Goal: Information Seeking & Learning: Check status

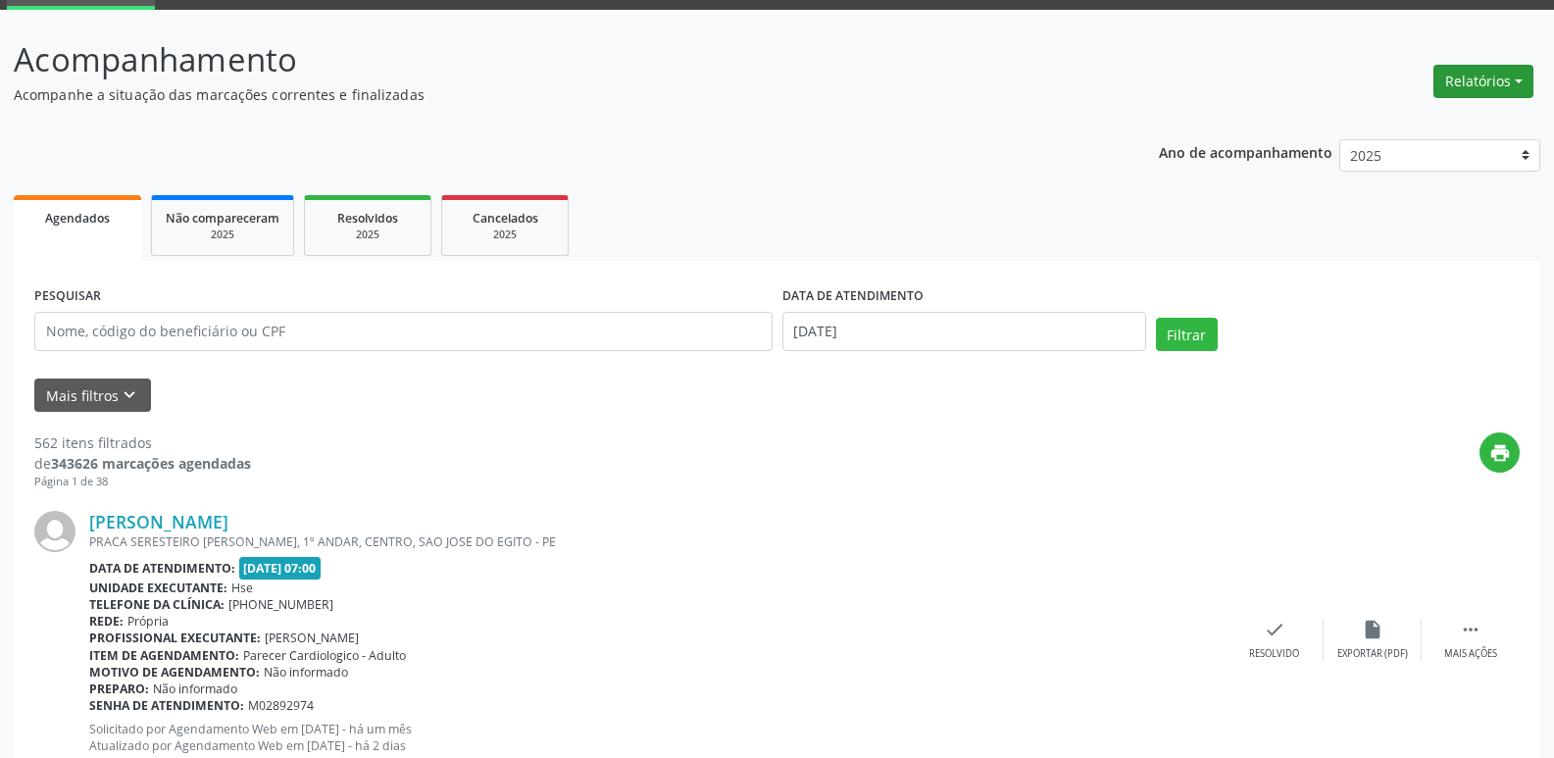
click at [1484, 85] on button "Relatórios" at bounding box center [1484, 81] width 100 height 33
click at [1396, 126] on link "Agendamentos" at bounding box center [1429, 123] width 211 height 27
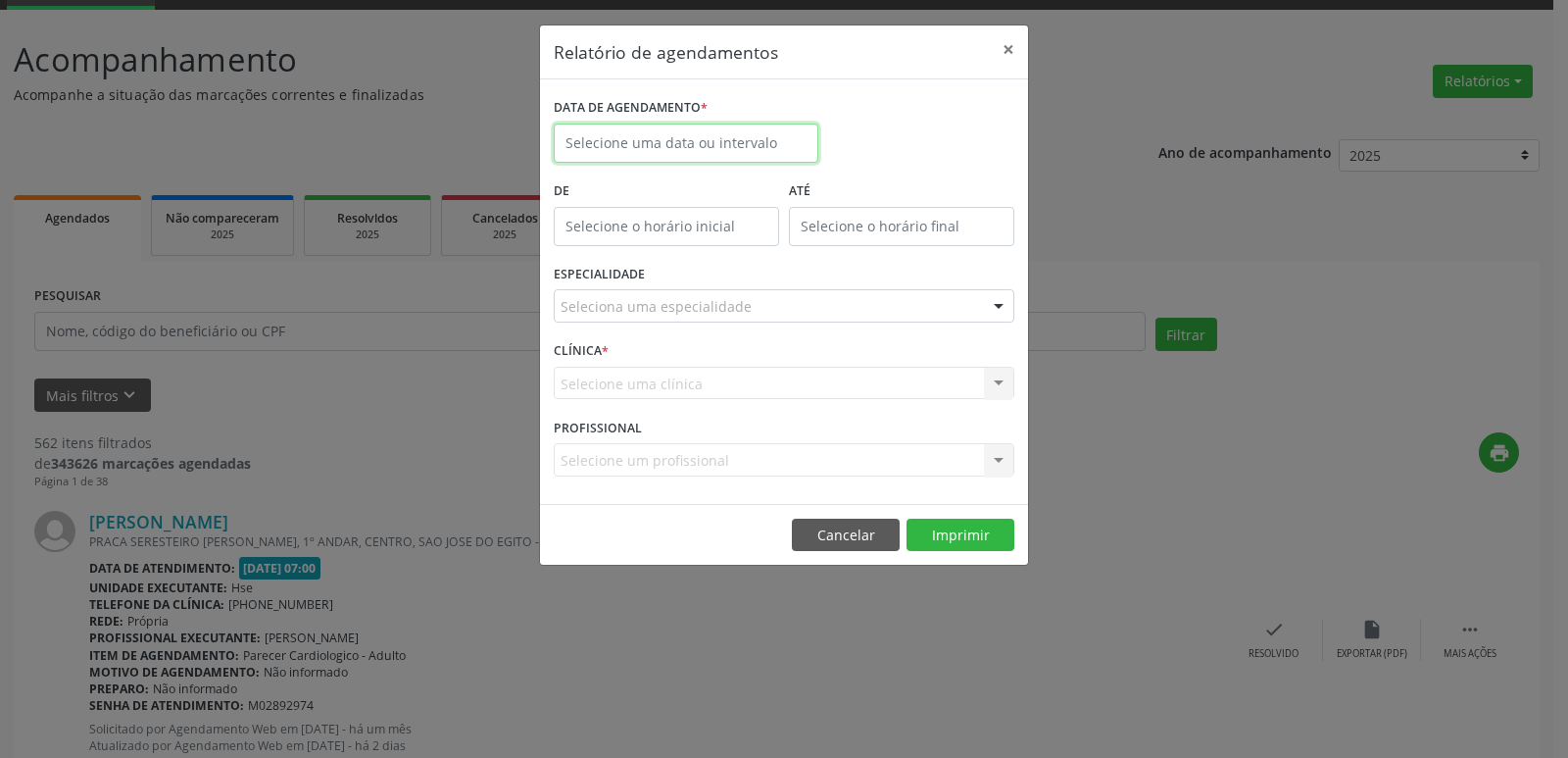
click at [729, 146] on body "Central de Marcação Hospital do Servidor do [GEOGRAPHIC_DATA] Recepcionista da …" at bounding box center [784, 281] width 1568 height 758
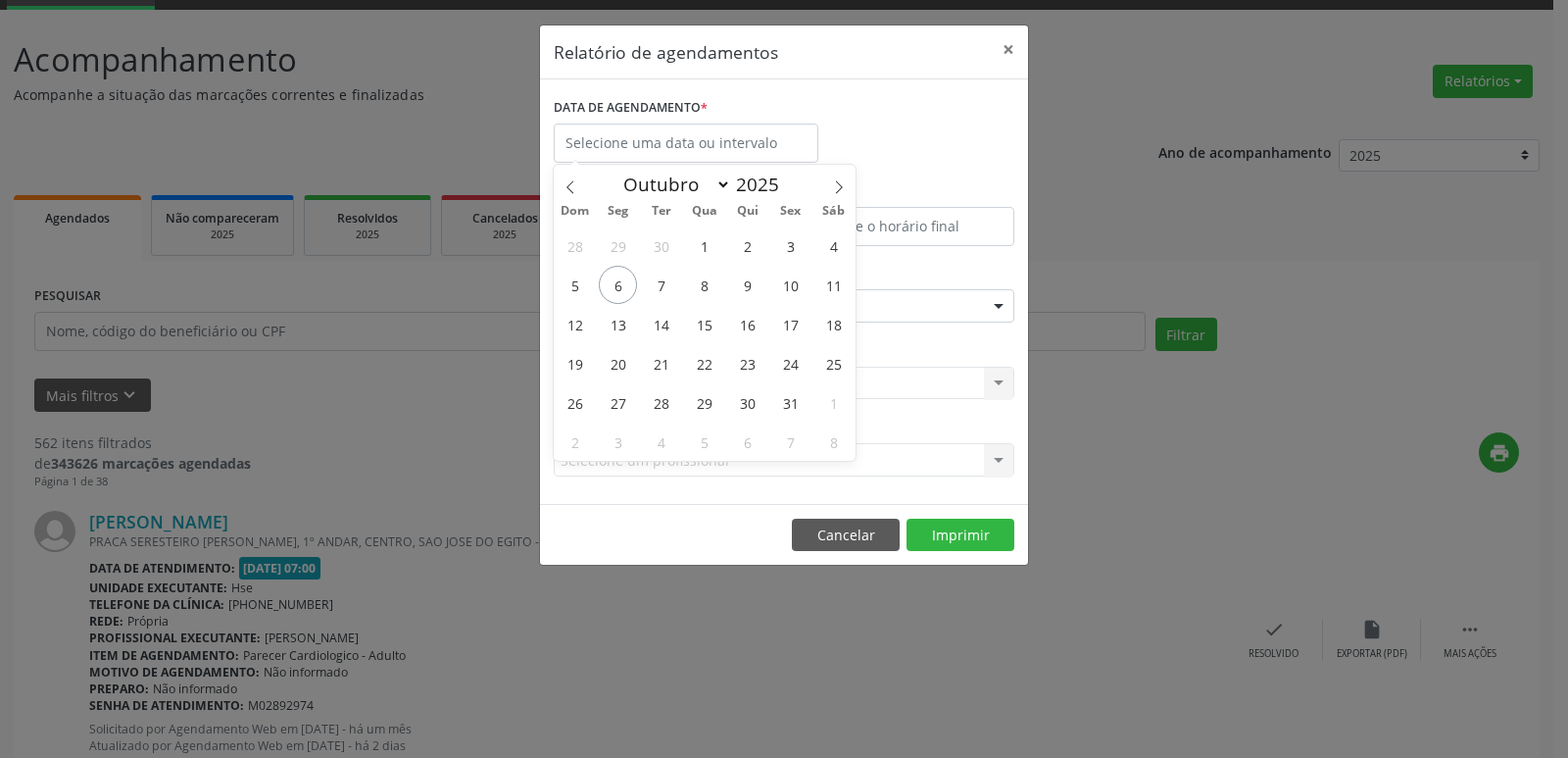
click at [729, 146] on body "Central de Marcação Hospital do Servidor do [GEOGRAPHIC_DATA] Recepcionista da …" at bounding box center [784, 281] width 1568 height 758
click at [616, 292] on span "6" at bounding box center [618, 285] width 38 height 38
type input "[DATE]"
click at [616, 292] on span "6" at bounding box center [618, 285] width 38 height 38
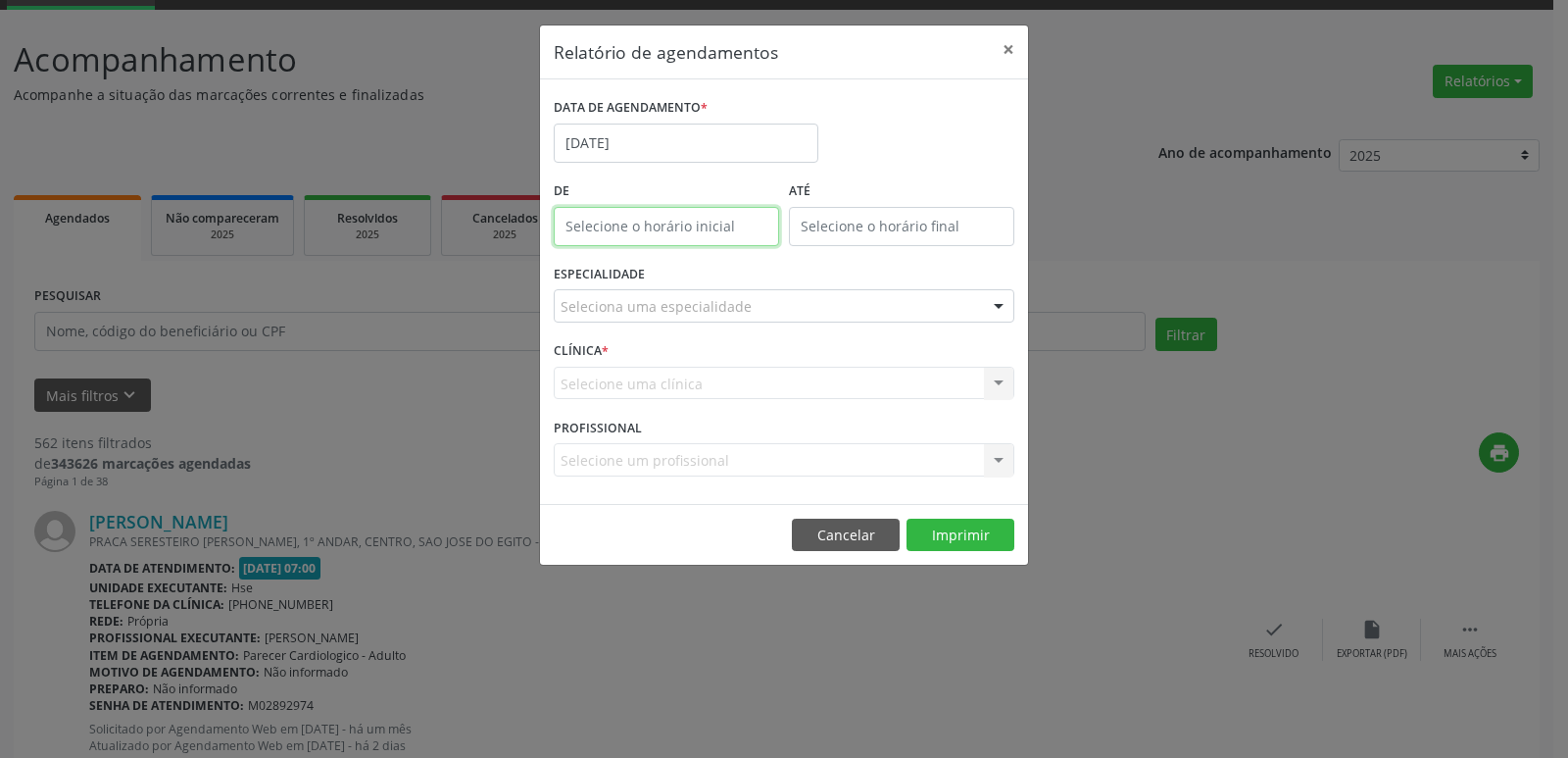
click at [706, 221] on input "text" at bounding box center [667, 226] width 226 height 39
click at [659, 273] on input "12" at bounding box center [628, 268] width 148 height 39
click at [695, 259] on span at bounding box center [695, 259] width 14 height 20
type input "13:00"
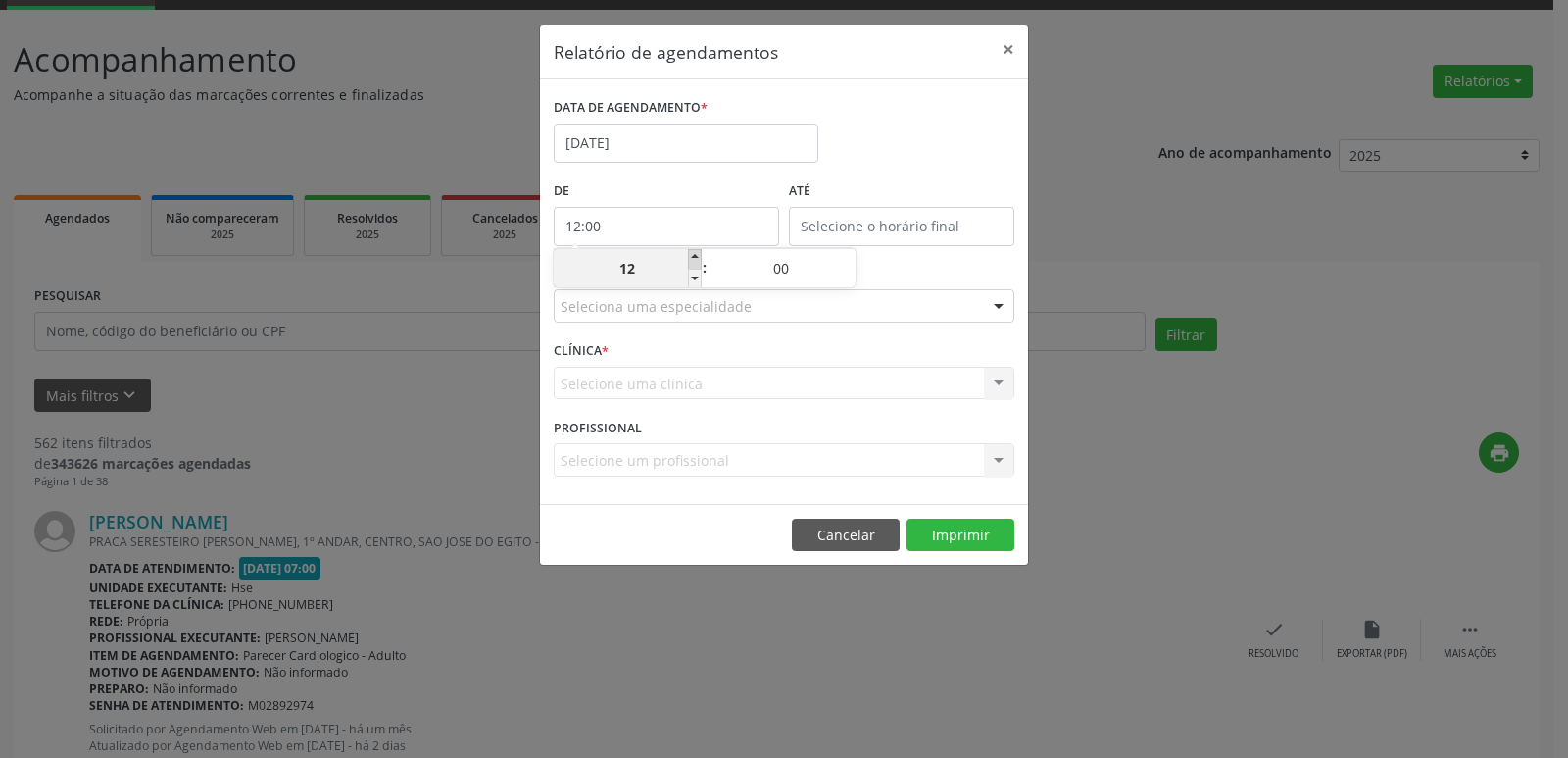
type input "13"
click at [695, 259] on span at bounding box center [695, 259] width 14 height 20
type input "14:00"
type input "14"
click at [695, 259] on span at bounding box center [695, 259] width 14 height 20
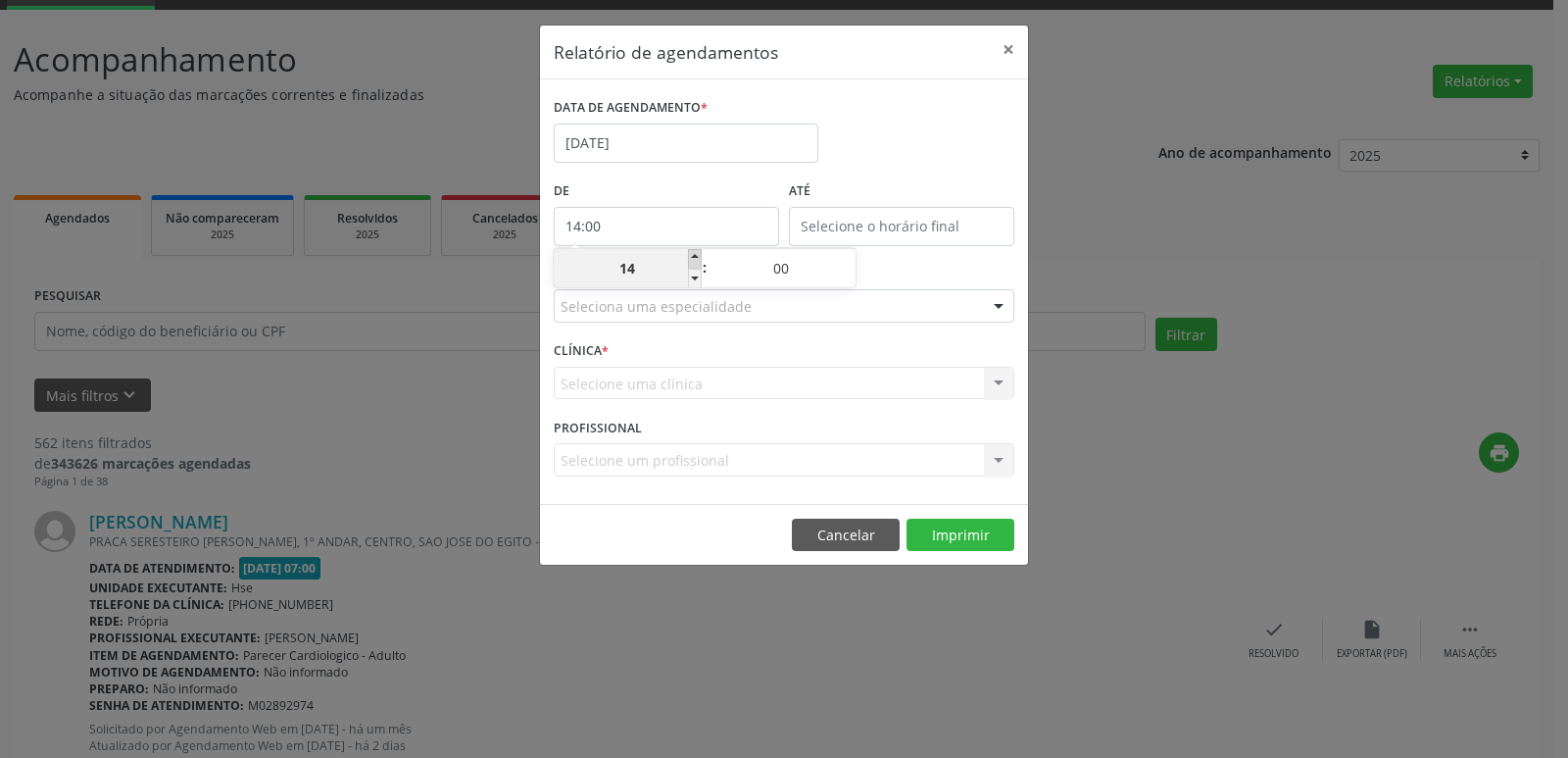
type input "15:00"
type input "15"
click at [695, 259] on span at bounding box center [695, 259] width 14 height 20
type input "16:00"
type input "16"
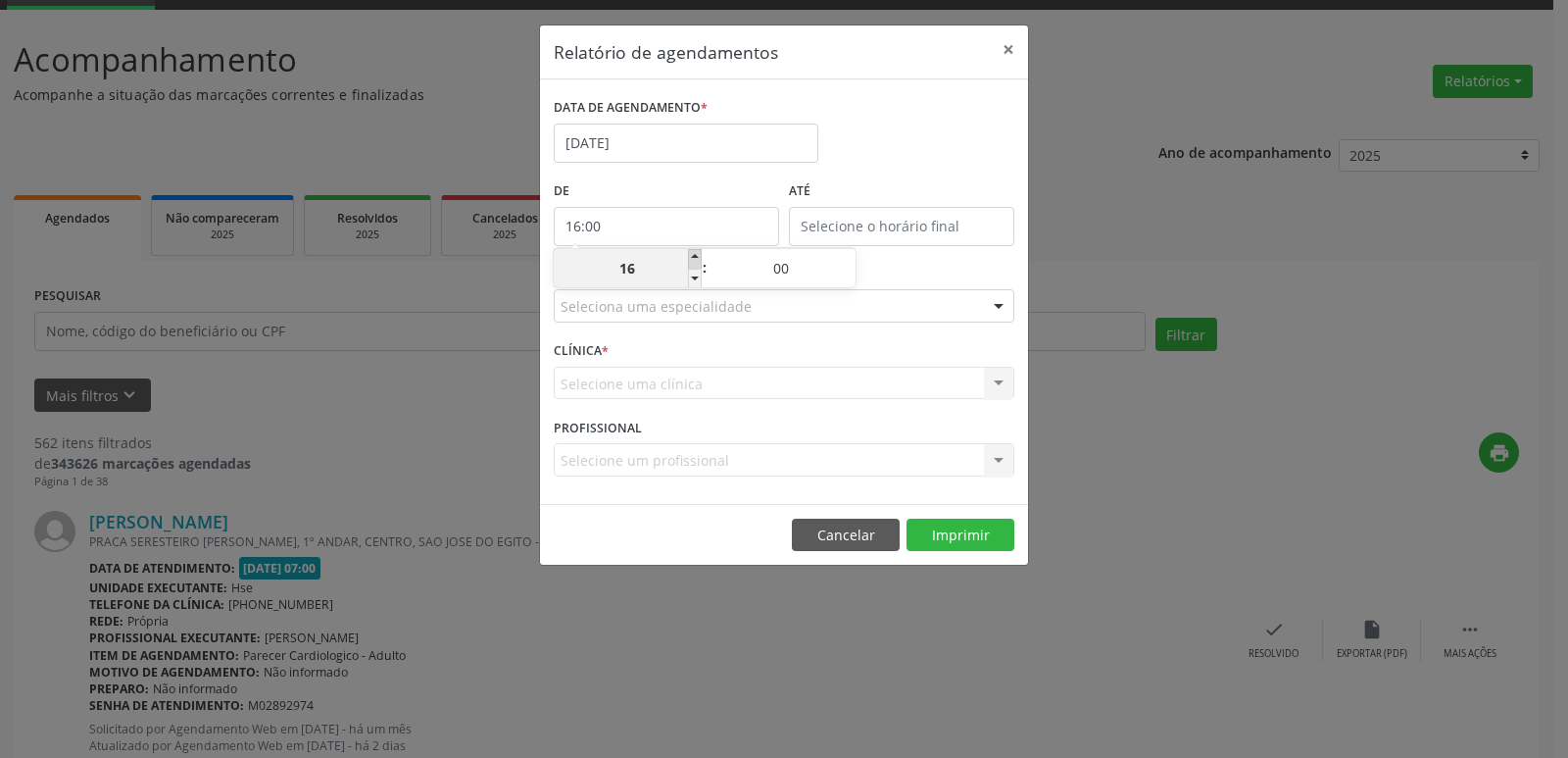
click at [695, 259] on span at bounding box center [695, 259] width 14 height 20
type input "17:00"
type input "17"
click at [695, 259] on span at bounding box center [695, 259] width 14 height 20
type input "18:00"
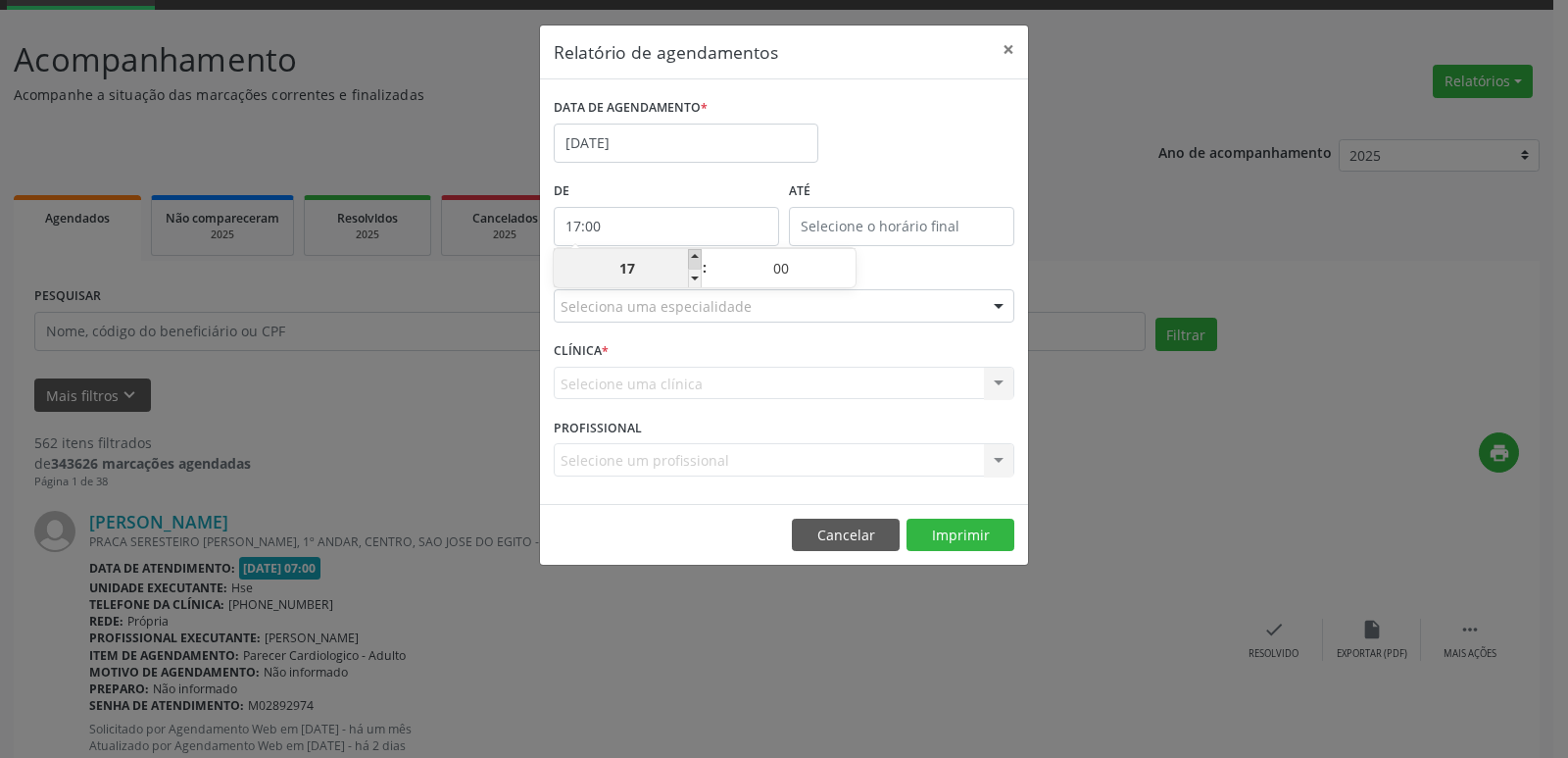
type input "18"
click at [695, 259] on span at bounding box center [695, 259] width 14 height 20
type input "19:00"
type input "19"
click at [695, 259] on span at bounding box center [695, 259] width 14 height 20
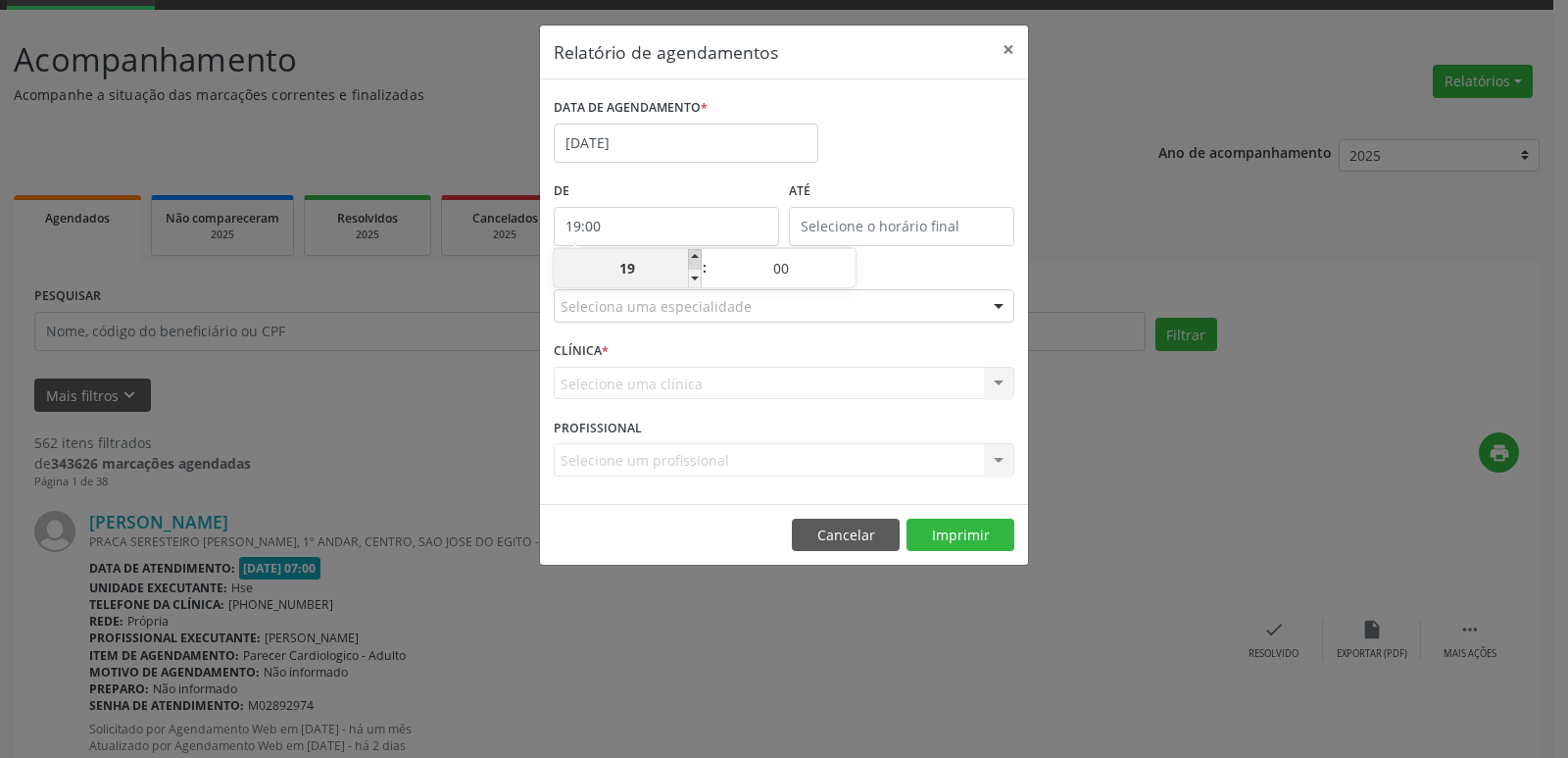
type input "20:00"
type input "20"
click at [695, 259] on span at bounding box center [695, 259] width 14 height 20
type input "21:00"
type input "21"
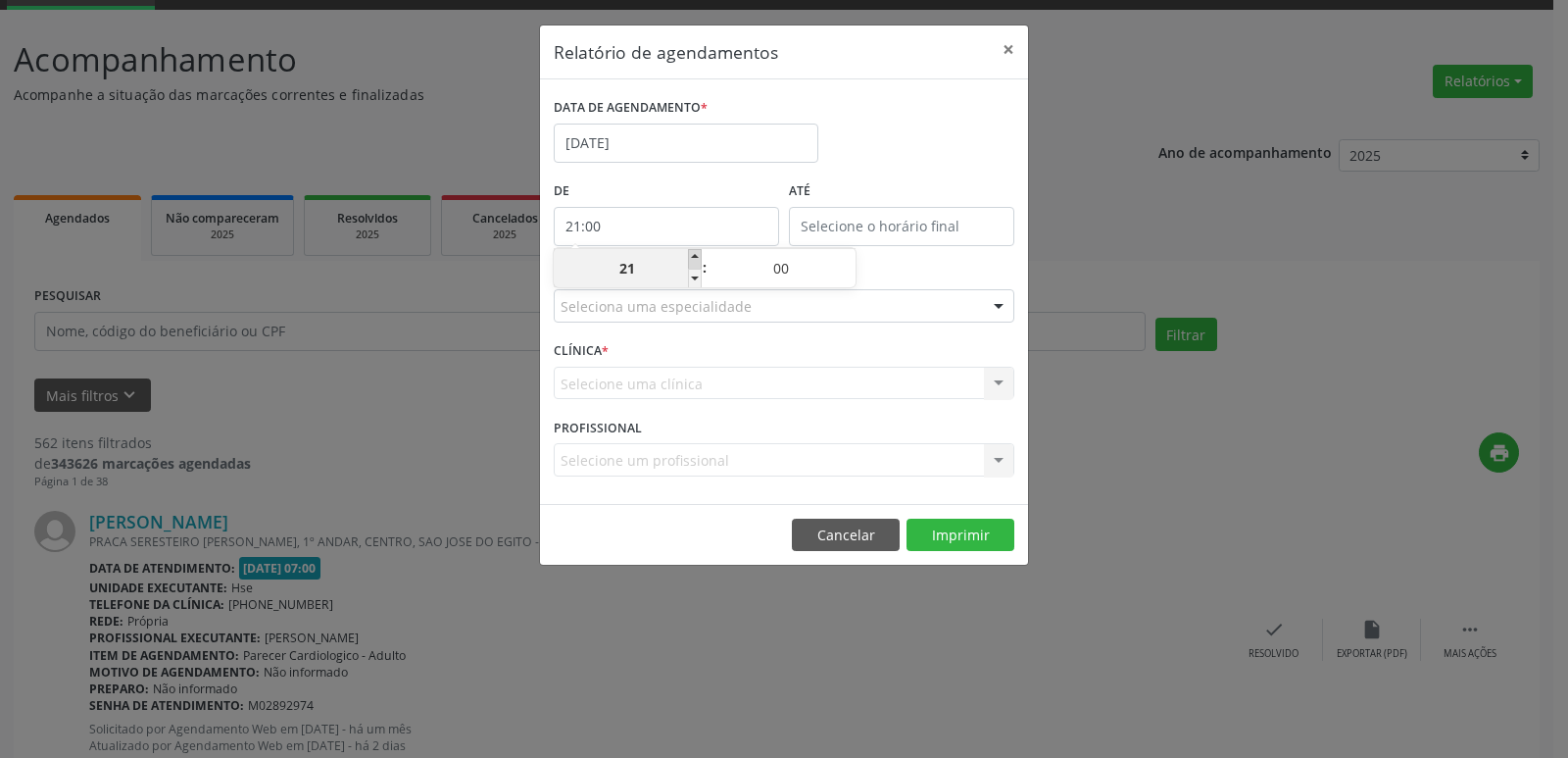
click at [695, 259] on span at bounding box center [695, 259] width 14 height 20
type input "22:00"
type input "22"
click at [695, 259] on span at bounding box center [695, 259] width 14 height 20
type input "23:00"
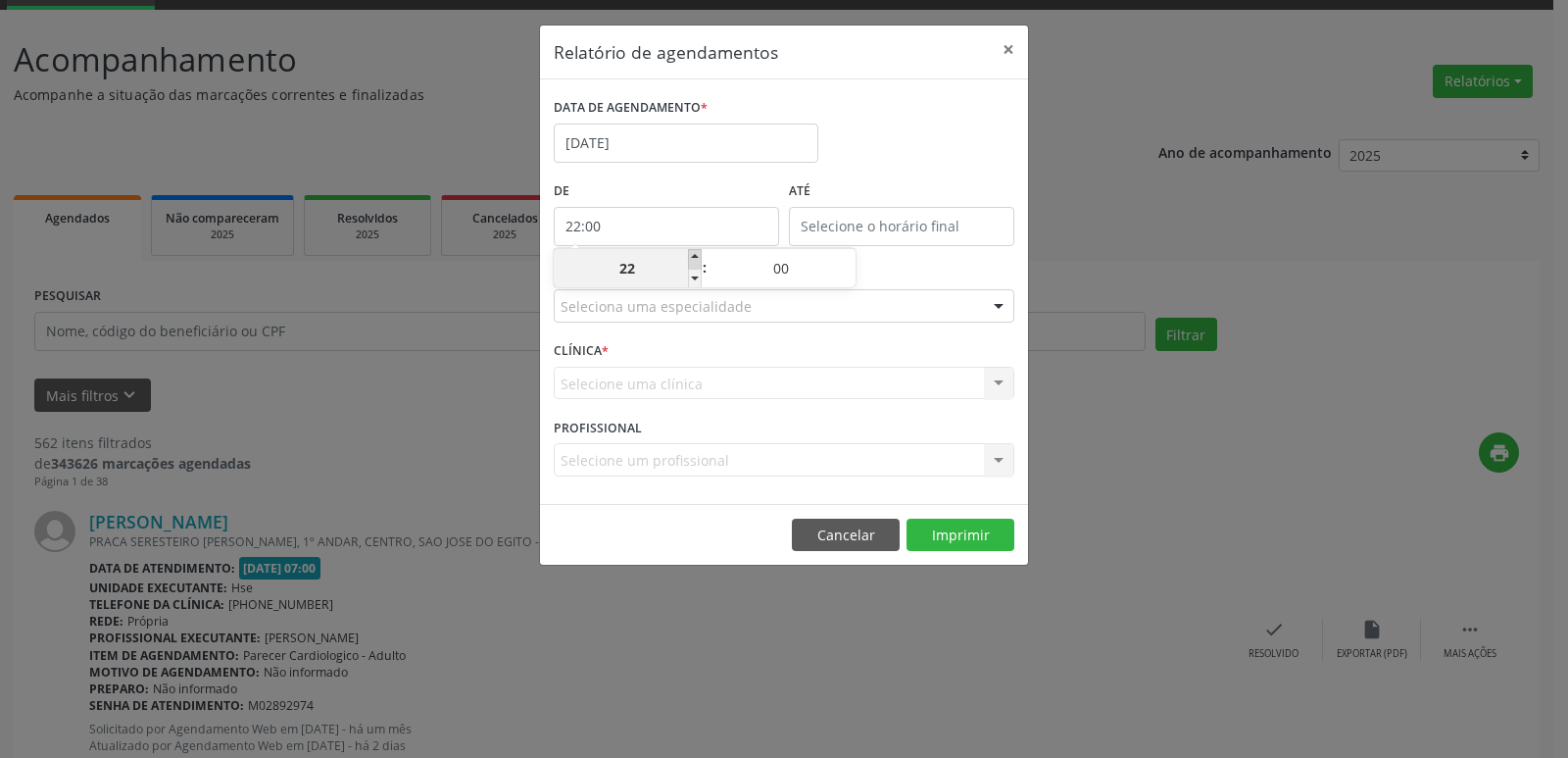
type input "23"
click at [695, 259] on span at bounding box center [695, 259] width 14 height 20
type input "00:00"
type input "00"
click at [695, 259] on span at bounding box center [695, 259] width 14 height 20
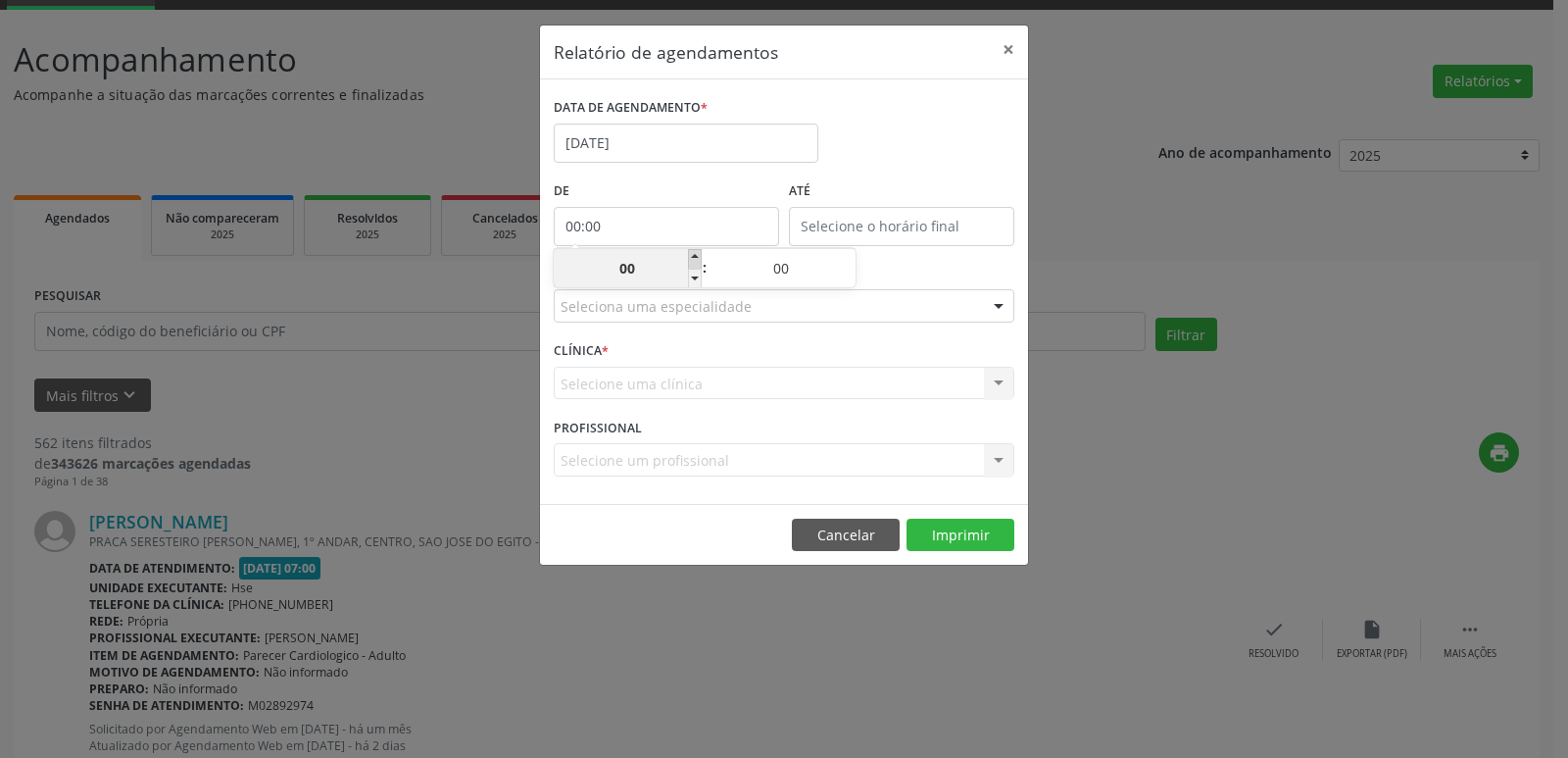
type input "01:00"
type input "01"
click at [695, 259] on span at bounding box center [695, 259] width 14 height 20
type input "02:00"
type input "02"
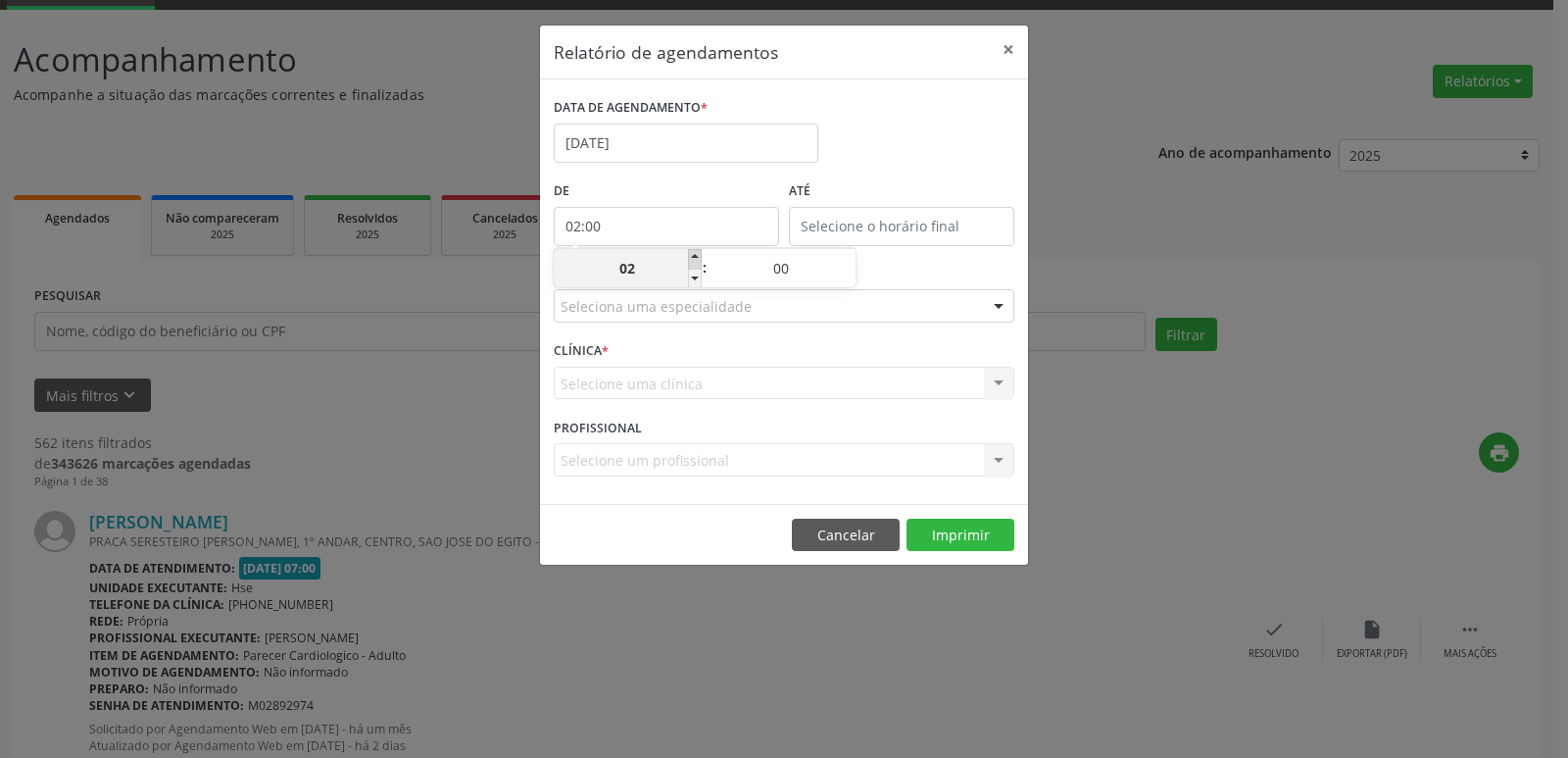
click at [695, 259] on span at bounding box center [695, 259] width 14 height 20
type input "03:00"
type input "03"
click at [695, 259] on span at bounding box center [695, 259] width 14 height 20
type input "04:00"
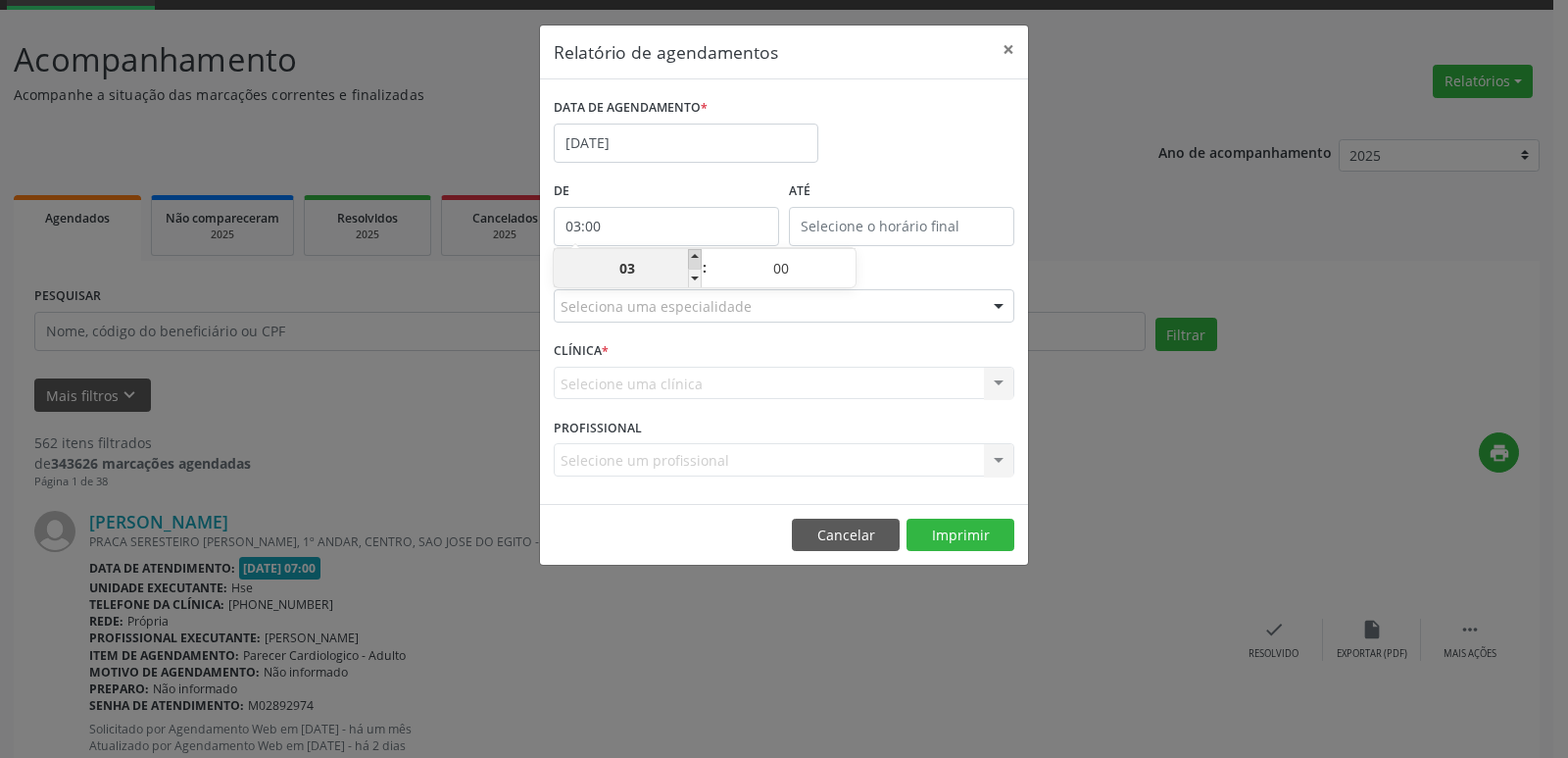
type input "04"
click at [695, 259] on span at bounding box center [695, 259] width 14 height 20
type input "05:00"
type input "05"
click at [695, 259] on span at bounding box center [695, 259] width 14 height 20
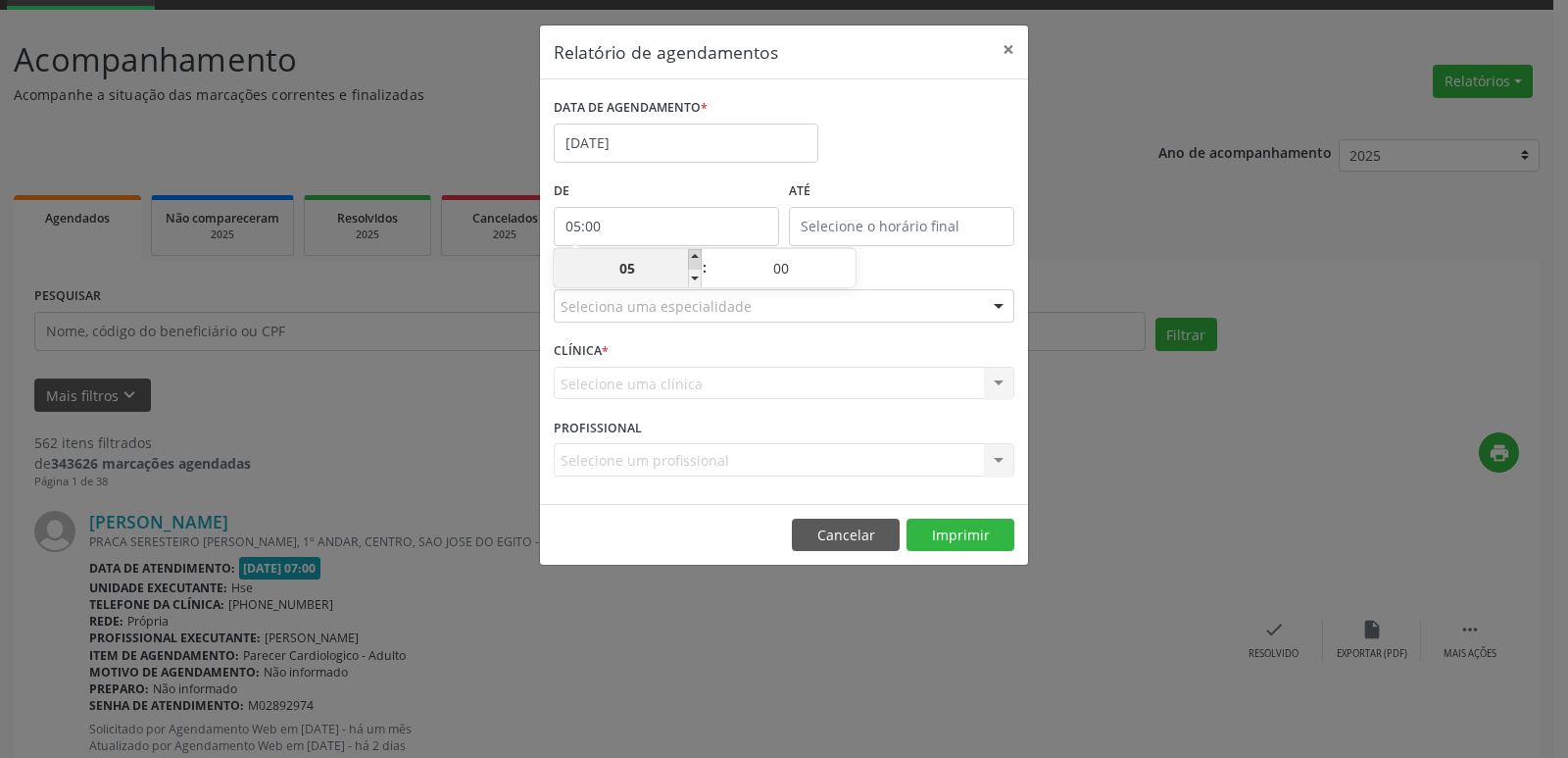
type input "06:00"
type input "06"
click at [695, 259] on span at bounding box center [695, 259] width 14 height 20
type input "07:00"
type input "07"
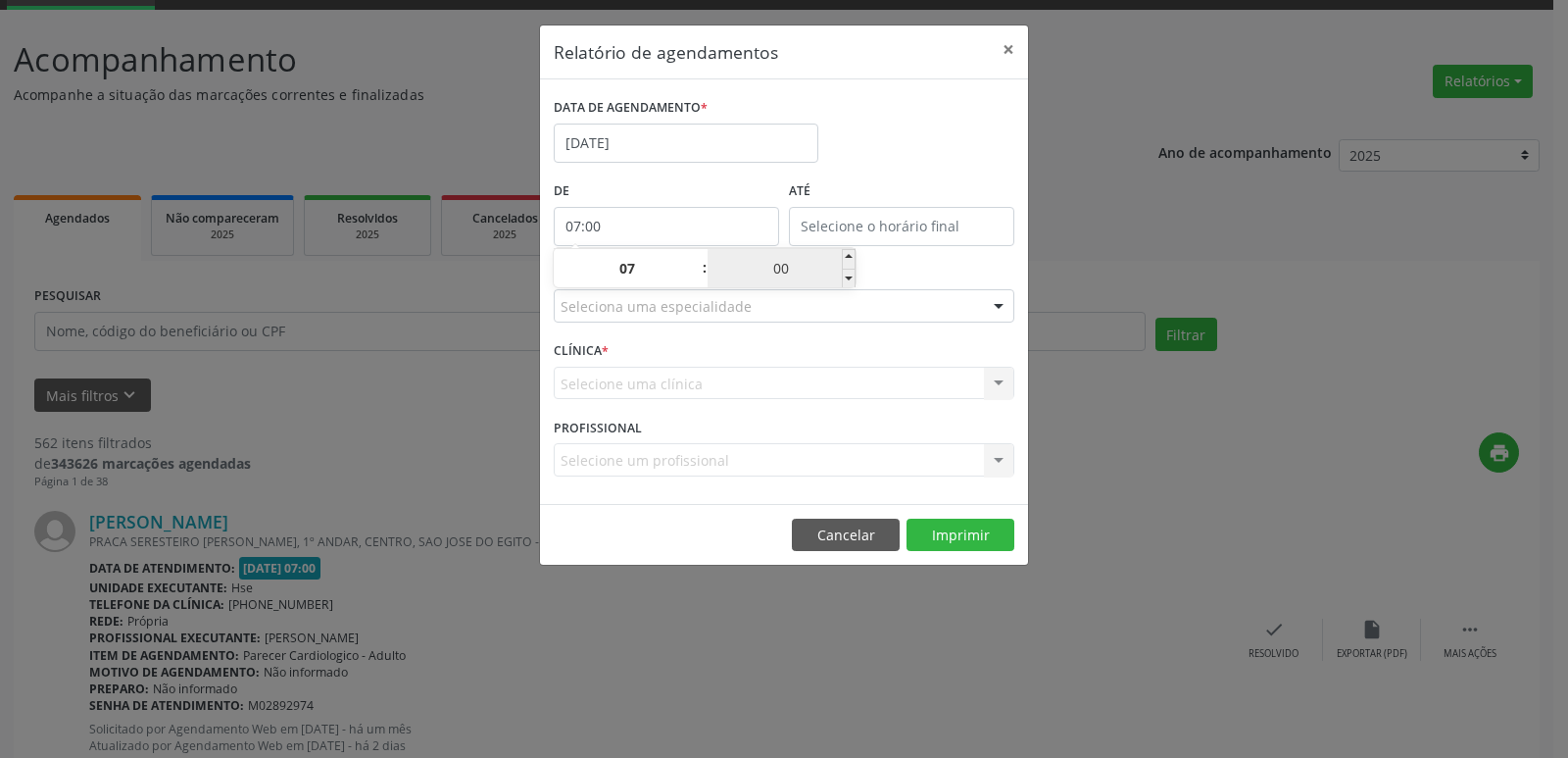
click at [808, 276] on input "00" at bounding box center [782, 268] width 148 height 39
click at [850, 276] on span at bounding box center [848, 279] width 14 height 20
type input "06:55"
type input "06"
type input "55"
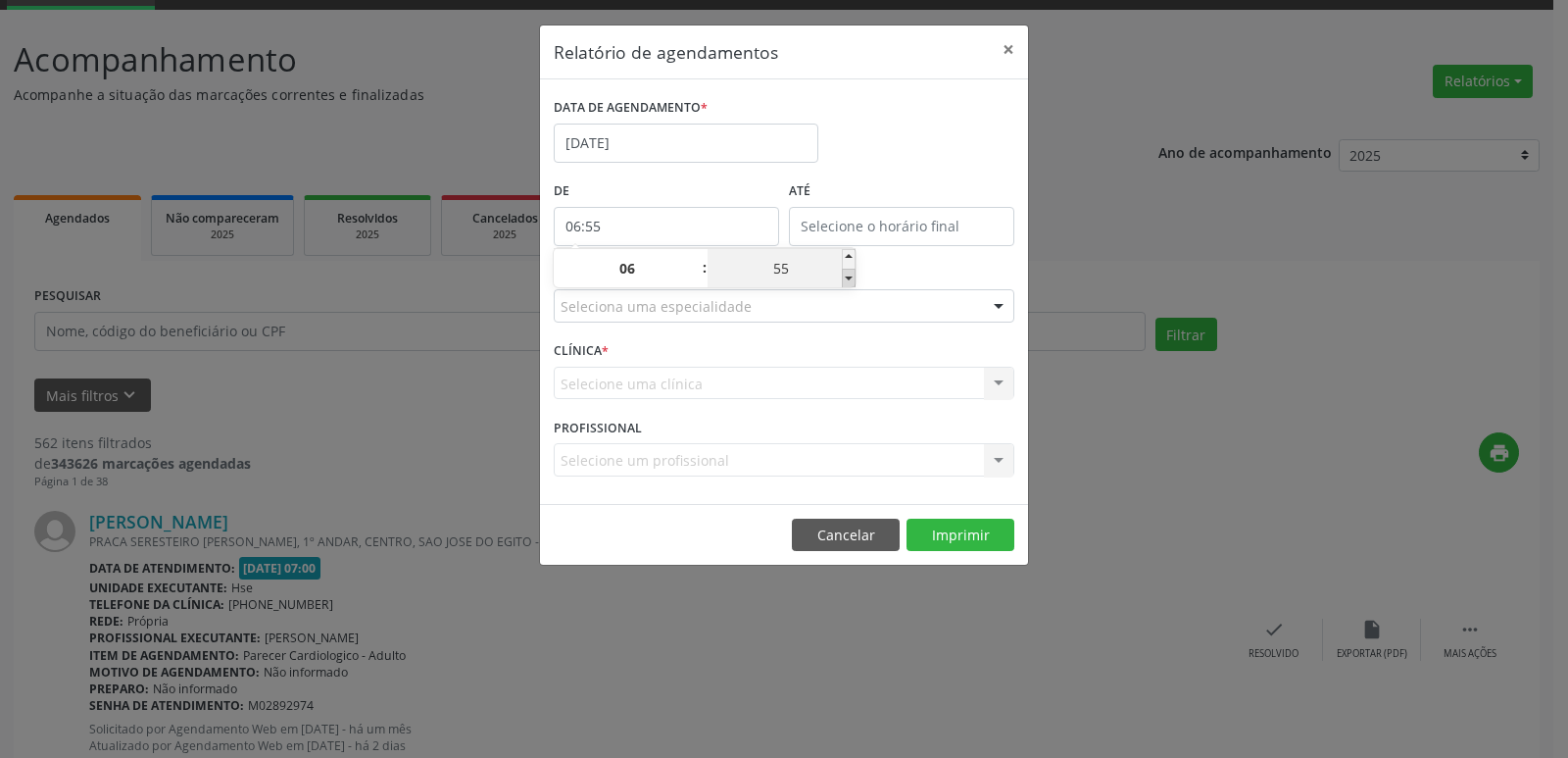
click at [850, 276] on span at bounding box center [848, 279] width 14 height 20
type input "06:50"
type input "50"
click at [850, 276] on span at bounding box center [848, 279] width 14 height 20
type input "06:45"
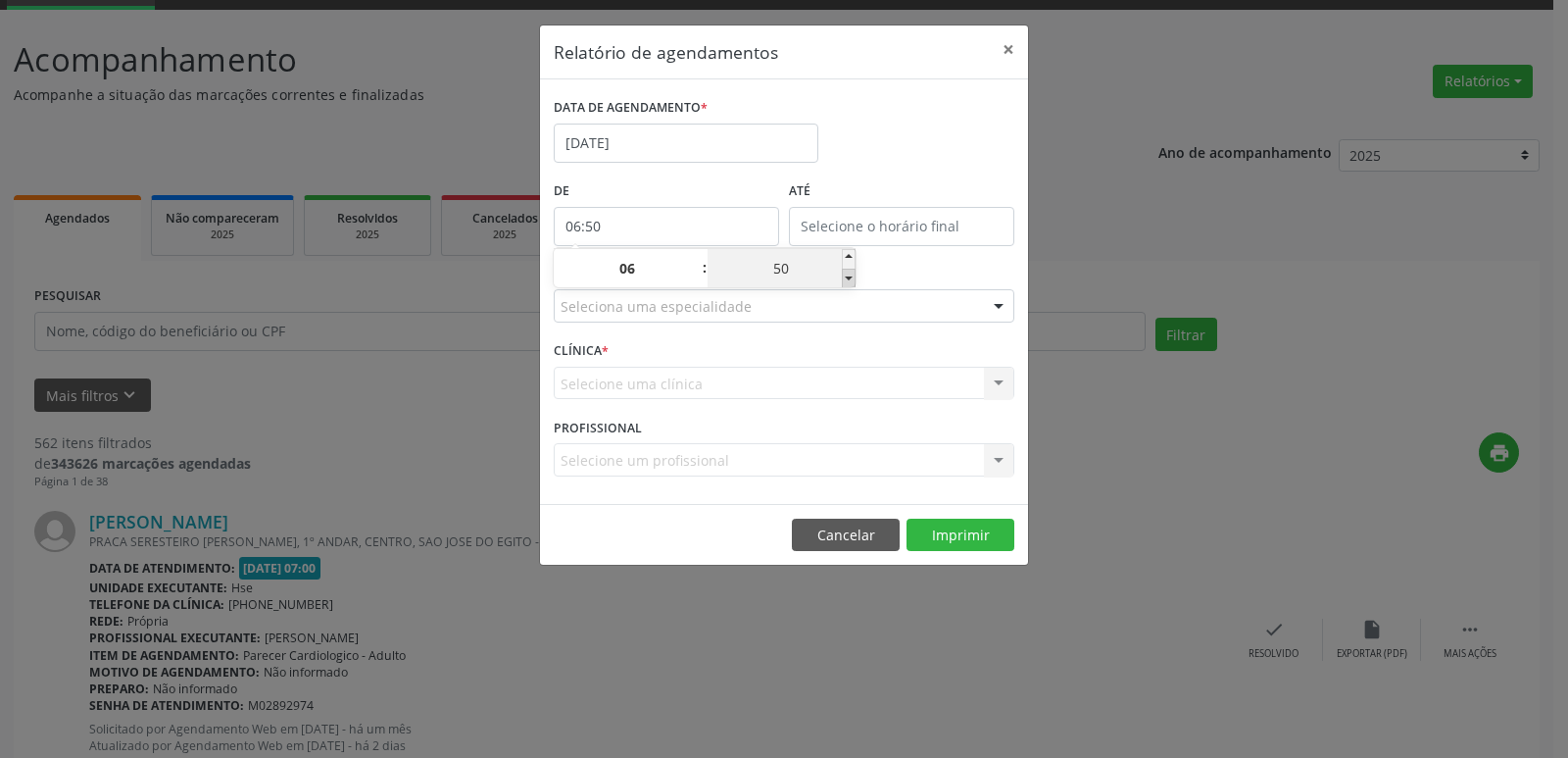
type input "45"
click at [850, 276] on span at bounding box center [848, 279] width 14 height 20
type input "06:40"
type input "40"
click at [850, 276] on span at bounding box center [848, 279] width 14 height 20
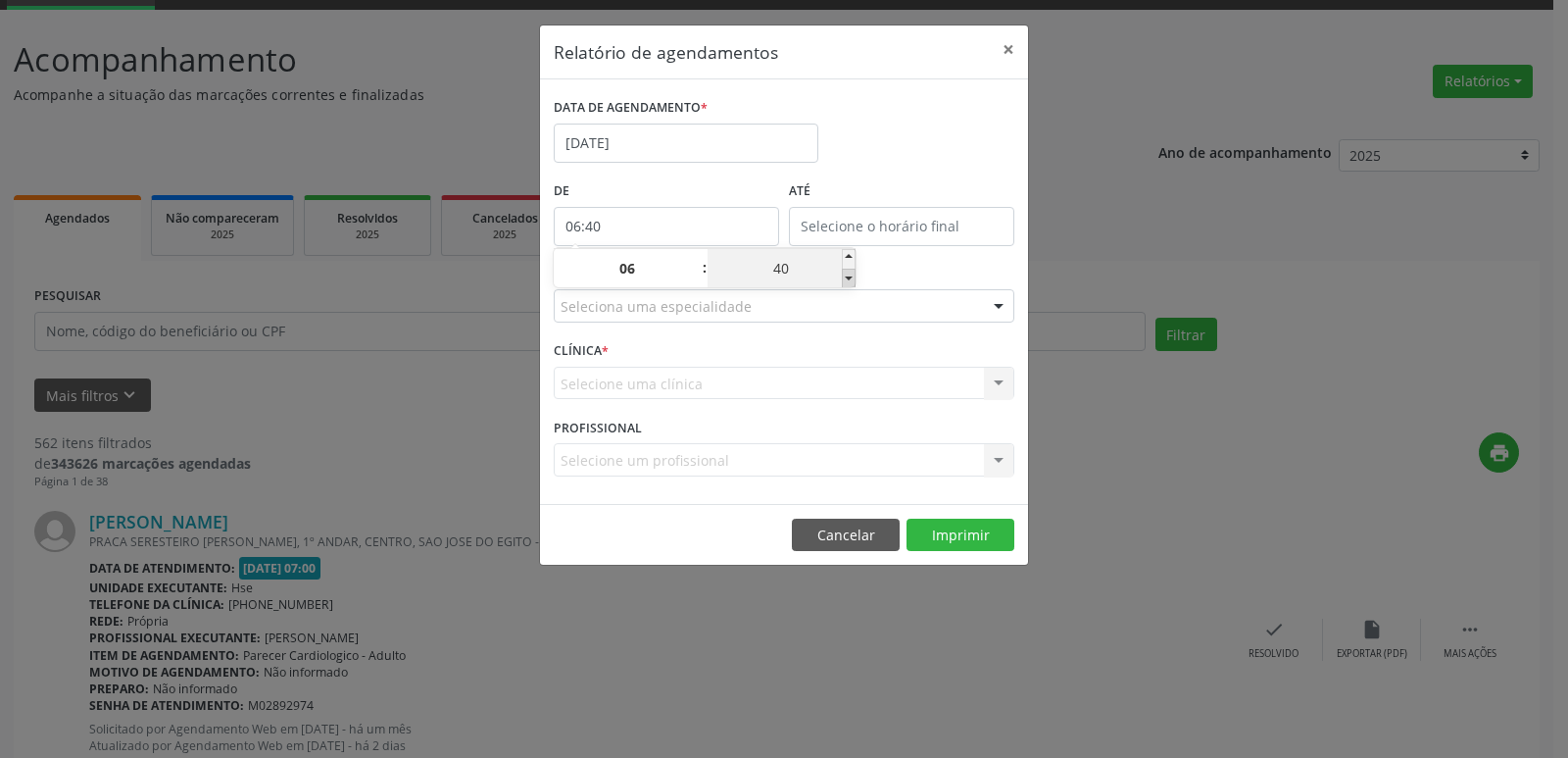
type input "06:35"
type input "35"
click at [850, 276] on span at bounding box center [848, 279] width 14 height 20
type input "06:30"
type input "30"
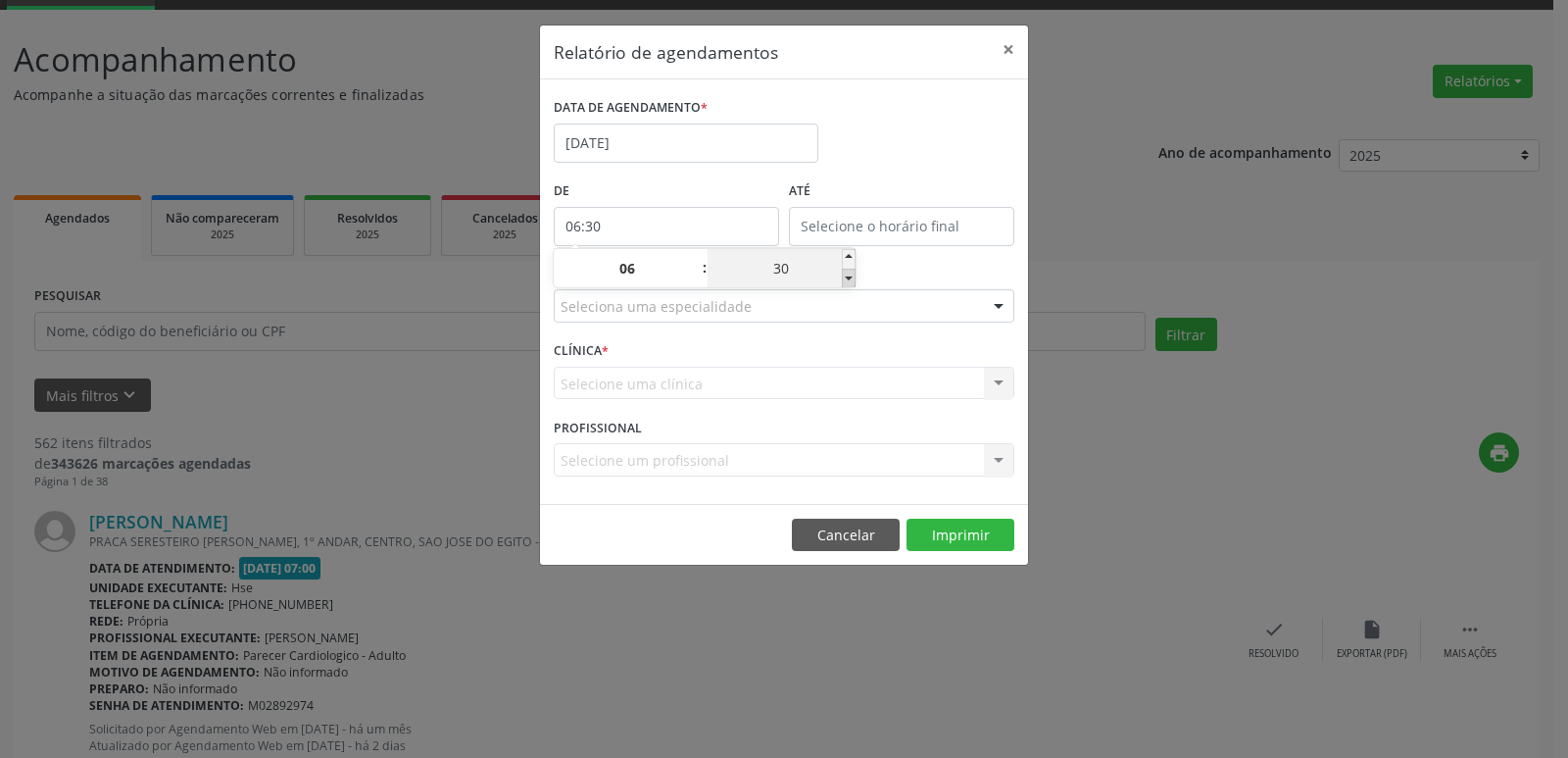
click at [850, 276] on span at bounding box center [848, 279] width 14 height 20
type input "06:25"
type input "25"
click at [850, 276] on span at bounding box center [848, 279] width 14 height 20
type input "06:20"
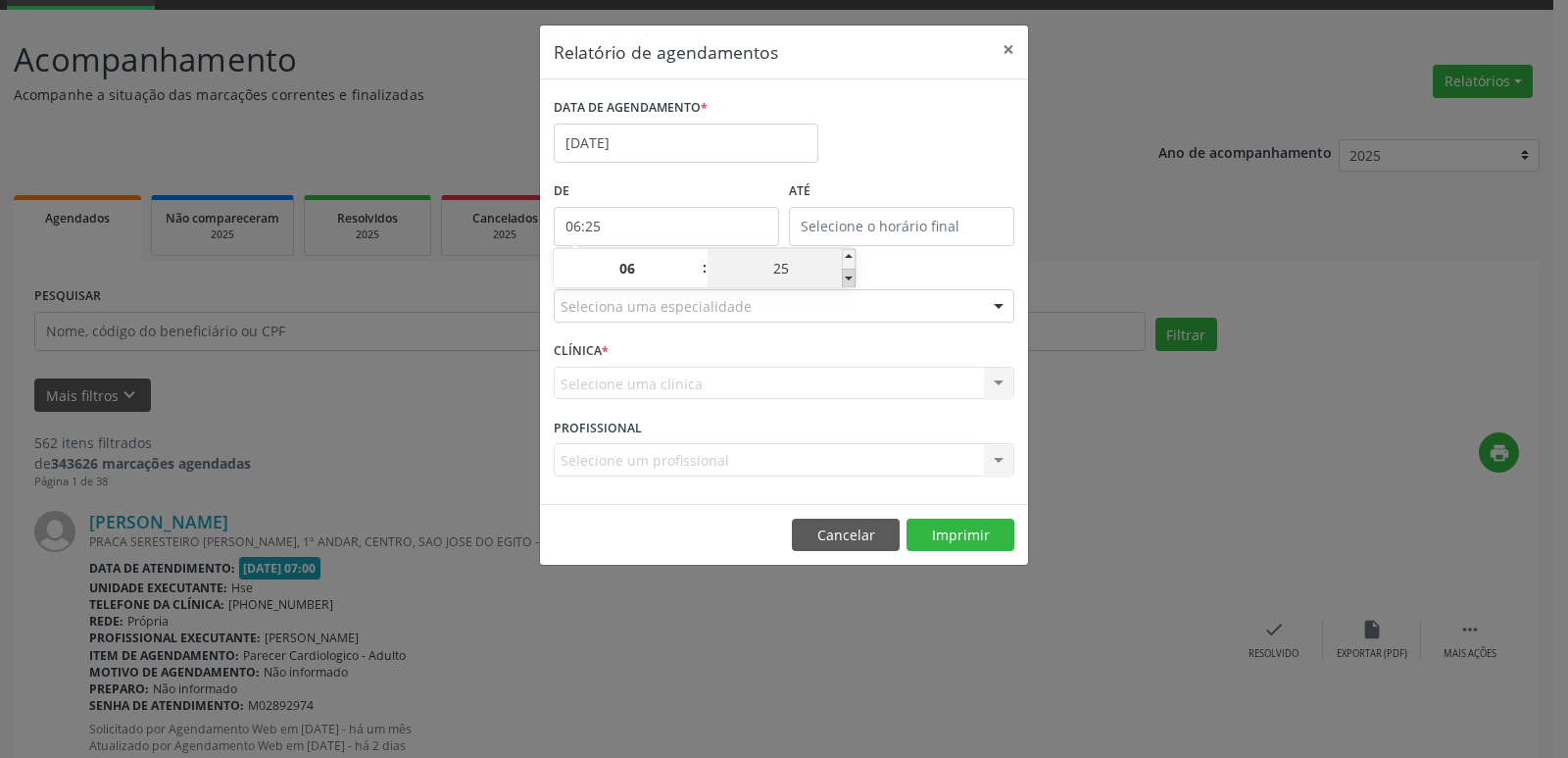
type input "20"
click at [850, 276] on span at bounding box center [848, 279] width 14 height 20
type input "06:15"
type input "15"
click at [845, 253] on span at bounding box center [848, 259] width 14 height 20
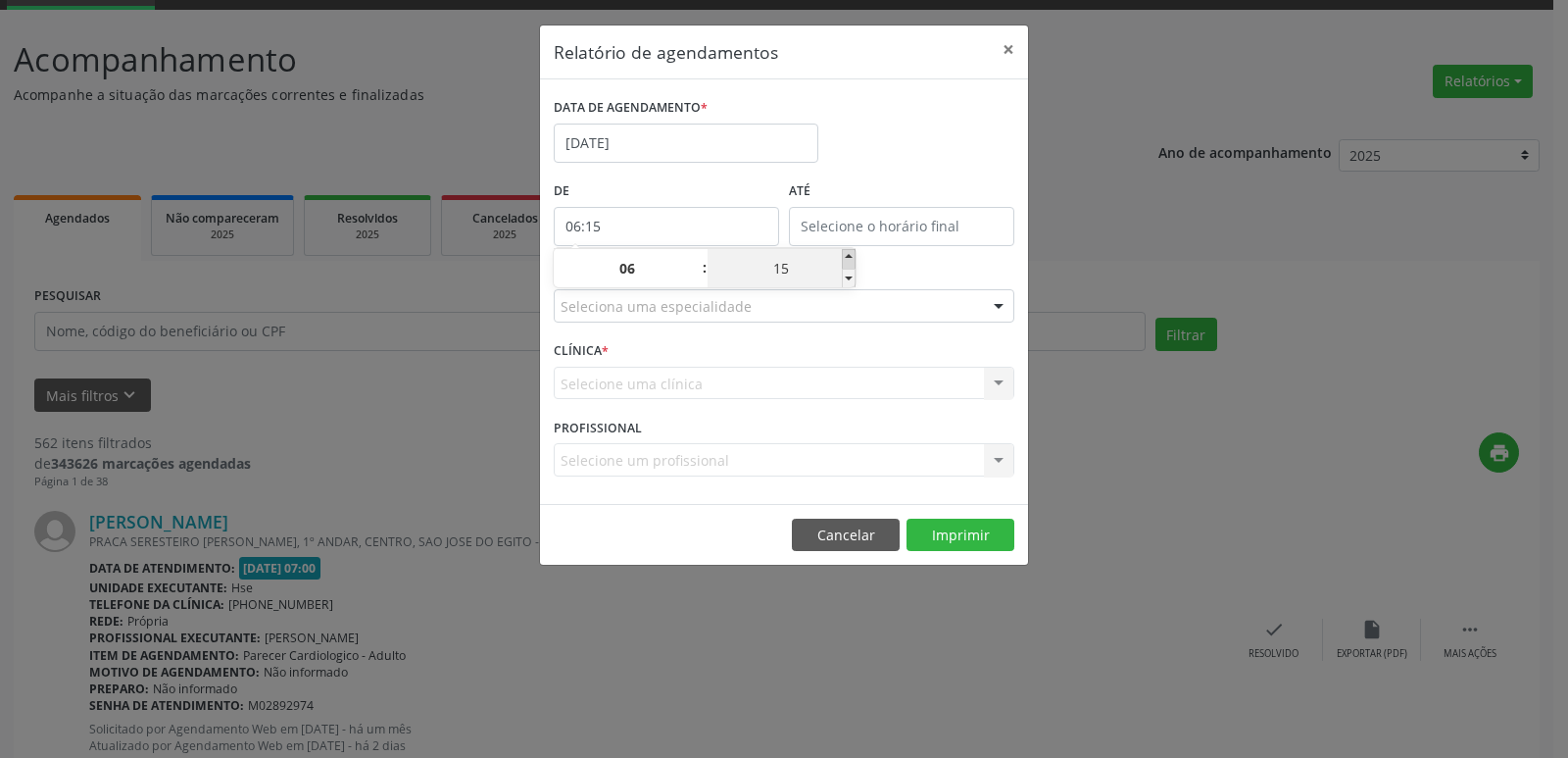
type input "06:20"
type input "20"
click at [845, 253] on span at bounding box center [848, 259] width 14 height 20
type input "06:25"
type input "25"
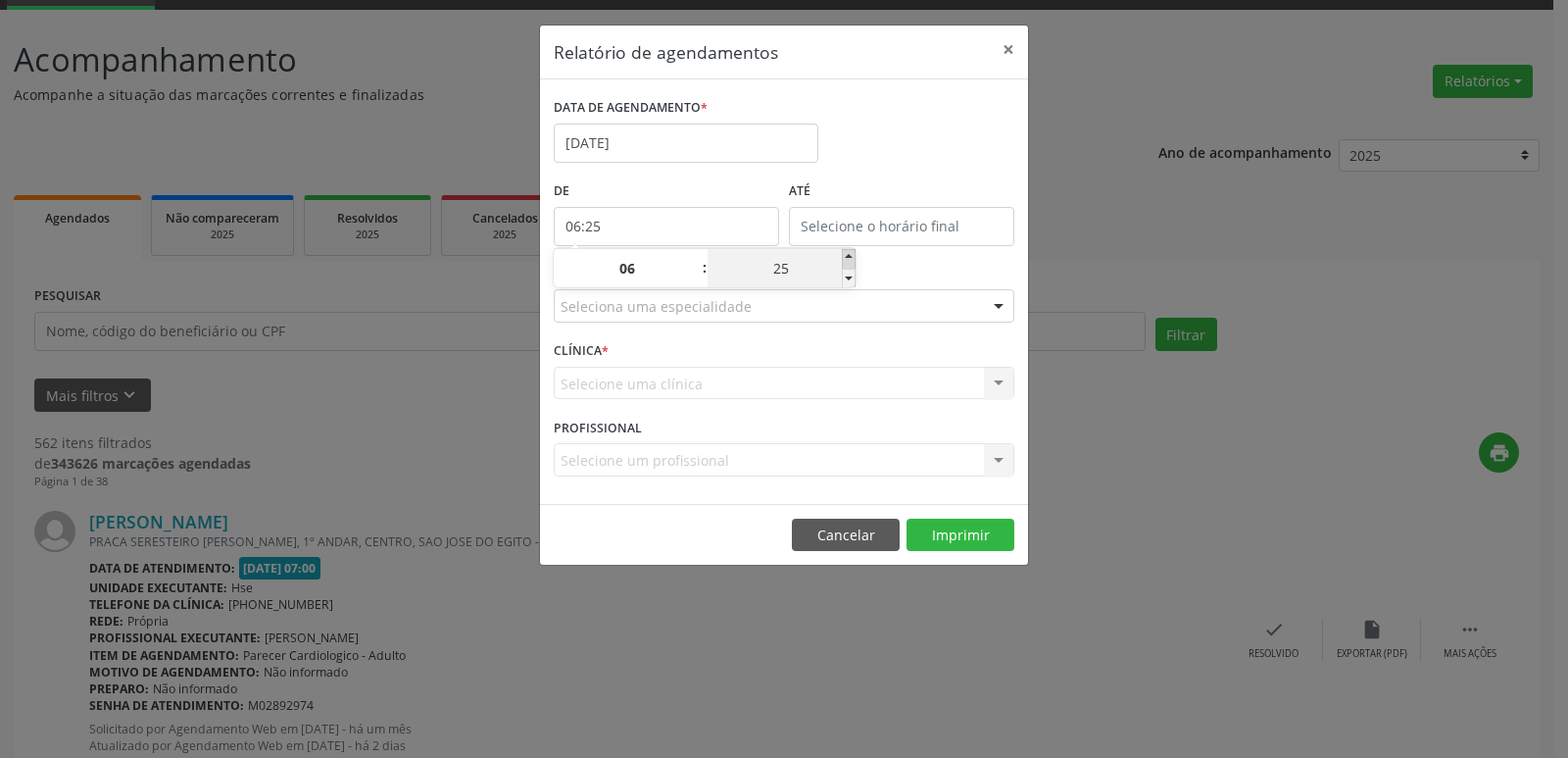
click at [845, 253] on span at bounding box center [848, 259] width 14 height 20
type input "06:30"
type input "30"
click at [845, 253] on span at bounding box center [848, 259] width 14 height 20
type input "06:35"
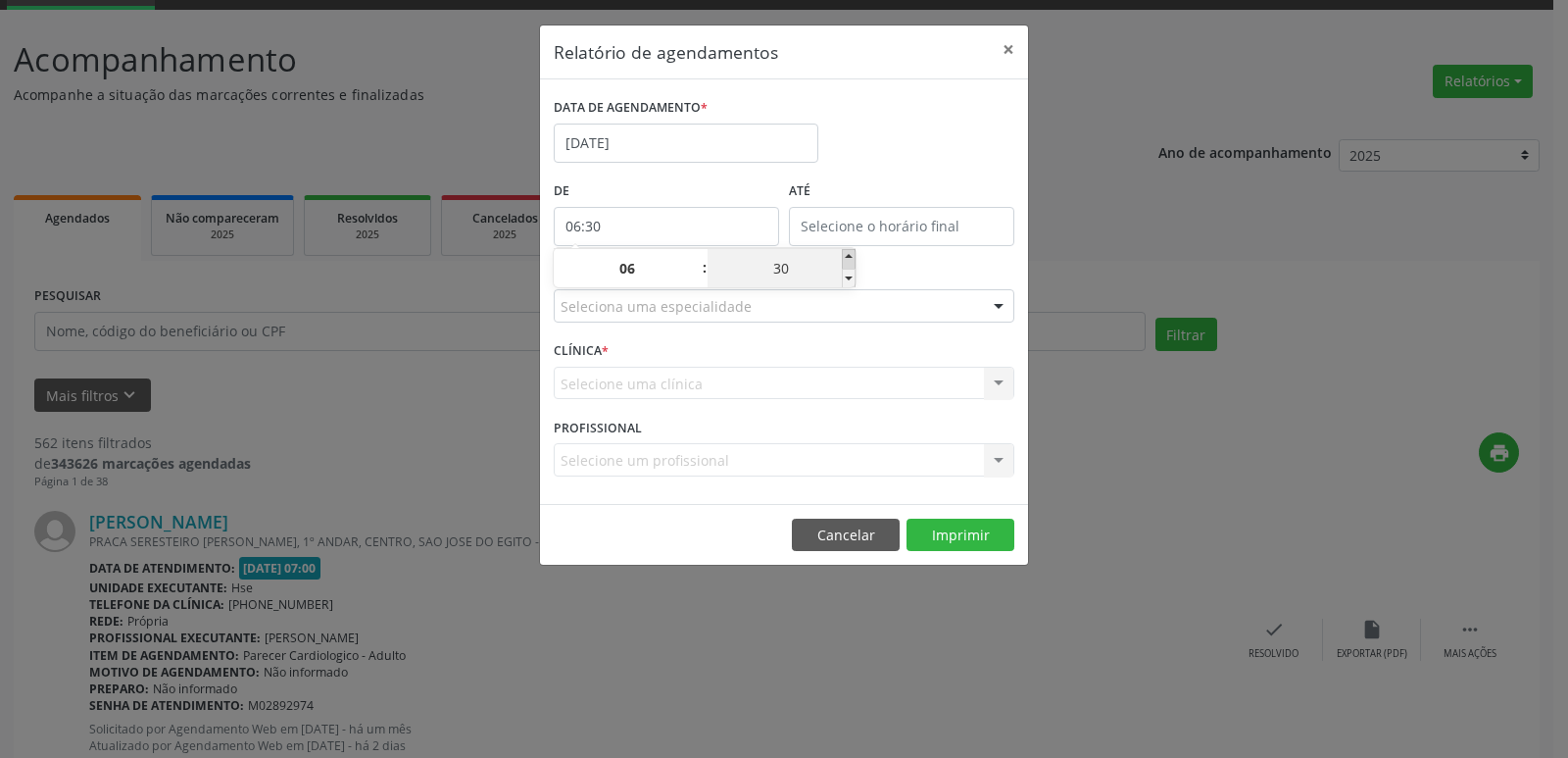
type input "35"
click at [845, 253] on span at bounding box center [848, 259] width 14 height 20
type input "06:40"
type input "40"
click at [845, 253] on span at bounding box center [848, 259] width 14 height 20
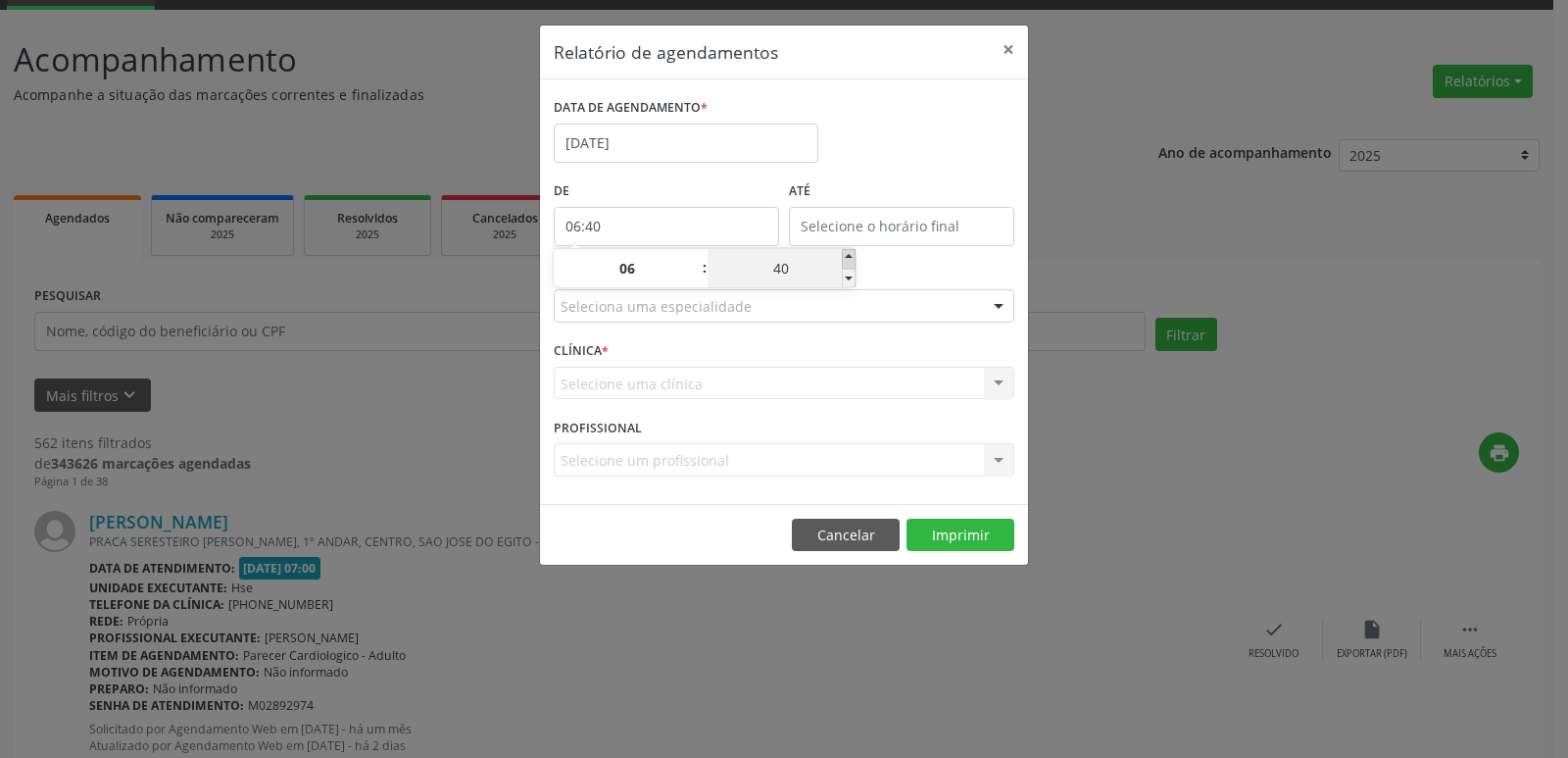
type input "06:45"
type input "45"
click at [845, 253] on span at bounding box center [848, 259] width 14 height 20
type input "06:50"
type input "50"
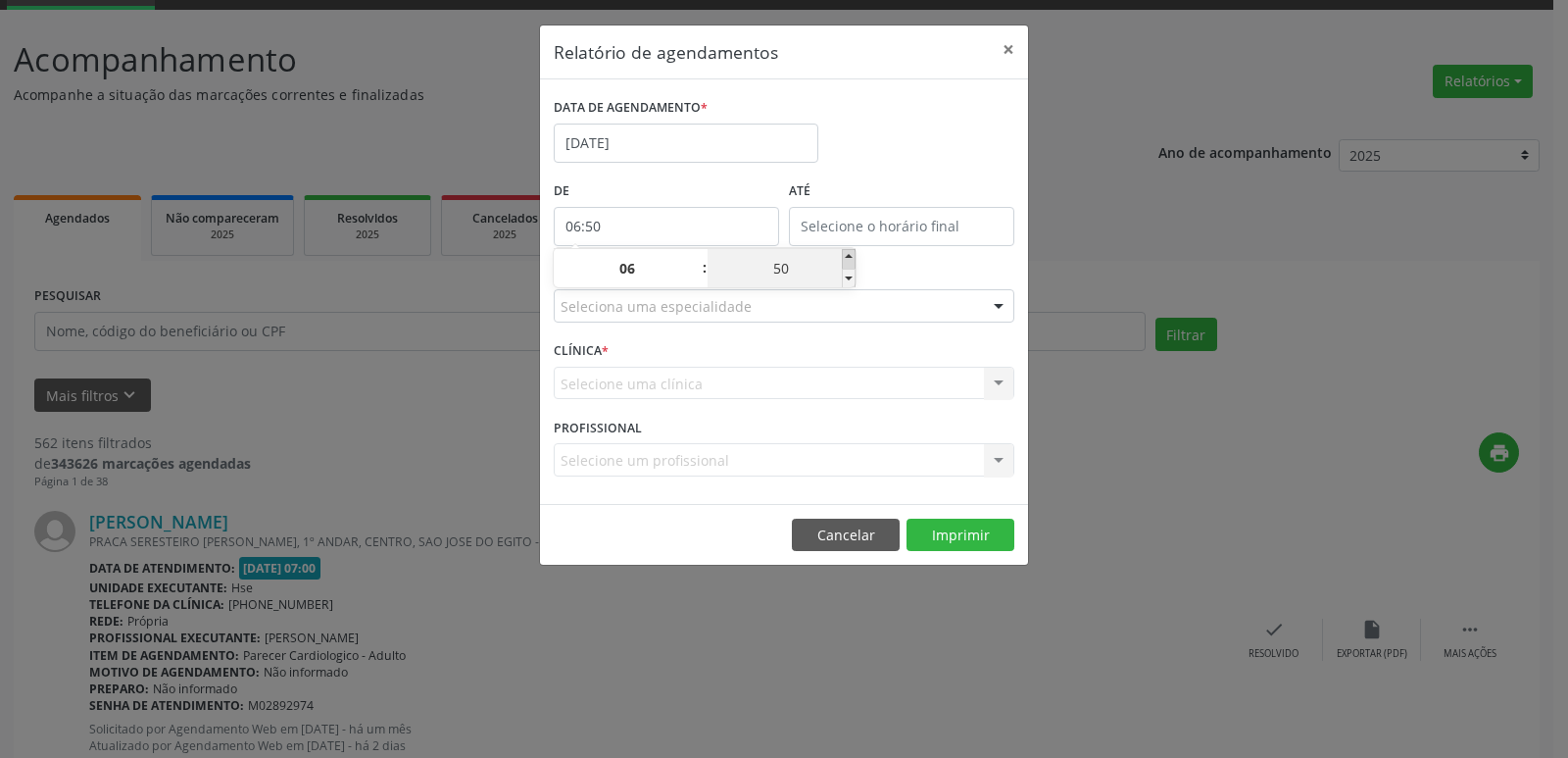
click at [845, 253] on span at bounding box center [848, 259] width 14 height 20
type input "06:55"
type input "55"
click at [845, 253] on span at bounding box center [848, 259] width 14 height 20
type input "07:00"
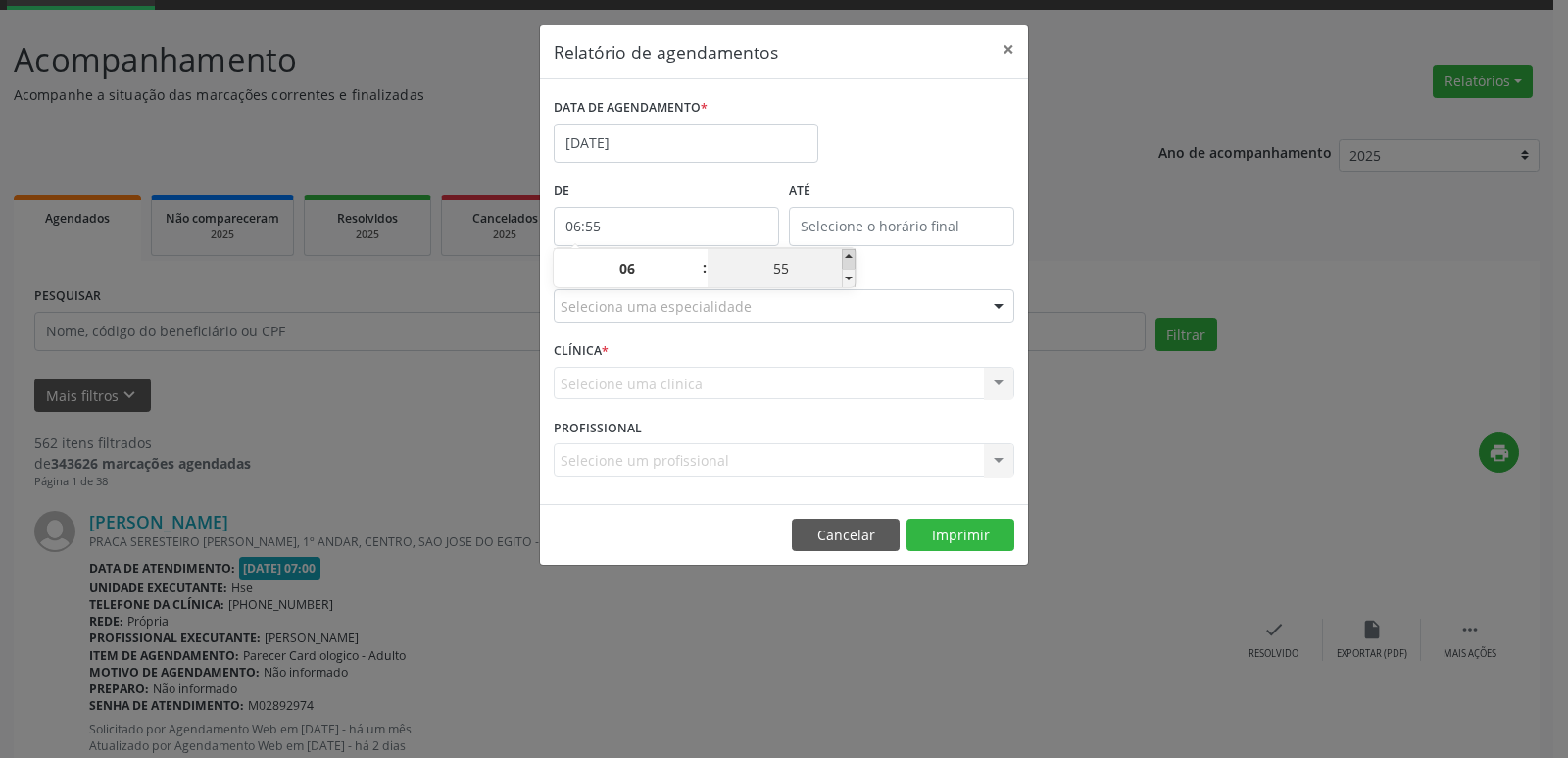
type input "07"
type input "00"
click at [845, 253] on span at bounding box center [848, 259] width 14 height 20
type input "07:05"
type input "05"
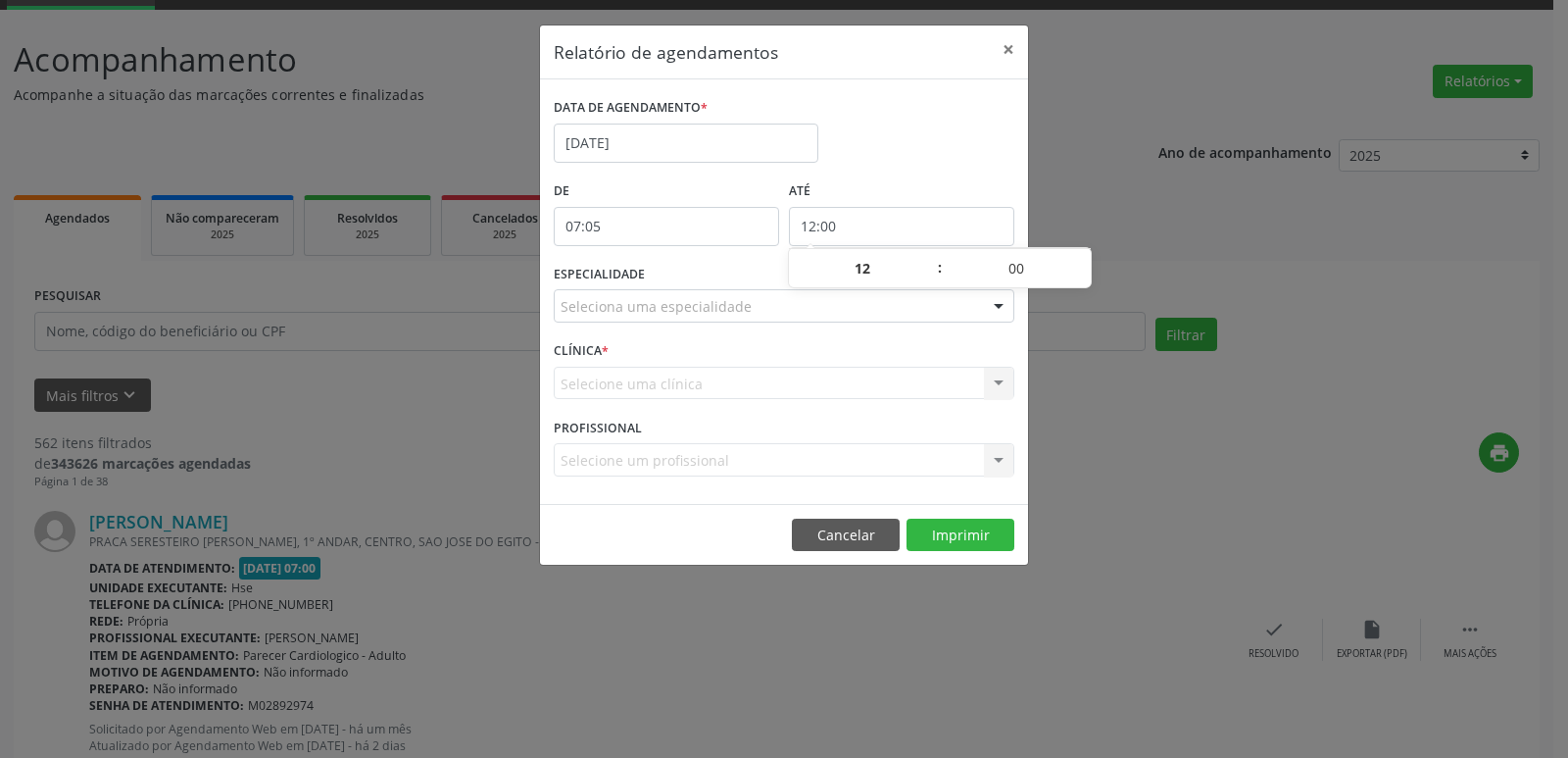
click at [855, 228] on input "12:00" at bounding box center [901, 226] width 226 height 39
click at [928, 281] on span at bounding box center [930, 279] width 14 height 20
type input "11:00"
type input "11"
click at [928, 281] on span at bounding box center [930, 279] width 14 height 20
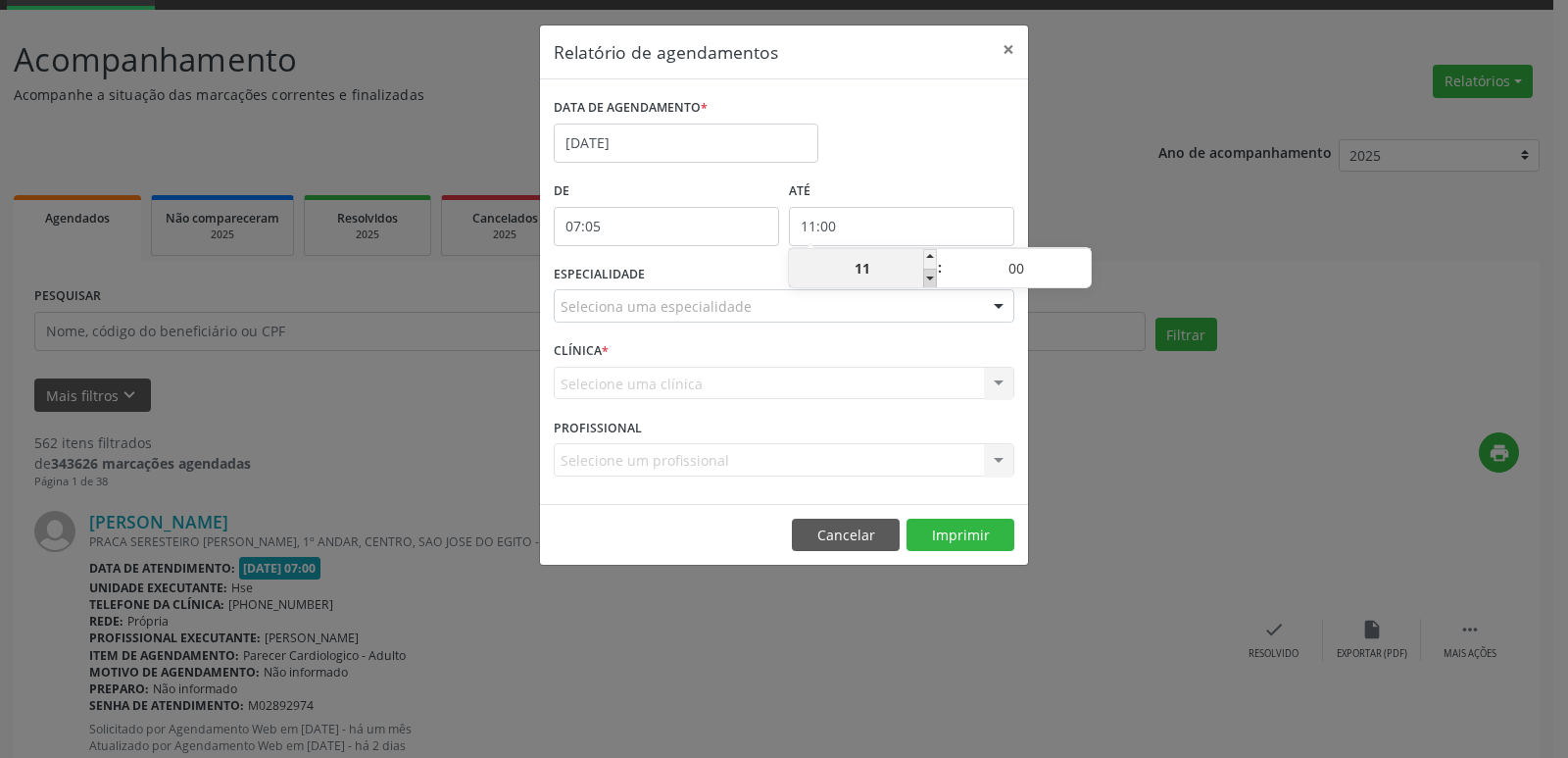
type input "10:00"
type input "10"
click at [928, 281] on span at bounding box center [930, 279] width 14 height 20
type input "09:00"
type input "09"
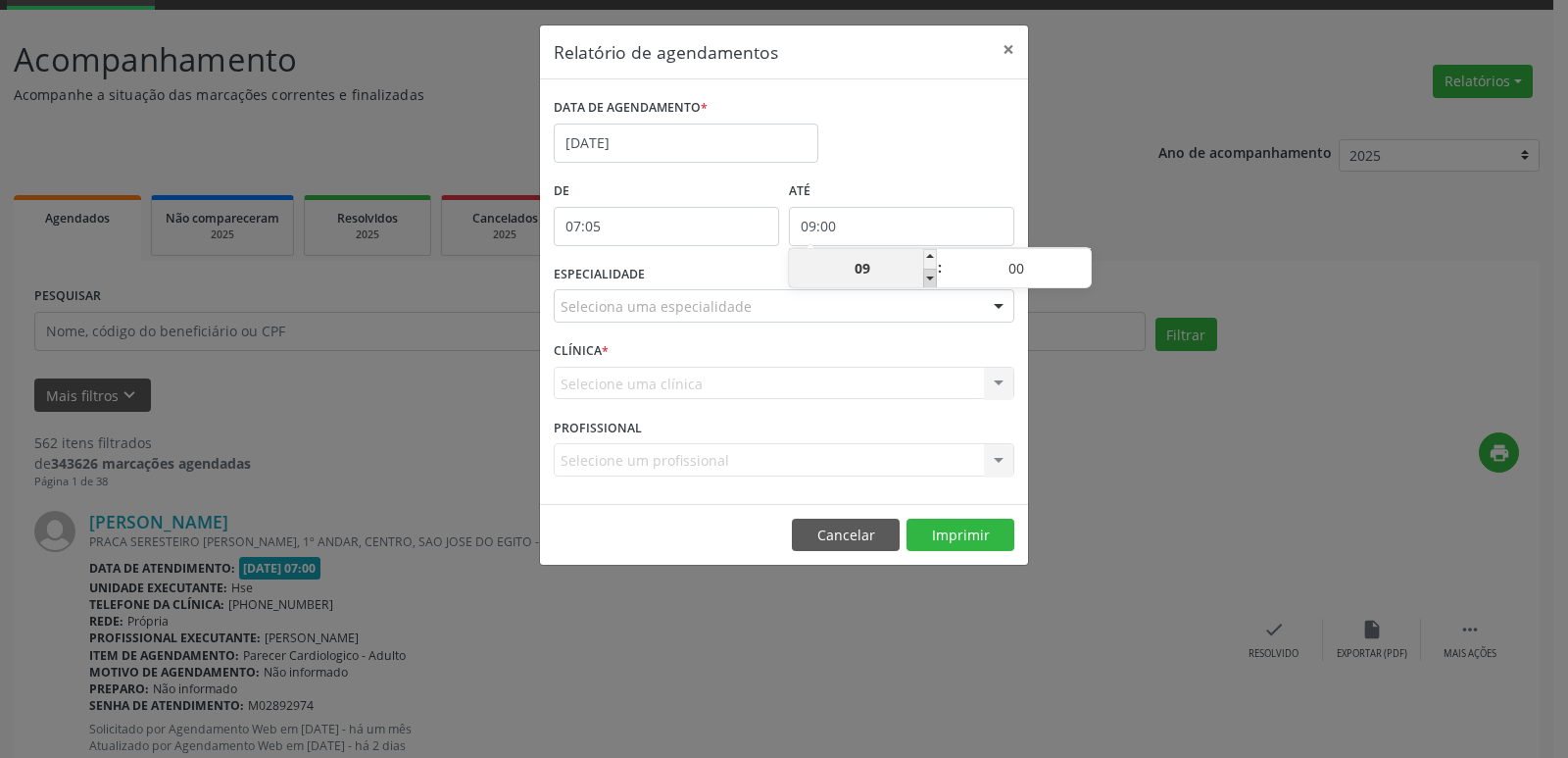
click at [928, 281] on span at bounding box center [930, 279] width 14 height 20
type input "08:00"
type input "08"
click at [928, 281] on span at bounding box center [930, 279] width 14 height 20
type input "07:05"
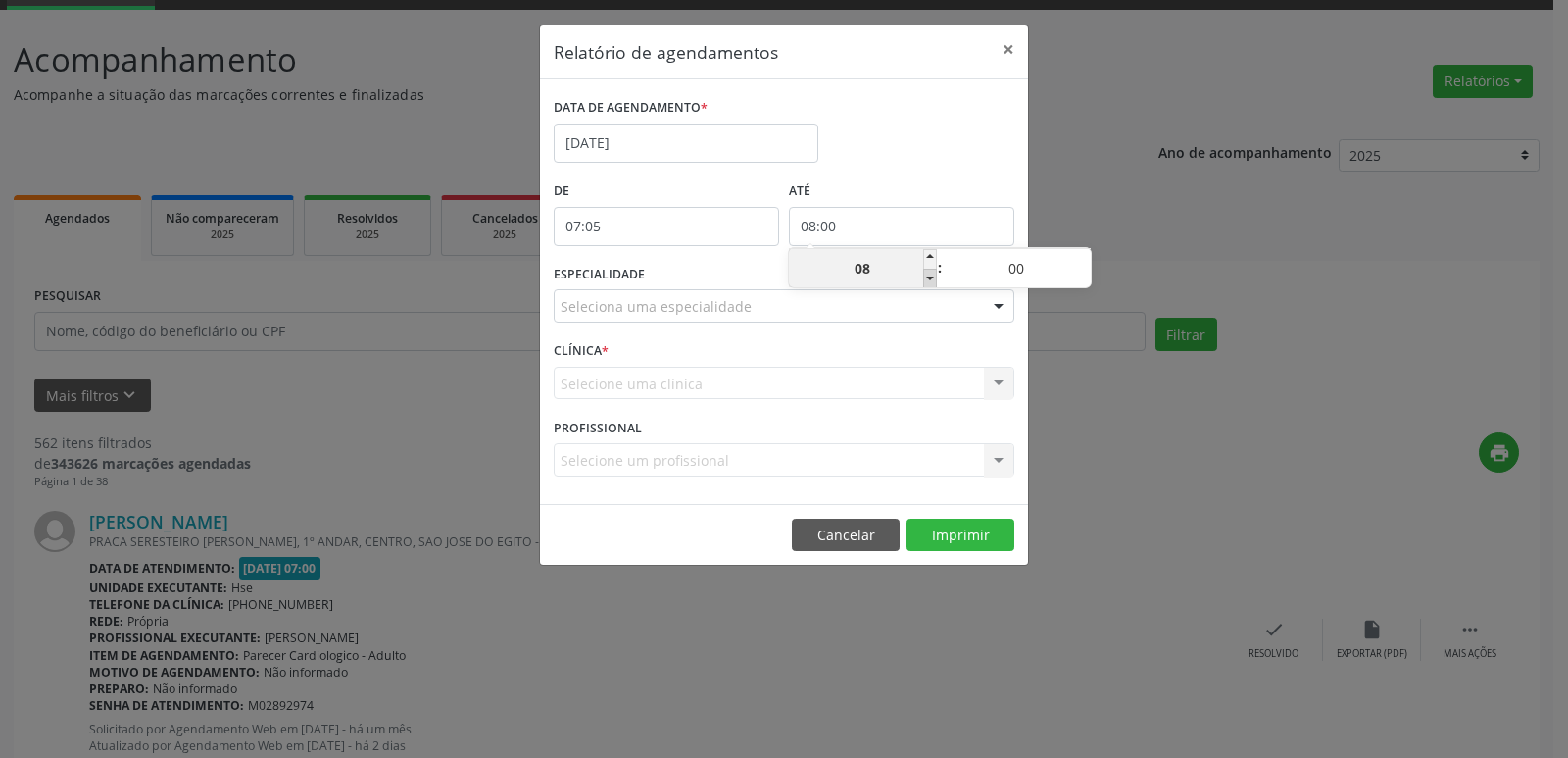
type input "07"
type input "05"
click at [928, 281] on span at bounding box center [930, 279] width 14 height 20
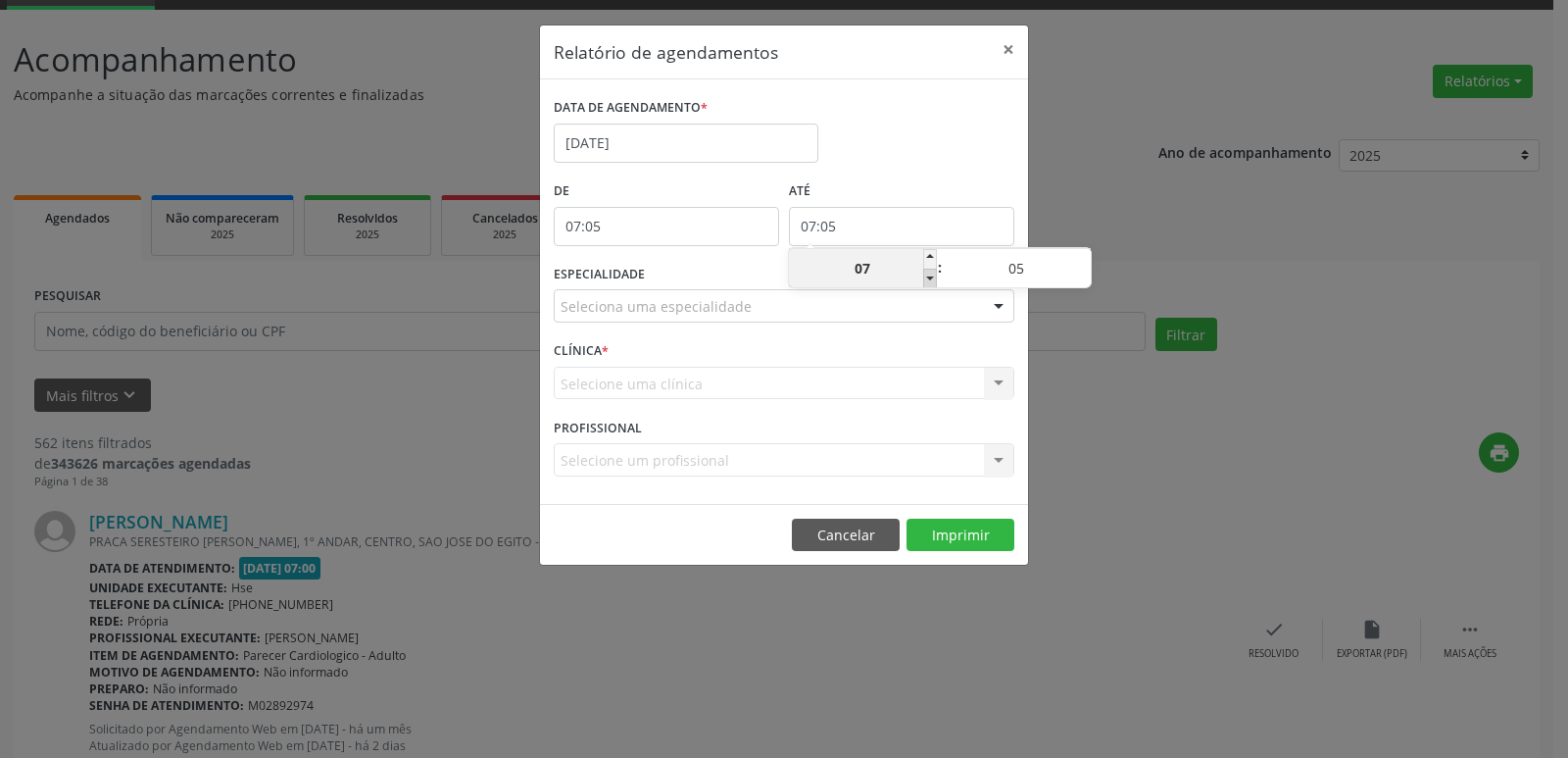
click at [928, 281] on span at bounding box center [930, 279] width 14 height 20
type input "07"
click at [927, 263] on span at bounding box center [930, 259] width 14 height 20
type input "08:05"
type input "08"
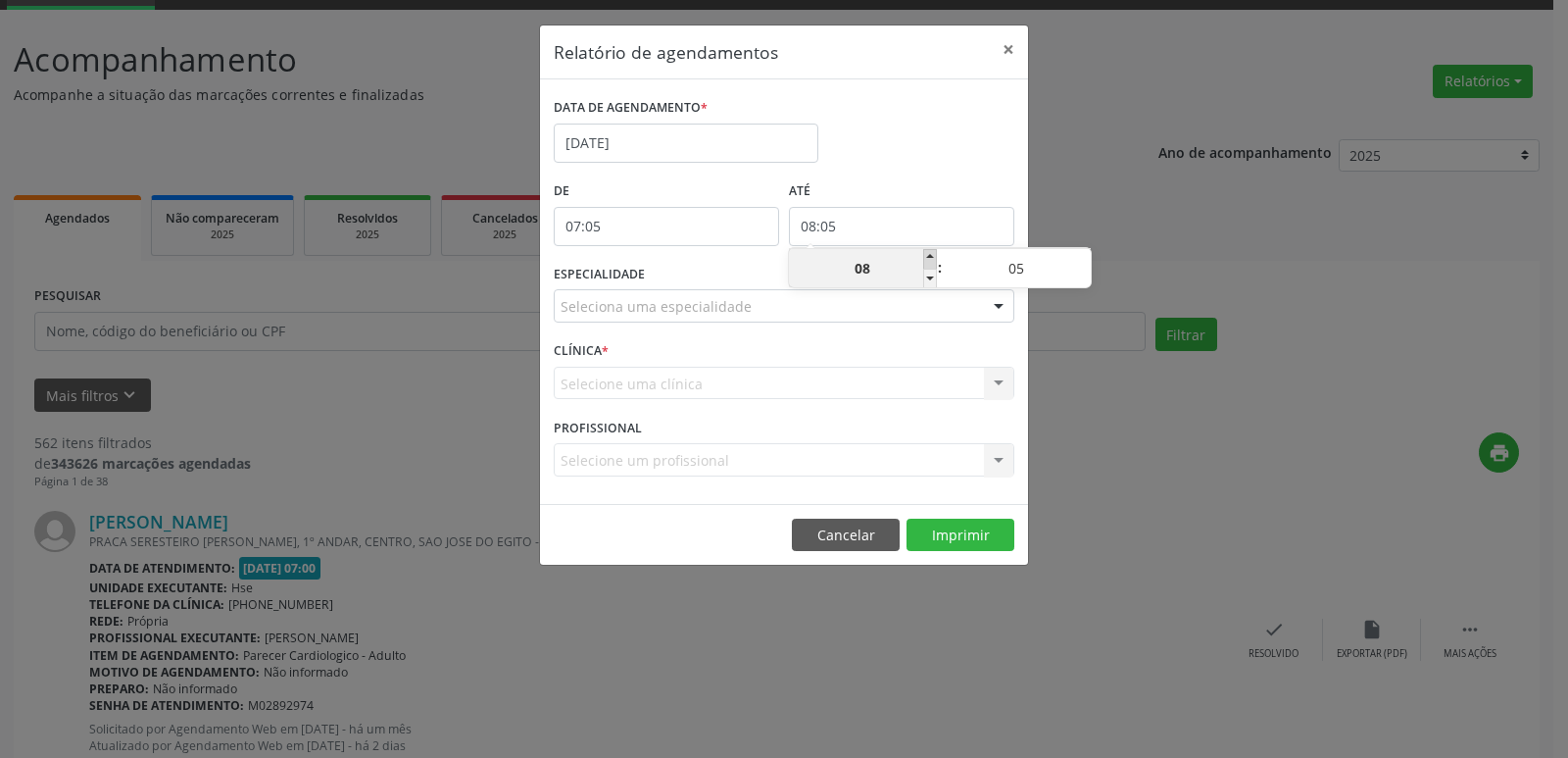
click at [927, 263] on span at bounding box center [930, 259] width 14 height 20
type input "09:05"
type input "09"
click at [927, 263] on span at bounding box center [930, 259] width 14 height 20
type input "10:05"
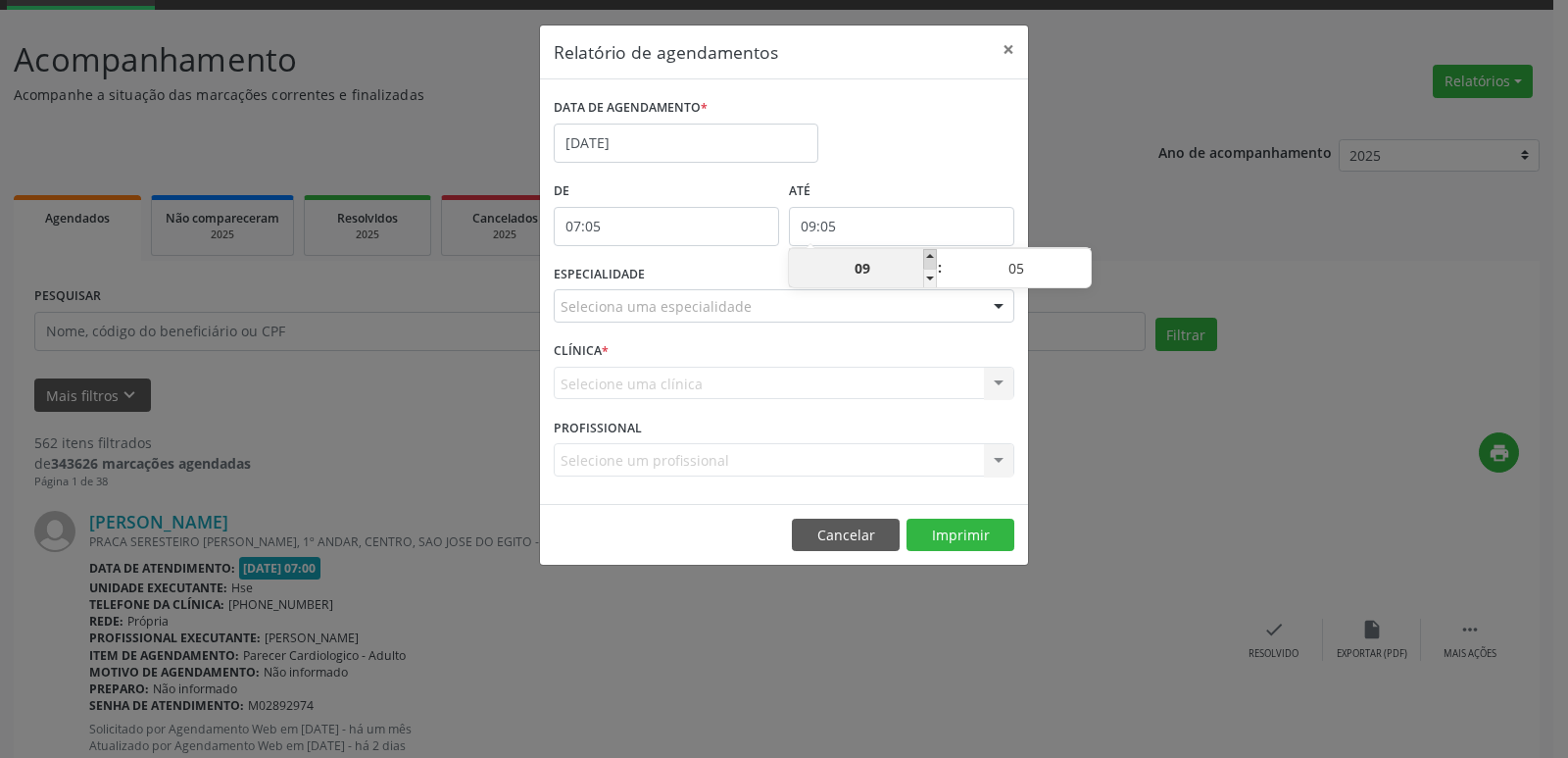
type input "10"
click at [927, 263] on span at bounding box center [930, 259] width 14 height 20
type input "11:05"
type input "11"
click at [927, 263] on span at bounding box center [930, 259] width 14 height 20
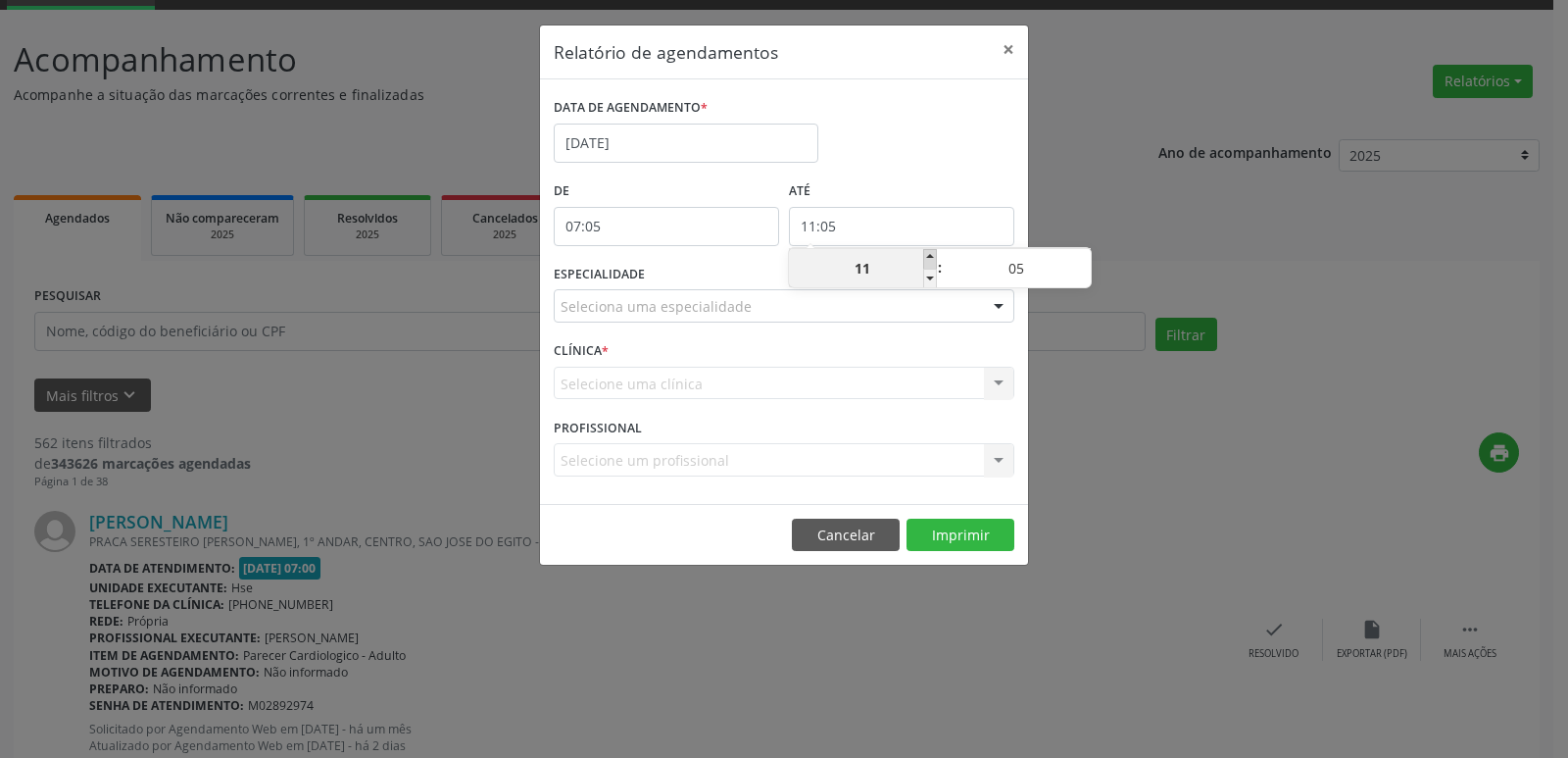
type input "12:05"
type input "12"
click at [927, 263] on span at bounding box center [930, 259] width 14 height 20
type input "13:05"
type input "13"
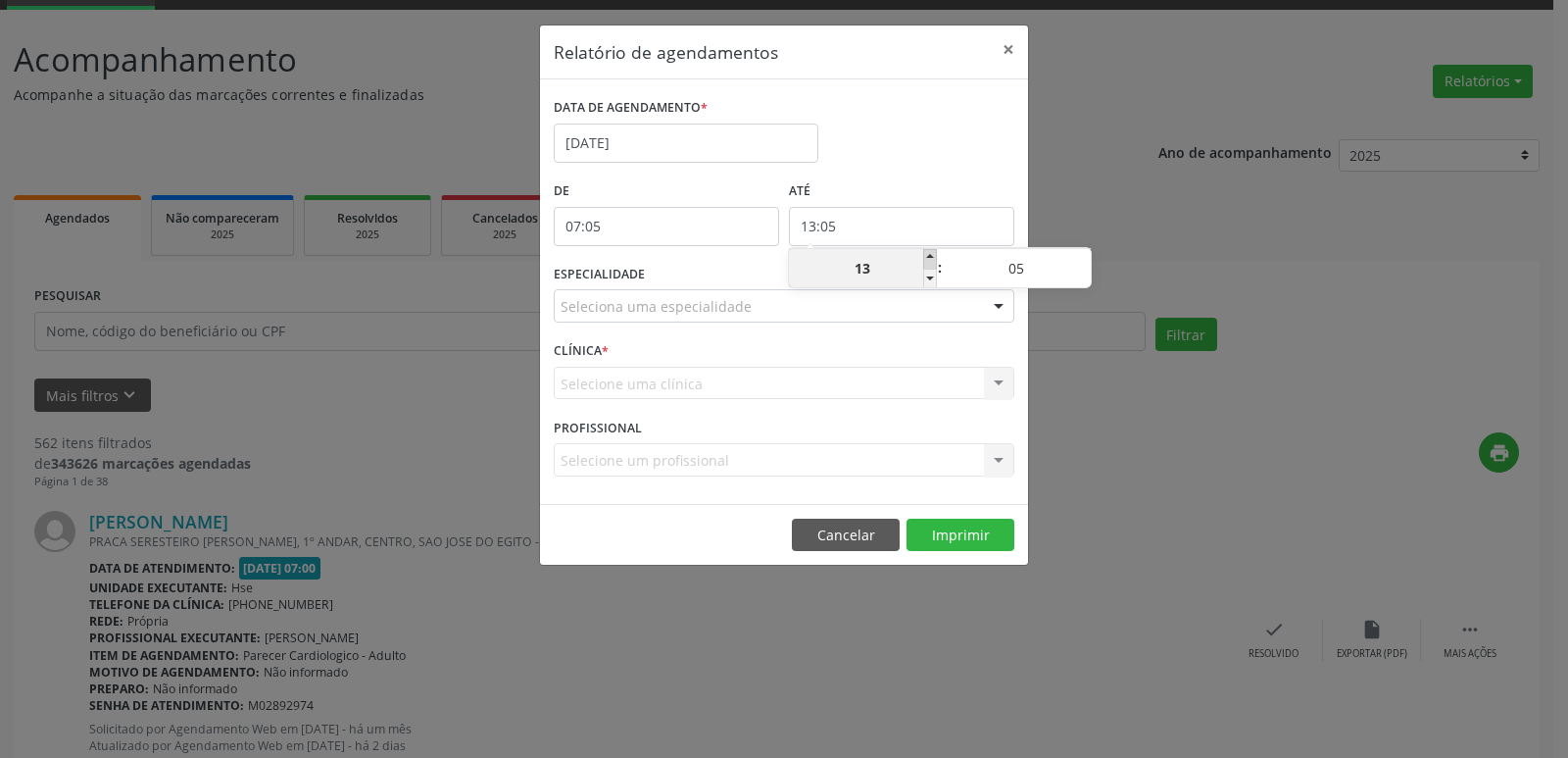
click at [927, 263] on span at bounding box center [930, 259] width 14 height 20
type input "14:05"
type input "14"
click at [927, 263] on span at bounding box center [930, 259] width 14 height 20
type input "15:05"
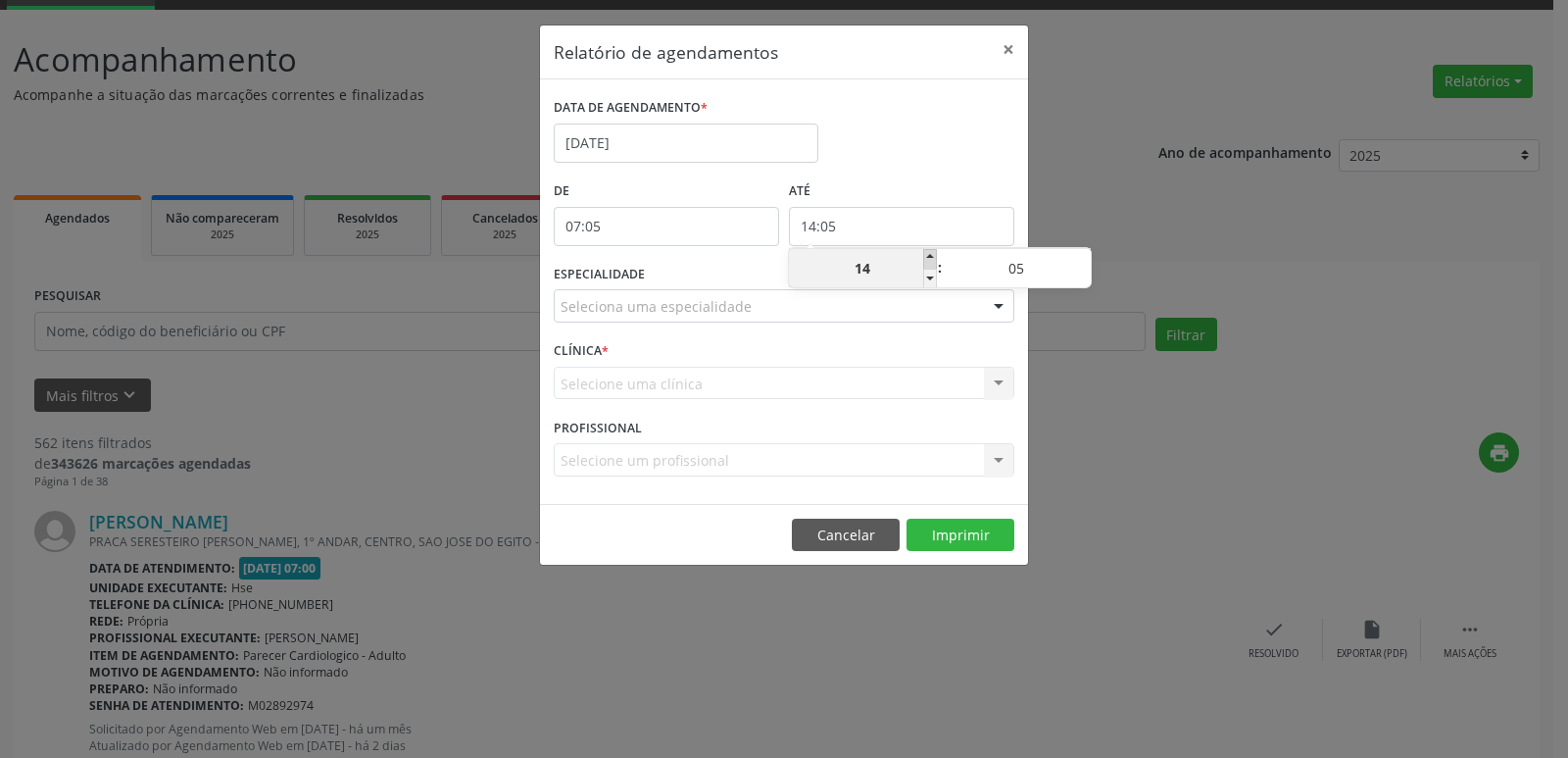
type input "15"
click at [927, 263] on span at bounding box center [930, 259] width 14 height 20
type input "16:05"
type input "16"
click at [927, 261] on span at bounding box center [930, 259] width 14 height 20
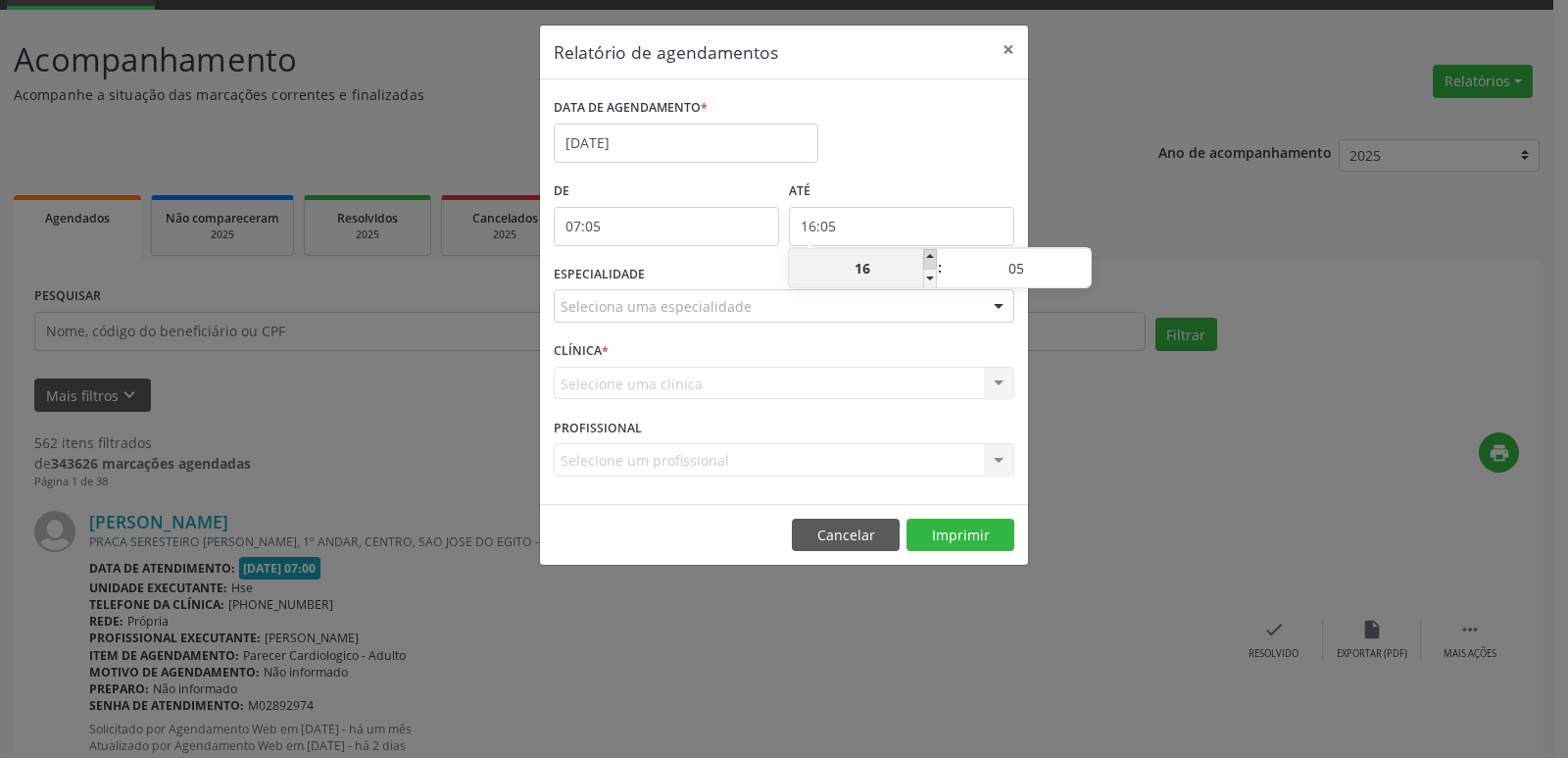
type input "17:05"
type input "17"
click at [927, 261] on span at bounding box center [930, 259] width 14 height 20
type input "18:05"
type input "18"
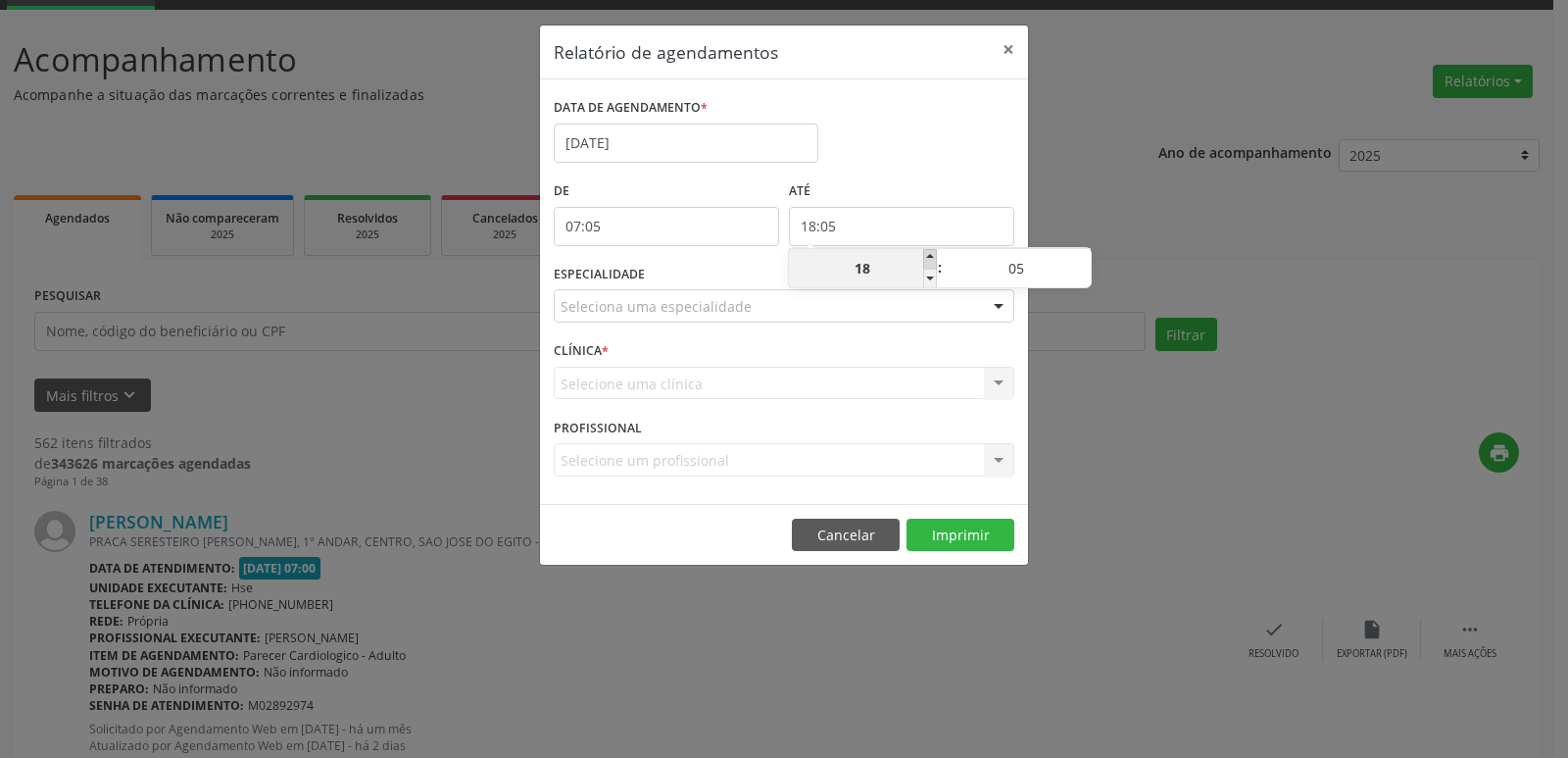
click at [927, 261] on span at bounding box center [930, 259] width 14 height 20
type input "19:05"
type input "19"
click at [927, 261] on span at bounding box center [930, 259] width 14 height 20
type input "20:05"
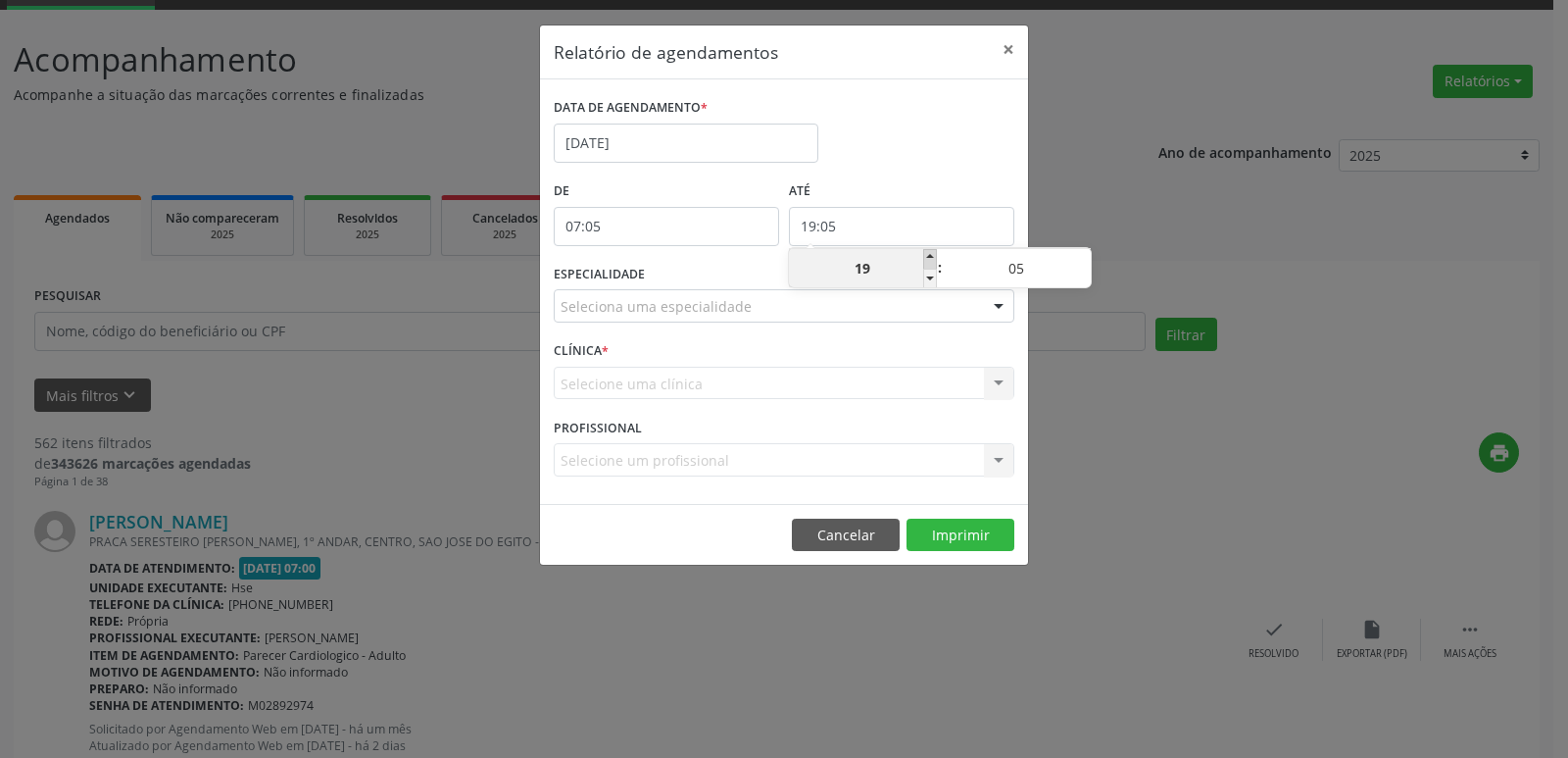
type input "20"
click at [927, 261] on span at bounding box center [930, 259] width 14 height 20
type input "21:05"
type input "21"
click at [1081, 281] on span at bounding box center [1084, 279] width 14 height 20
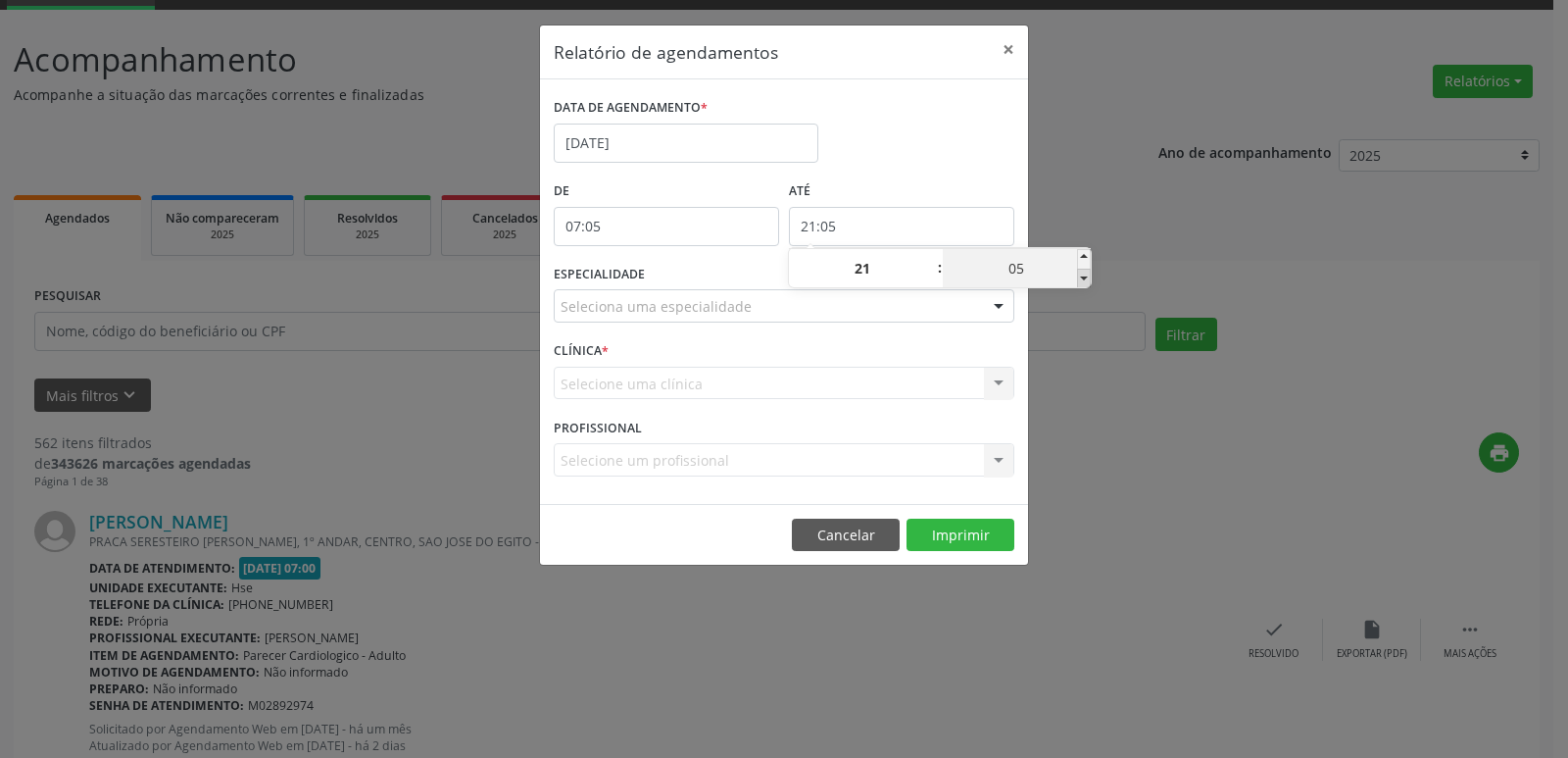
type input "21:00"
type input "00"
click at [1081, 281] on span at bounding box center [1084, 279] width 14 height 20
type input "20:55"
type input "20"
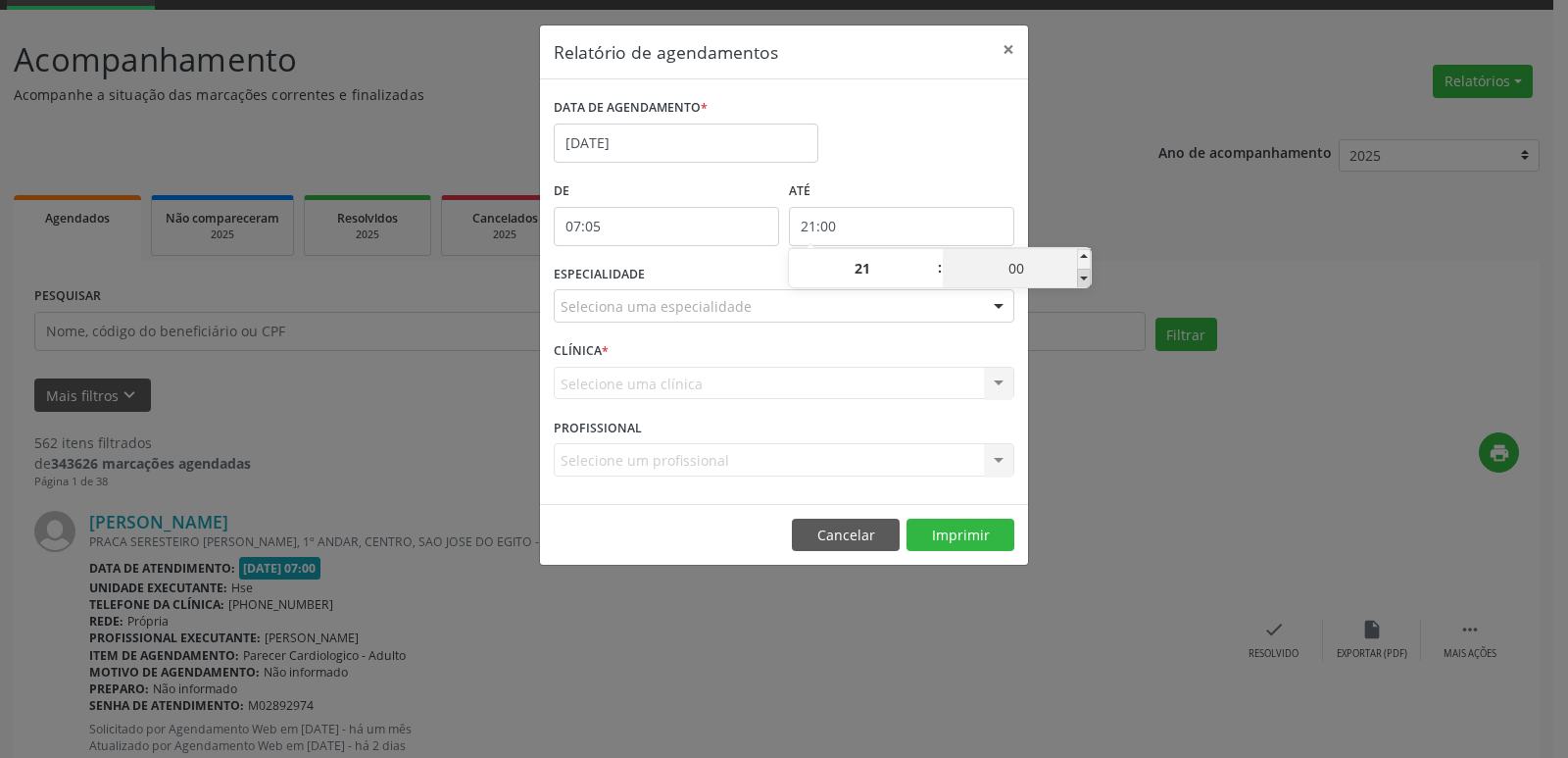
type input "55"
click at [1081, 281] on span at bounding box center [1084, 279] width 14 height 20
type input "20:50"
type input "50"
click at [1081, 281] on span at bounding box center [1084, 279] width 14 height 20
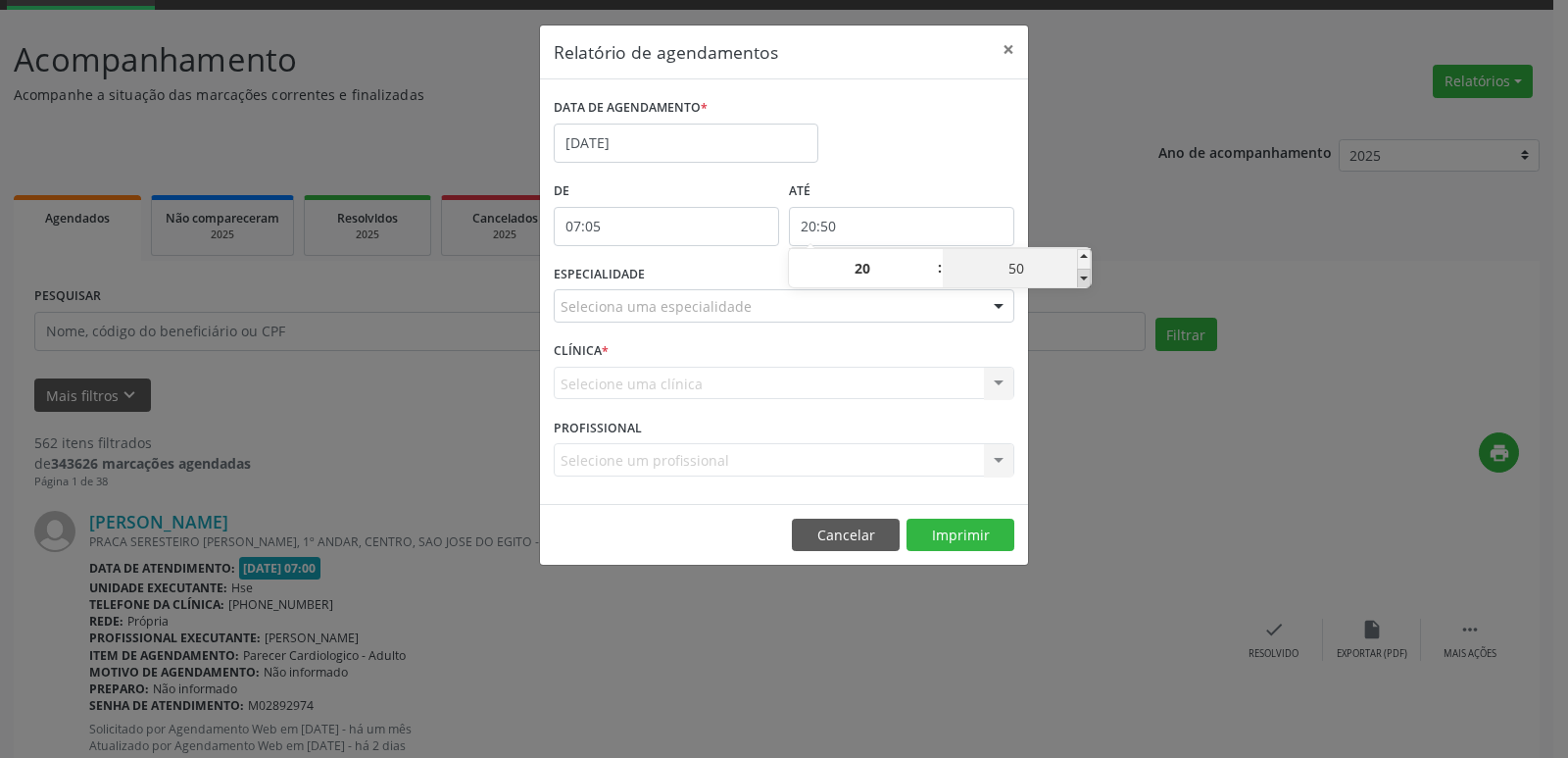
type input "20:45"
type input "45"
click at [1081, 281] on span at bounding box center [1084, 279] width 14 height 20
type input "20:40"
type input "40"
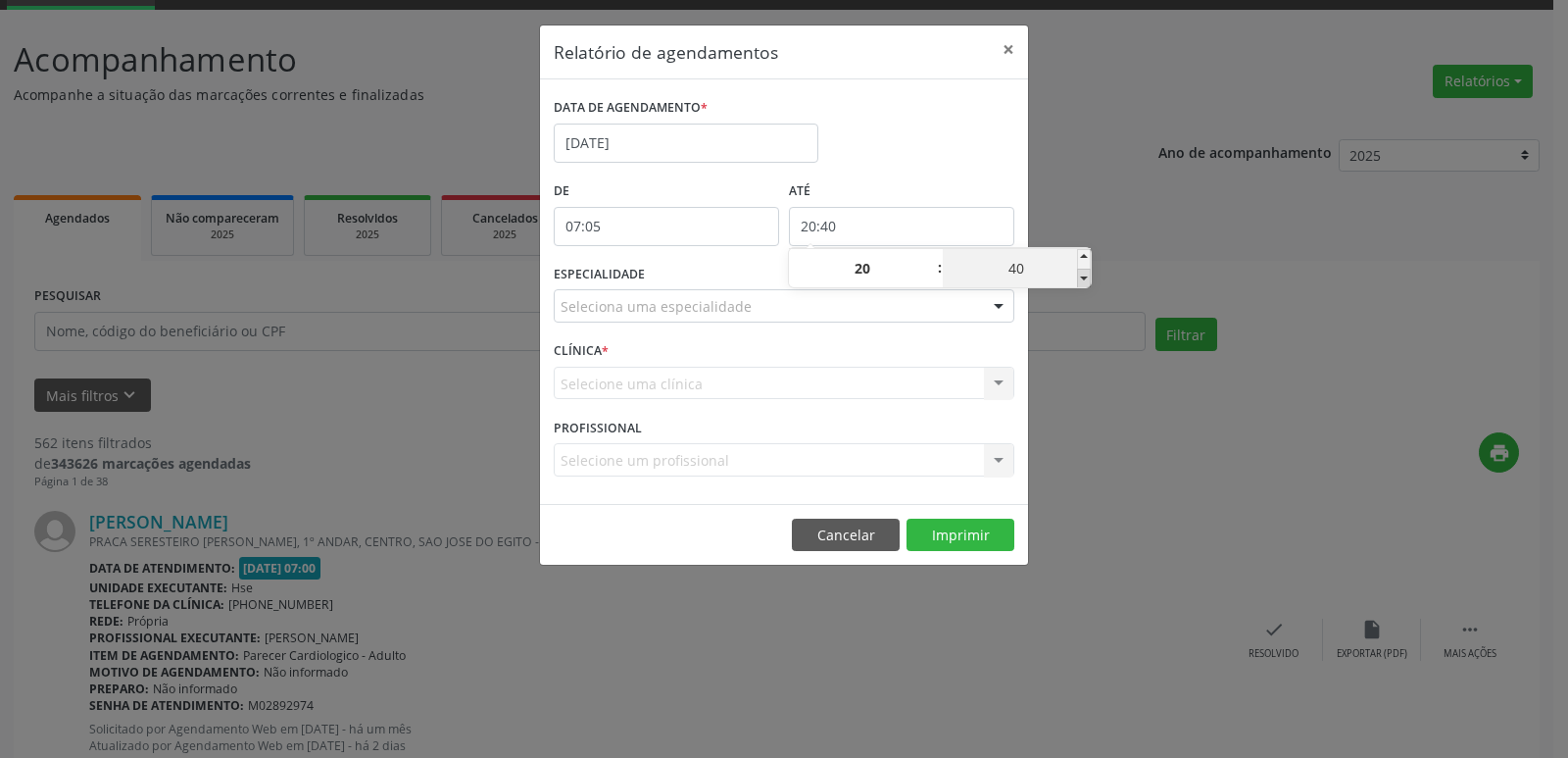
click at [1081, 281] on span at bounding box center [1084, 279] width 14 height 20
type input "20:35"
type input "35"
click at [1081, 281] on span at bounding box center [1084, 279] width 14 height 20
type input "20:30"
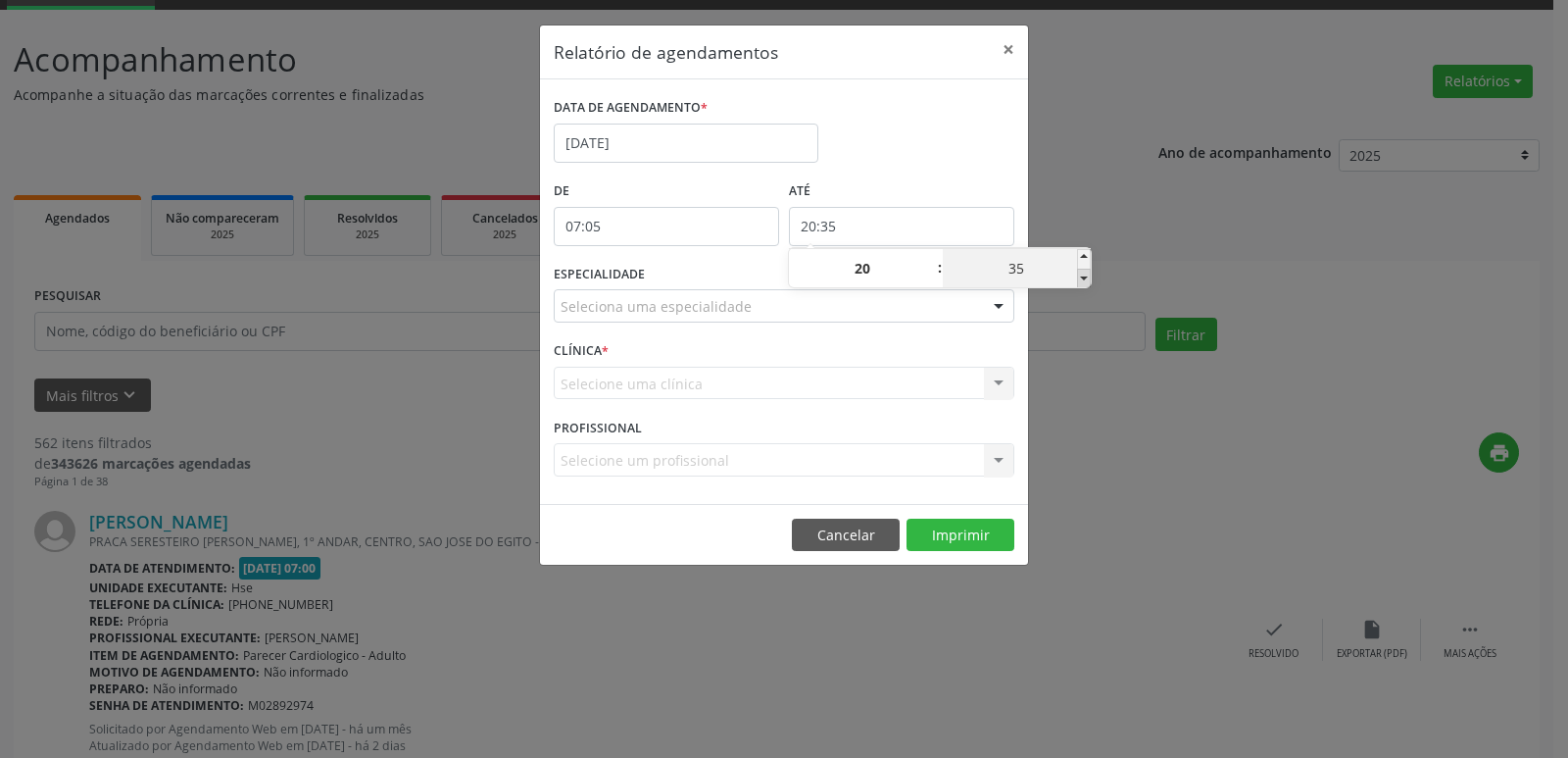
type input "30"
click at [1081, 281] on span at bounding box center [1084, 279] width 14 height 20
type input "20:25"
type input "25"
click at [1081, 281] on span at bounding box center [1084, 279] width 14 height 20
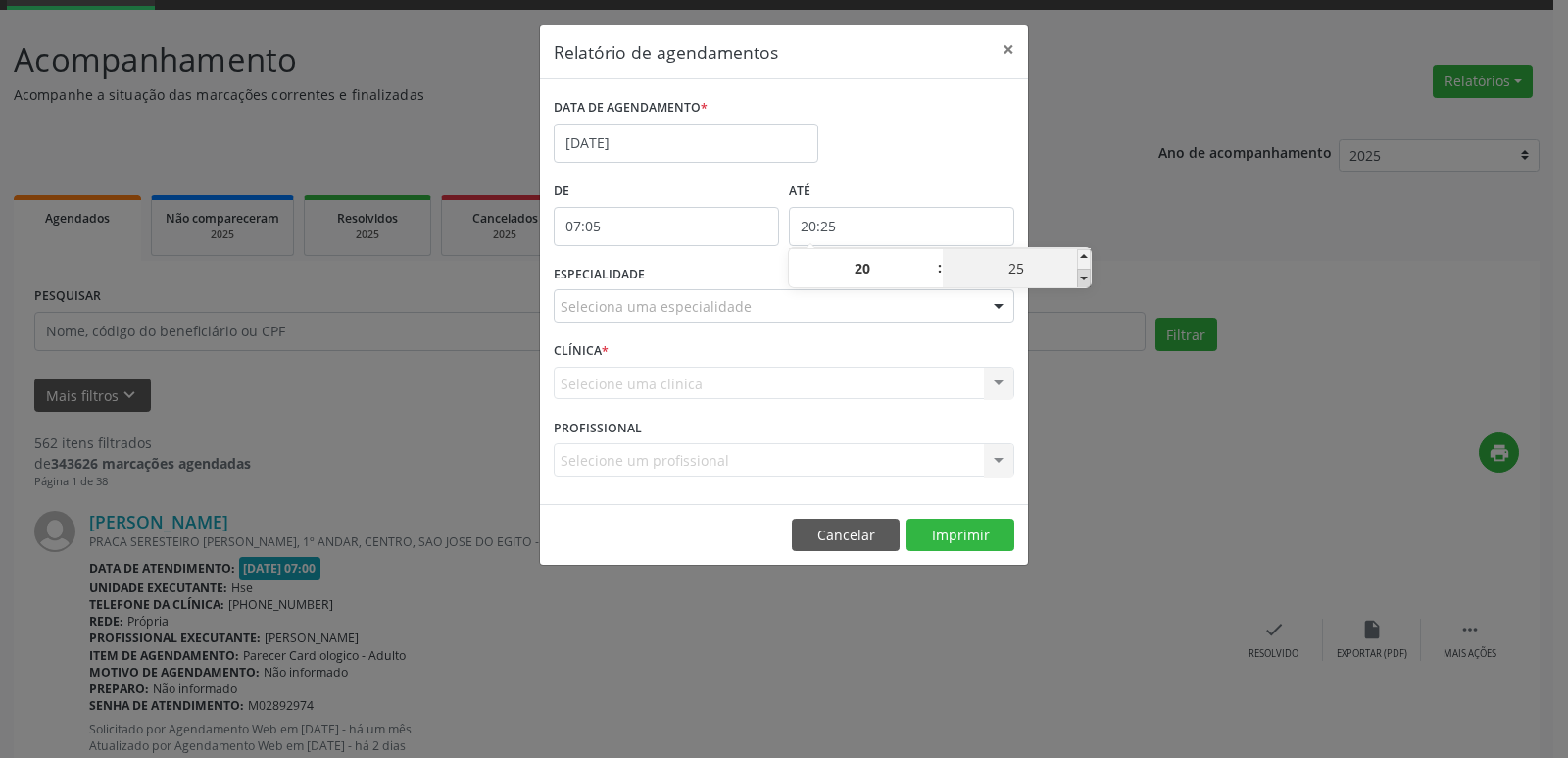
type input "20:20"
type input "20"
click at [1081, 281] on span at bounding box center [1084, 279] width 14 height 20
type input "20:15"
type input "15"
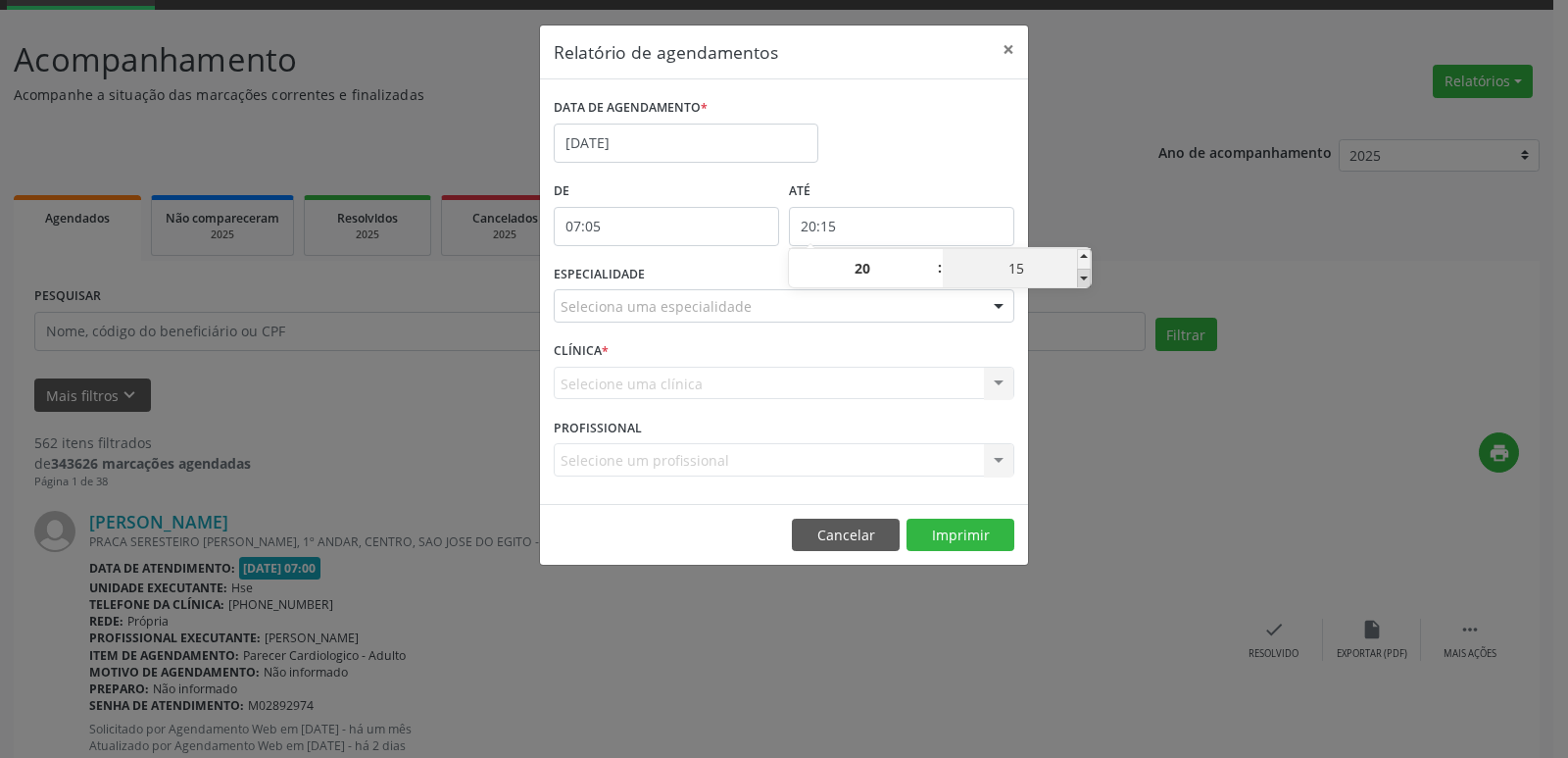
click at [1081, 281] on span at bounding box center [1084, 279] width 14 height 20
type input "20:10"
type input "10"
click at [1081, 281] on span at bounding box center [1084, 279] width 14 height 20
type input "20:05"
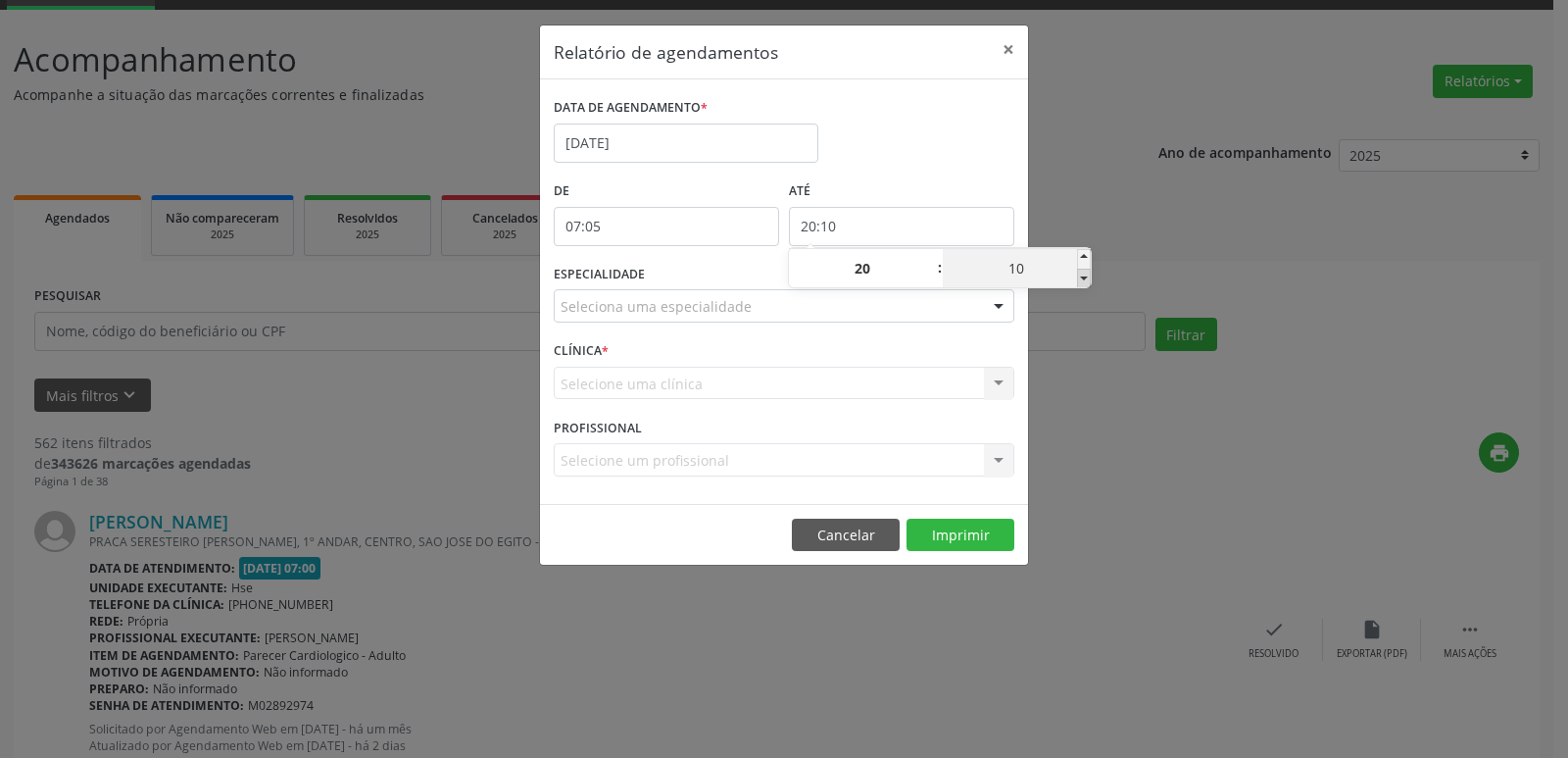
type input "05"
click at [1081, 281] on span at bounding box center [1084, 279] width 14 height 20
type input "20:00"
type input "00"
click at [1081, 281] on span at bounding box center [1084, 279] width 14 height 20
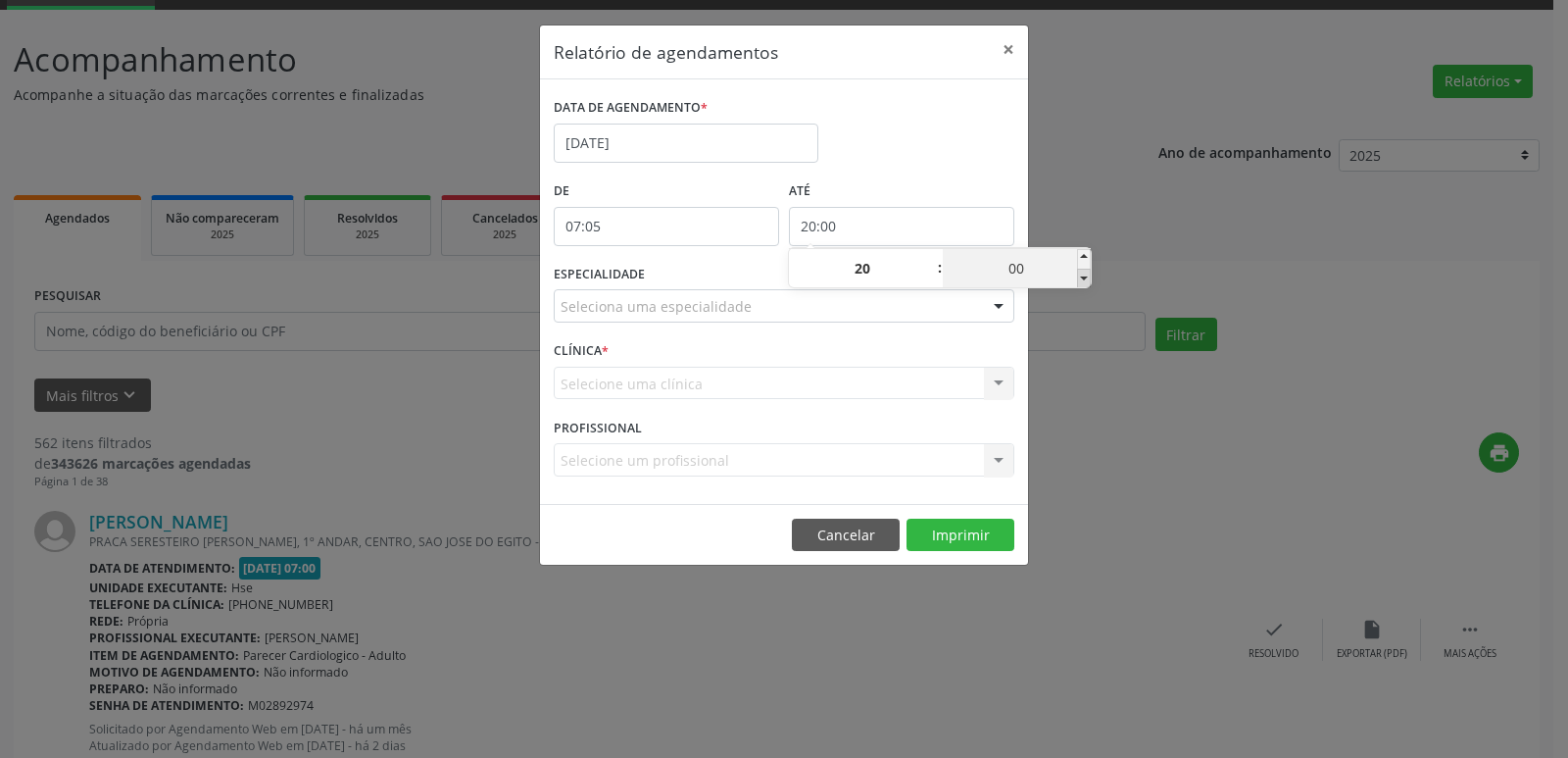
type input "19:55"
type input "19"
type input "55"
click at [1085, 260] on span at bounding box center [1084, 259] width 14 height 20
type input "20:00"
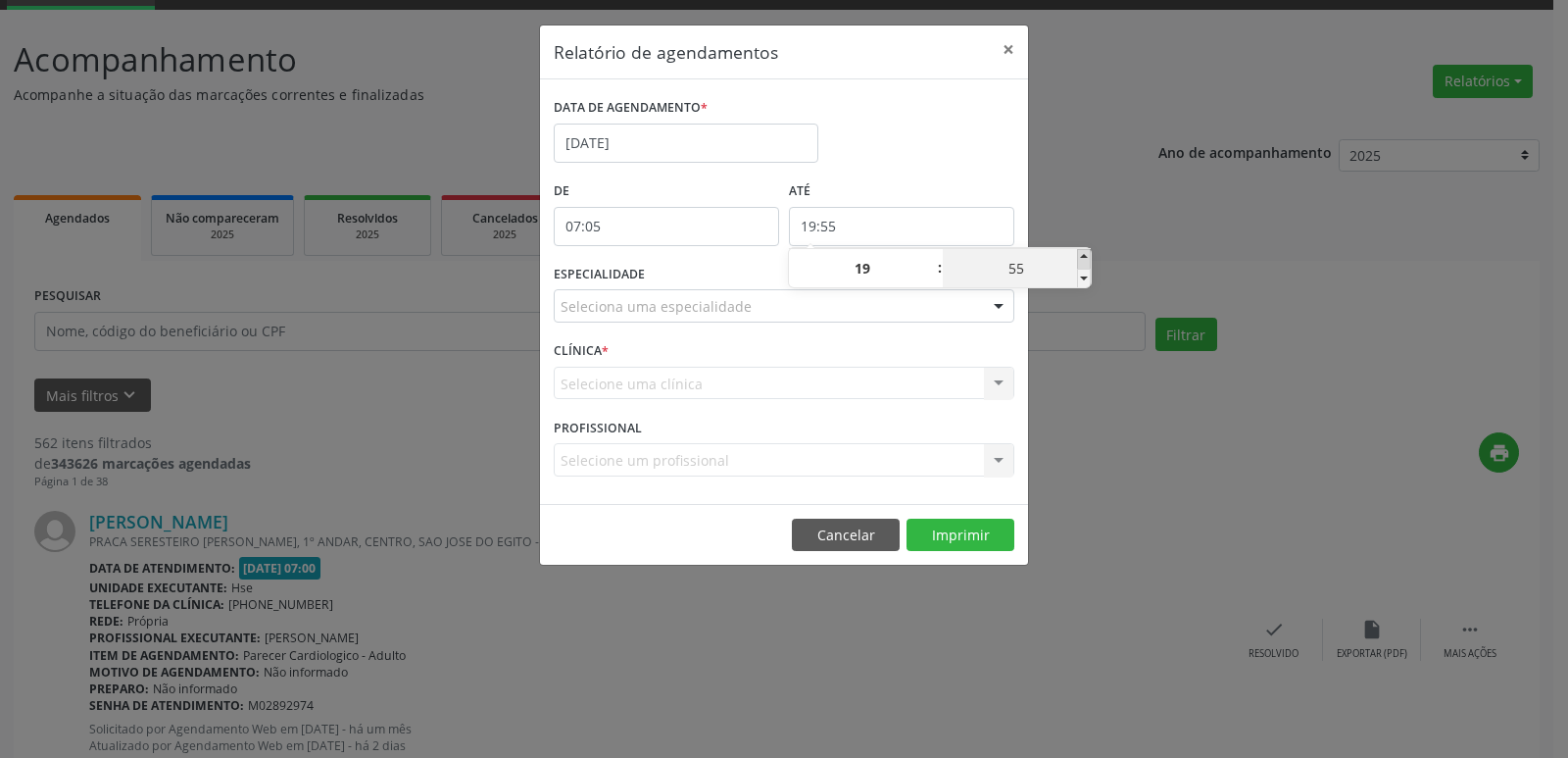
type input "20"
type input "00"
click at [1085, 260] on span at bounding box center [1084, 259] width 14 height 20
type input "20:05"
type input "05"
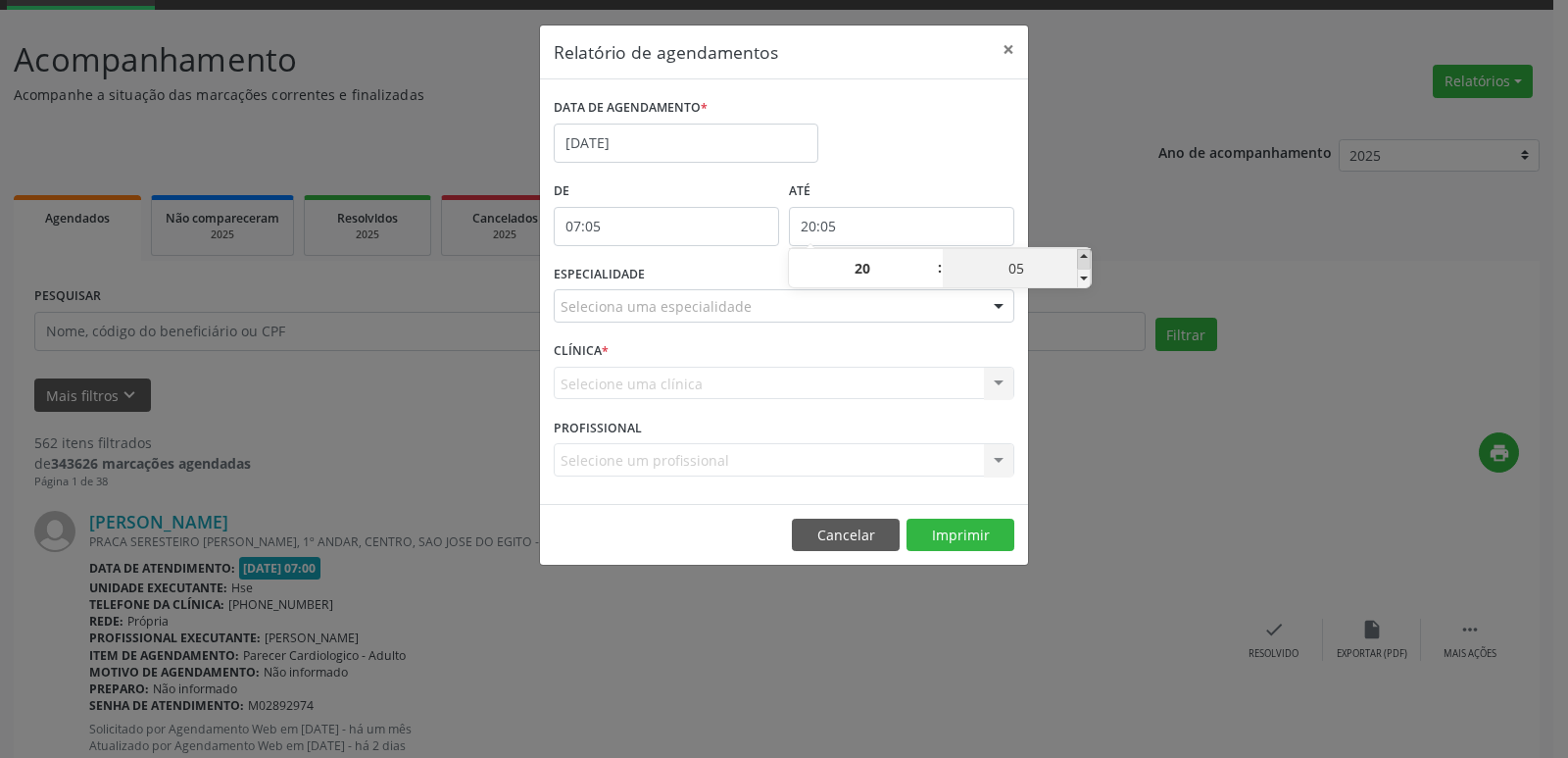
click at [1085, 260] on span at bounding box center [1084, 259] width 14 height 20
type input "20:10"
type input "10"
click at [1085, 260] on span at bounding box center [1084, 259] width 14 height 20
type input "20:15"
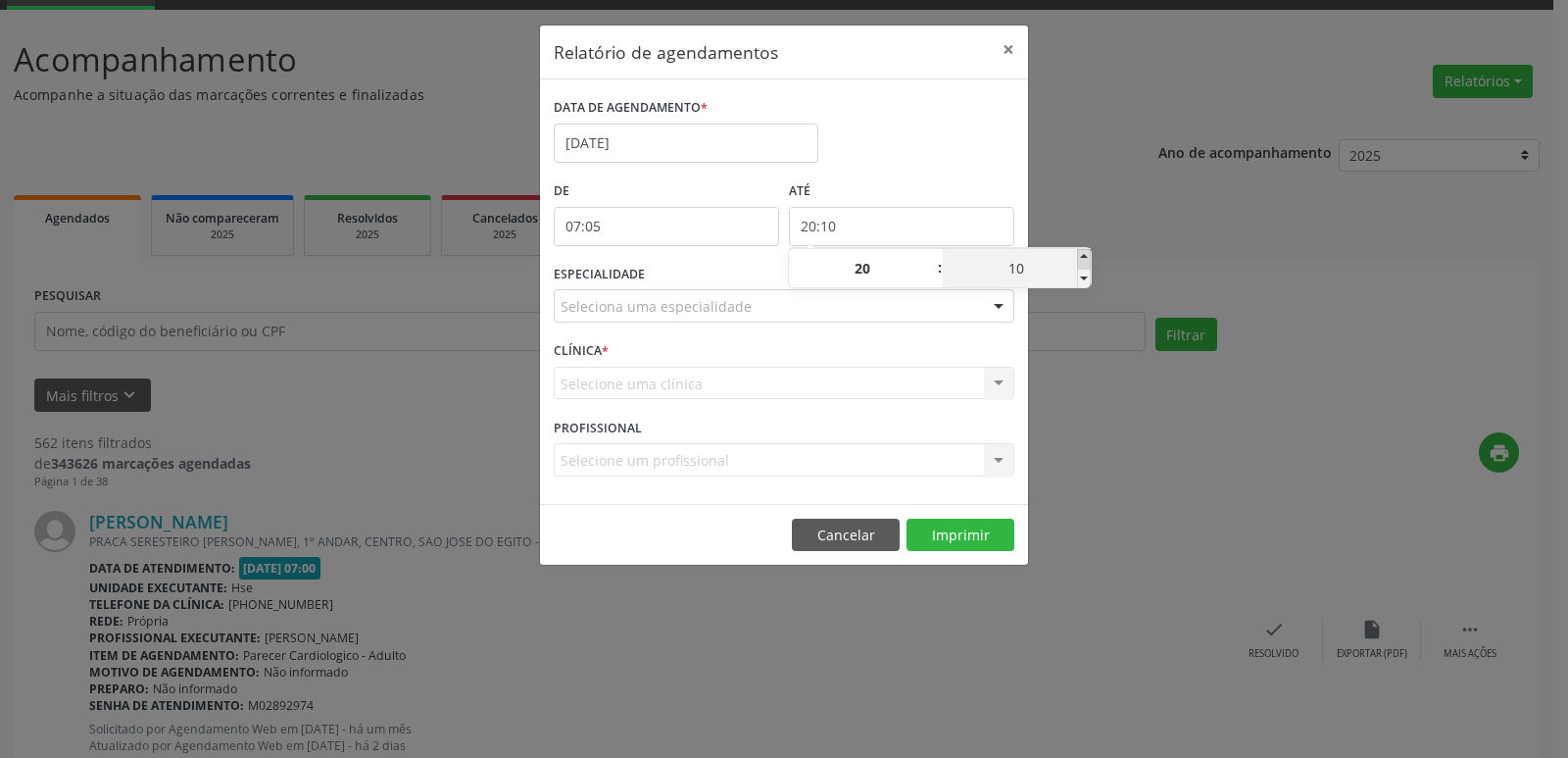
type input "15"
click at [1085, 260] on span at bounding box center [1084, 259] width 14 height 20
type input "20:20"
type input "20"
click at [1085, 260] on span at bounding box center [1084, 259] width 14 height 20
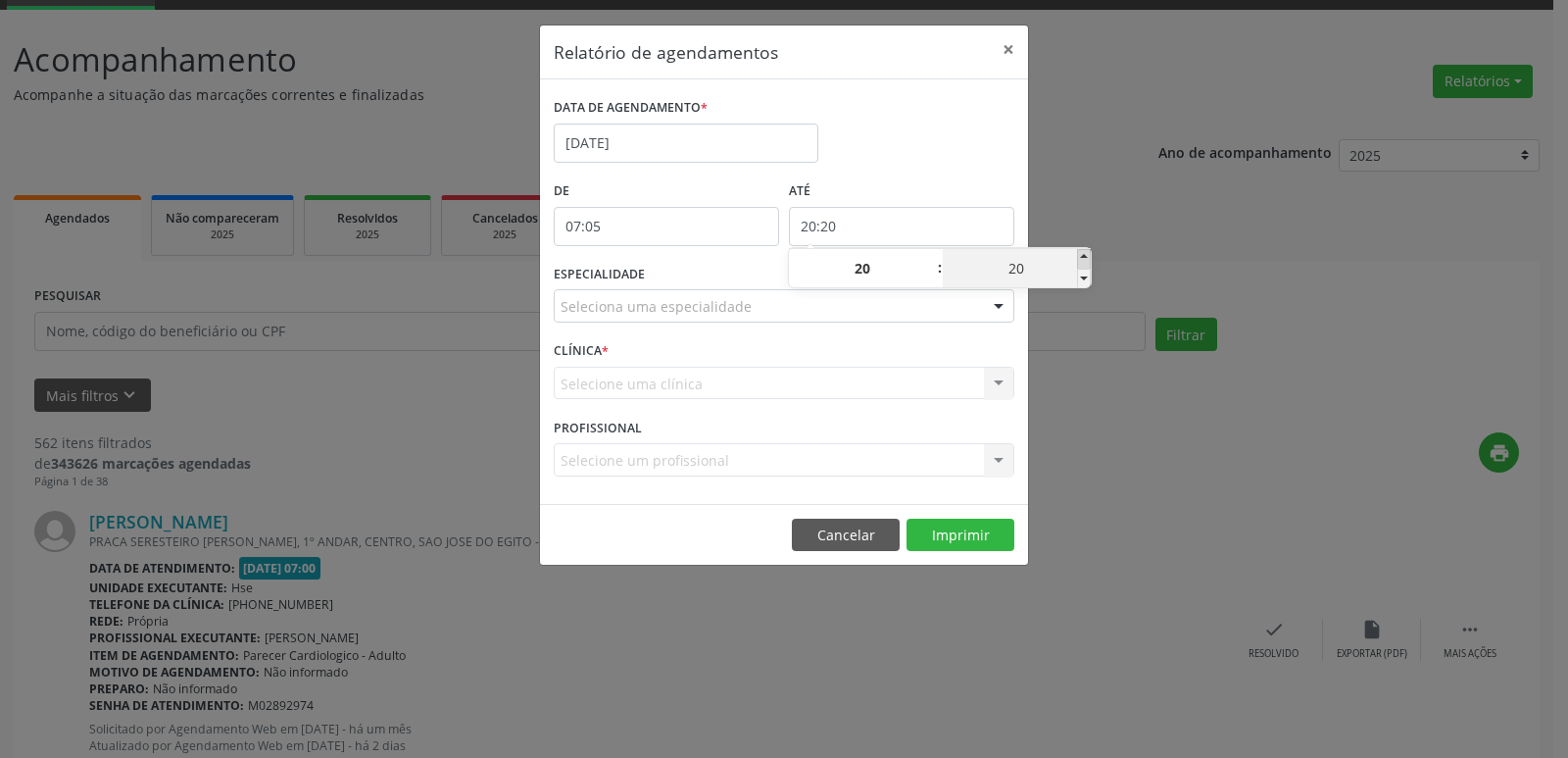
type input "20:25"
type input "25"
click at [1085, 260] on span at bounding box center [1084, 259] width 14 height 20
type input "20:30"
type input "30"
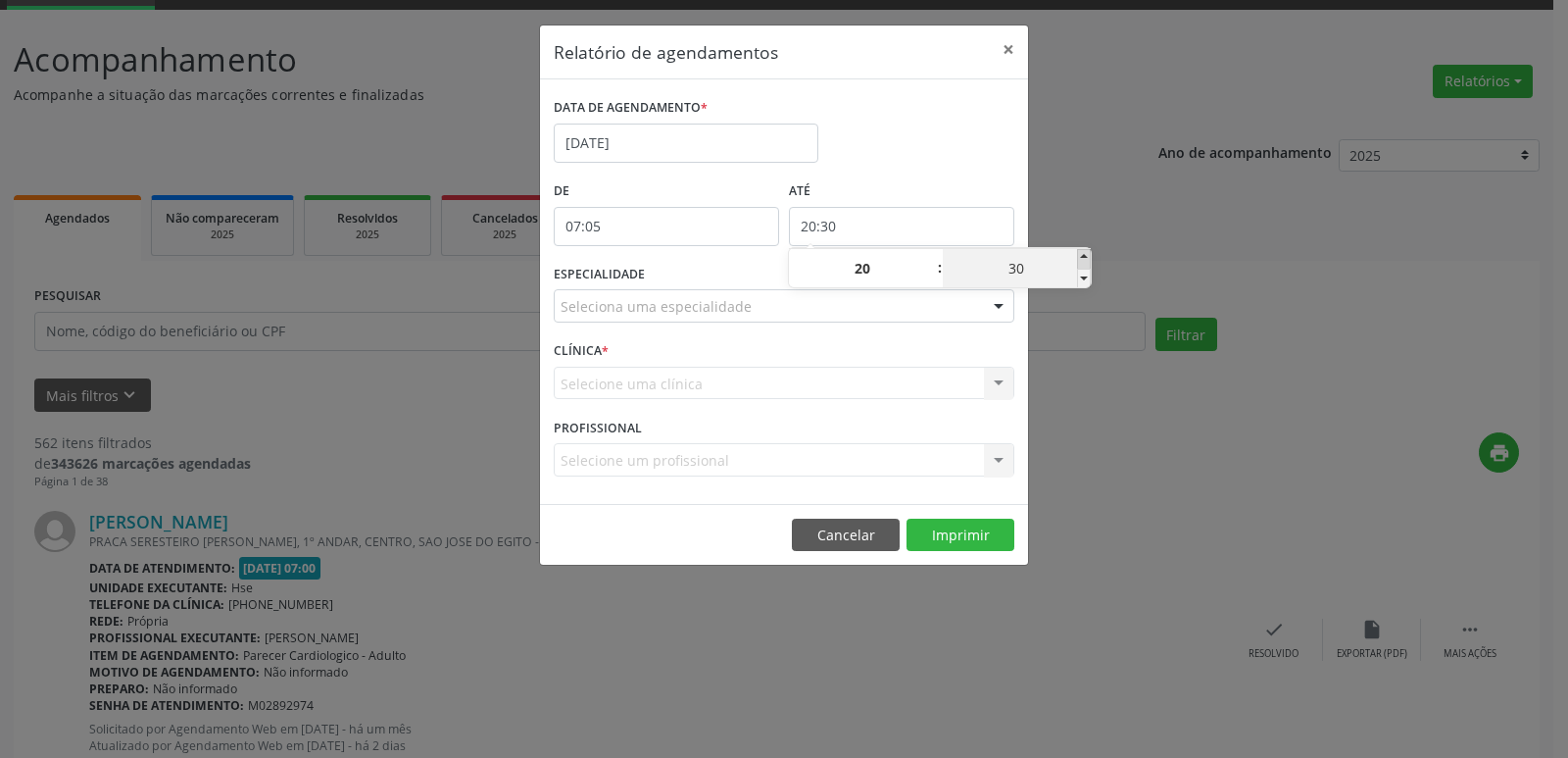
click at [1085, 260] on span at bounding box center [1084, 259] width 14 height 20
type input "20:35"
type input "35"
click at [1085, 260] on span at bounding box center [1084, 259] width 14 height 20
type input "20:40"
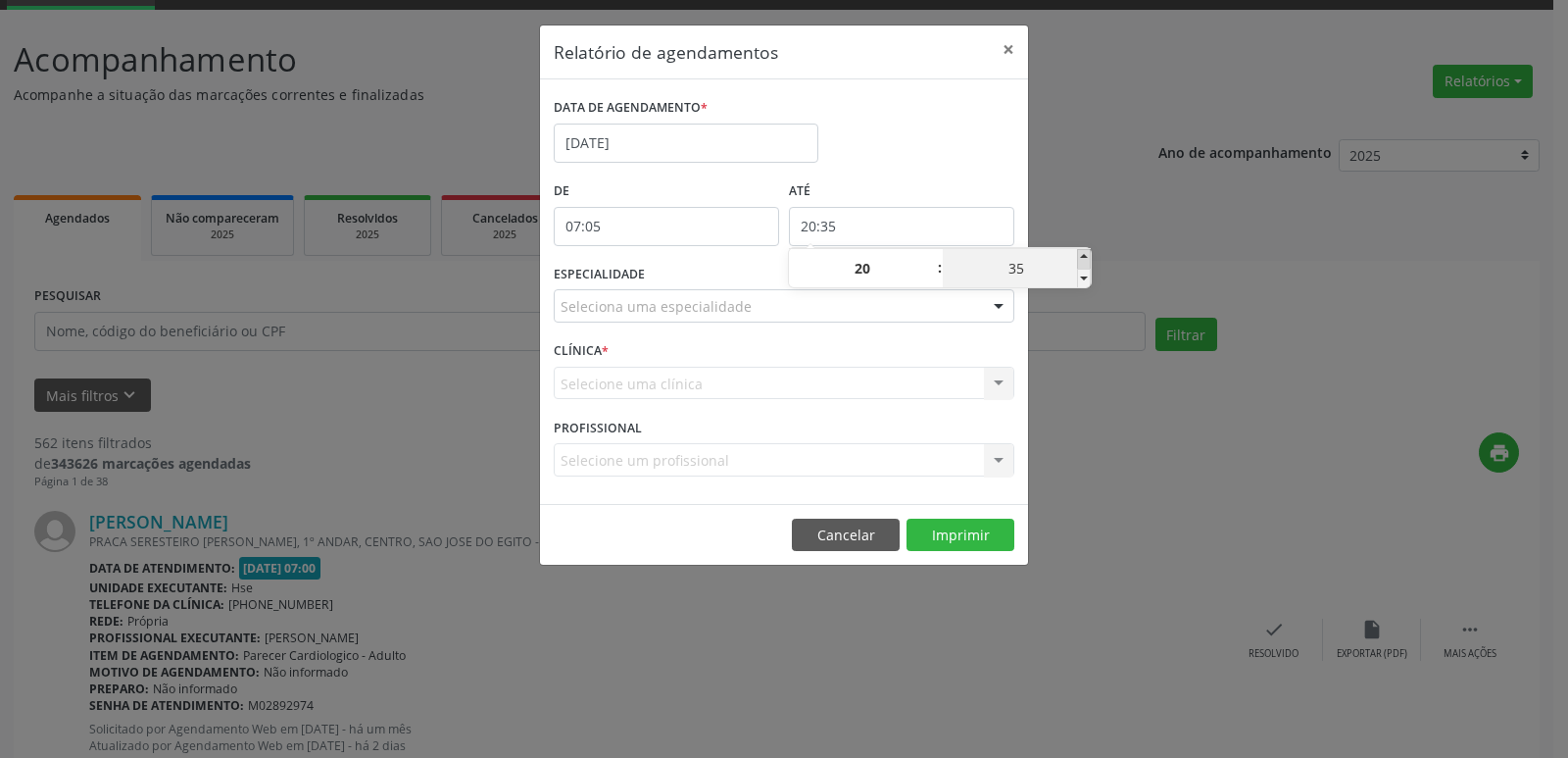
type input "40"
click at [1085, 260] on span at bounding box center [1084, 259] width 14 height 20
type input "20:45"
type input "45"
click at [1085, 260] on span at bounding box center [1084, 259] width 14 height 20
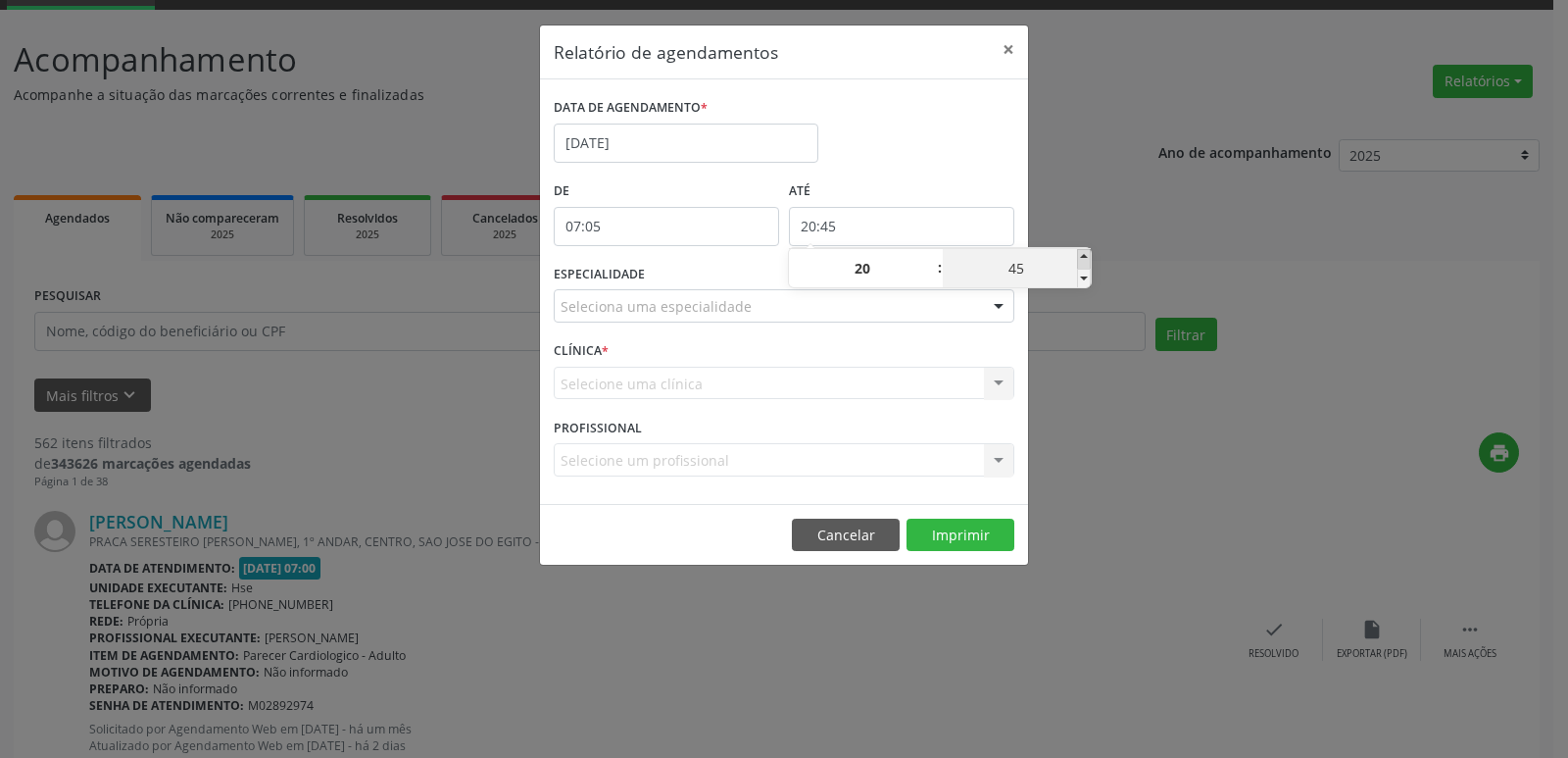
type input "20:50"
type input "50"
click at [1085, 260] on span at bounding box center [1084, 259] width 14 height 20
type input "20:55"
type input "55"
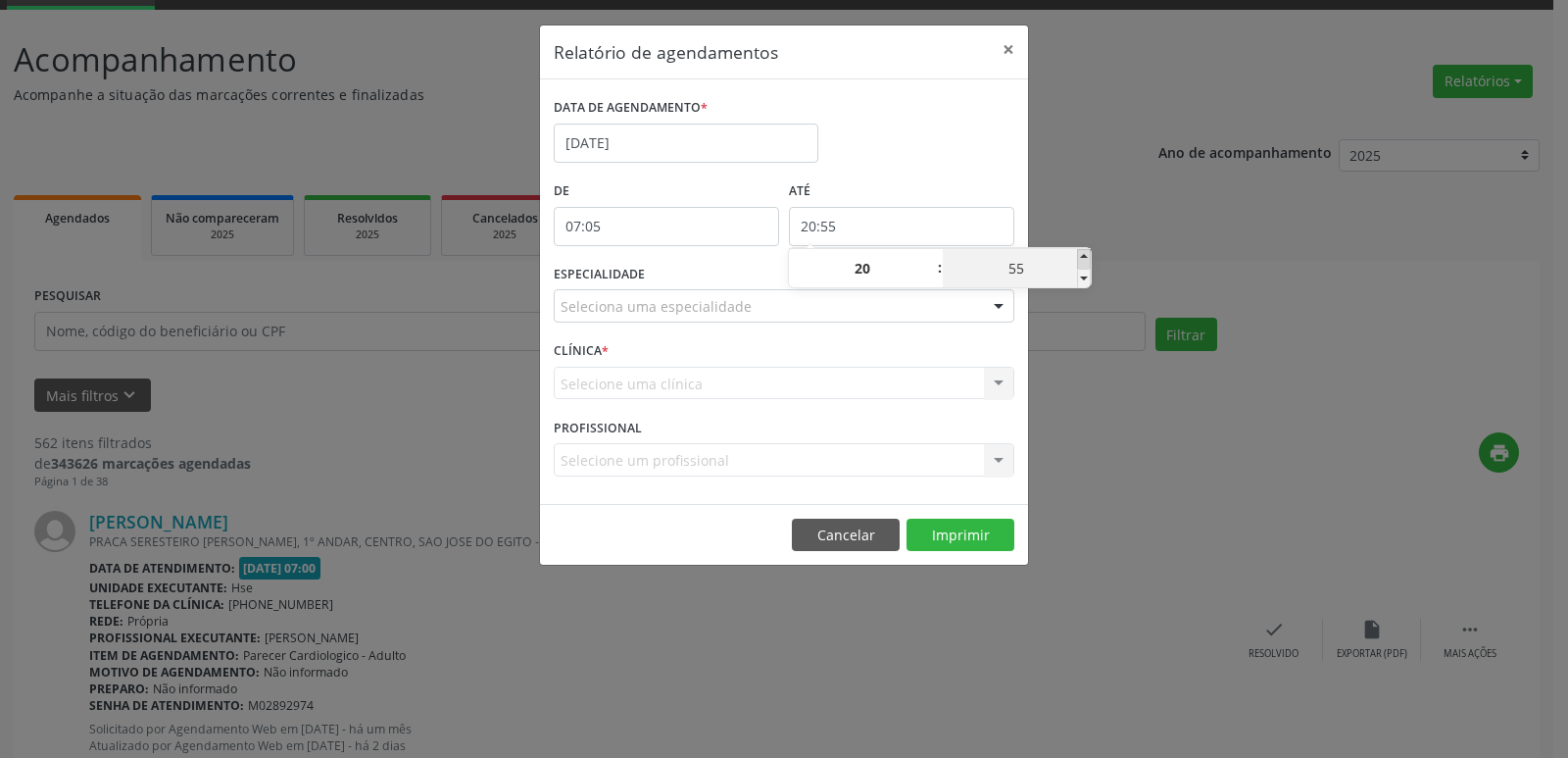
click at [1085, 260] on span at bounding box center [1084, 259] width 14 height 20
type input "21:00"
type input "21"
type input "00"
click at [1085, 260] on span at bounding box center [1084, 259] width 14 height 20
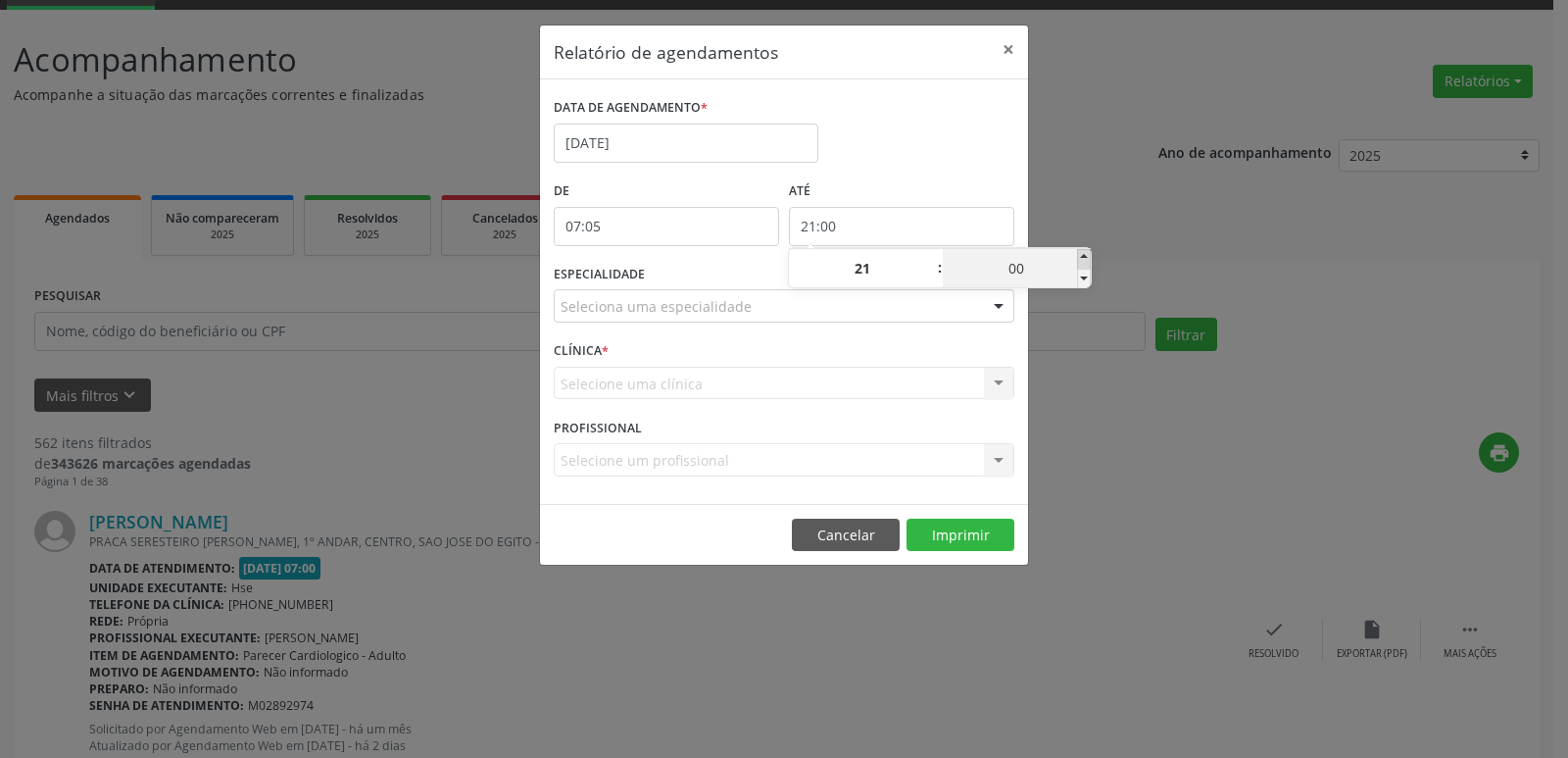
type input "21:05"
type input "05"
click at [1085, 260] on span at bounding box center [1084, 259] width 14 height 20
type input "21:10"
type input "10"
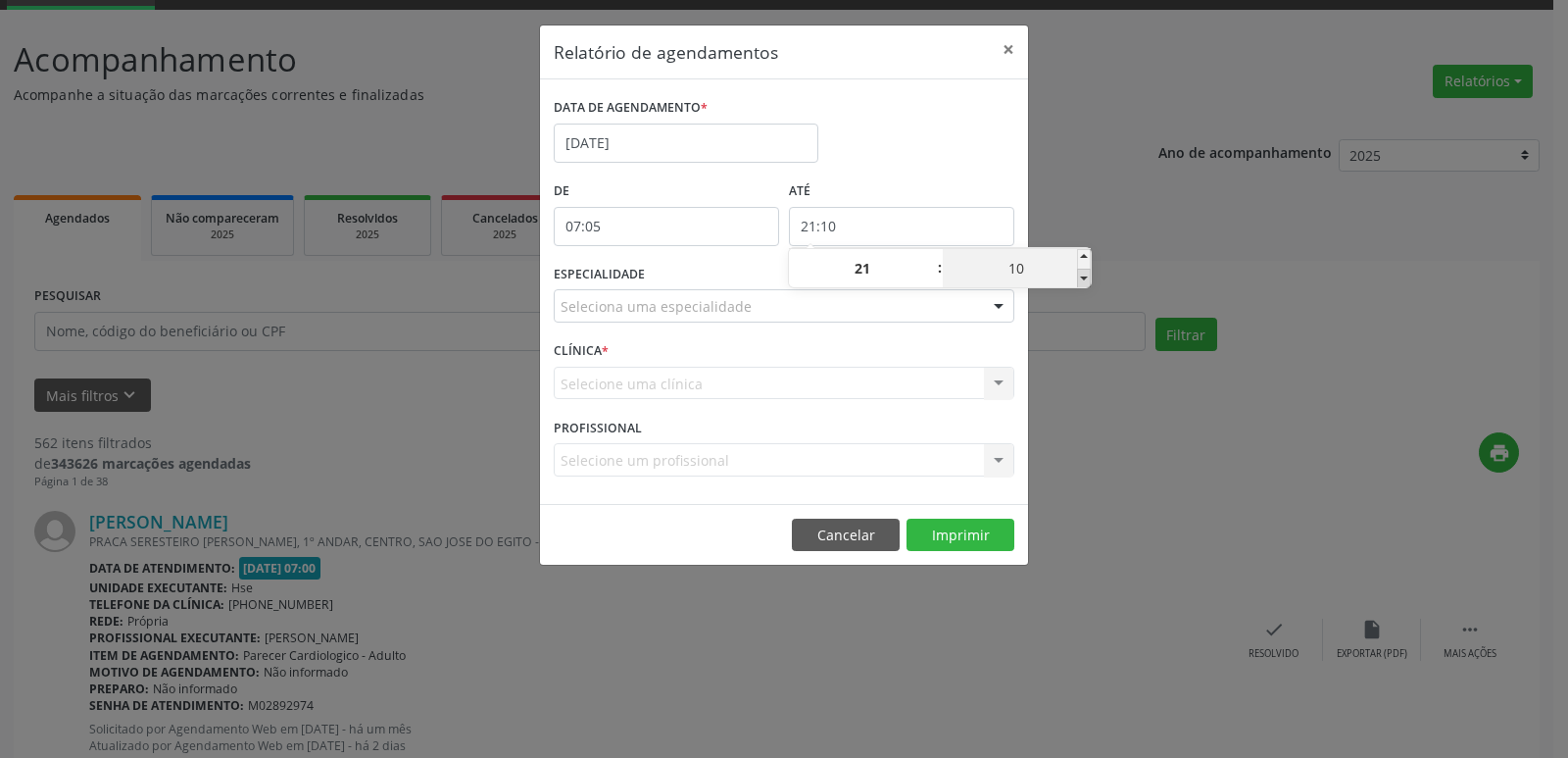
click at [1083, 282] on span at bounding box center [1084, 279] width 14 height 20
type input "21:05"
type input "05"
click at [1083, 282] on span at bounding box center [1084, 279] width 14 height 20
type input "21:00"
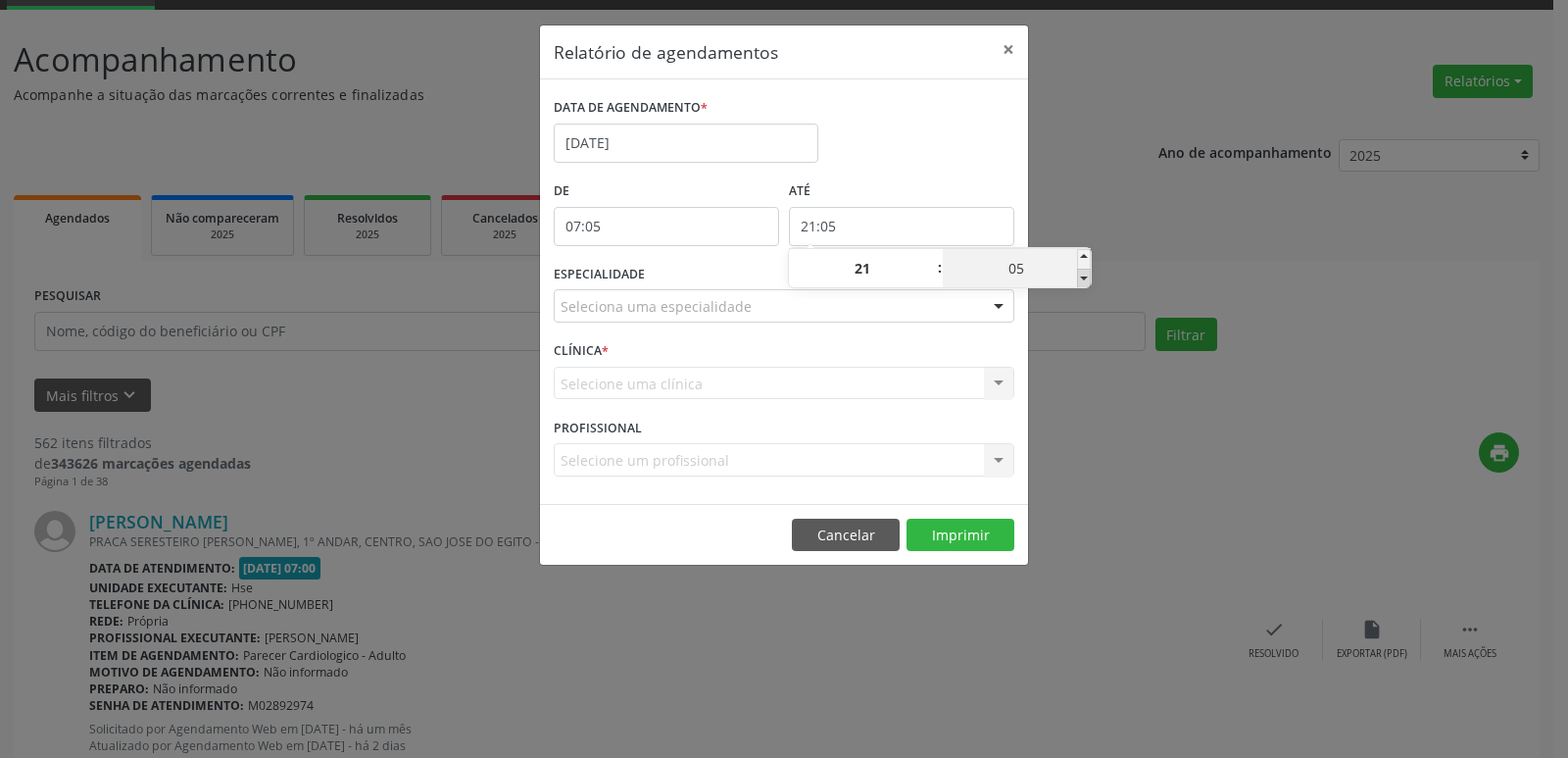
type input "00"
click at [1151, 458] on div "Relatório de agendamentos × DATA DE AGENDAMENTO * [DATE] De 07:05 ATÉ 21:00 ESP…" at bounding box center [784, 379] width 1568 height 758
click at [989, 309] on div at bounding box center [997, 306] width 29 height 33
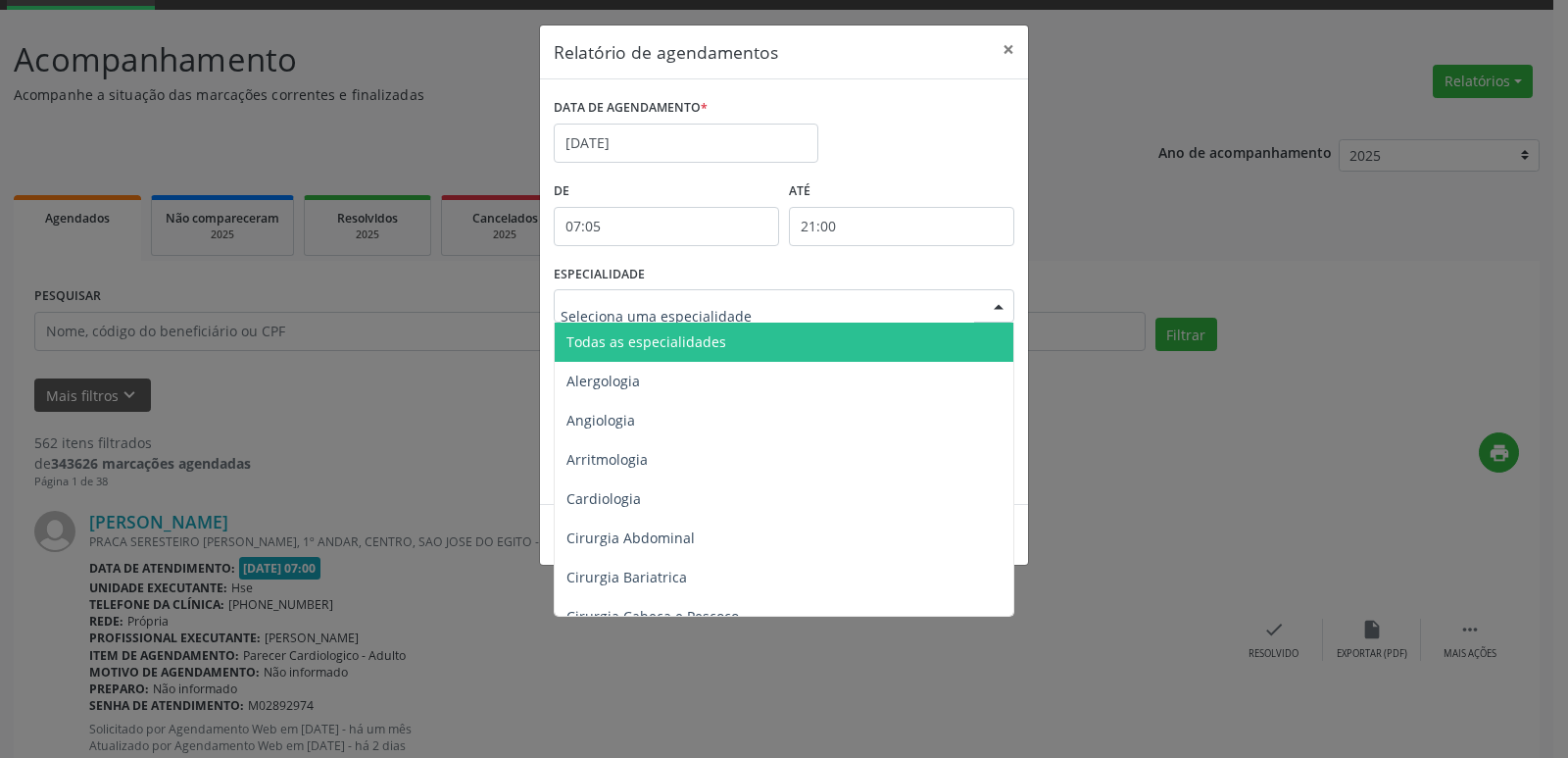
click at [802, 333] on span "Todas as especialidades" at bounding box center [785, 342] width 462 height 39
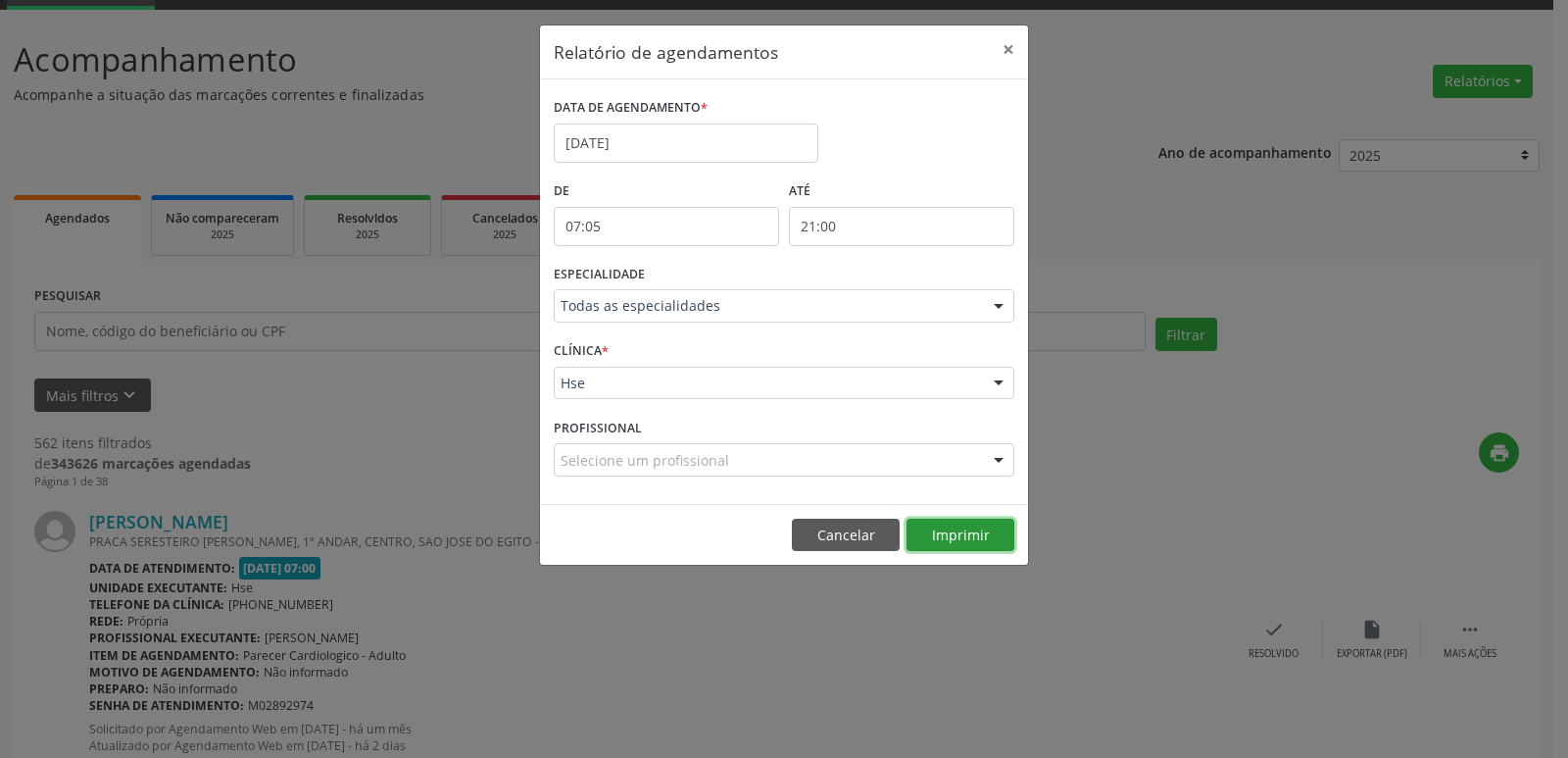
click at [997, 536] on button "Imprimir" at bounding box center [960, 535] width 108 height 33
click at [1007, 48] on button "×" at bounding box center [1007, 49] width 39 height 48
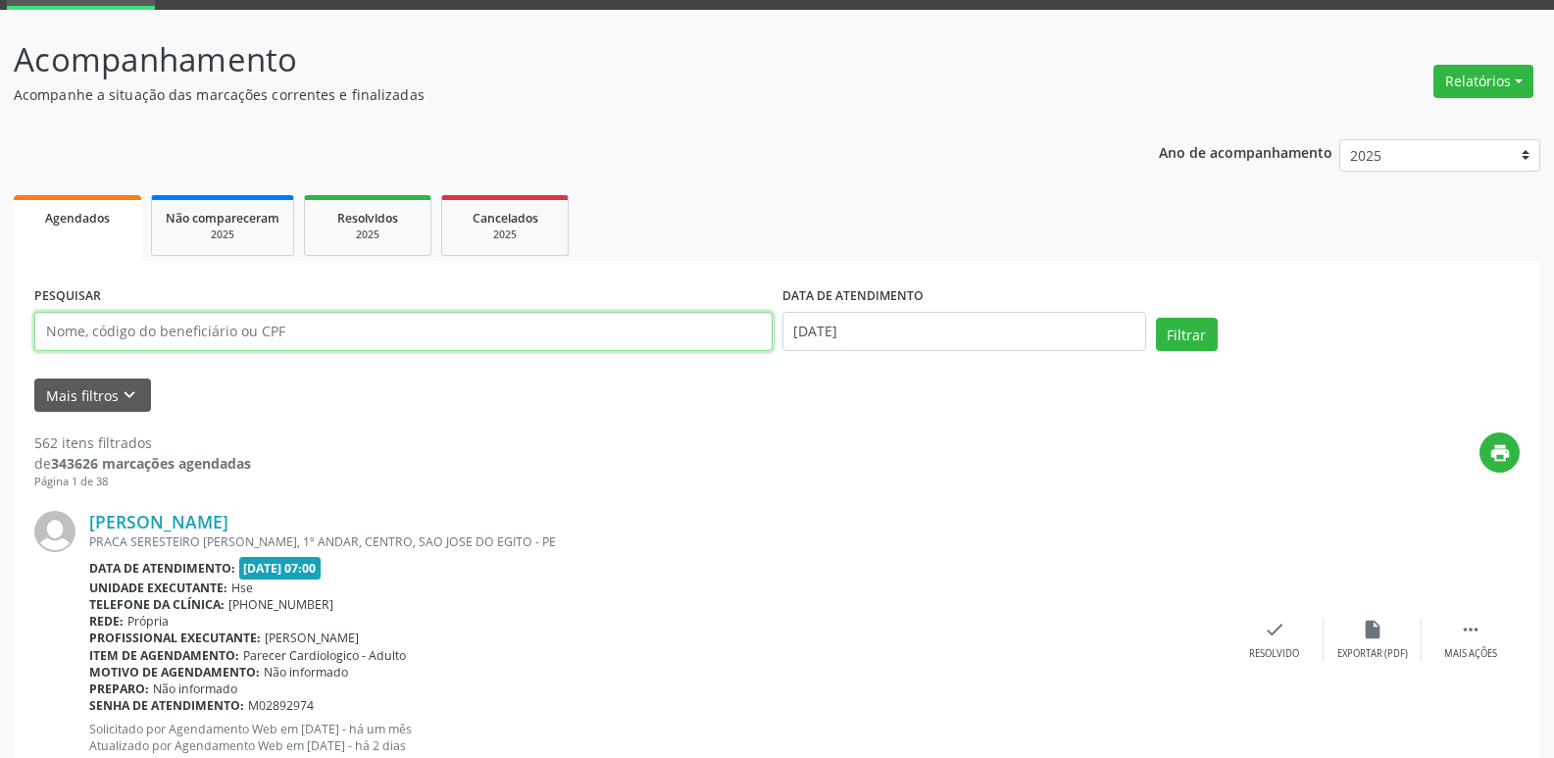
click at [291, 316] on input "text" at bounding box center [403, 331] width 738 height 39
click at [292, 330] on input "text" at bounding box center [403, 331] width 738 height 39
type input "34549455420"
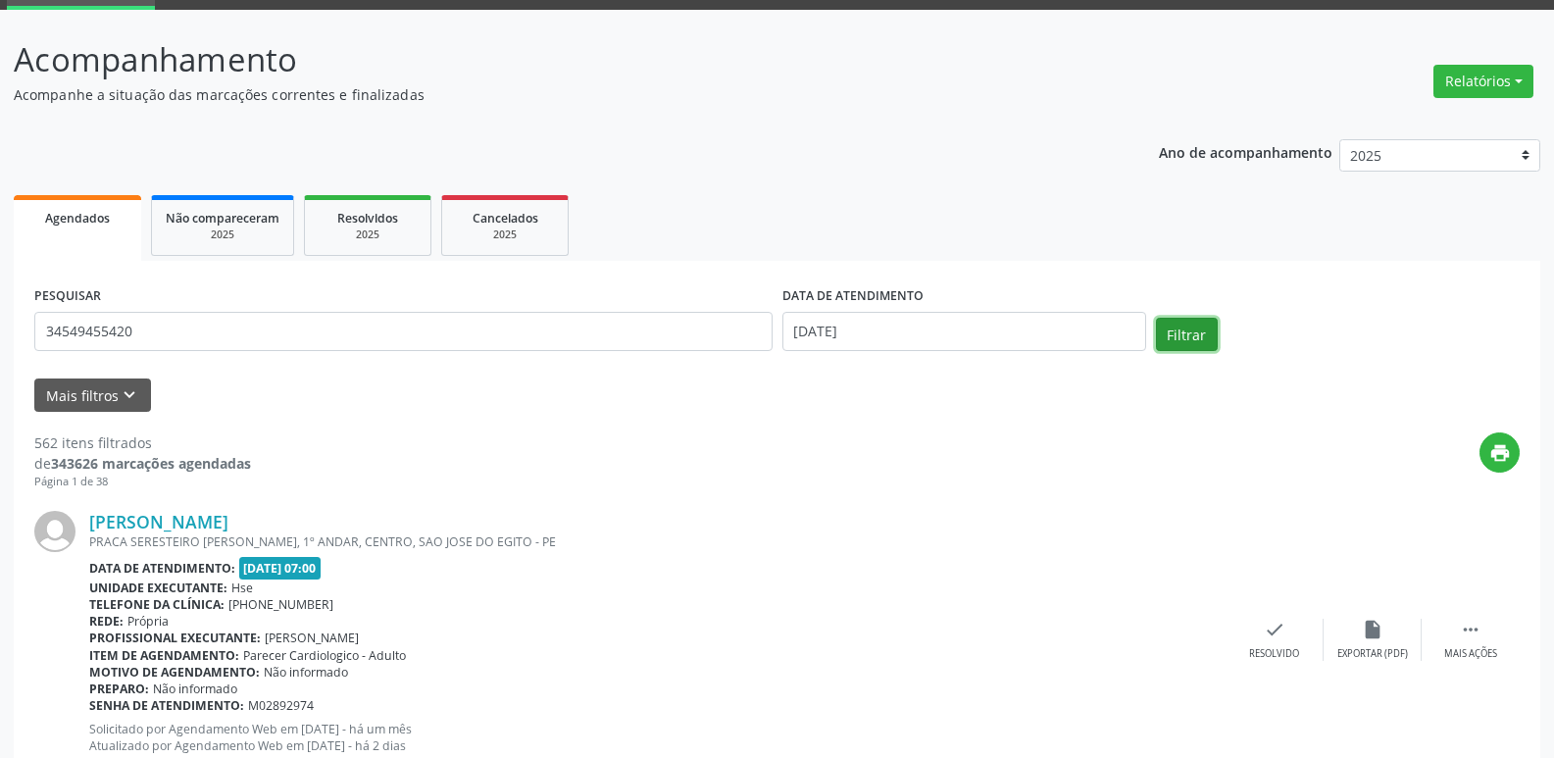
click at [1210, 329] on button "Filtrar" at bounding box center [1187, 334] width 62 height 33
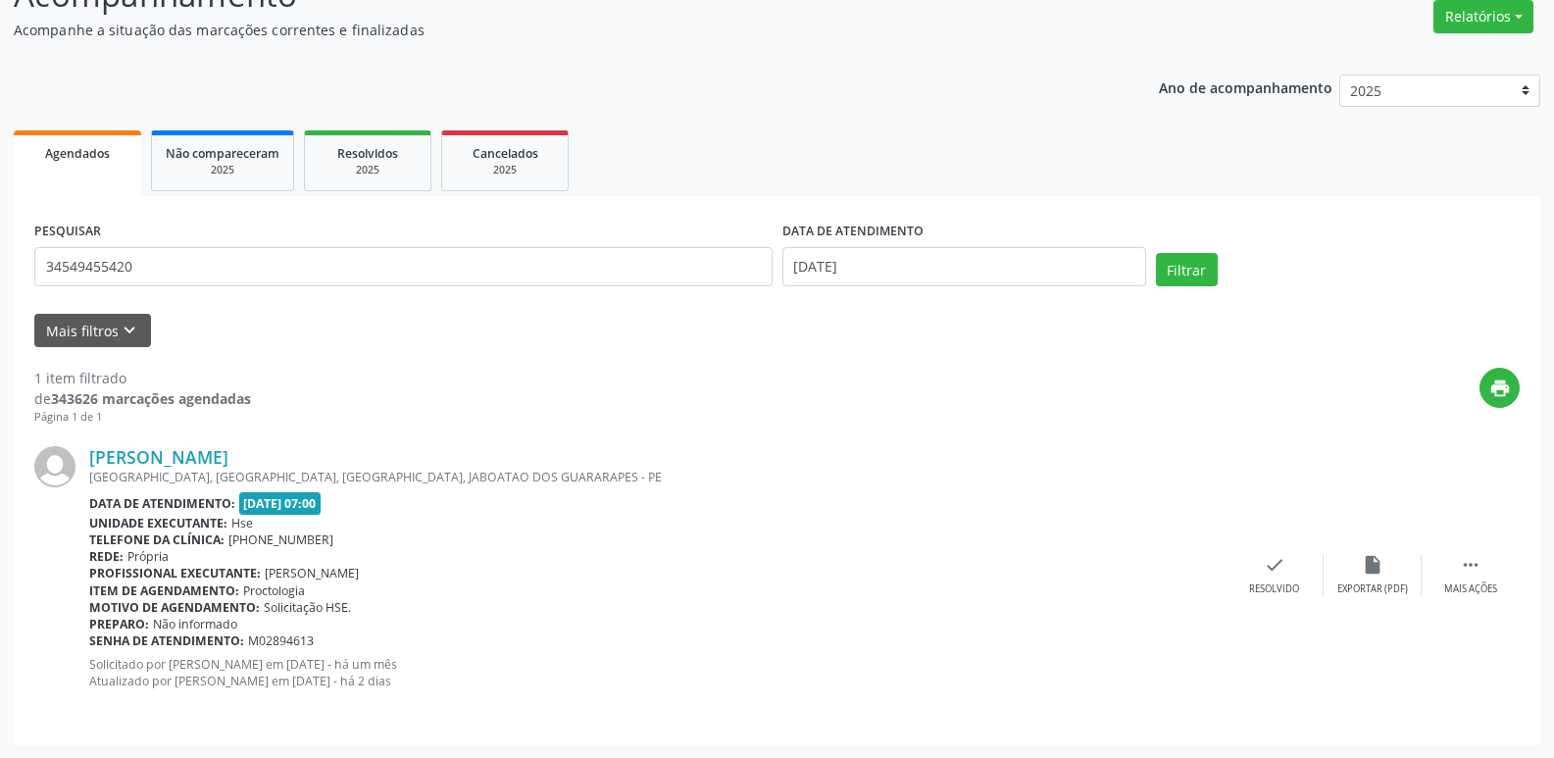
scroll to position [164, 0]
click at [262, 233] on div "PESQUISAR 34549455420" at bounding box center [403, 257] width 748 height 83
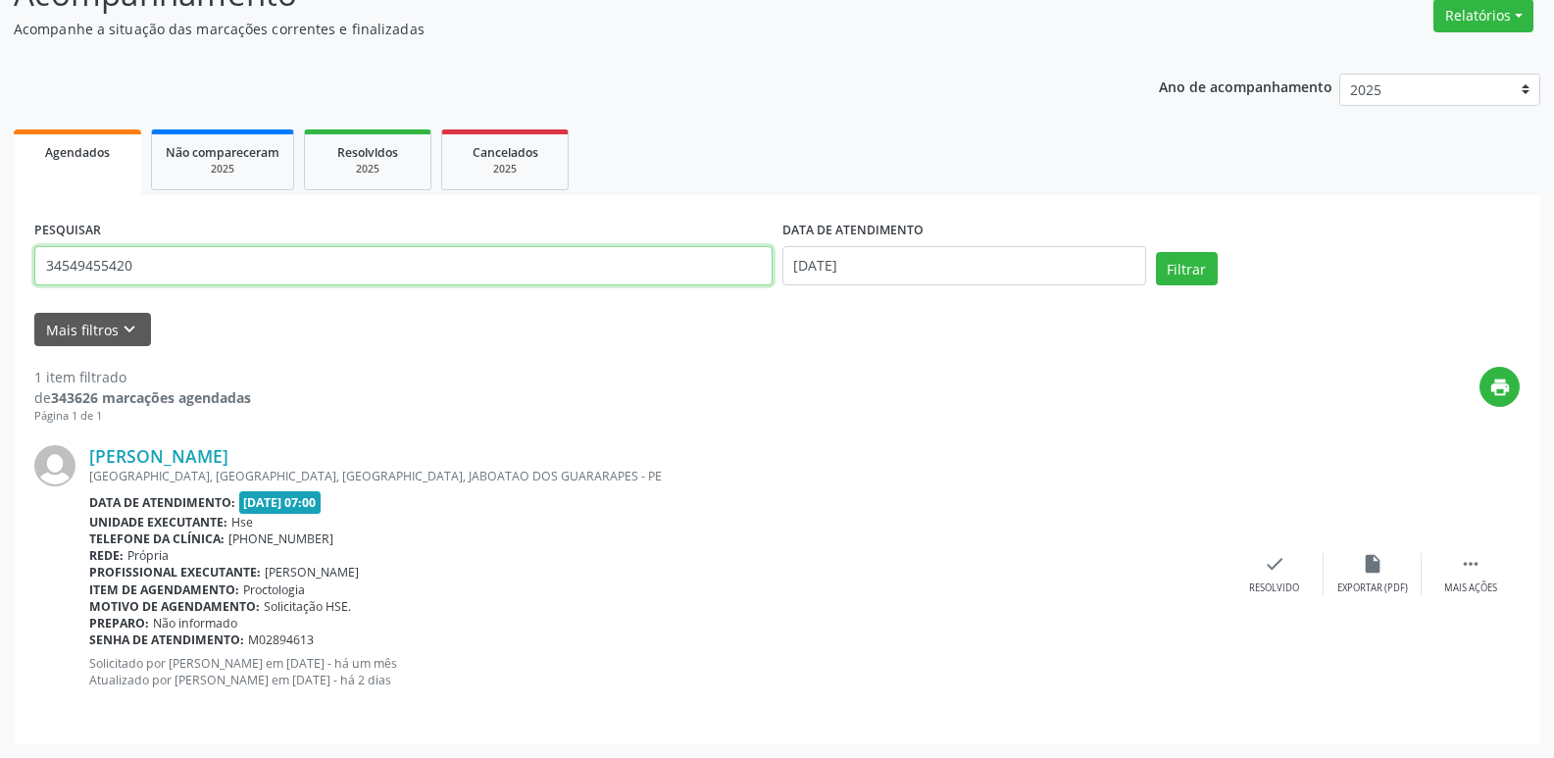
click at [249, 268] on input "34549455420" at bounding box center [403, 265] width 738 height 39
type input "[PERSON_NAME]"
click at [1156, 252] on button "Filtrar" at bounding box center [1187, 268] width 62 height 33
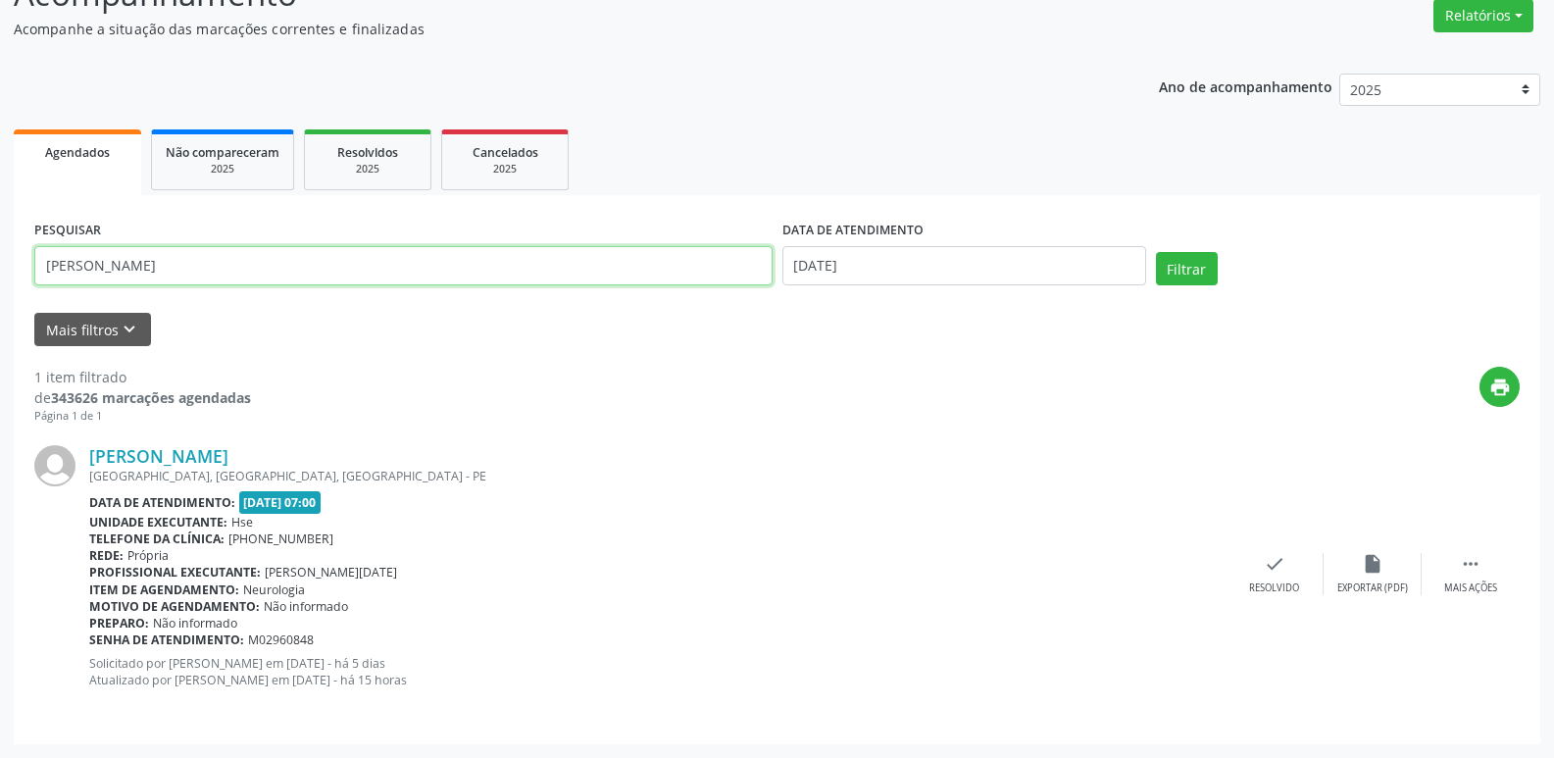
click at [266, 275] on input "[PERSON_NAME]" at bounding box center [403, 265] width 738 height 39
type input "[DEMOGRAPHIC_DATA] [PERSON_NAME]"
click at [1156, 252] on button "Filtrar" at bounding box center [1187, 268] width 62 height 33
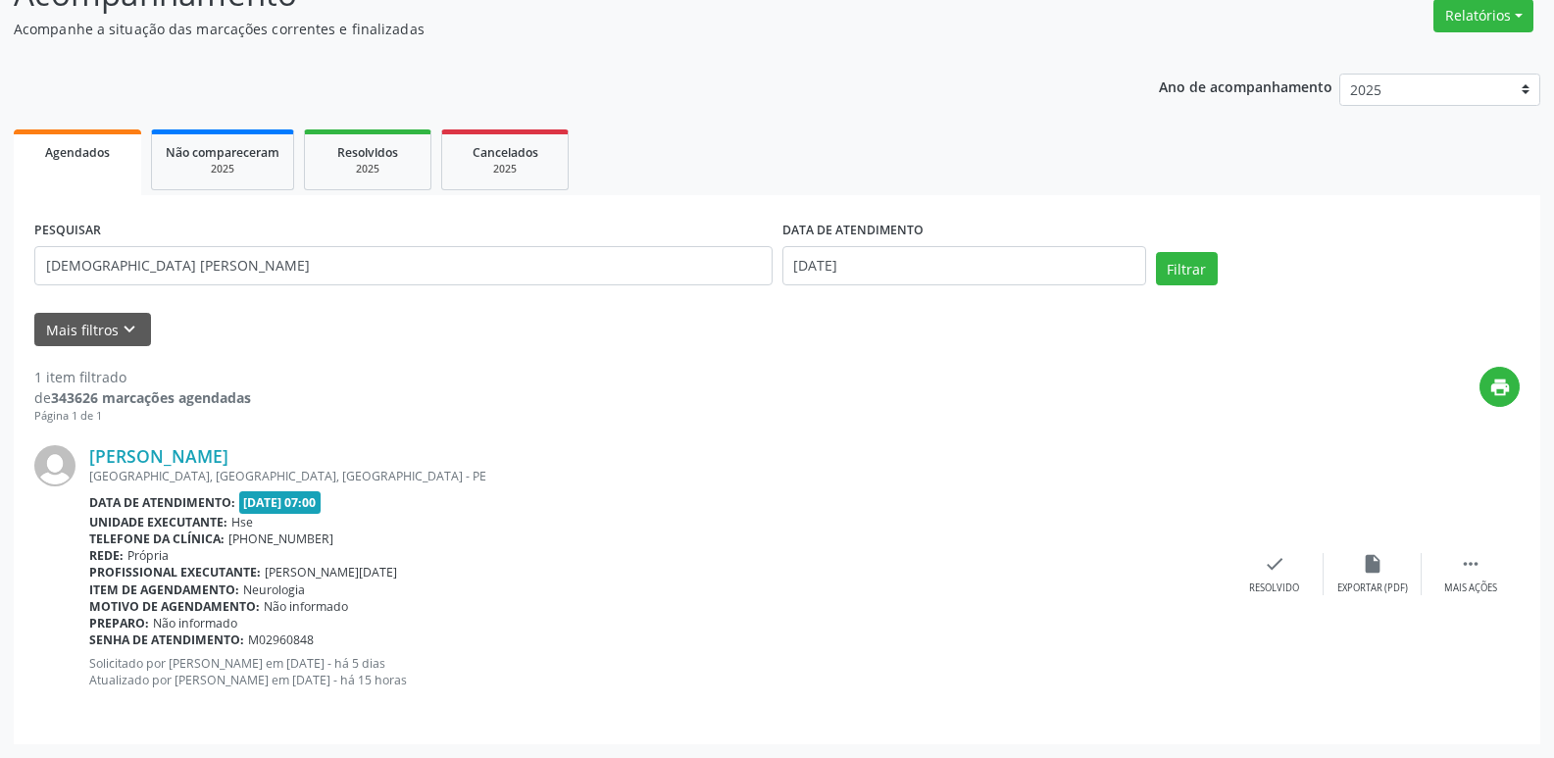
scroll to position [0, 0]
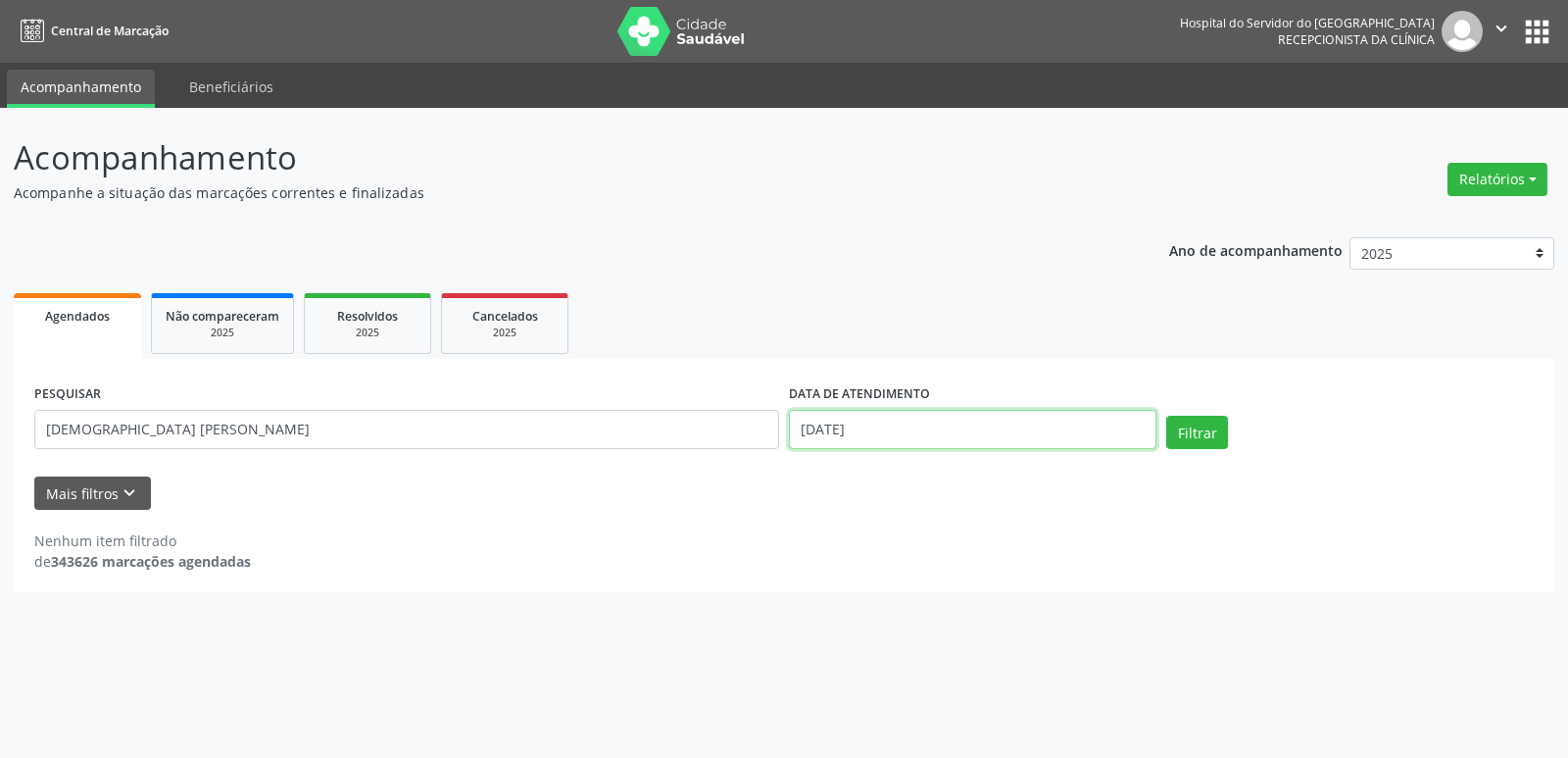
click at [933, 427] on input "[DATE]" at bounding box center [972, 429] width 368 height 39
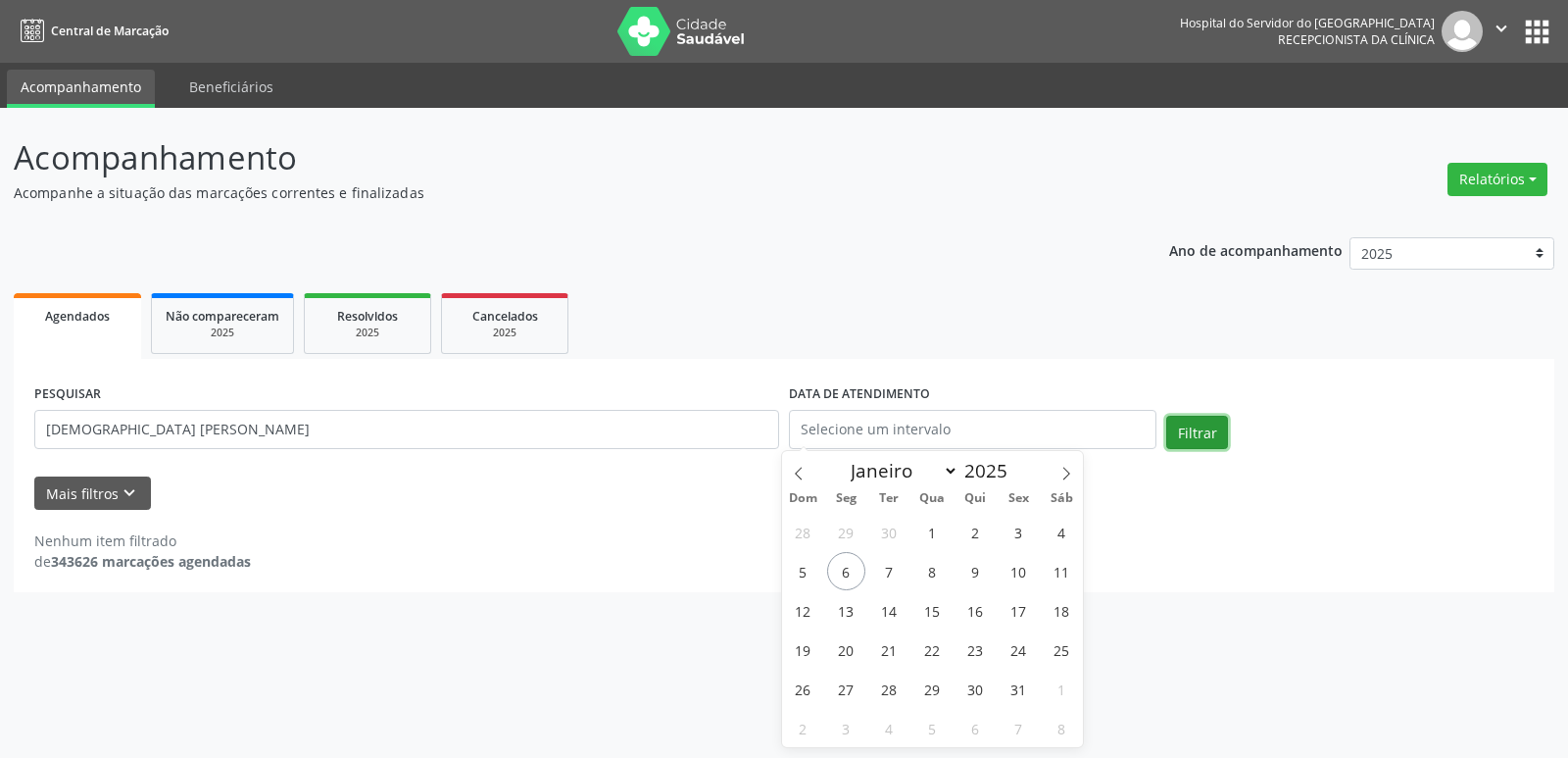
click at [1210, 429] on button "Filtrar" at bounding box center [1197, 432] width 62 height 33
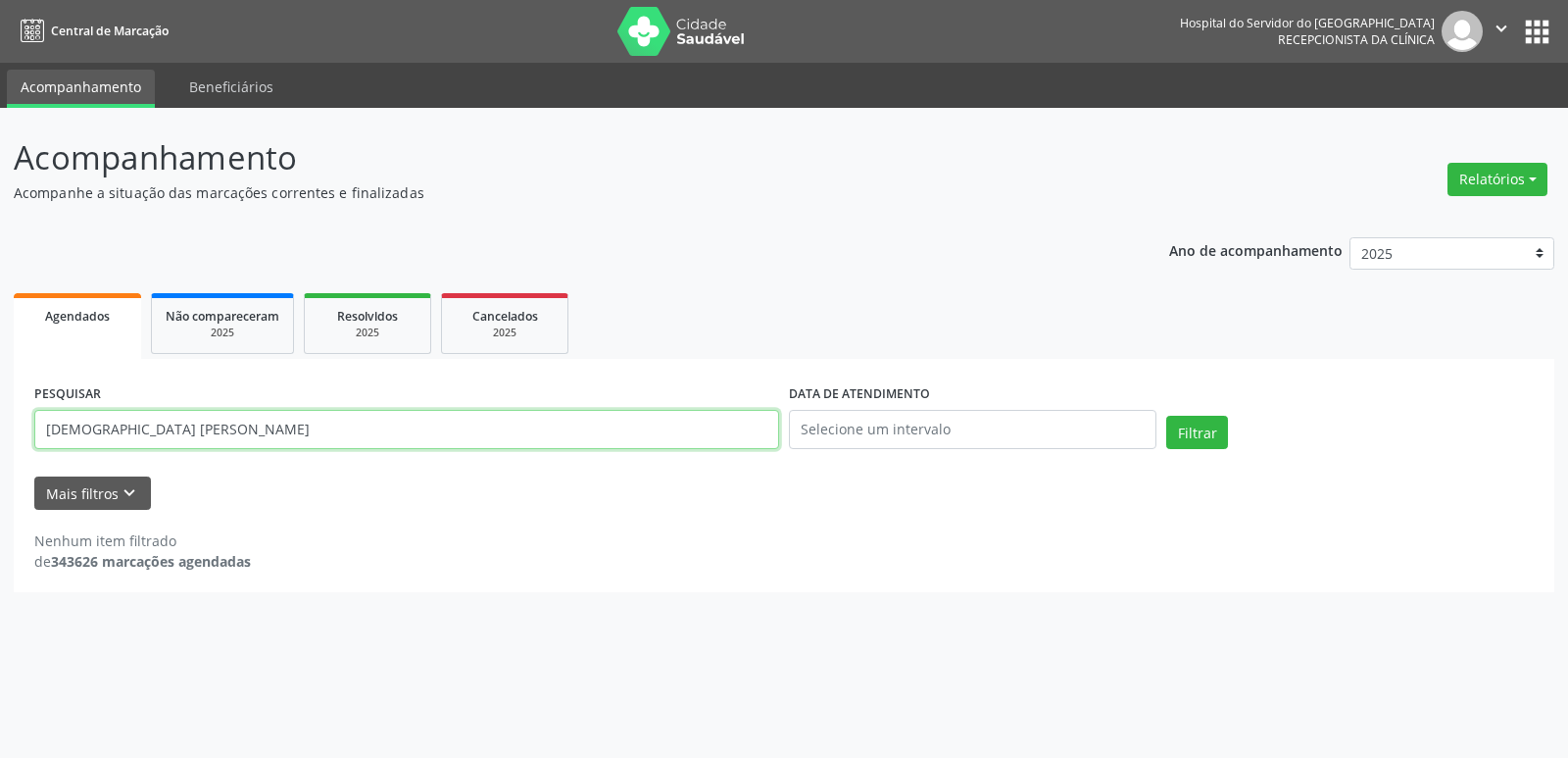
click at [179, 428] on input "[DEMOGRAPHIC_DATA] [PERSON_NAME]" at bounding box center [406, 429] width 745 height 39
click at [178, 427] on input "[DEMOGRAPHIC_DATA] [PERSON_NAME]" at bounding box center [406, 429] width 745 height 39
click at [182, 427] on input "[DEMOGRAPHIC_DATA] [PERSON_NAME]" at bounding box center [406, 429] width 745 height 39
type input "[DEMOGRAPHIC_DATA] [PERSON_NAME]"
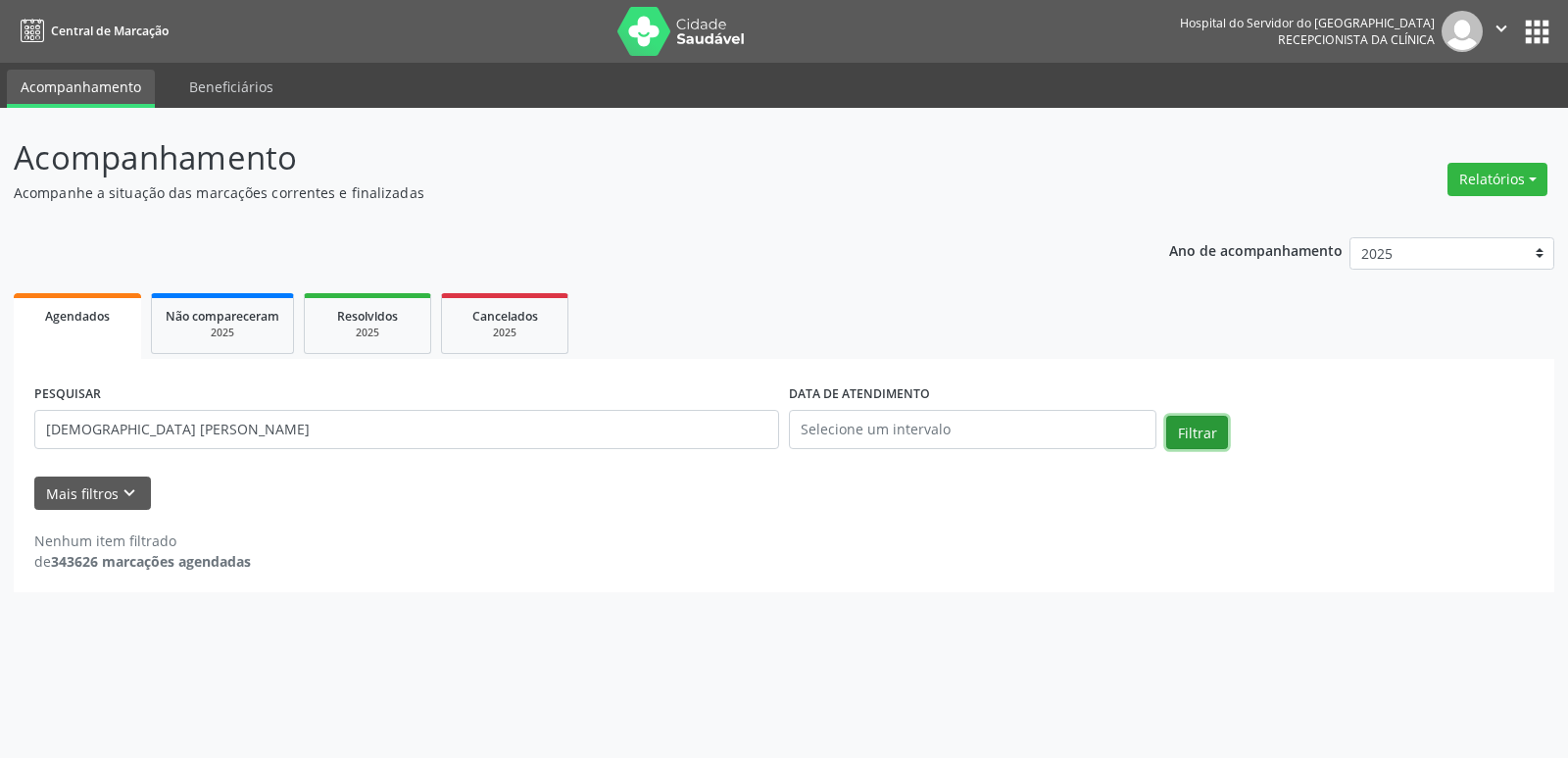
click at [1180, 429] on button "Filtrar" at bounding box center [1197, 432] width 62 height 33
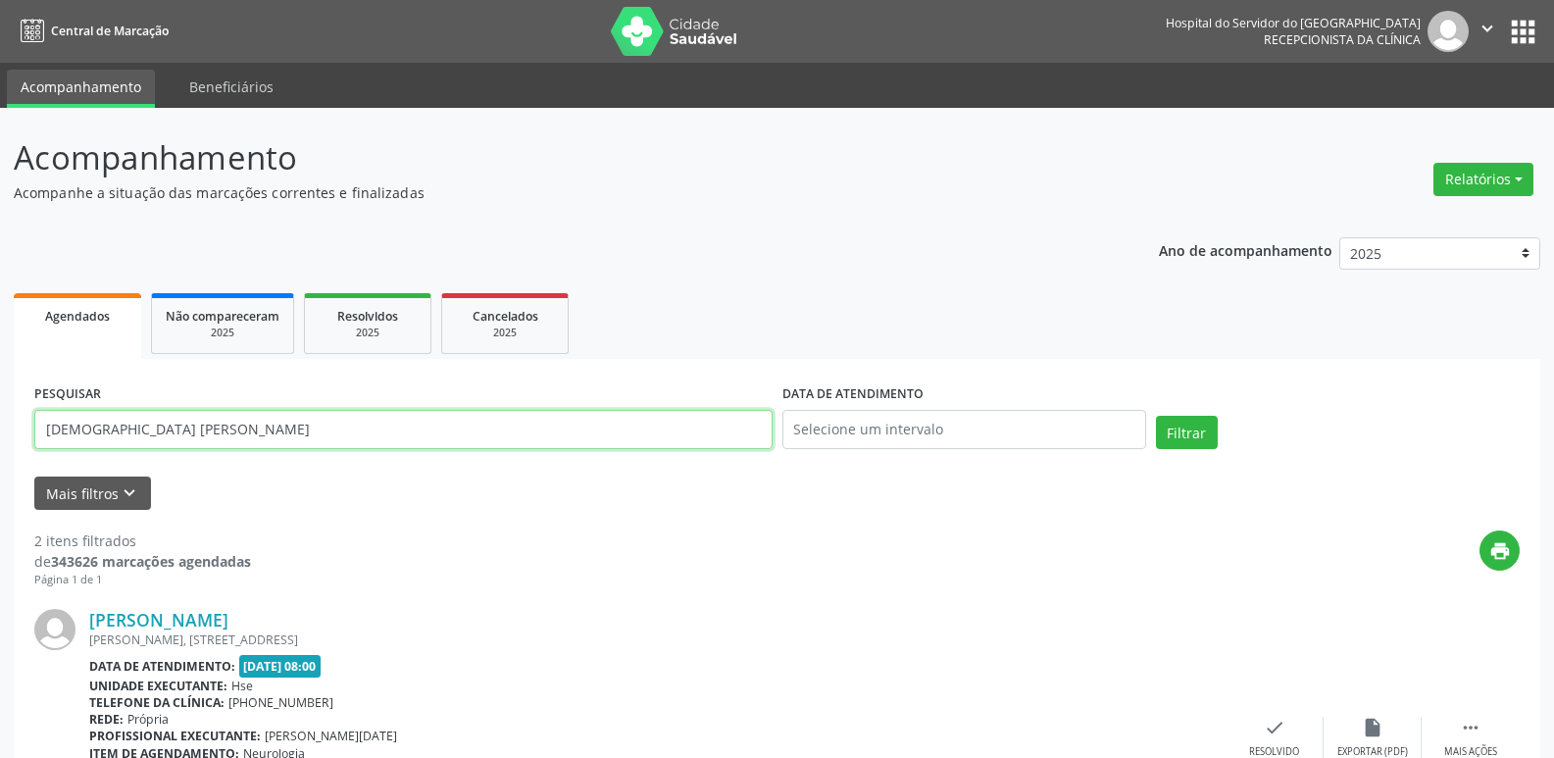
click at [286, 419] on input "[DEMOGRAPHIC_DATA] [PERSON_NAME]" at bounding box center [403, 429] width 738 height 39
click at [390, 434] on input "text" at bounding box center [403, 429] width 738 height 39
type input "[PERSON_NAME]"
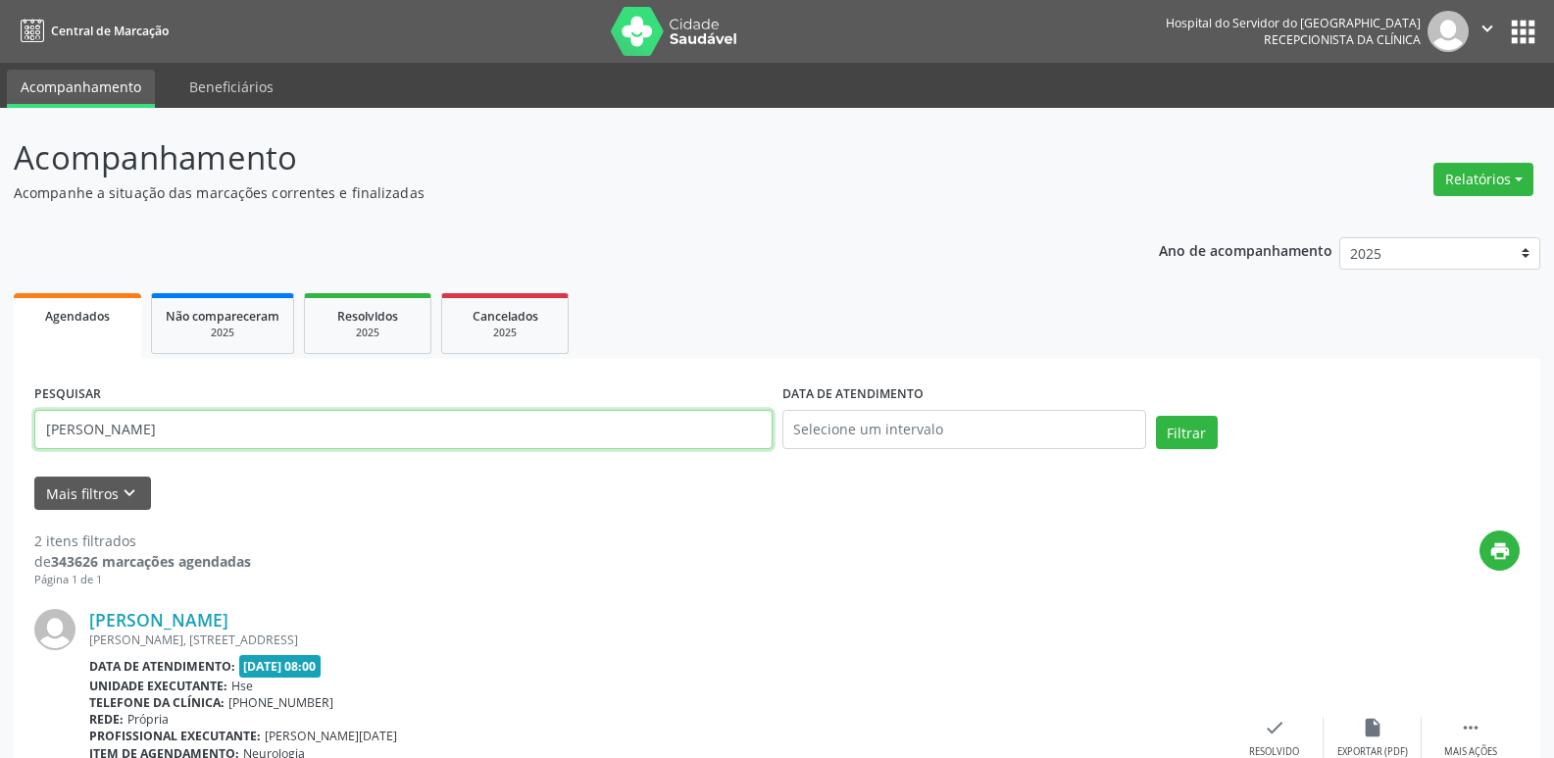
click at [1156, 416] on button "Filtrar" at bounding box center [1187, 432] width 62 height 33
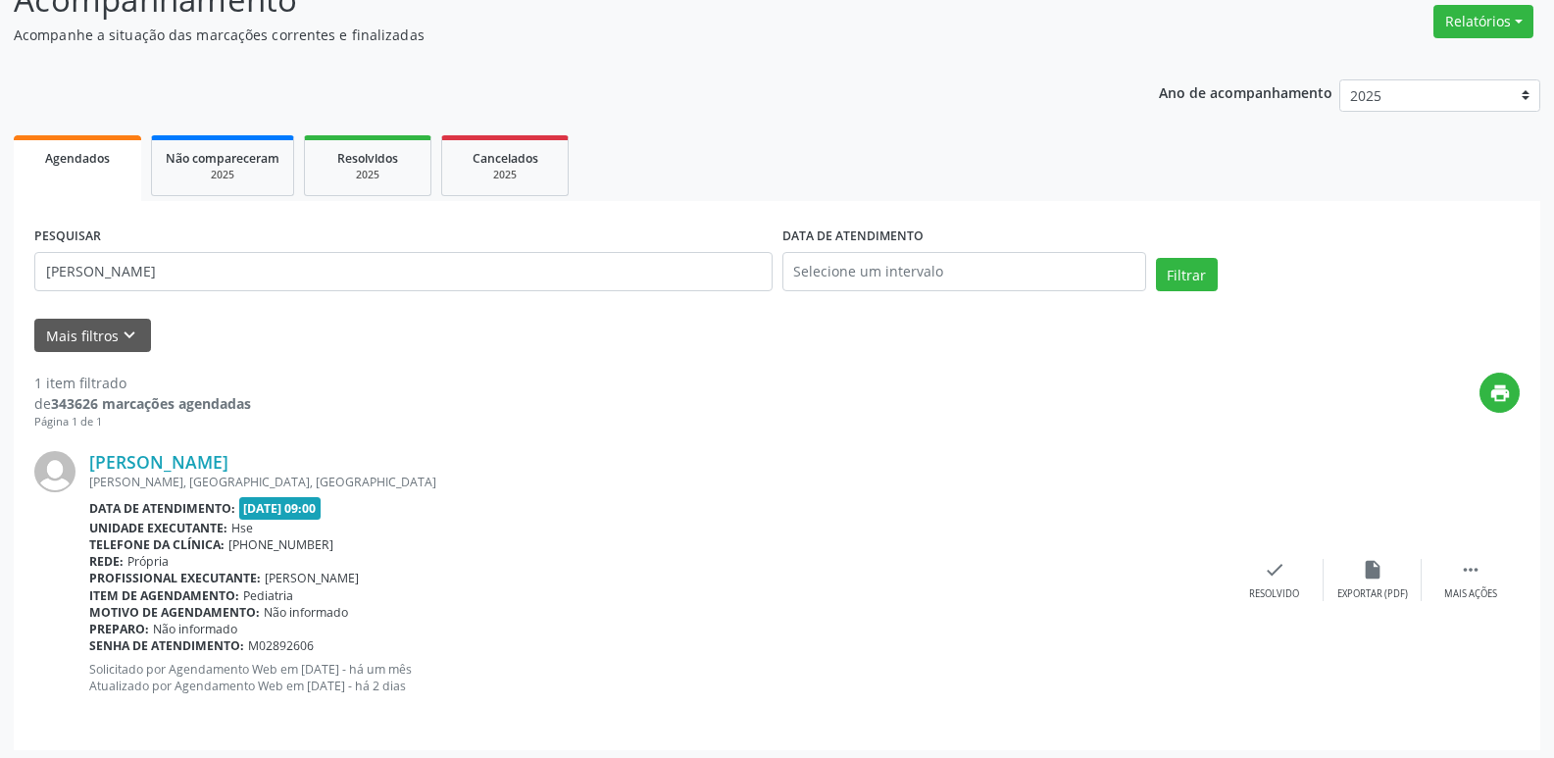
scroll to position [164, 0]
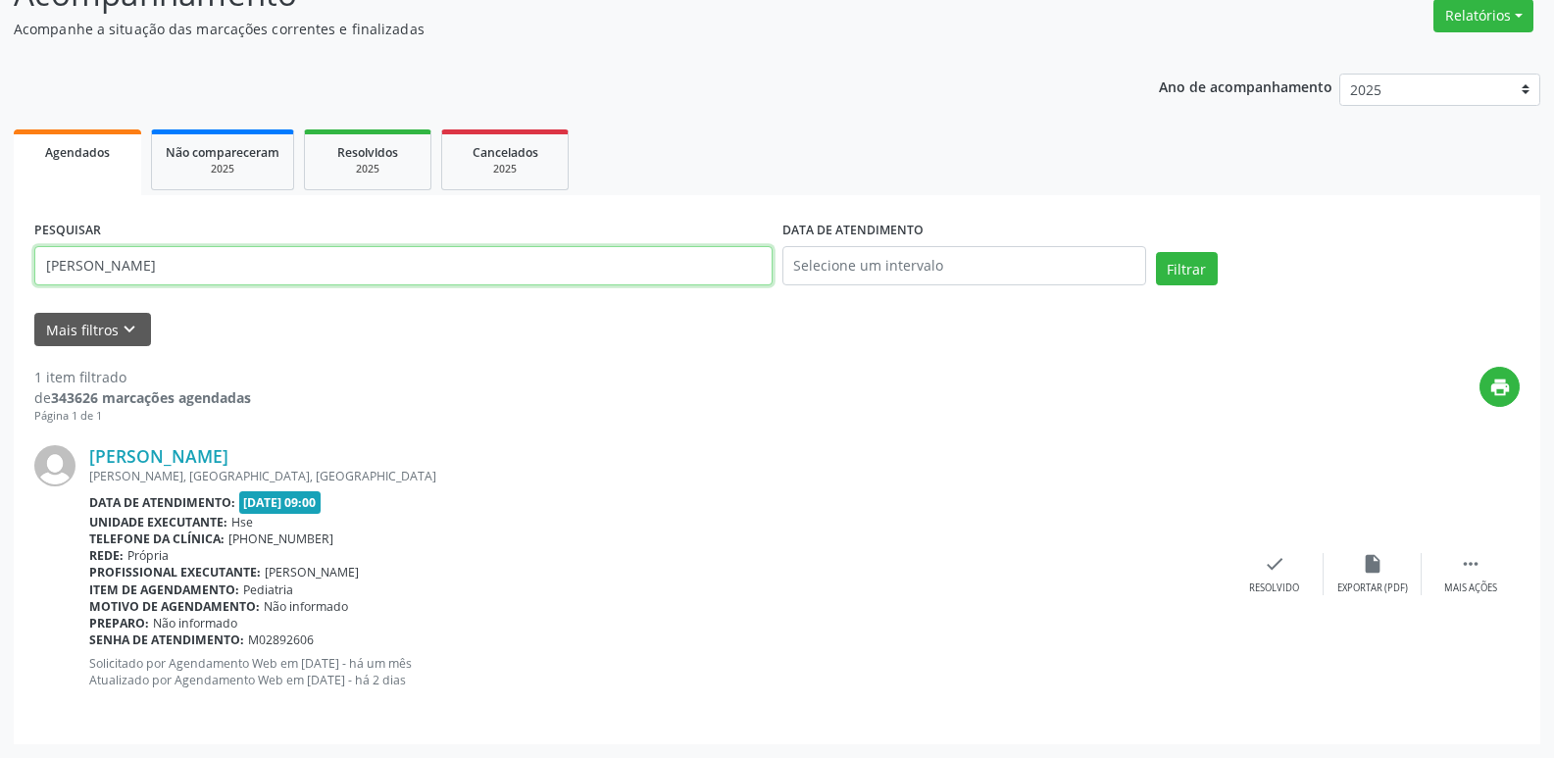
click at [262, 276] on input "[PERSON_NAME]" at bounding box center [403, 265] width 738 height 39
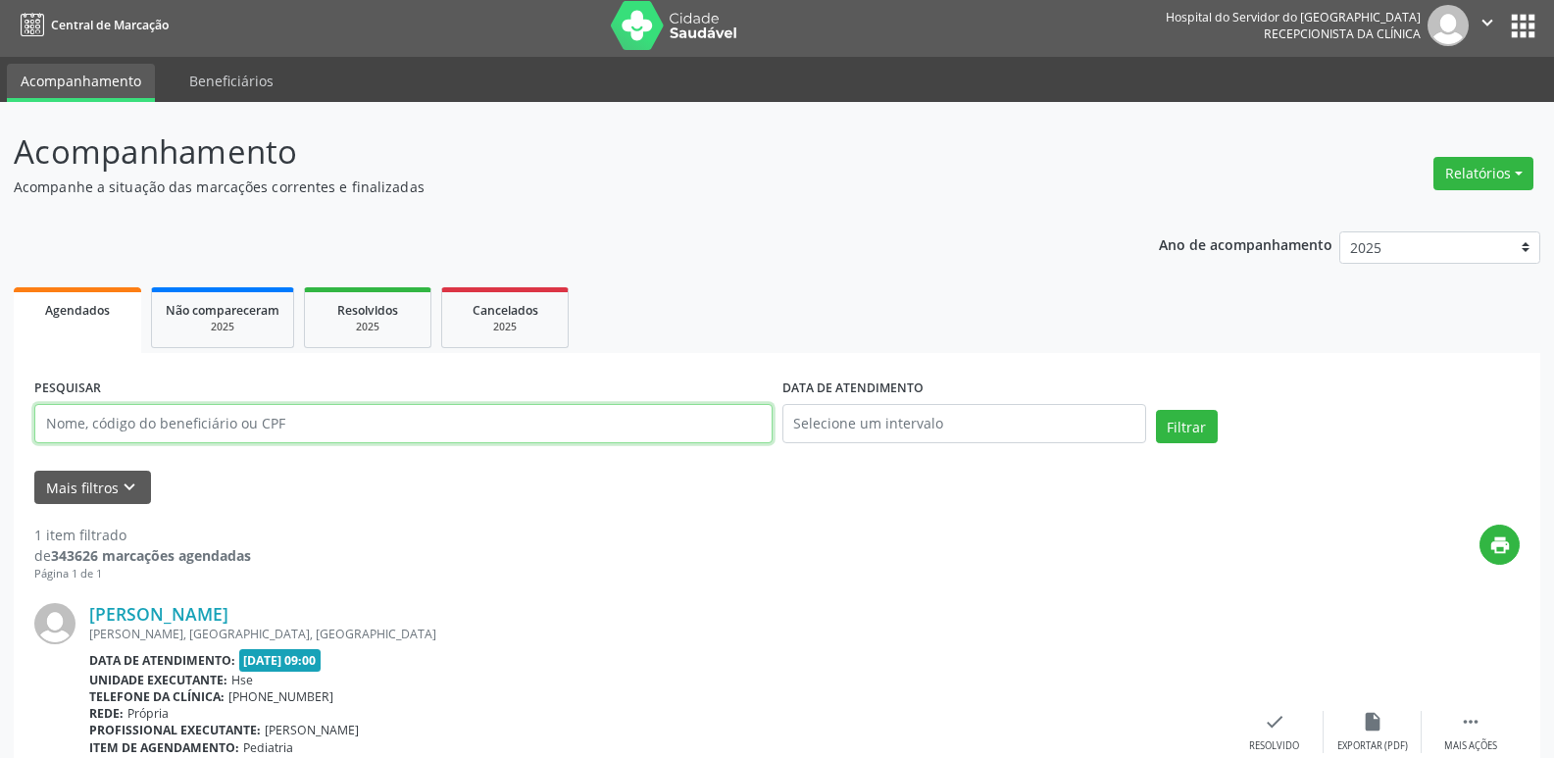
scroll to position [0, 0]
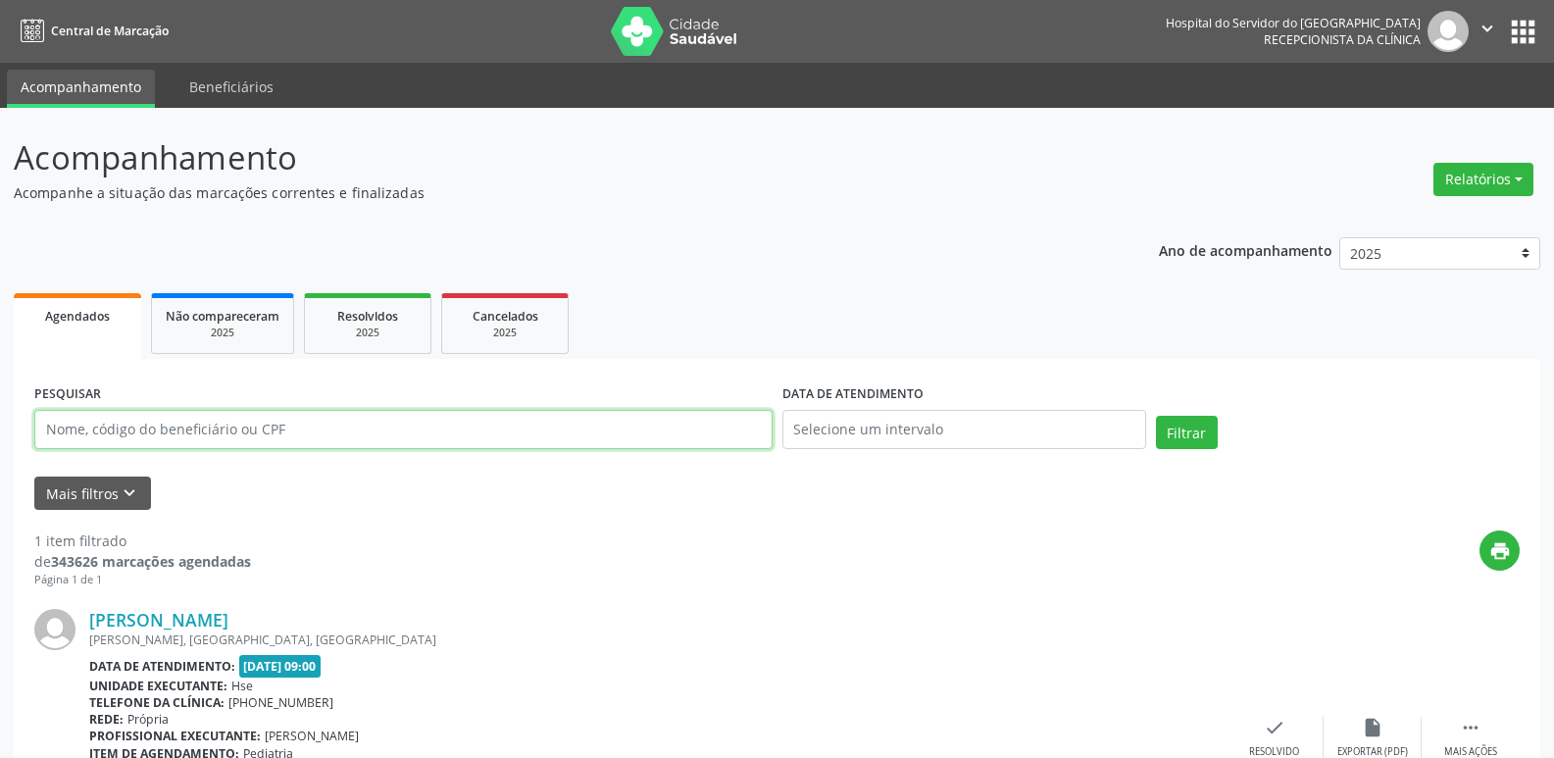
click at [517, 437] on input "text" at bounding box center [403, 429] width 738 height 39
type input "47706074404"
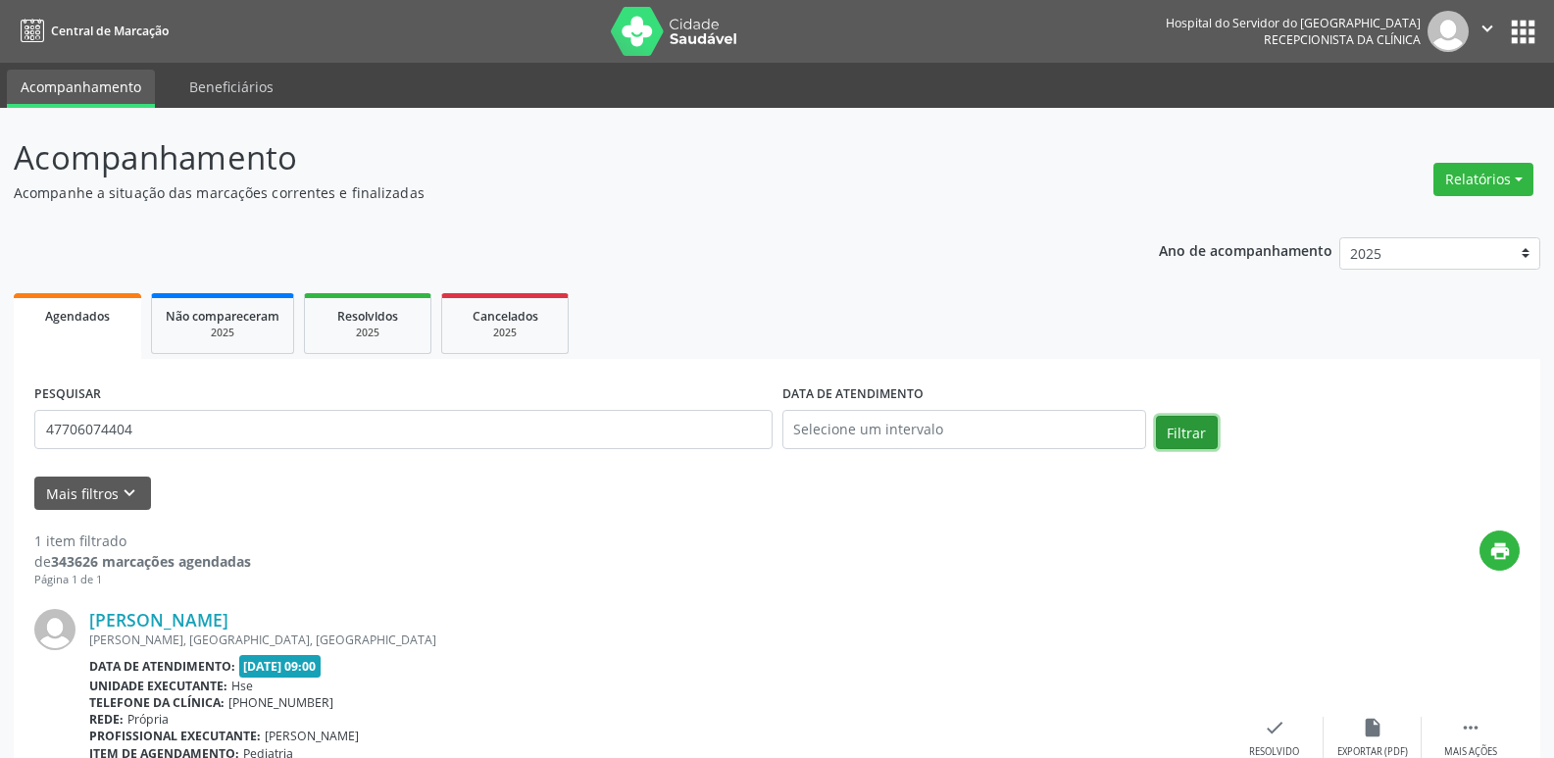
click at [1185, 431] on button "Filtrar" at bounding box center [1187, 432] width 62 height 33
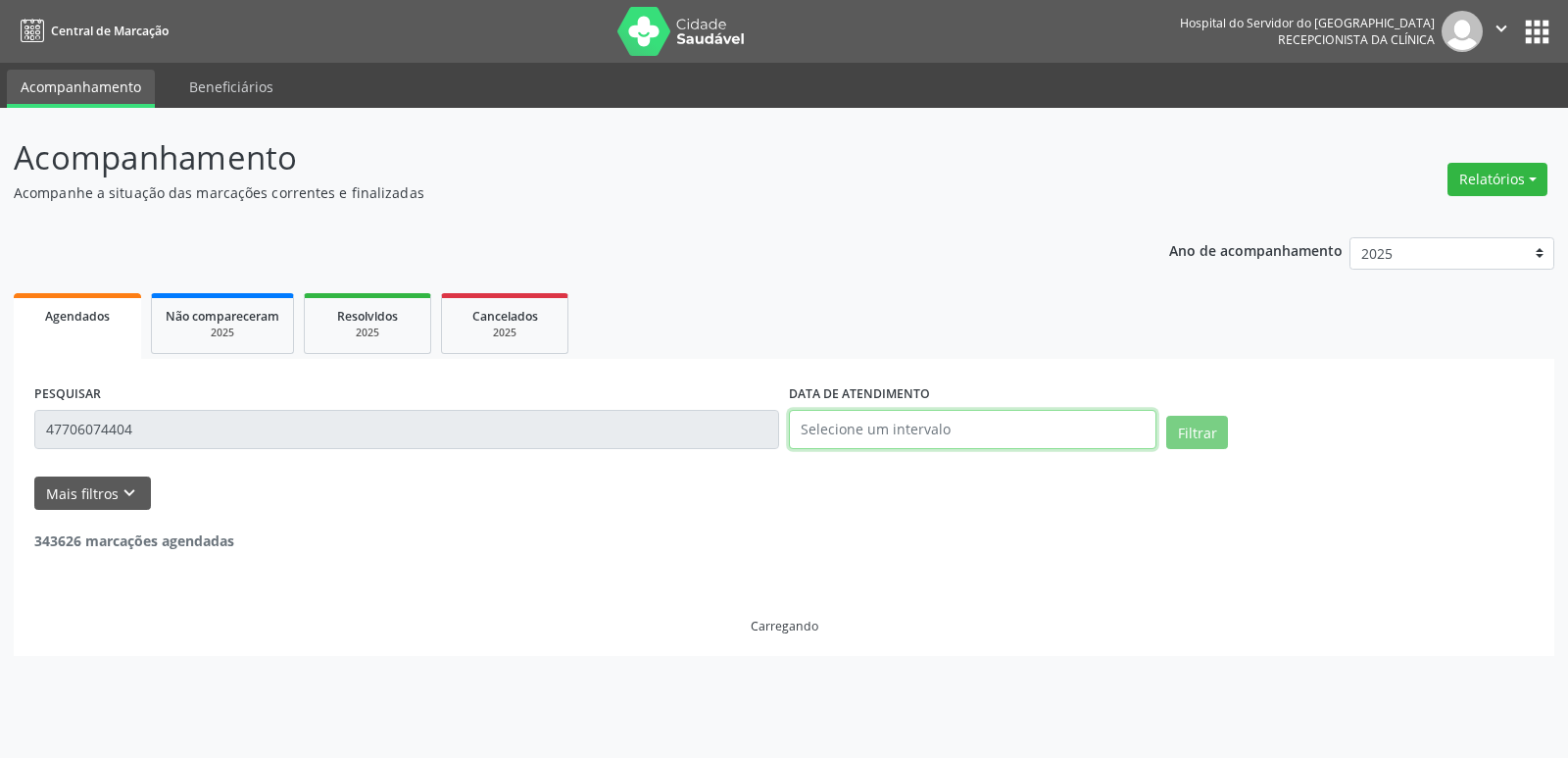
click at [835, 426] on input "text" at bounding box center [972, 429] width 368 height 39
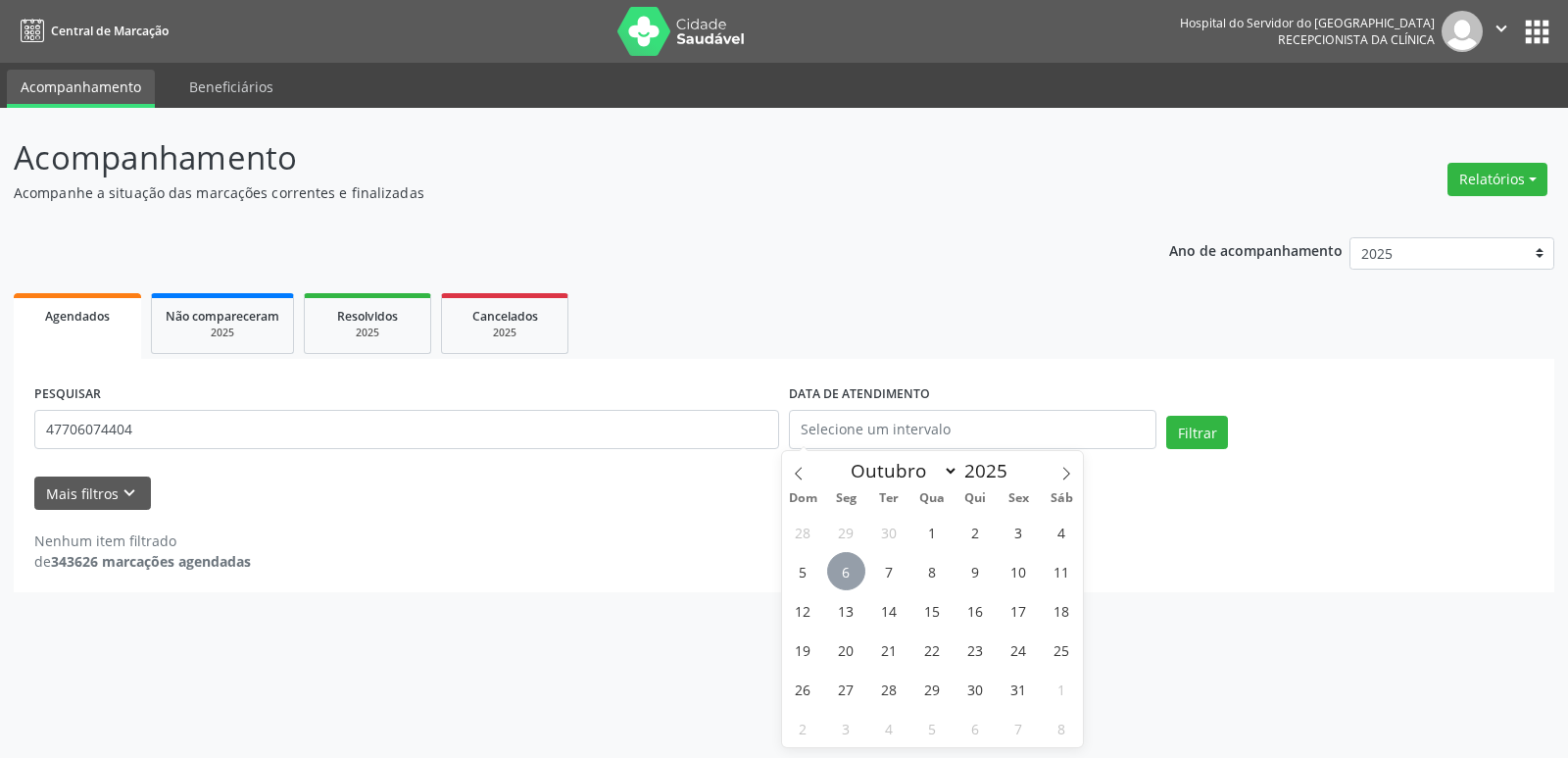
click at [841, 576] on span "6" at bounding box center [846, 571] width 38 height 38
type input "[DATE]"
click at [841, 576] on span "6" at bounding box center [846, 571] width 38 height 38
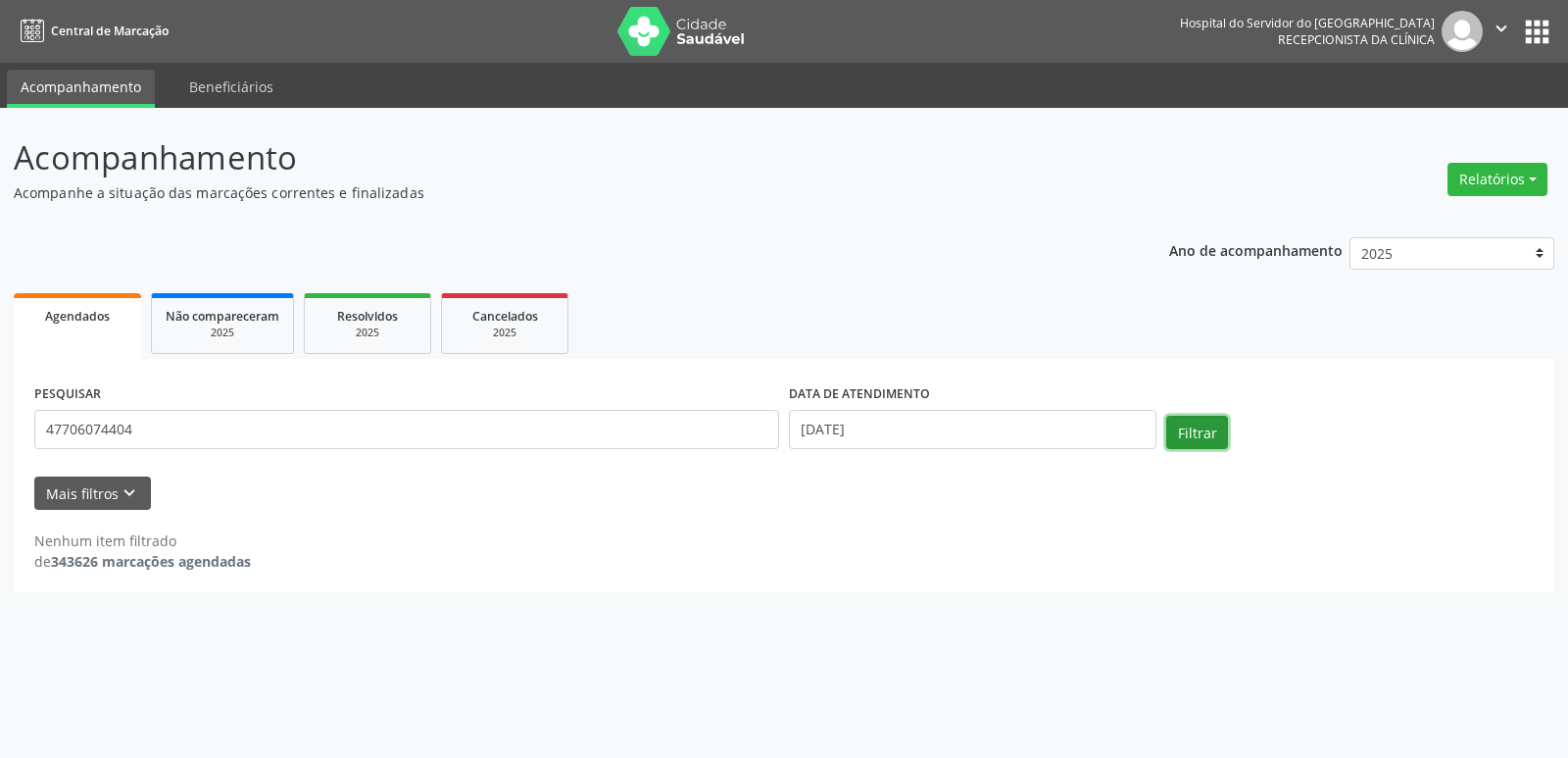
click at [1198, 425] on button "Filtrar" at bounding box center [1197, 432] width 62 height 33
click at [215, 439] on input "47706074404" at bounding box center [406, 429] width 745 height 39
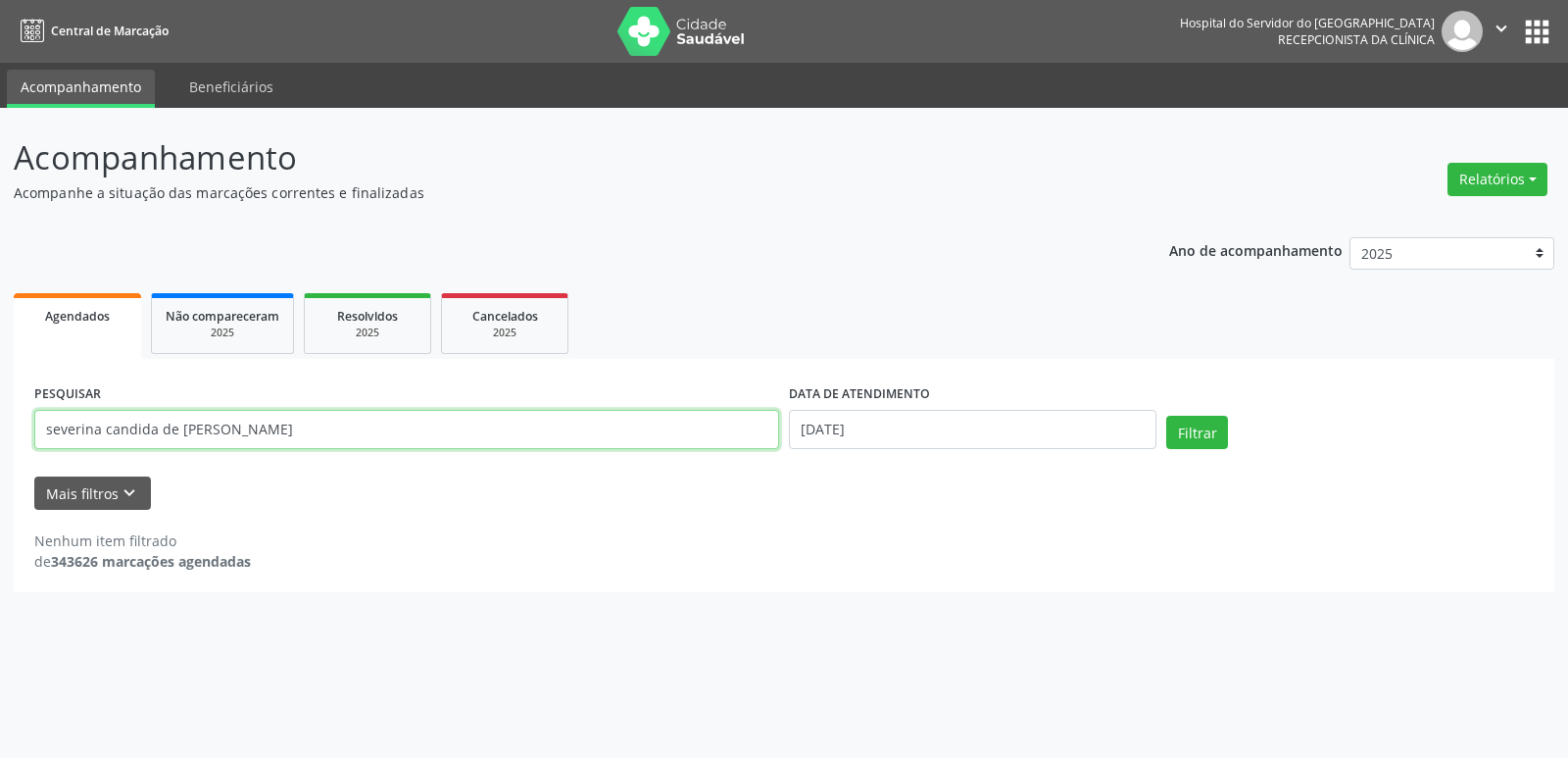
type input "severina candida de [PERSON_NAME]"
click at [1166, 416] on button "Filtrar" at bounding box center [1197, 432] width 62 height 33
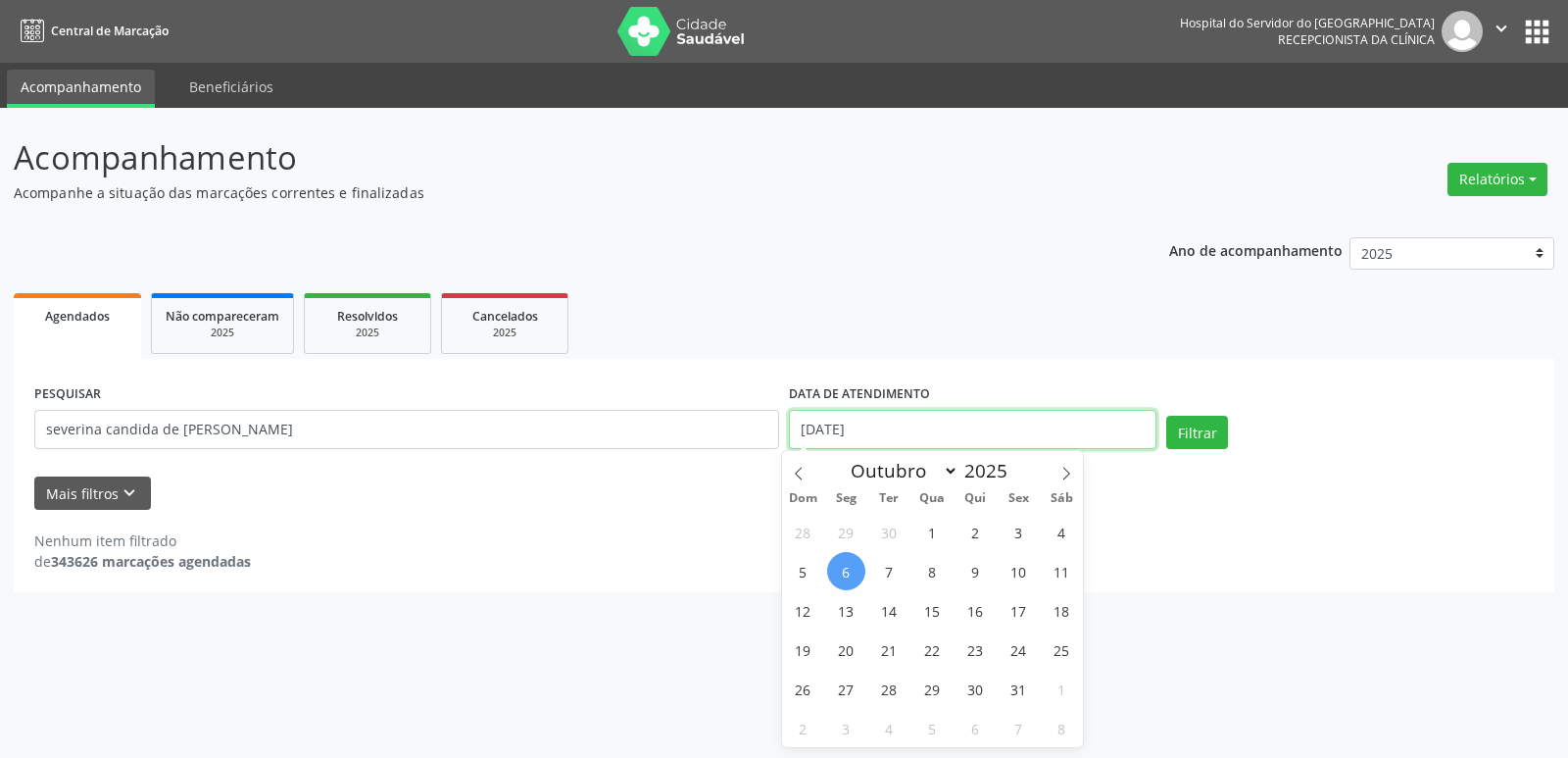
click at [887, 429] on input "[DATE]" at bounding box center [972, 429] width 368 height 39
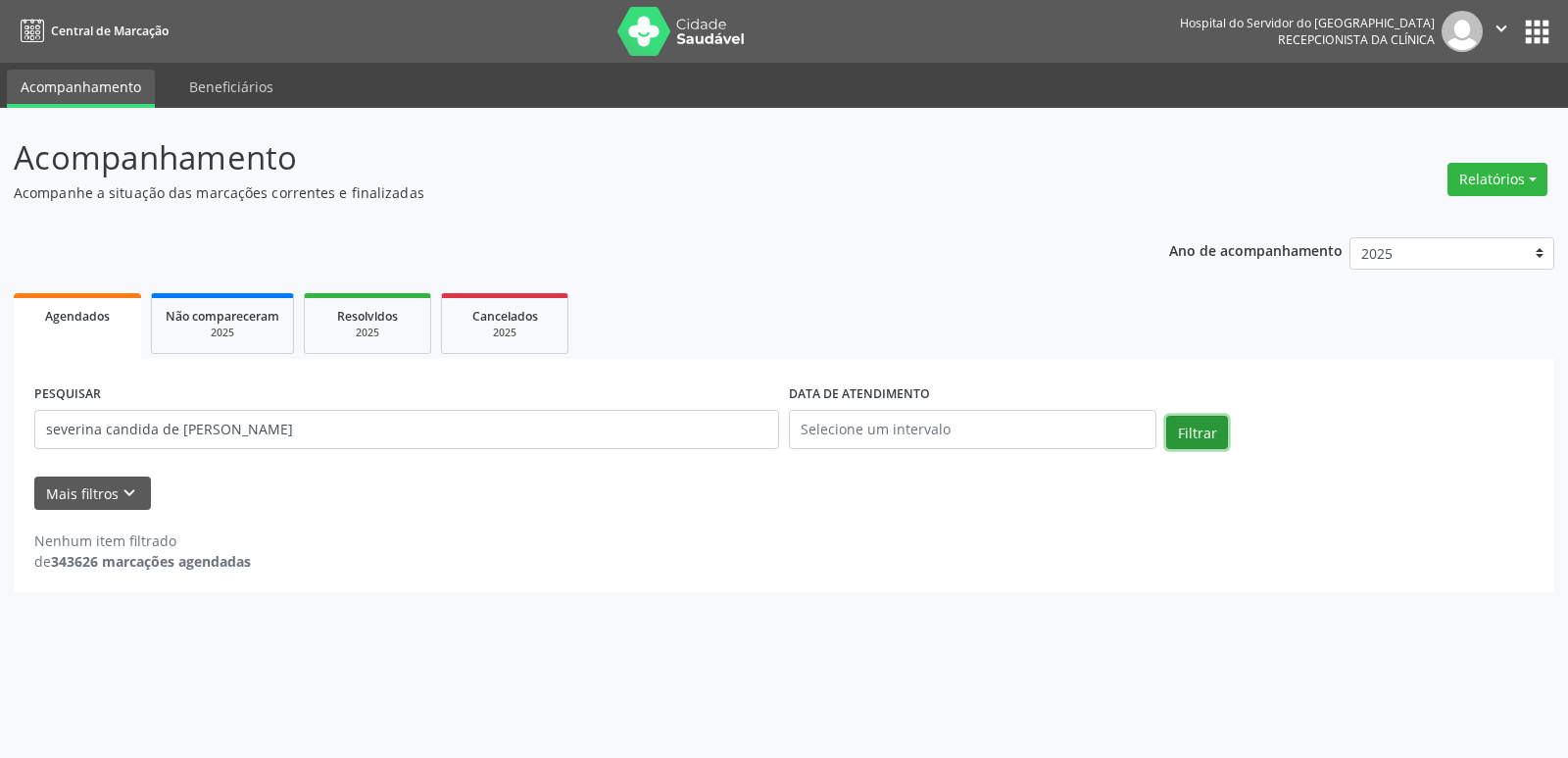
click at [1183, 424] on button "Filtrar" at bounding box center [1197, 432] width 62 height 33
click at [266, 443] on input "severina candida de [PERSON_NAME]" at bounding box center [406, 429] width 745 height 39
click at [369, 419] on input "text" at bounding box center [406, 429] width 745 height 39
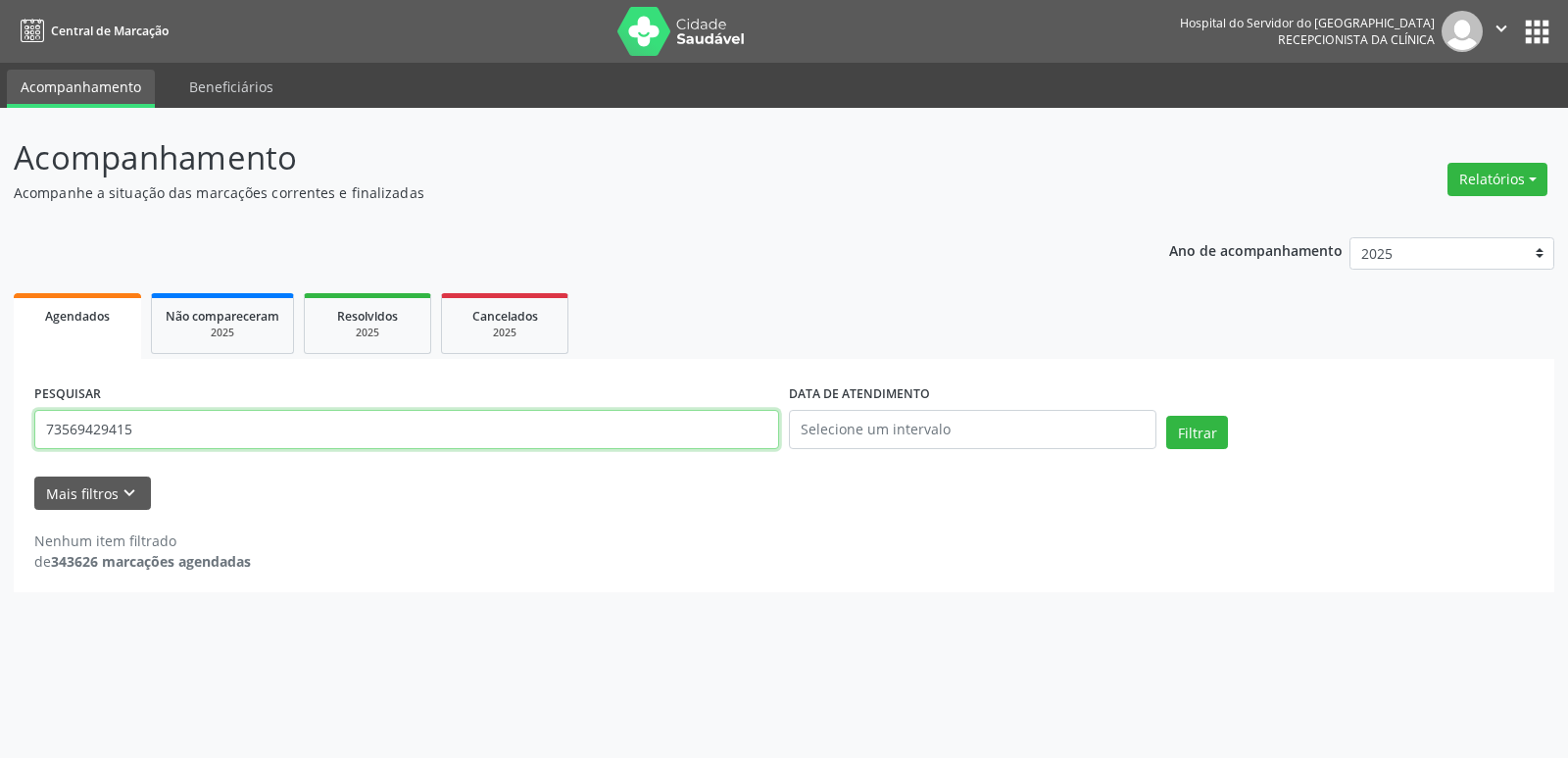
type input "73569429415"
click at [1166, 416] on button "Filtrar" at bounding box center [1197, 432] width 62 height 33
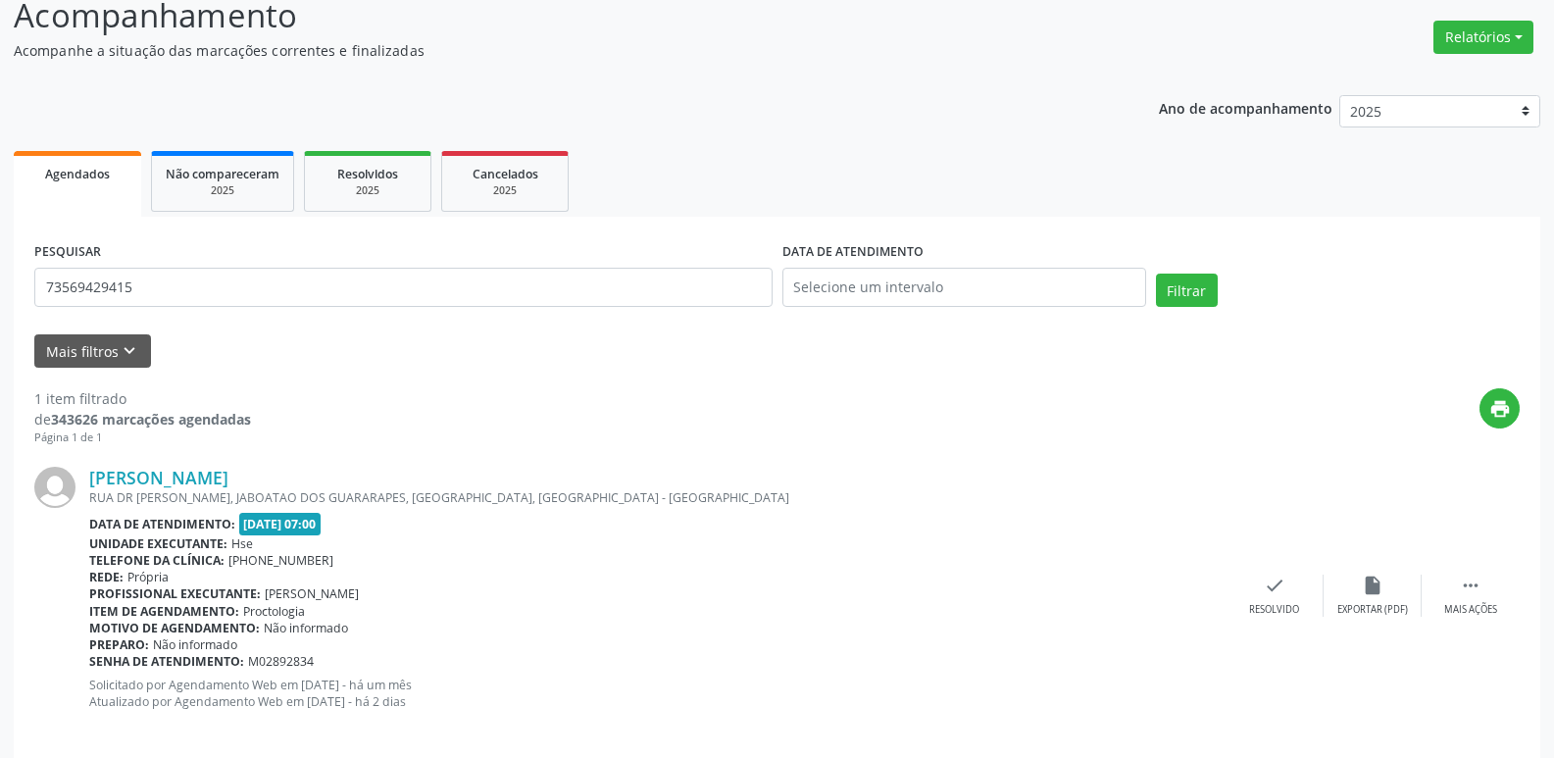
scroll to position [164, 0]
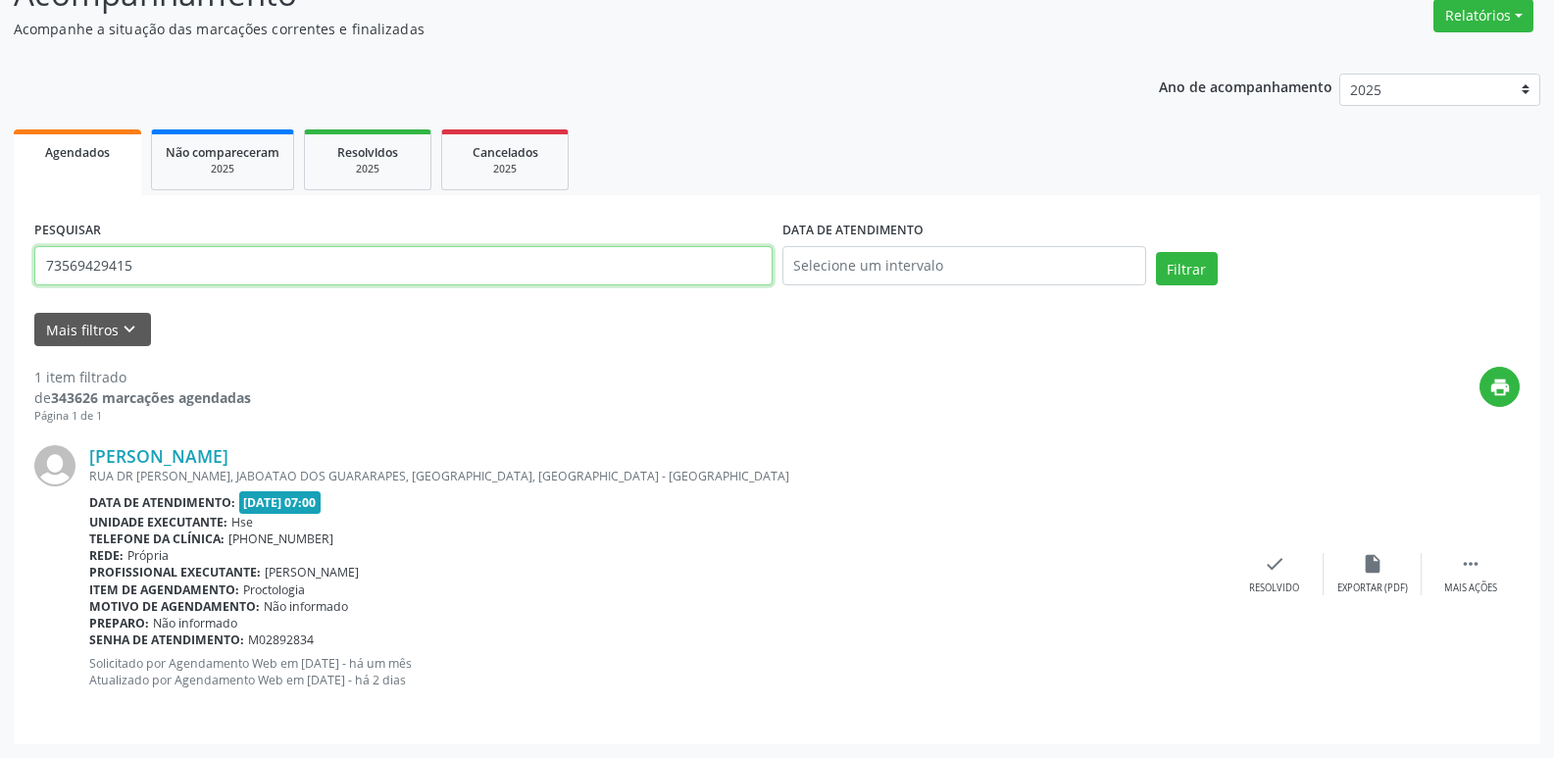
click at [375, 269] on input "73569429415" at bounding box center [403, 265] width 738 height 39
type input "06493025591"
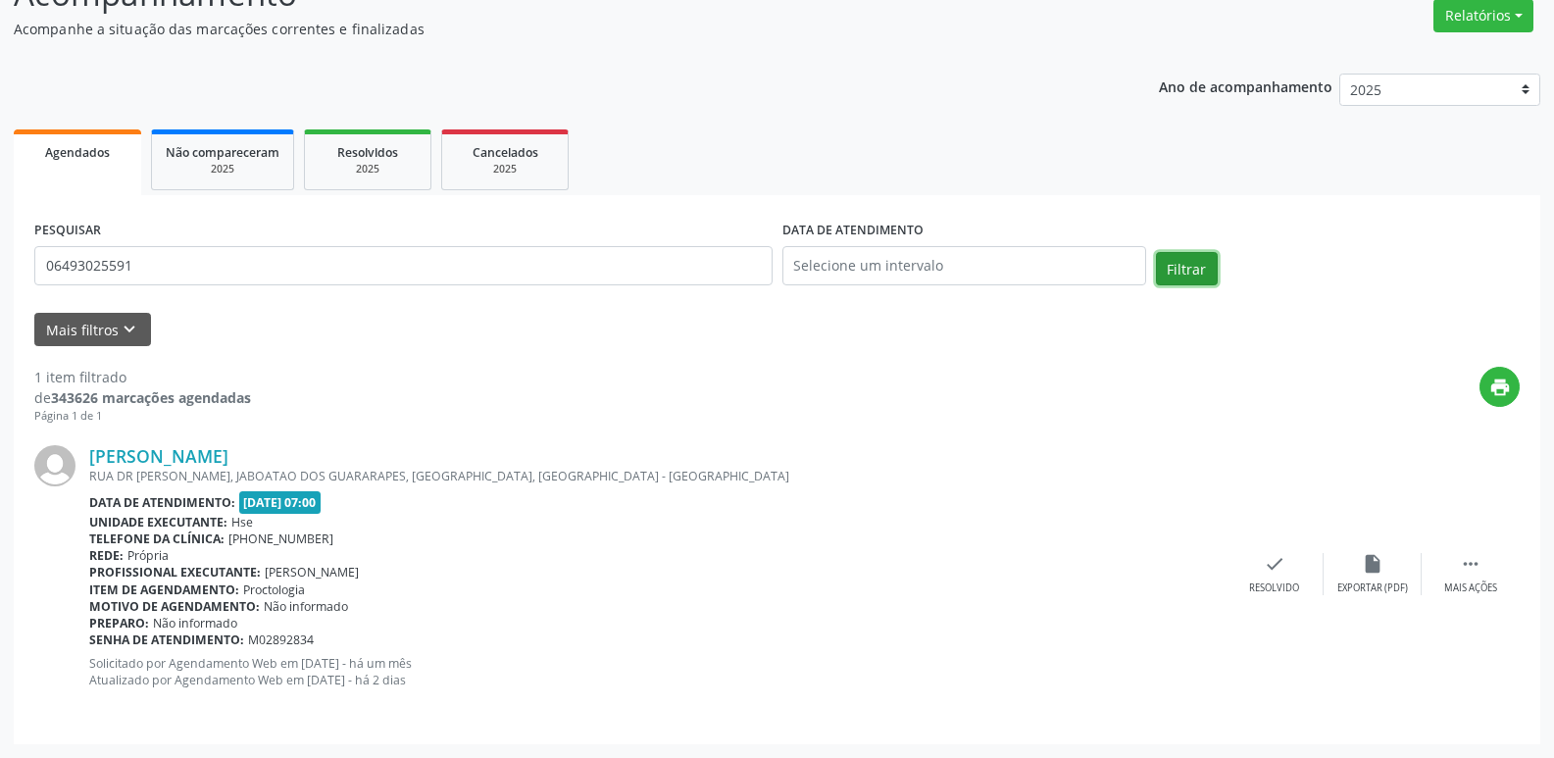
click at [1181, 264] on button "Filtrar" at bounding box center [1187, 268] width 62 height 33
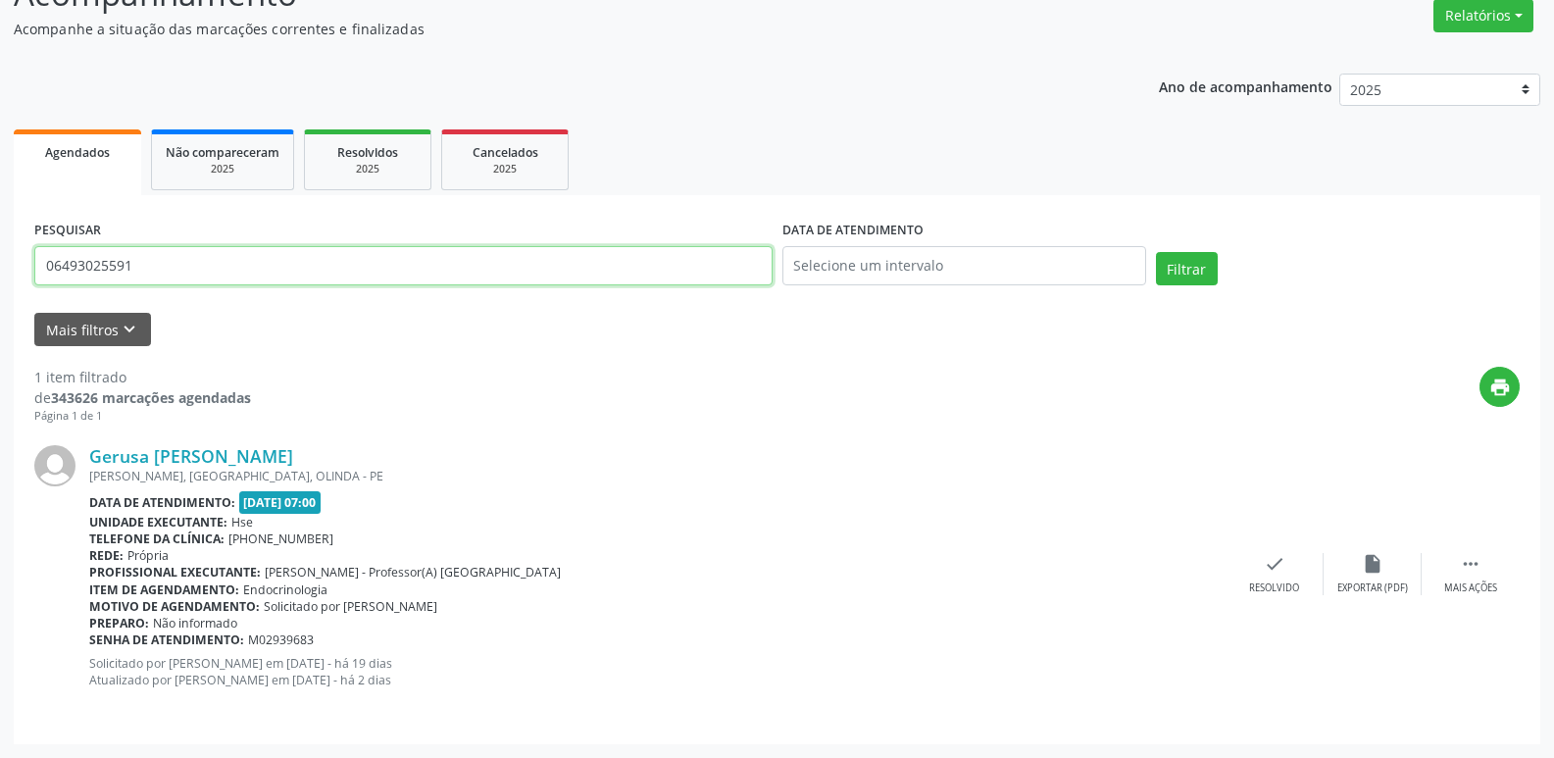
click at [299, 262] on input "06493025591" at bounding box center [403, 265] width 738 height 39
type input "02428482491"
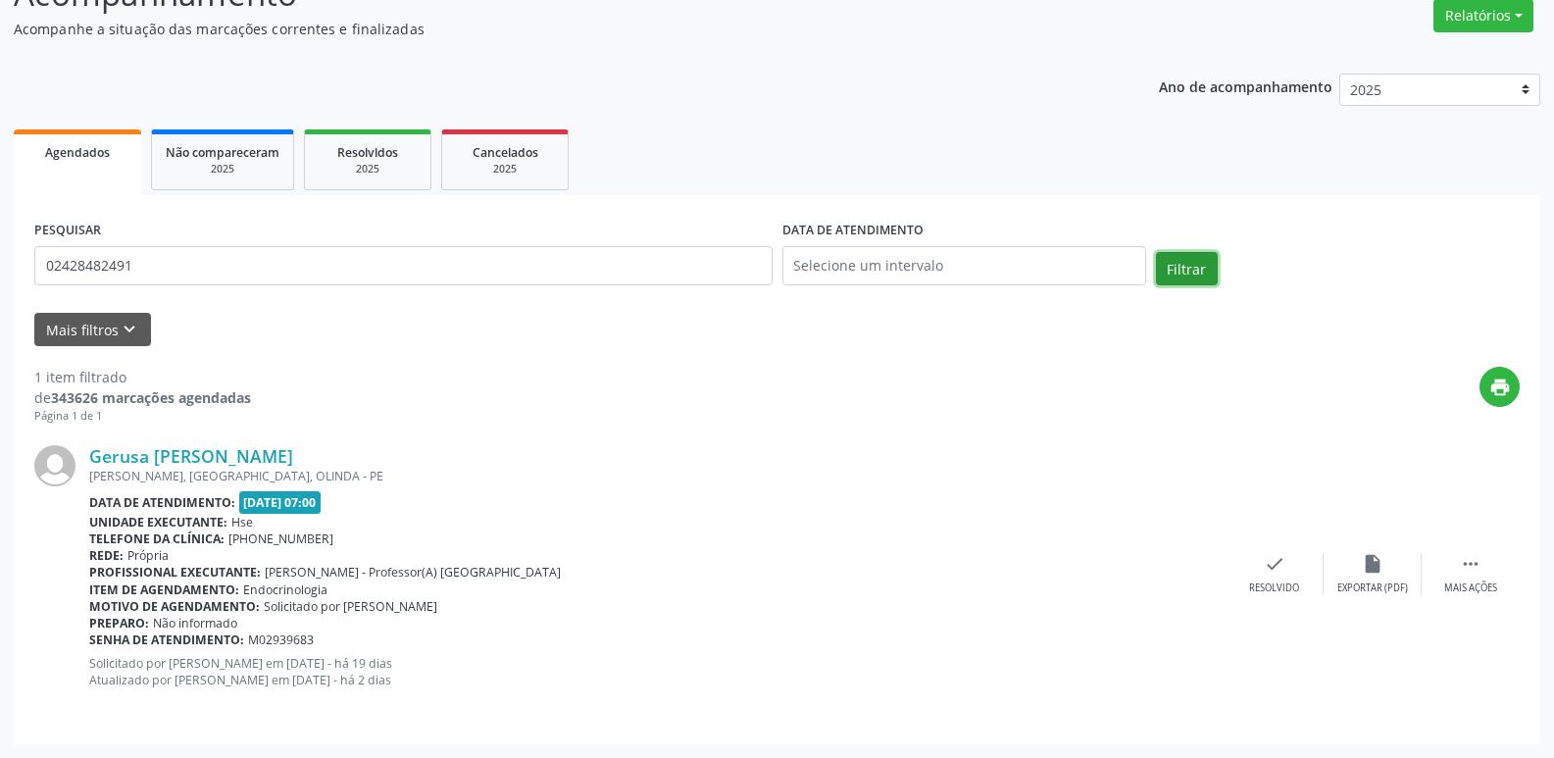
click at [1215, 267] on button "Filtrar" at bounding box center [1187, 268] width 62 height 33
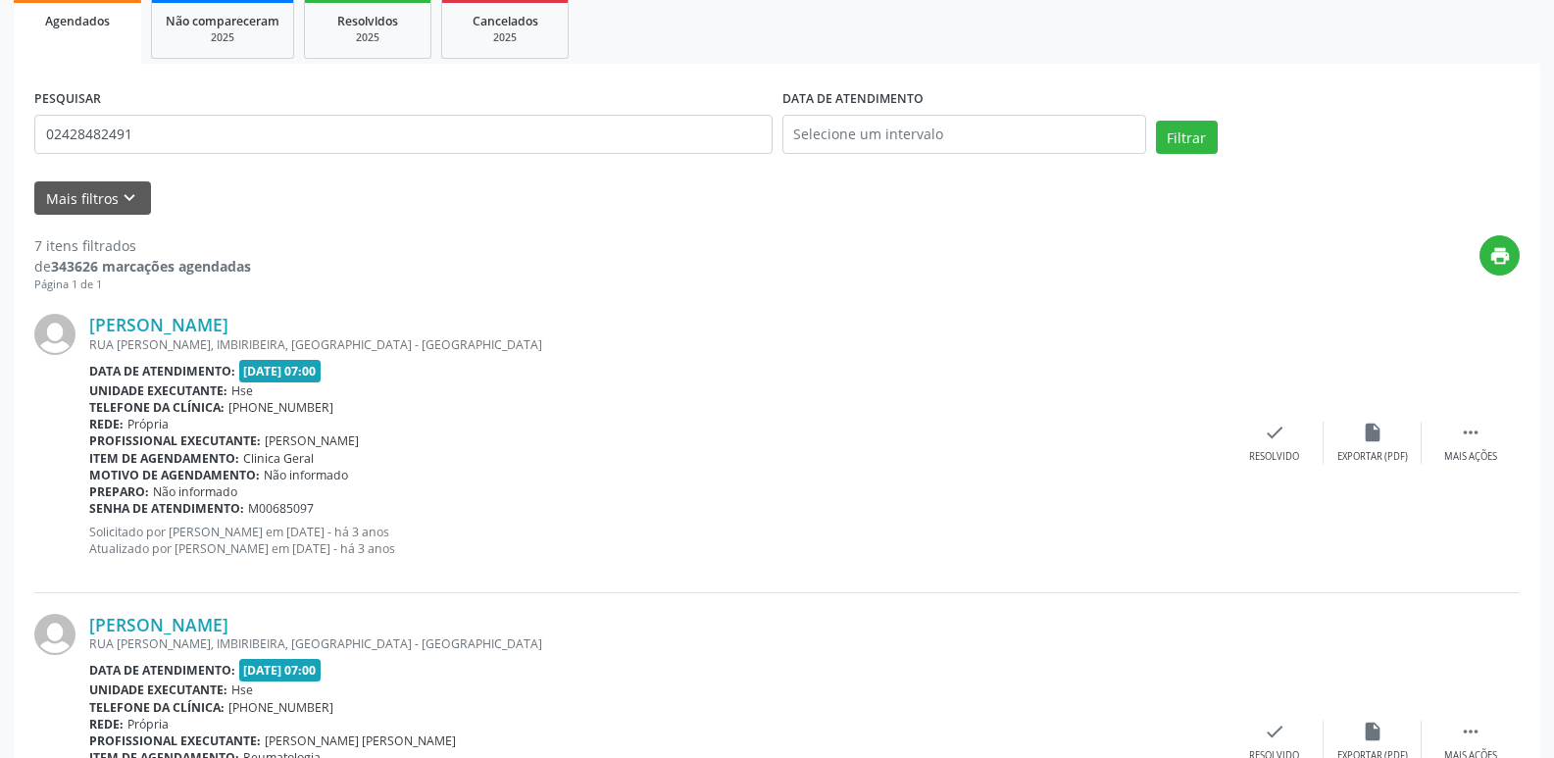
scroll to position [293, 0]
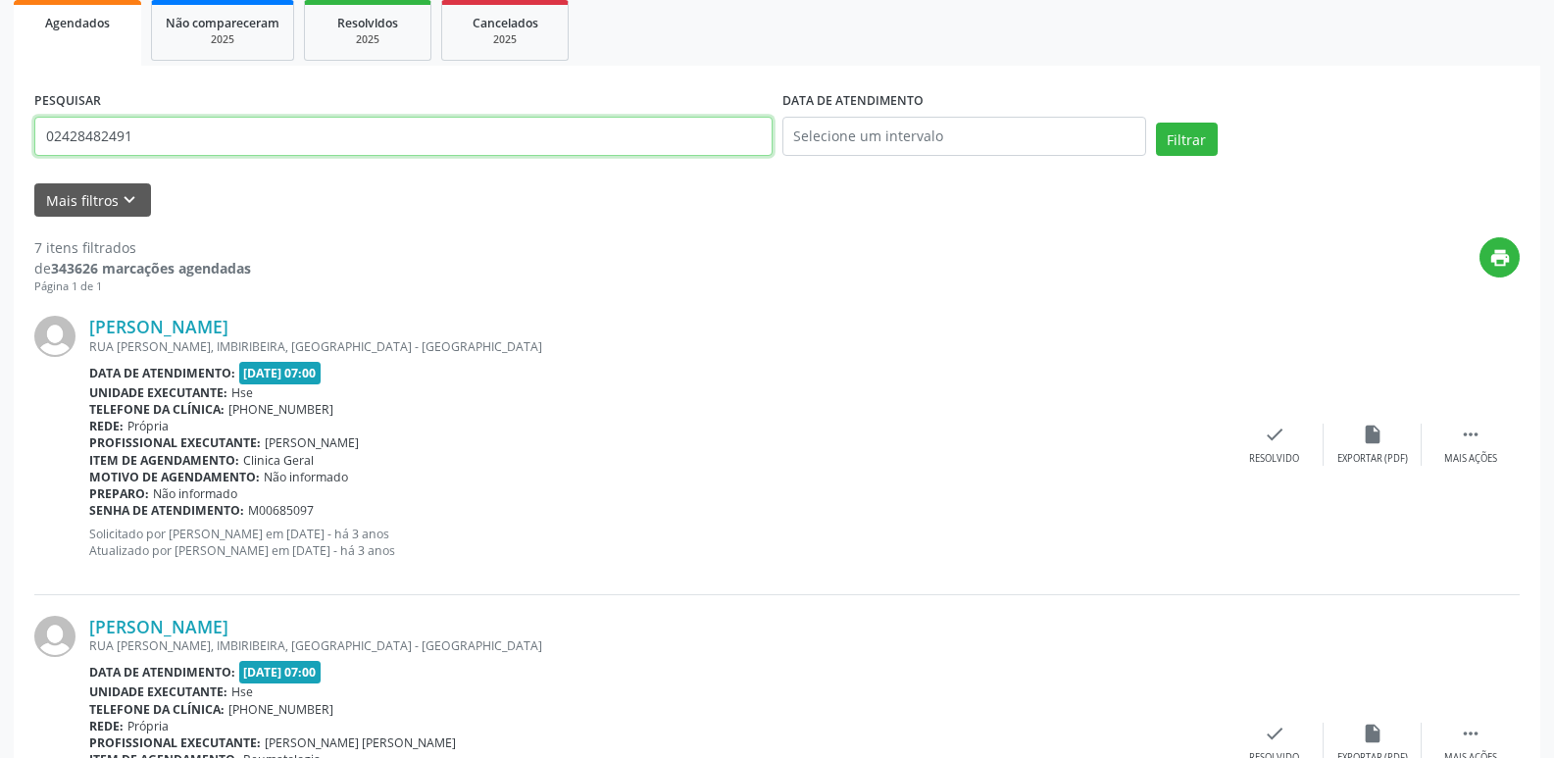
click at [334, 149] on input "02428482491" at bounding box center [403, 136] width 738 height 39
type input "41592565468"
click at [1156, 123] on button "Filtrar" at bounding box center [1187, 139] width 62 height 33
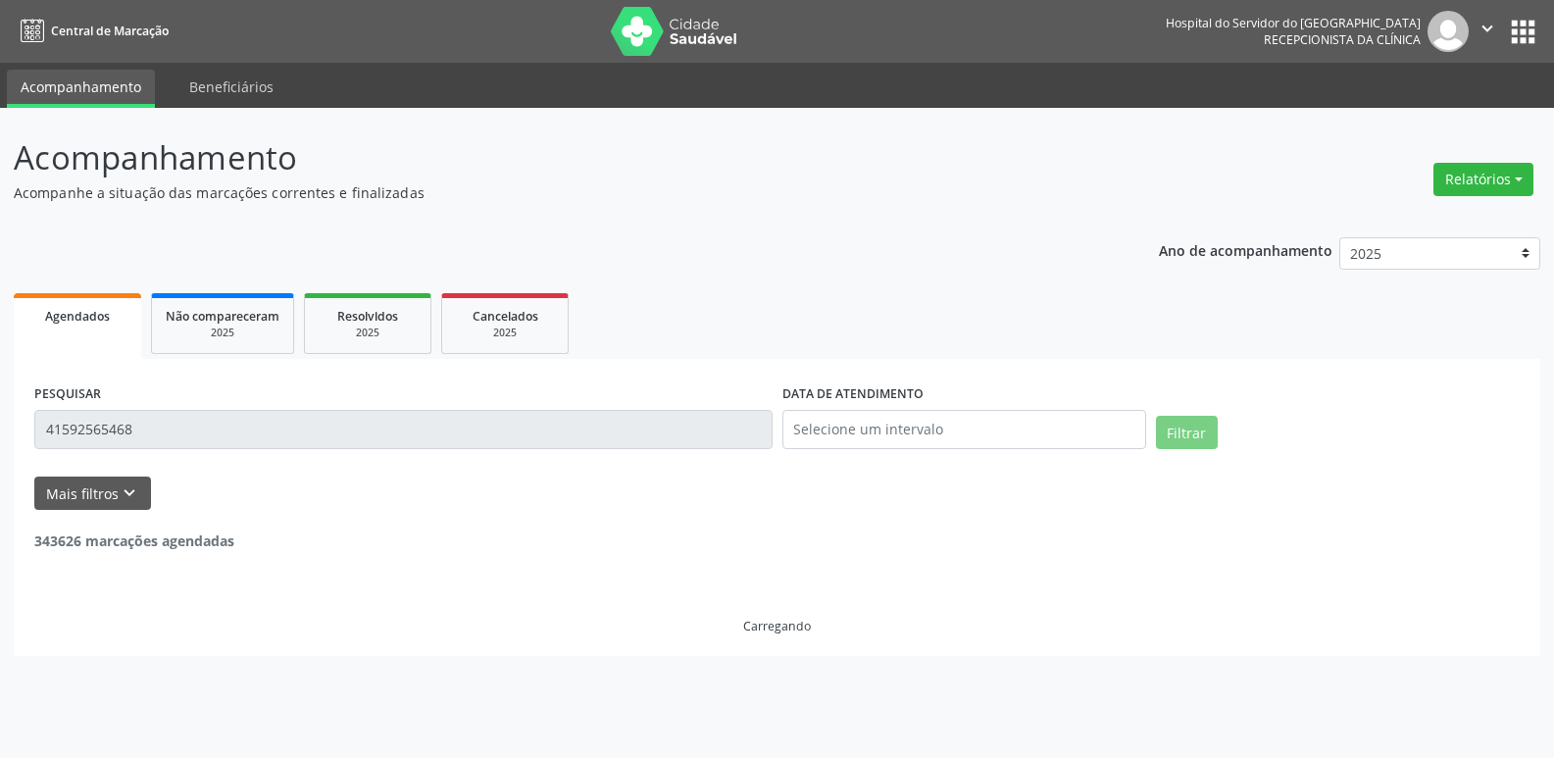
scroll to position [0, 0]
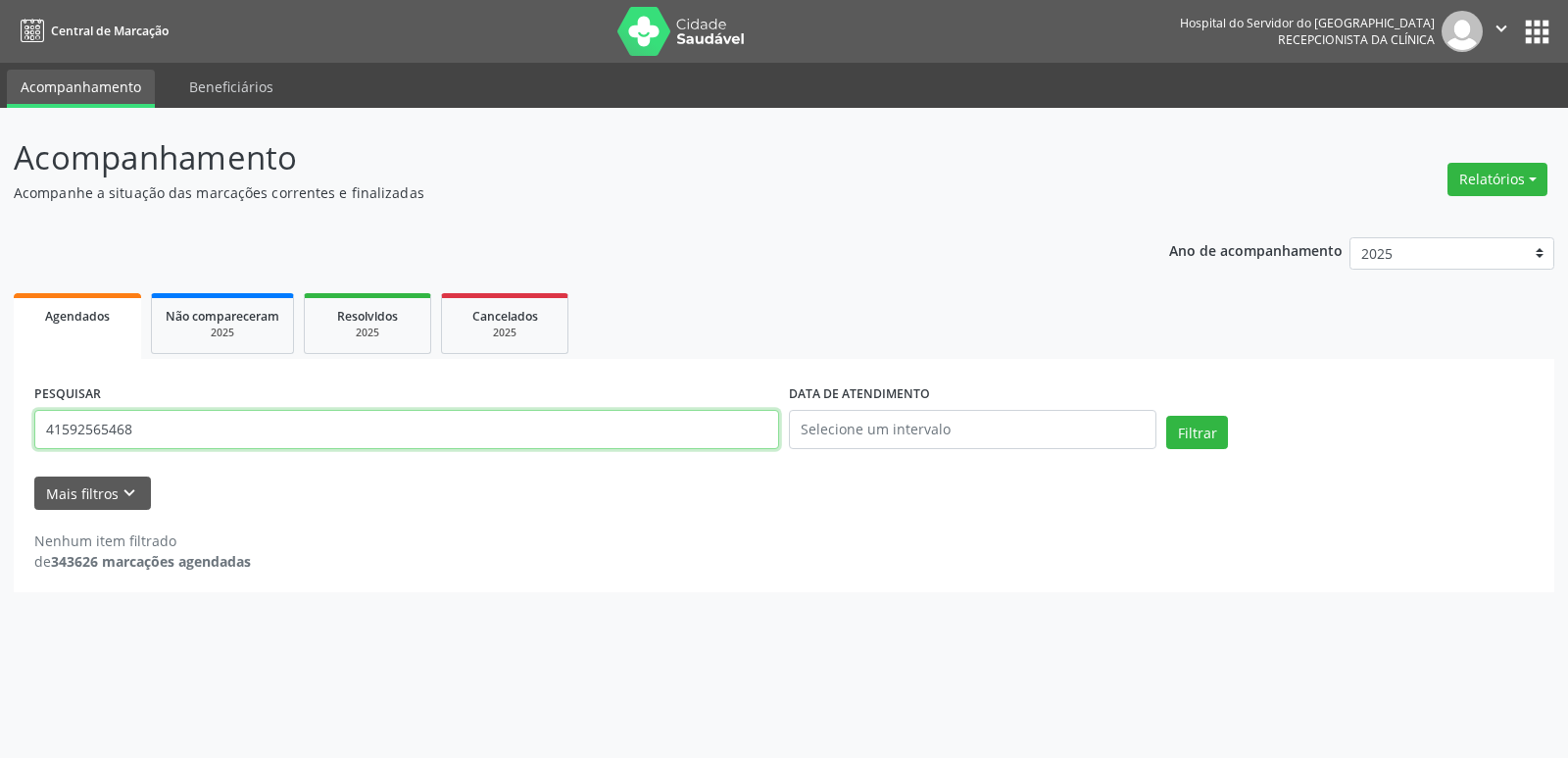
click at [505, 429] on input "41592565468" at bounding box center [406, 429] width 745 height 39
click at [505, 427] on input "41592565468" at bounding box center [406, 429] width 745 height 39
click at [1166, 416] on button "Filtrar" at bounding box center [1197, 432] width 62 height 33
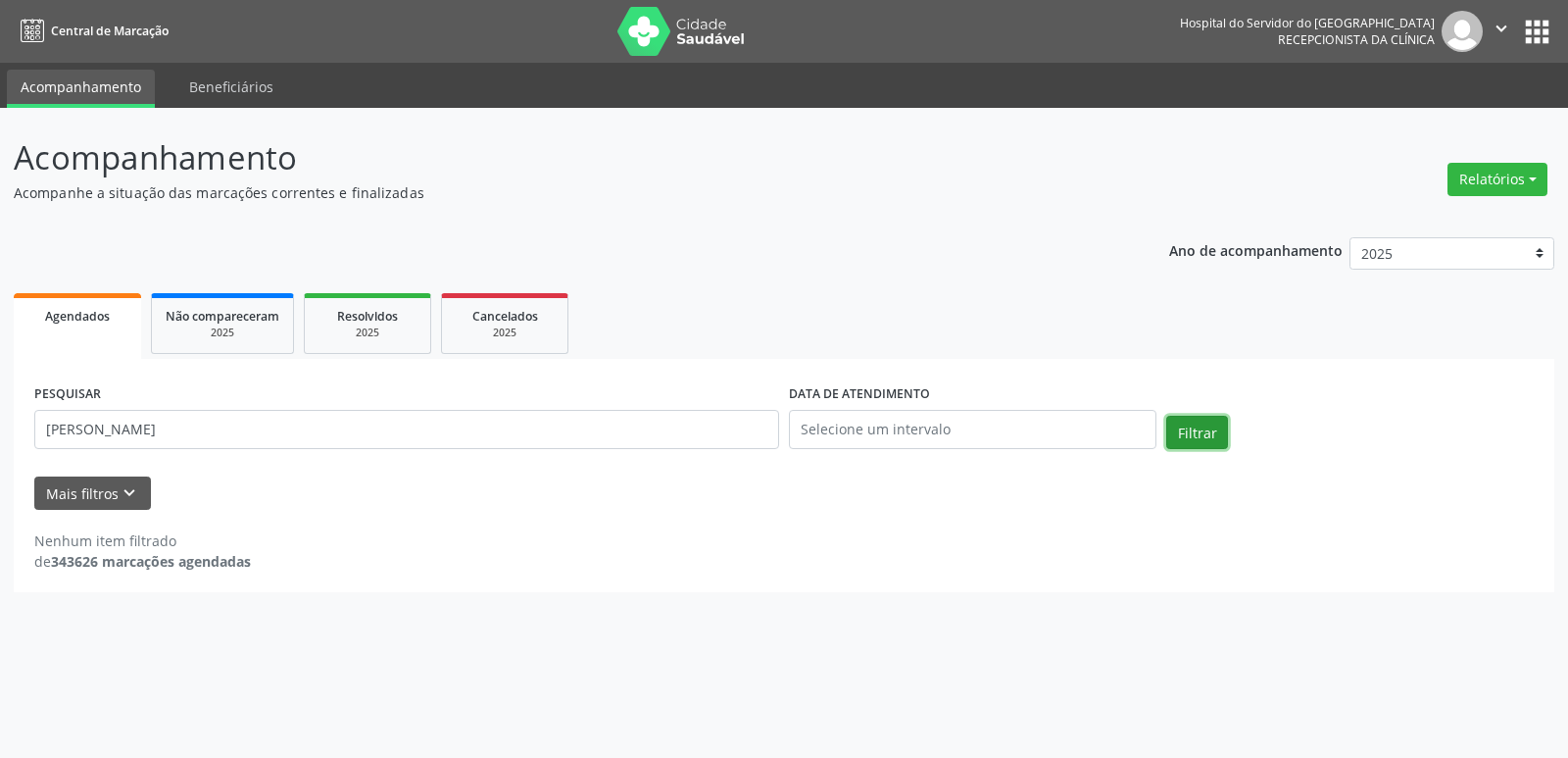
click at [1202, 429] on button "Filtrar" at bounding box center [1197, 432] width 62 height 33
click at [100, 429] on input "[PERSON_NAME]" at bounding box center [406, 429] width 745 height 39
type input "[PERSON_NAME]"
click at [1189, 430] on button "Filtrar" at bounding box center [1197, 432] width 62 height 33
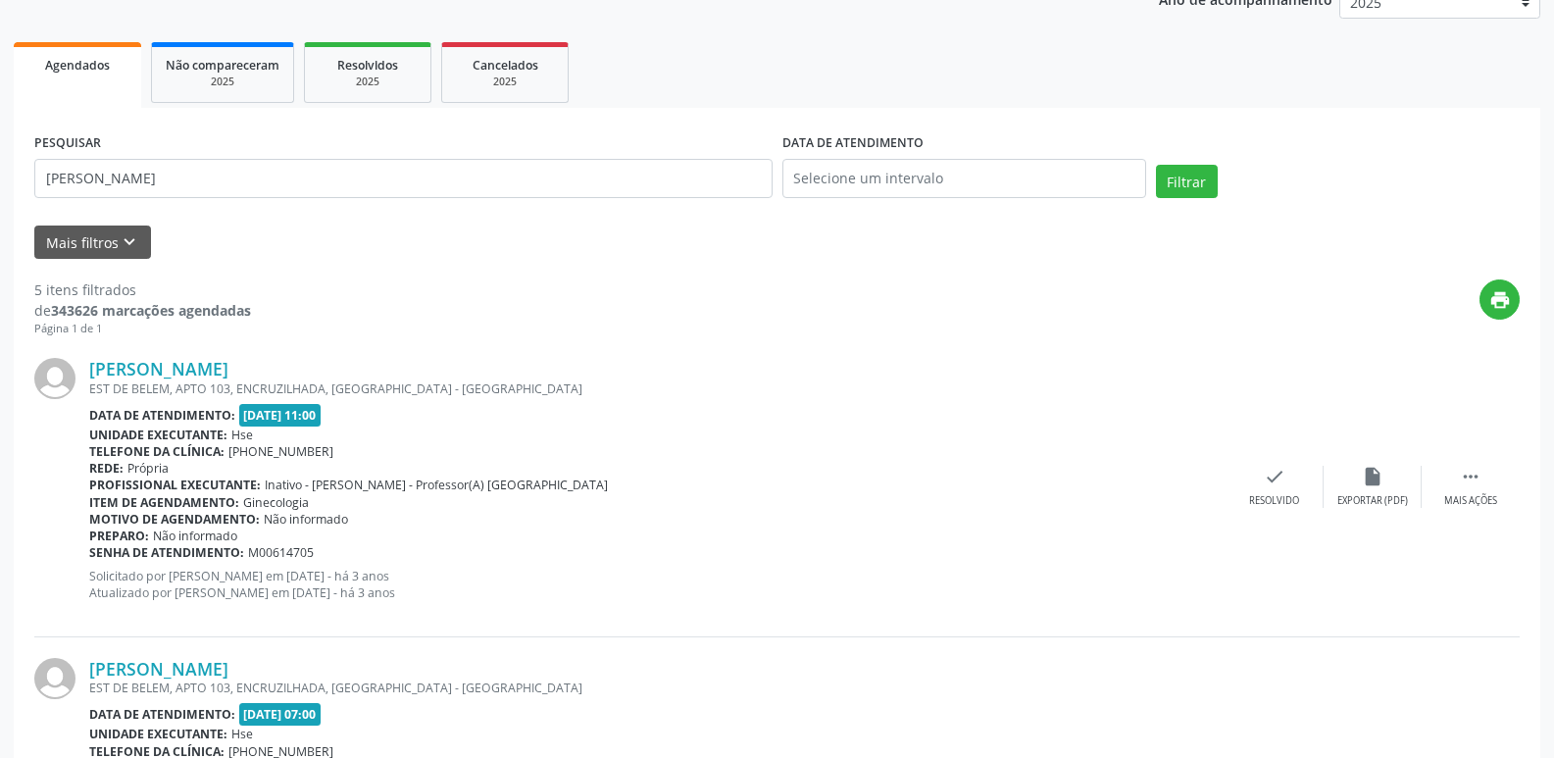
scroll to position [86, 0]
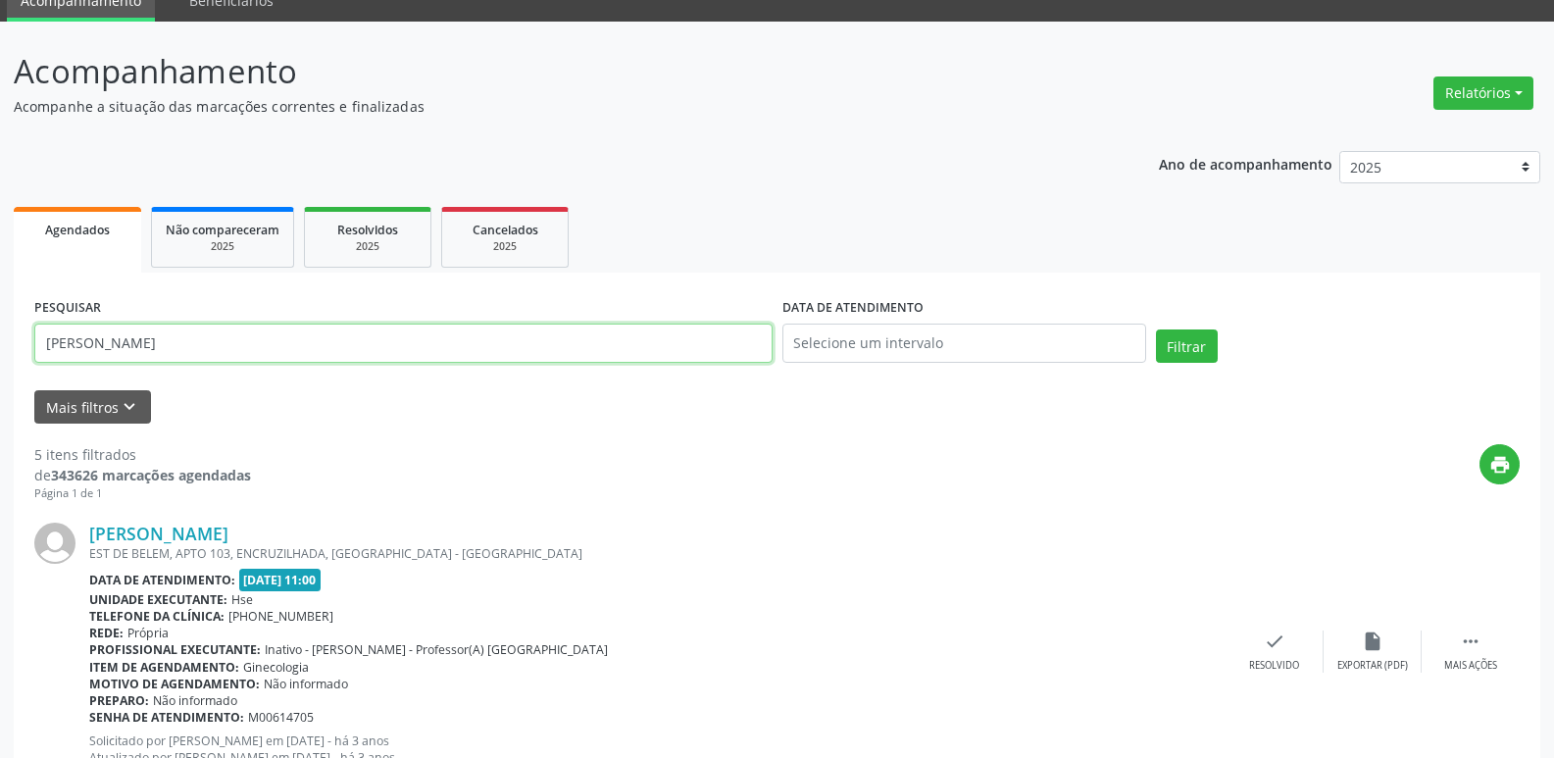
click at [217, 347] on input "[PERSON_NAME]" at bounding box center [403, 343] width 738 height 39
click at [217, 347] on input "text" at bounding box center [403, 343] width 738 height 39
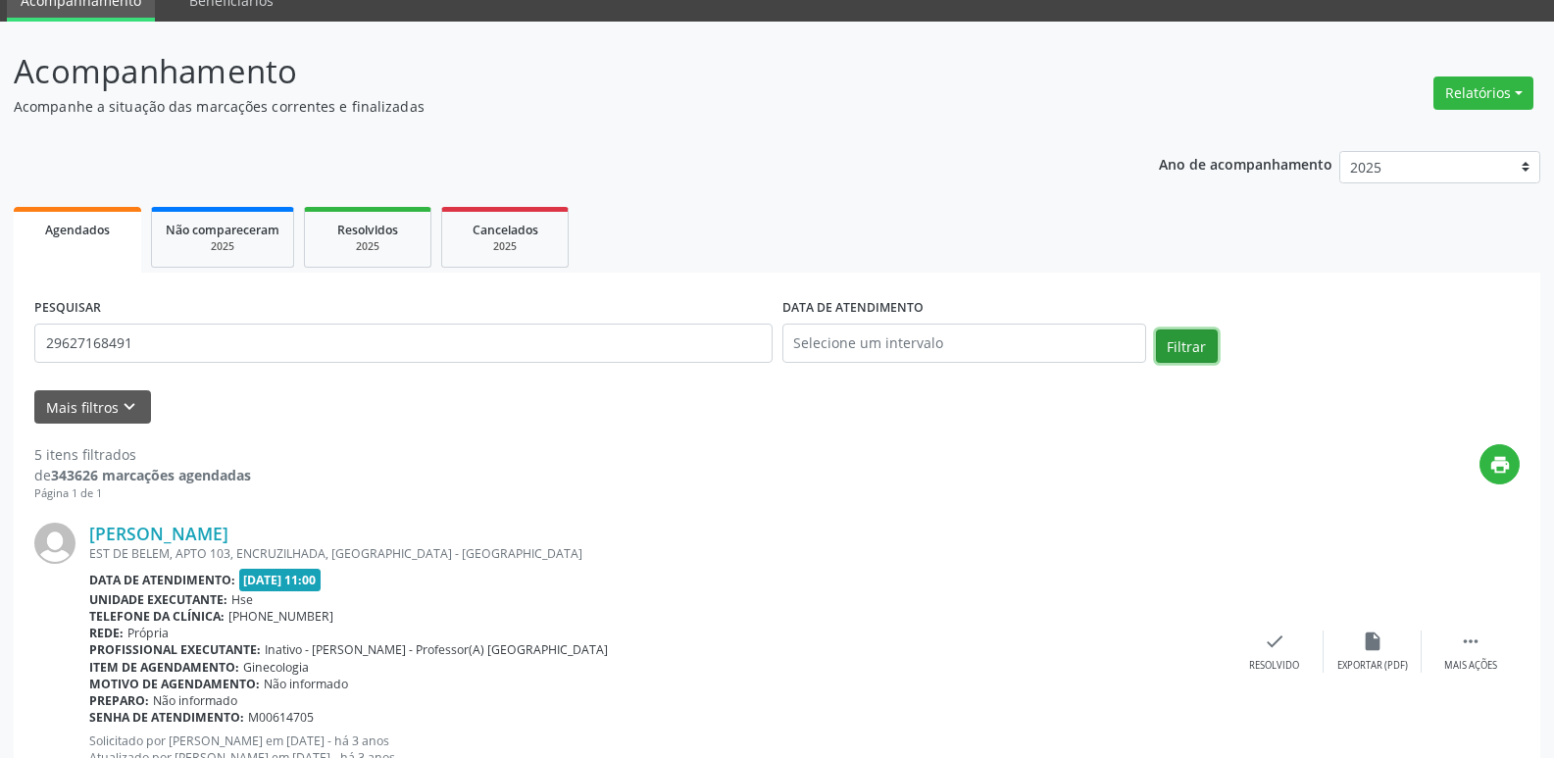
click at [1186, 351] on button "Filtrar" at bounding box center [1187, 345] width 62 height 33
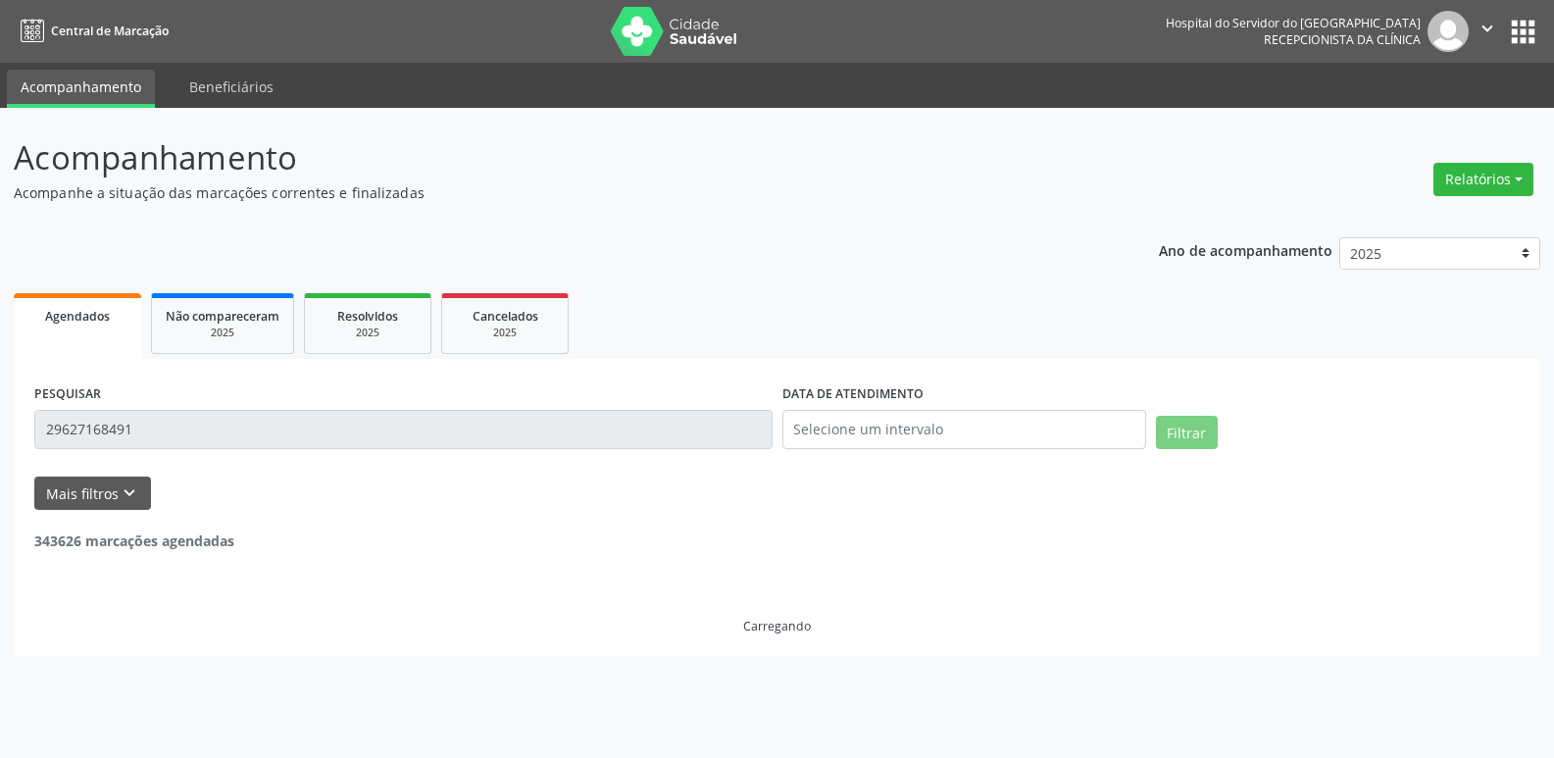
scroll to position [0, 0]
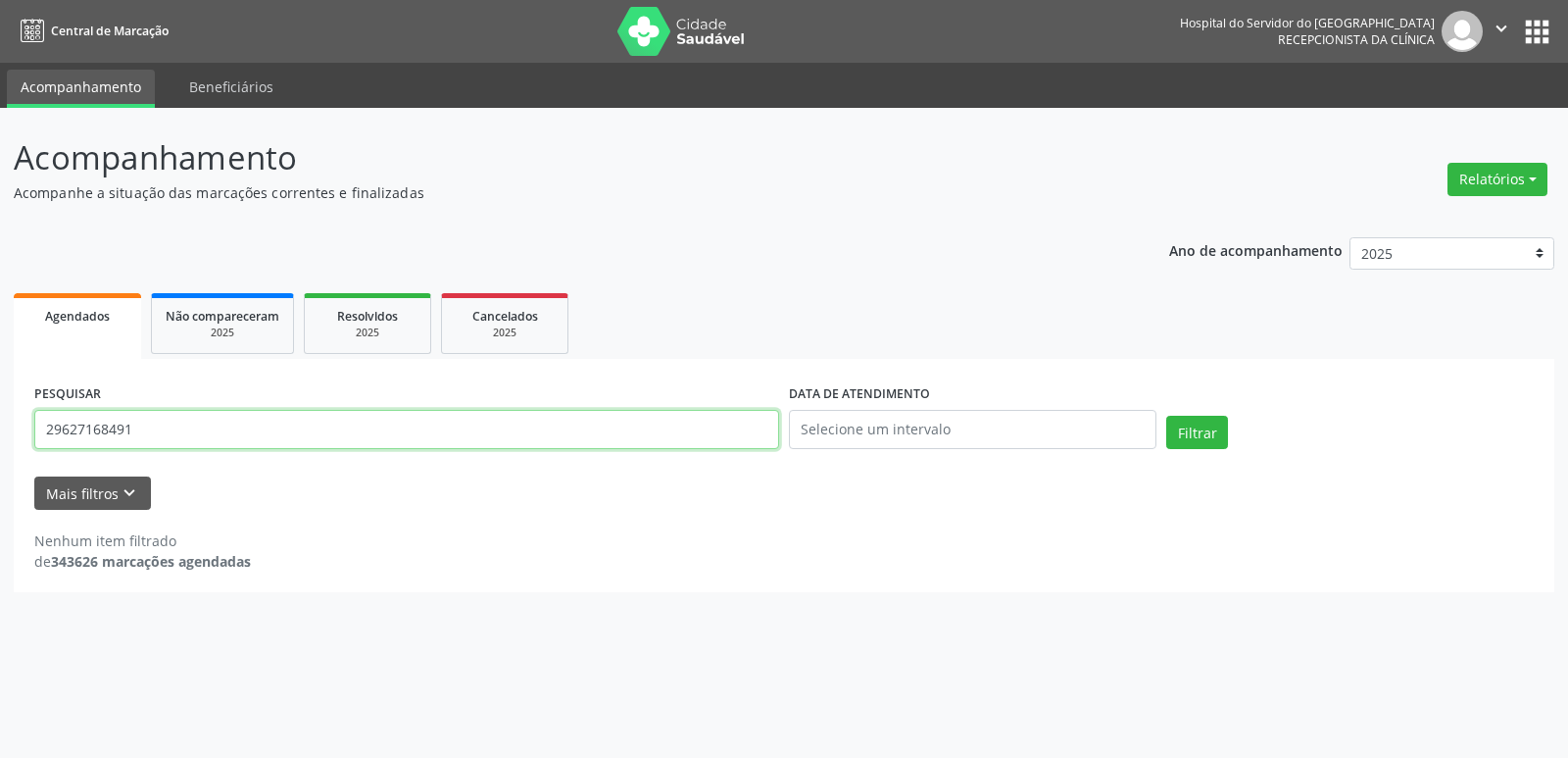
click at [176, 433] on input "29627168491" at bounding box center [406, 429] width 745 height 39
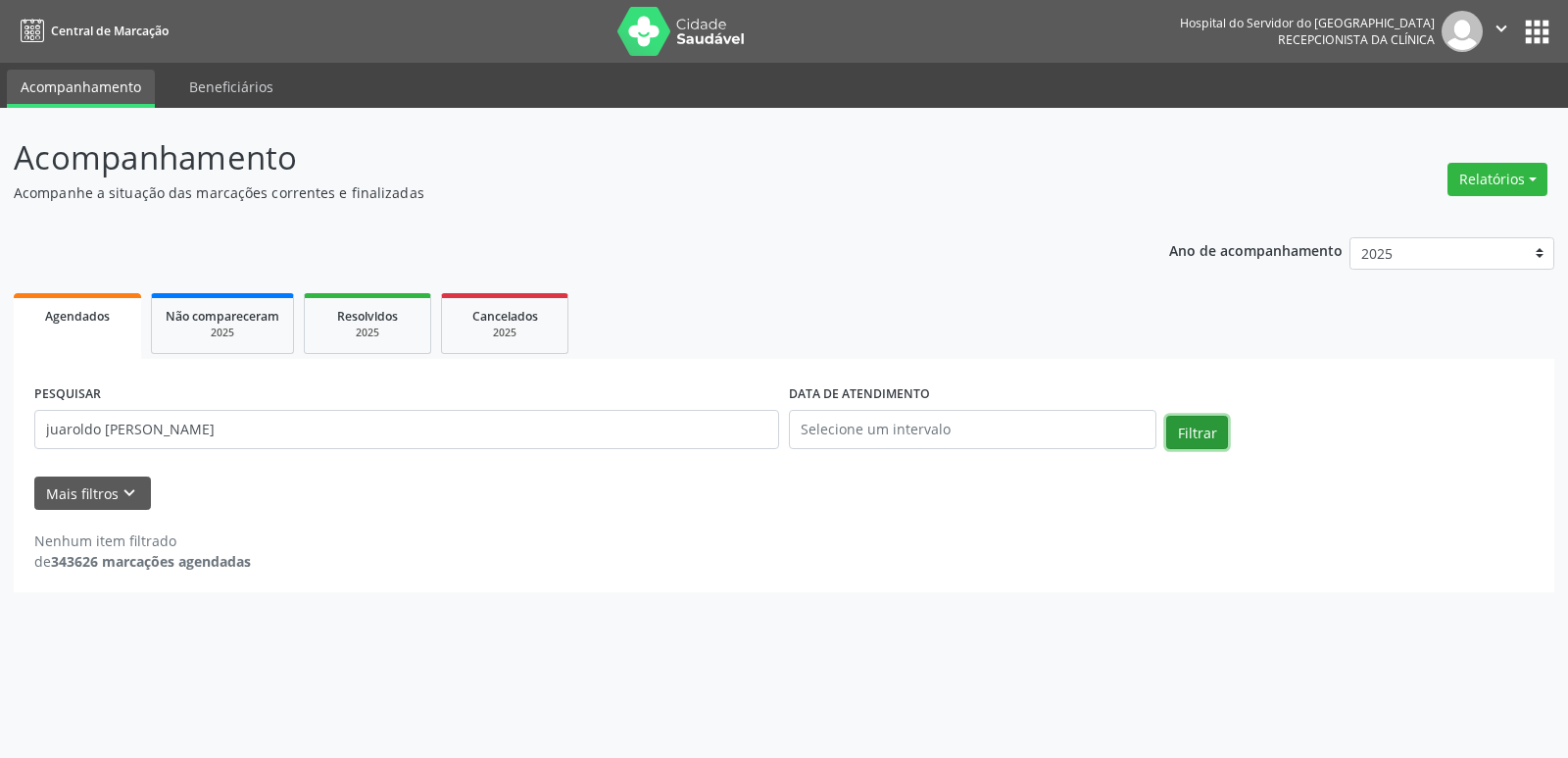
click at [1207, 440] on button "Filtrar" at bounding box center [1197, 432] width 62 height 33
click at [250, 432] on input "juaroldo [PERSON_NAME]" at bounding box center [406, 429] width 745 height 39
click at [1166, 416] on button "Filtrar" at bounding box center [1197, 432] width 62 height 33
click at [63, 430] on input "juaroldo [PERSON_NAME]" at bounding box center [406, 429] width 745 height 39
click at [393, 442] on input "juaroldo [PERSON_NAME]" at bounding box center [406, 429] width 745 height 39
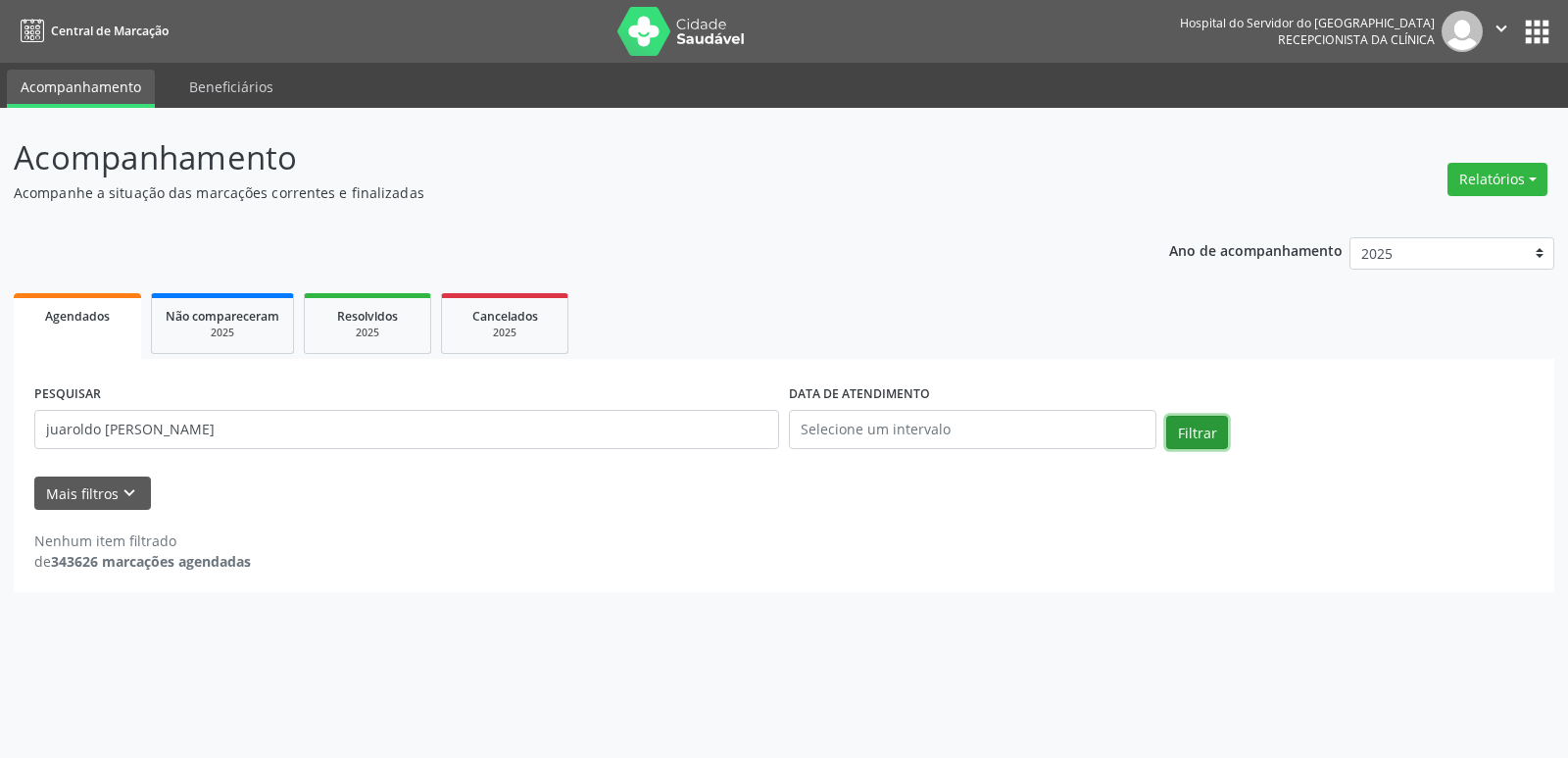
click at [1205, 433] on button "Filtrar" at bounding box center [1197, 432] width 62 height 33
click at [445, 433] on input "juaroldo [PERSON_NAME]" at bounding box center [406, 429] width 745 height 39
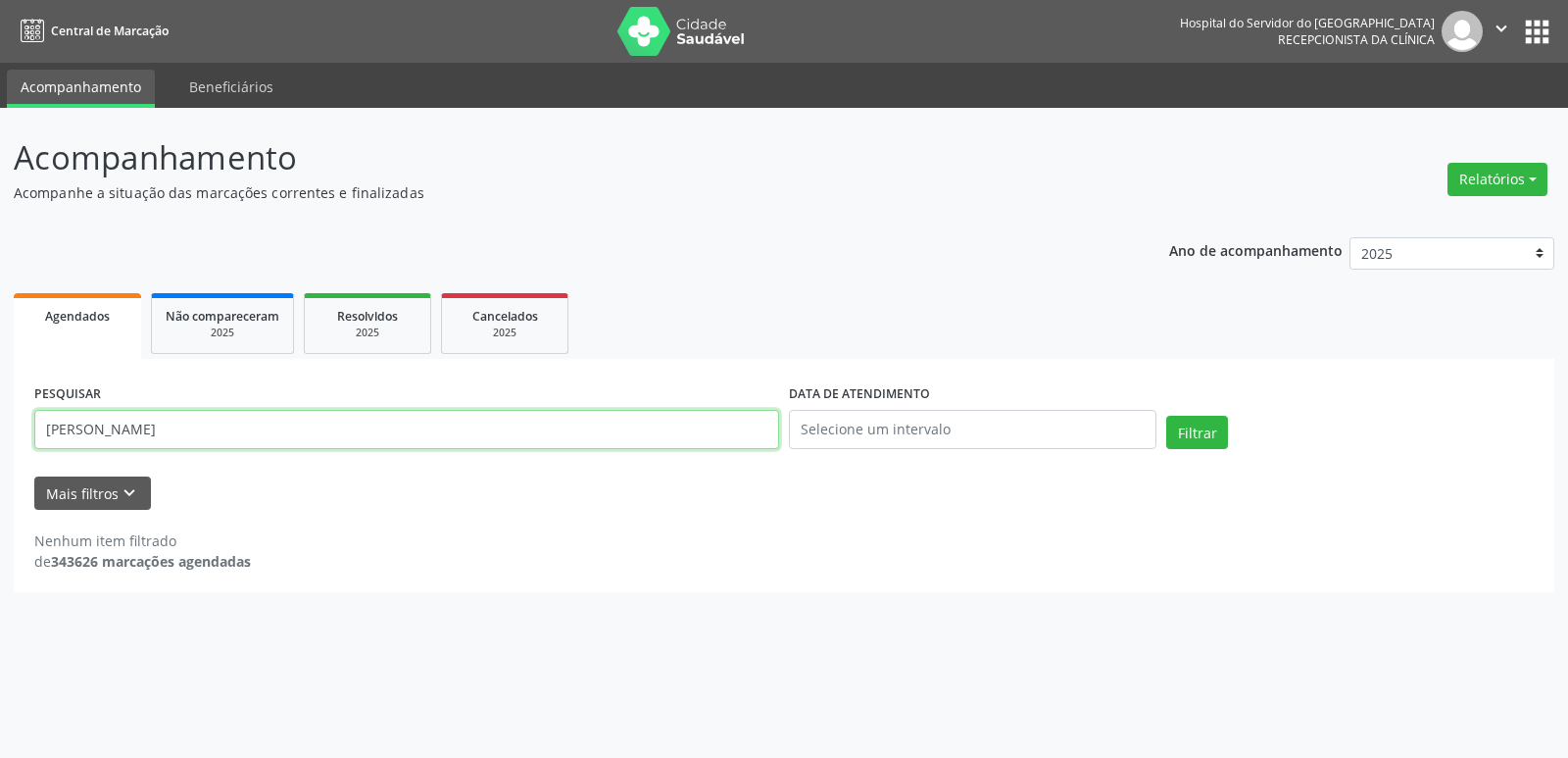
click at [1166, 416] on button "Filtrar" at bounding box center [1197, 432] width 62 height 33
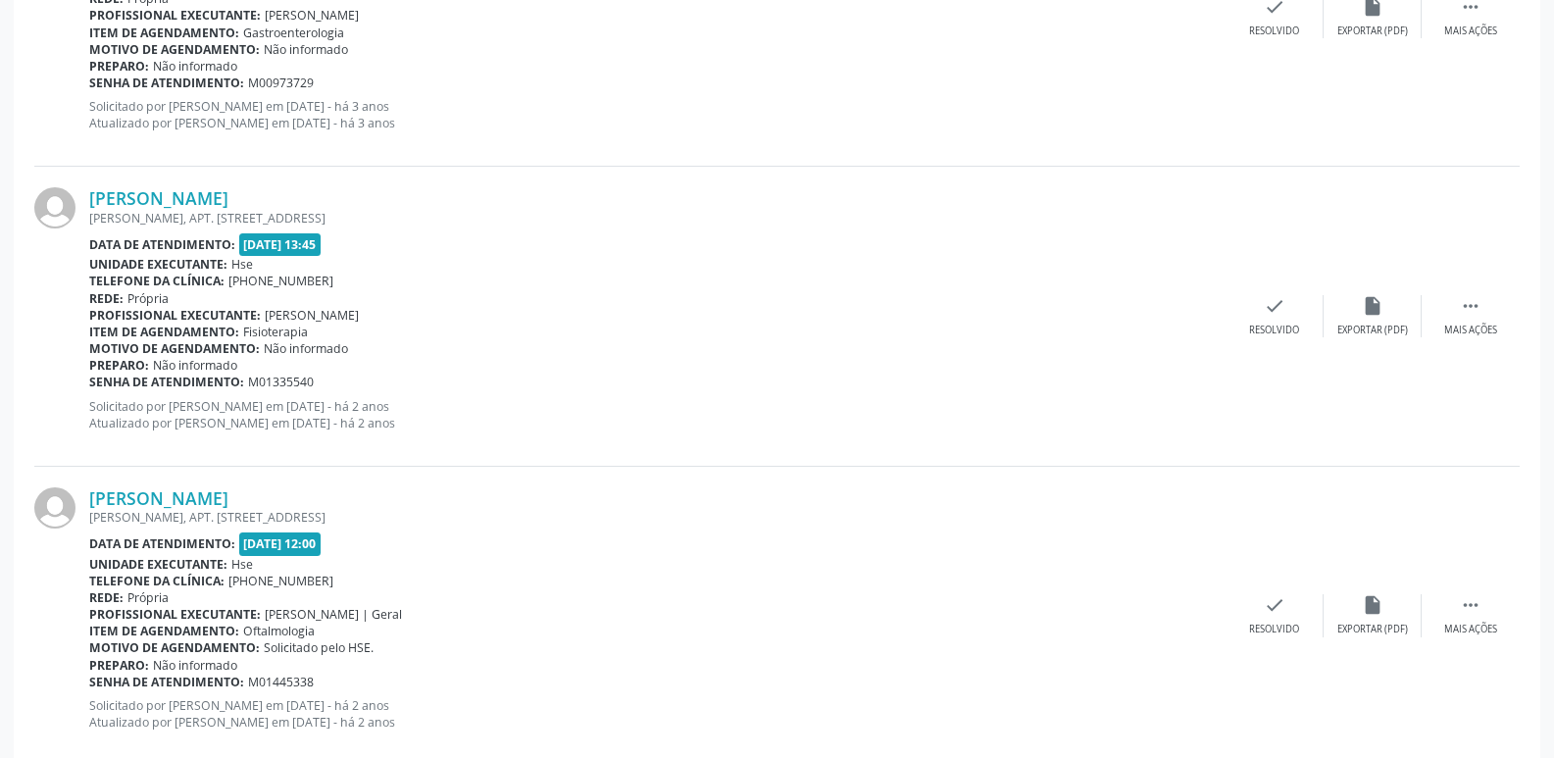
scroll to position [4413, 0]
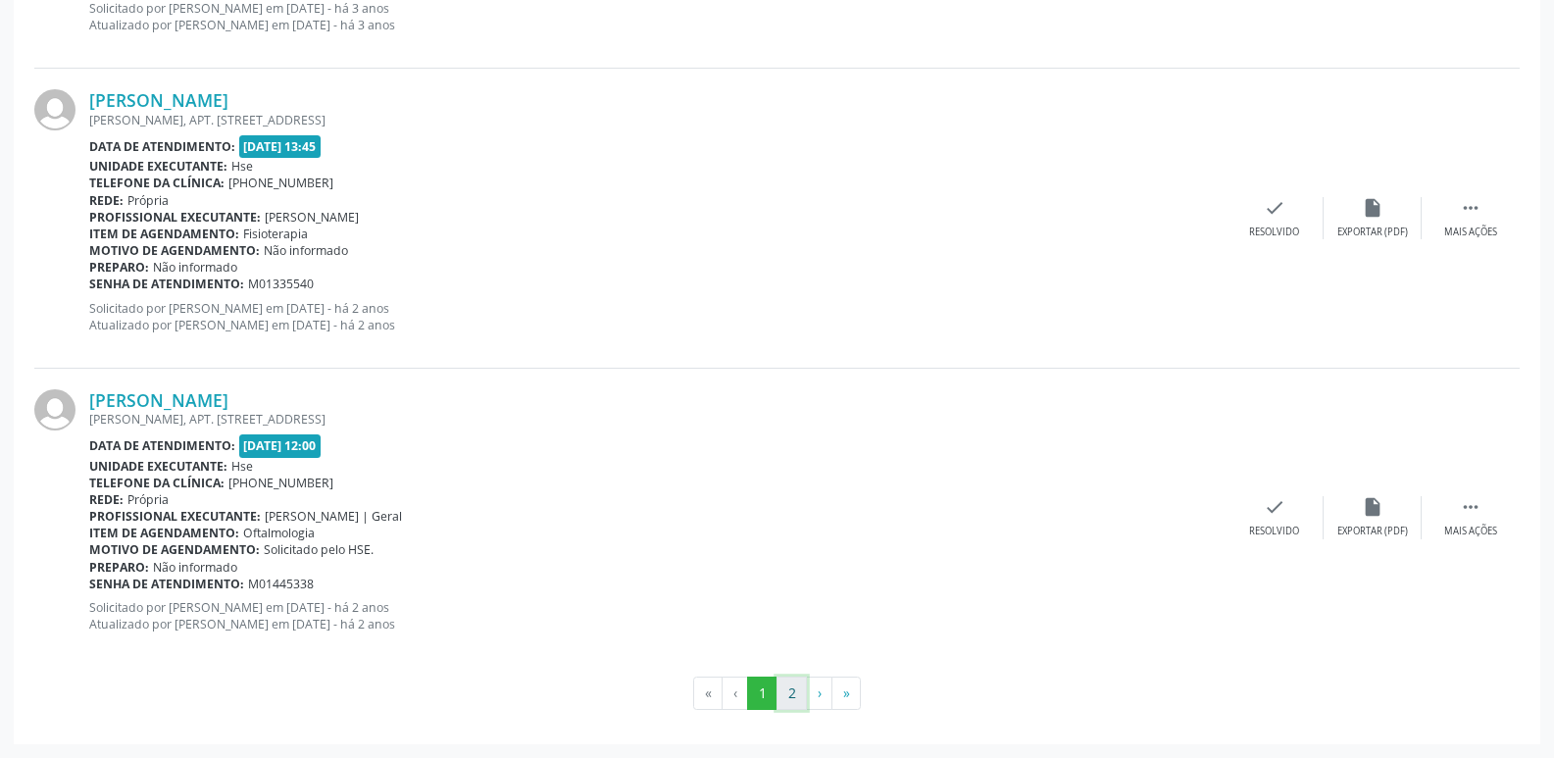
click at [792, 702] on button "2" at bounding box center [792, 693] width 30 height 33
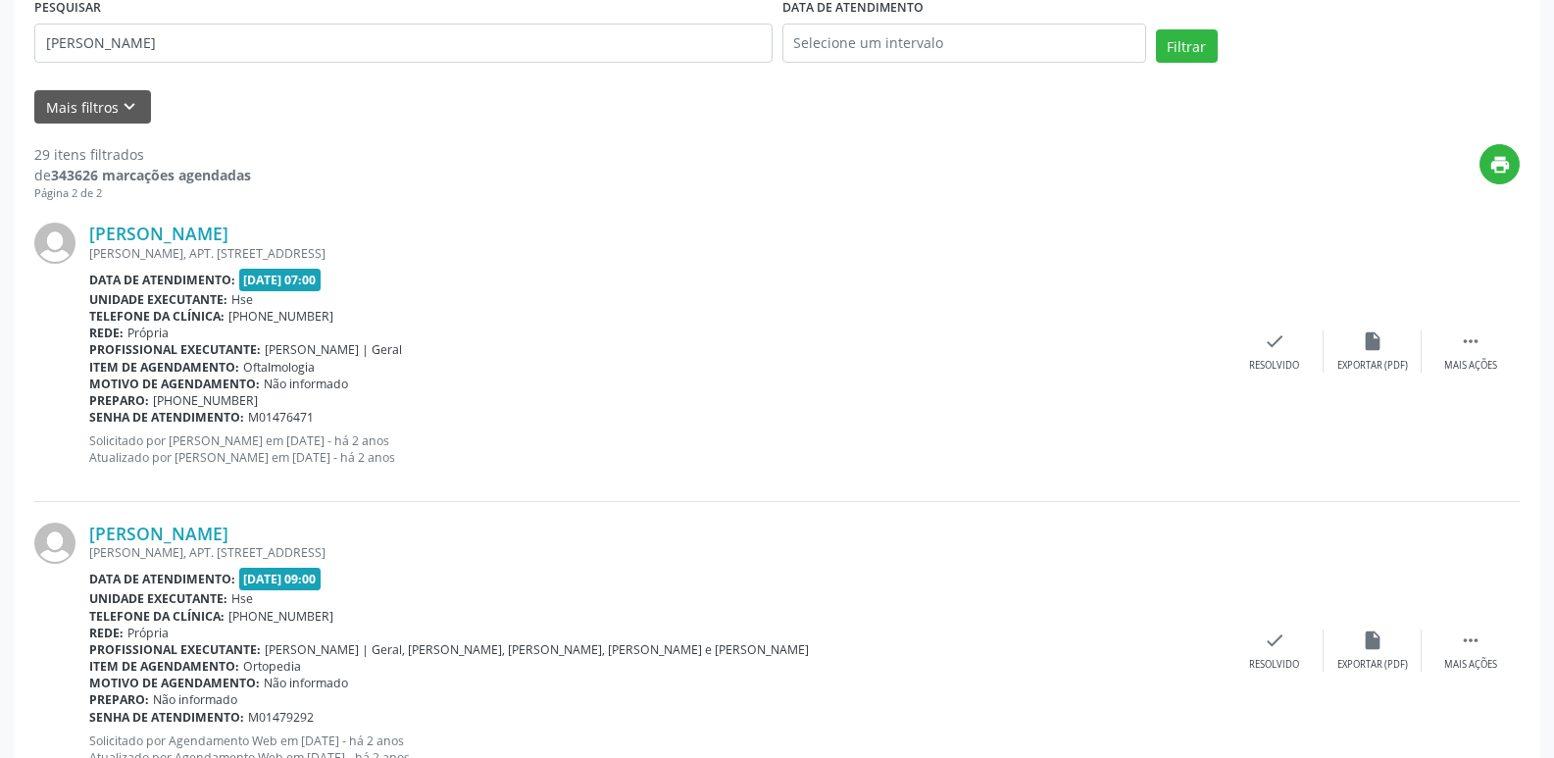
scroll to position [0, 0]
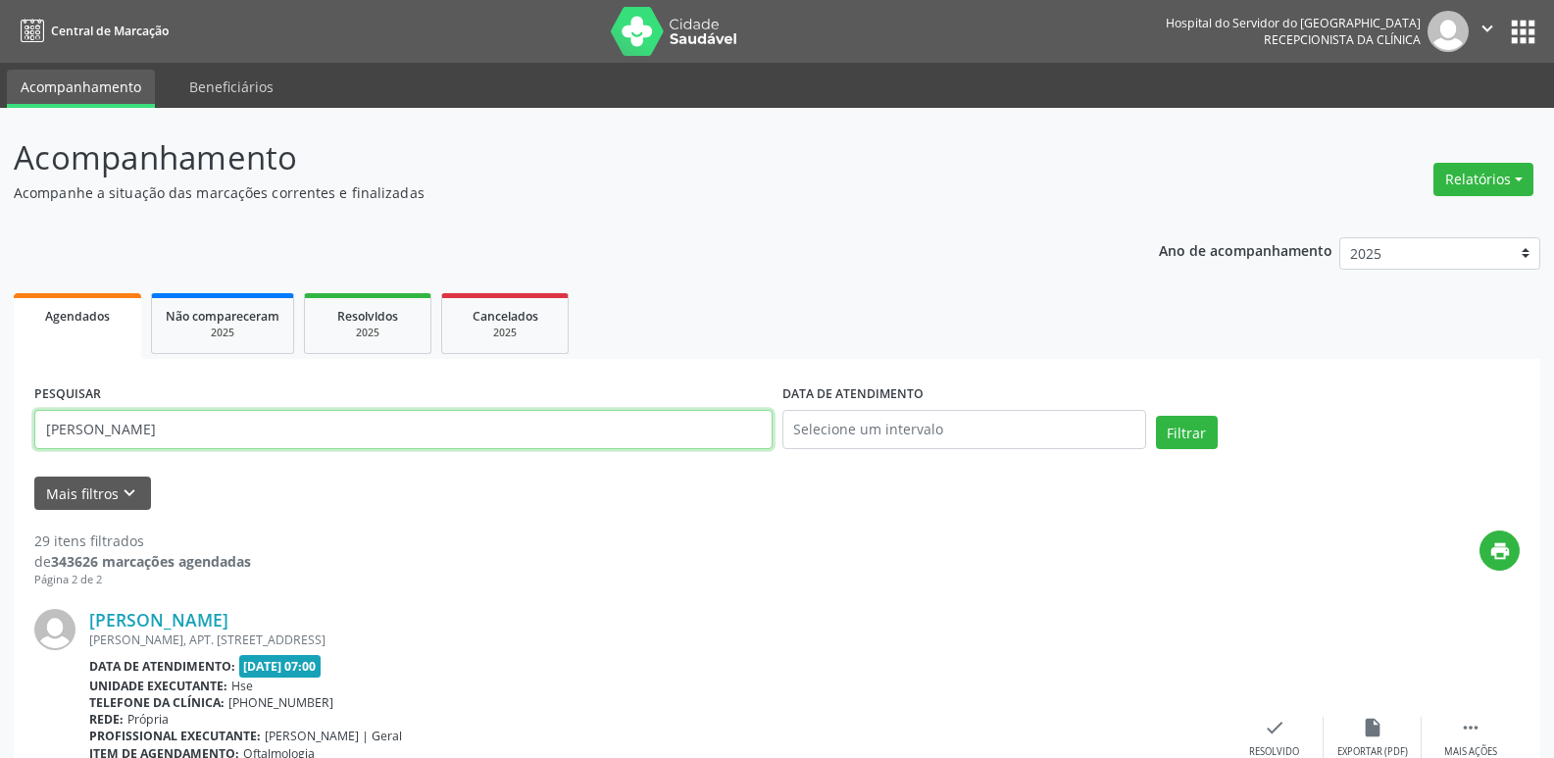
click at [416, 439] on input "[PERSON_NAME]" at bounding box center [403, 429] width 738 height 39
click at [416, 439] on input "text" at bounding box center [403, 429] width 738 height 39
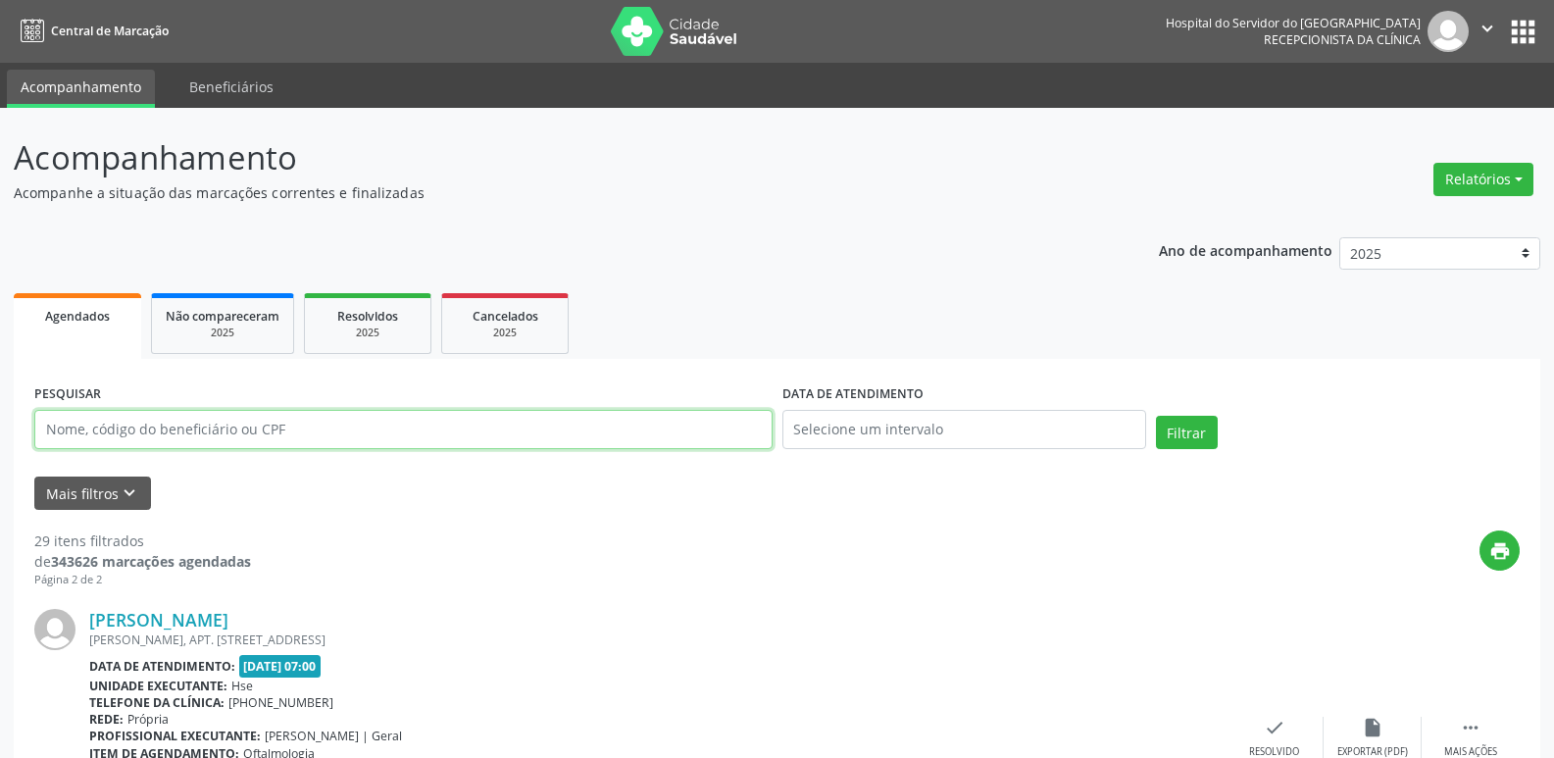
click at [415, 432] on input "text" at bounding box center [403, 429] width 738 height 39
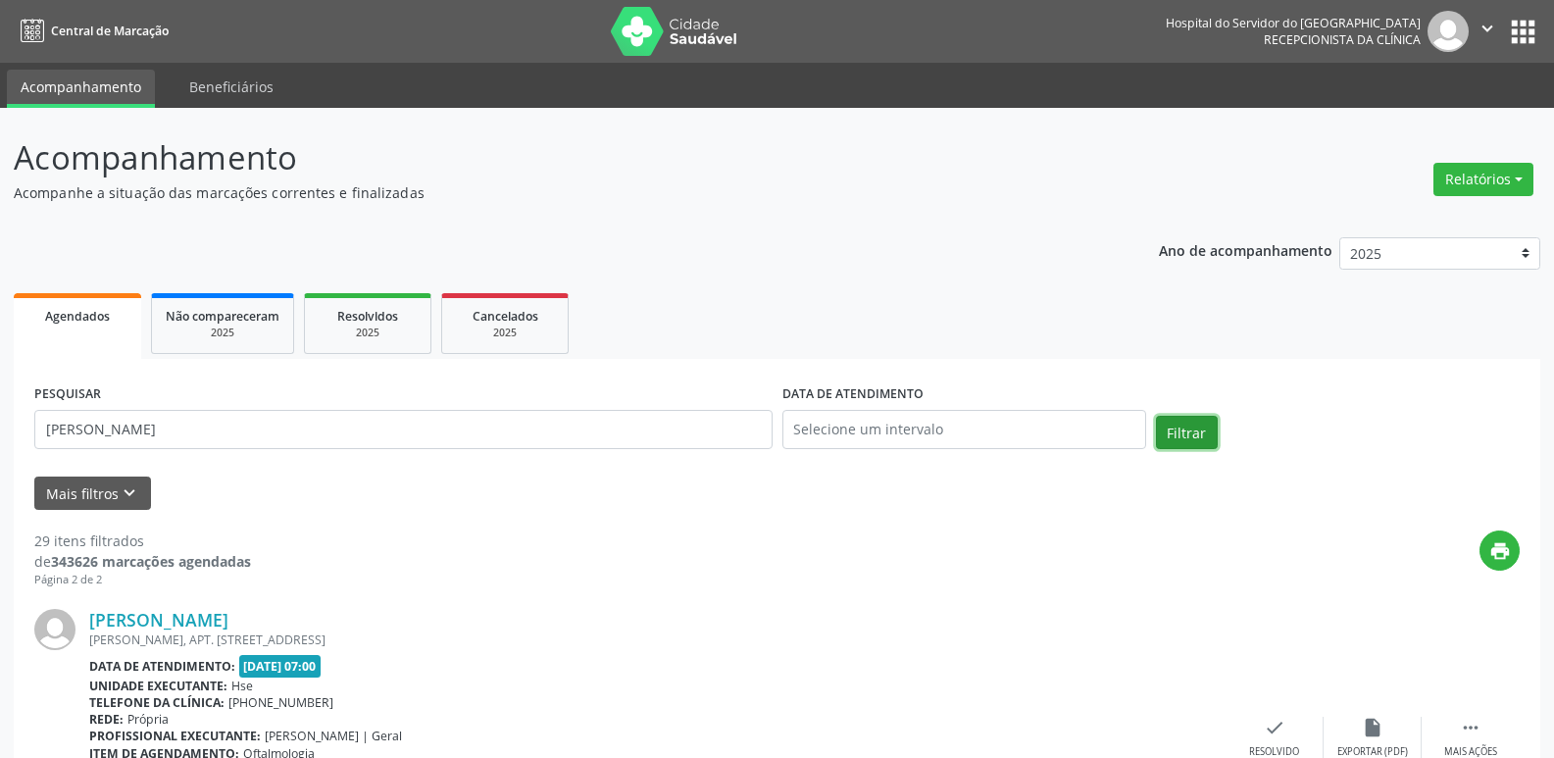
click at [1169, 435] on button "Filtrar" at bounding box center [1187, 432] width 62 height 33
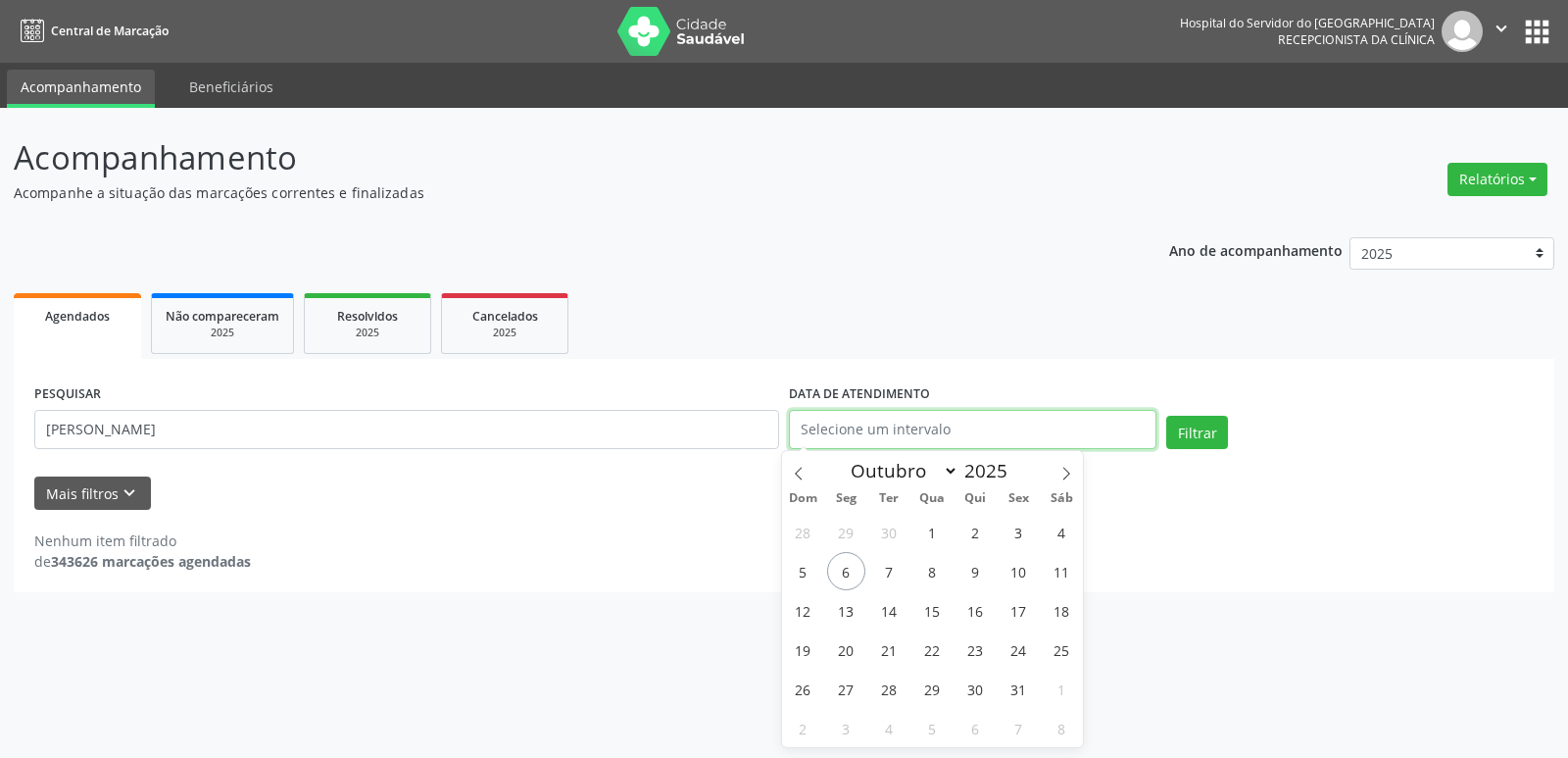
click at [928, 437] on input "text" at bounding box center [972, 429] width 368 height 39
click at [839, 578] on span "6" at bounding box center [846, 571] width 38 height 38
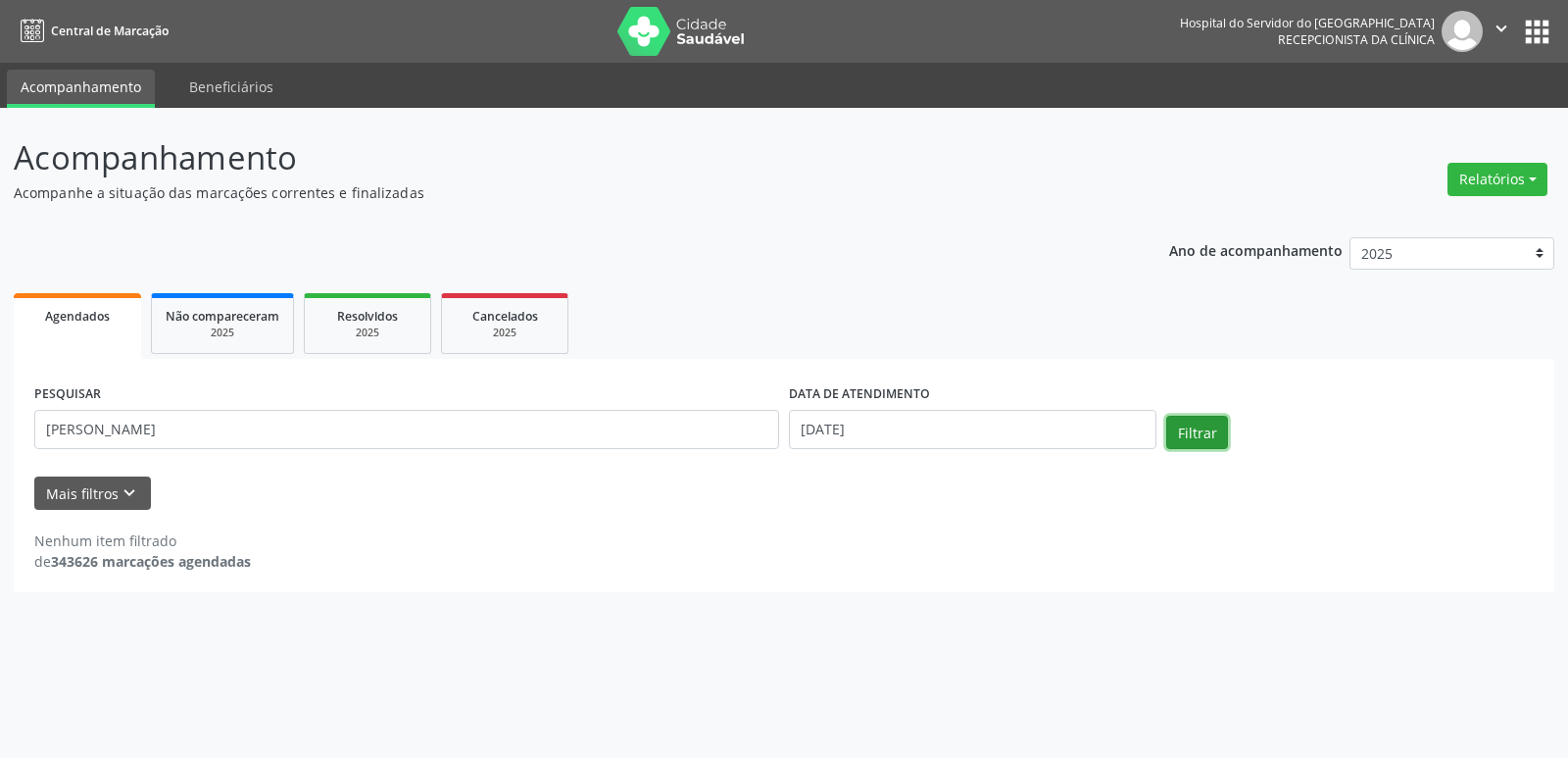
click at [1210, 433] on button "Filtrar" at bounding box center [1197, 432] width 62 height 33
click at [263, 432] on input "[PERSON_NAME]" at bounding box center [406, 429] width 745 height 39
click at [1166, 416] on button "Filtrar" at bounding box center [1197, 432] width 62 height 33
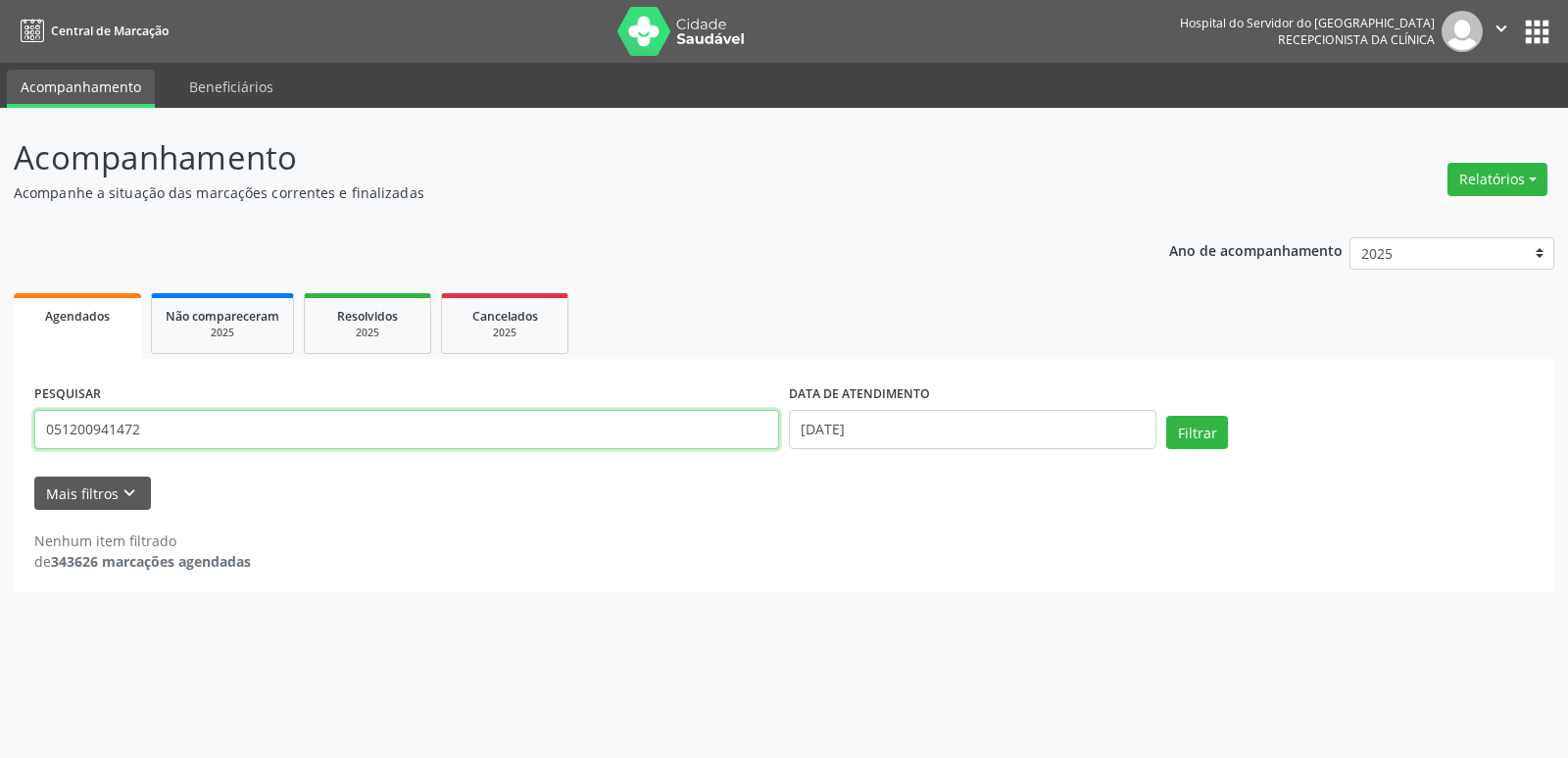
click at [411, 421] on input "051200941472" at bounding box center [406, 429] width 745 height 39
click at [380, 419] on input "text" at bounding box center [406, 429] width 745 height 39
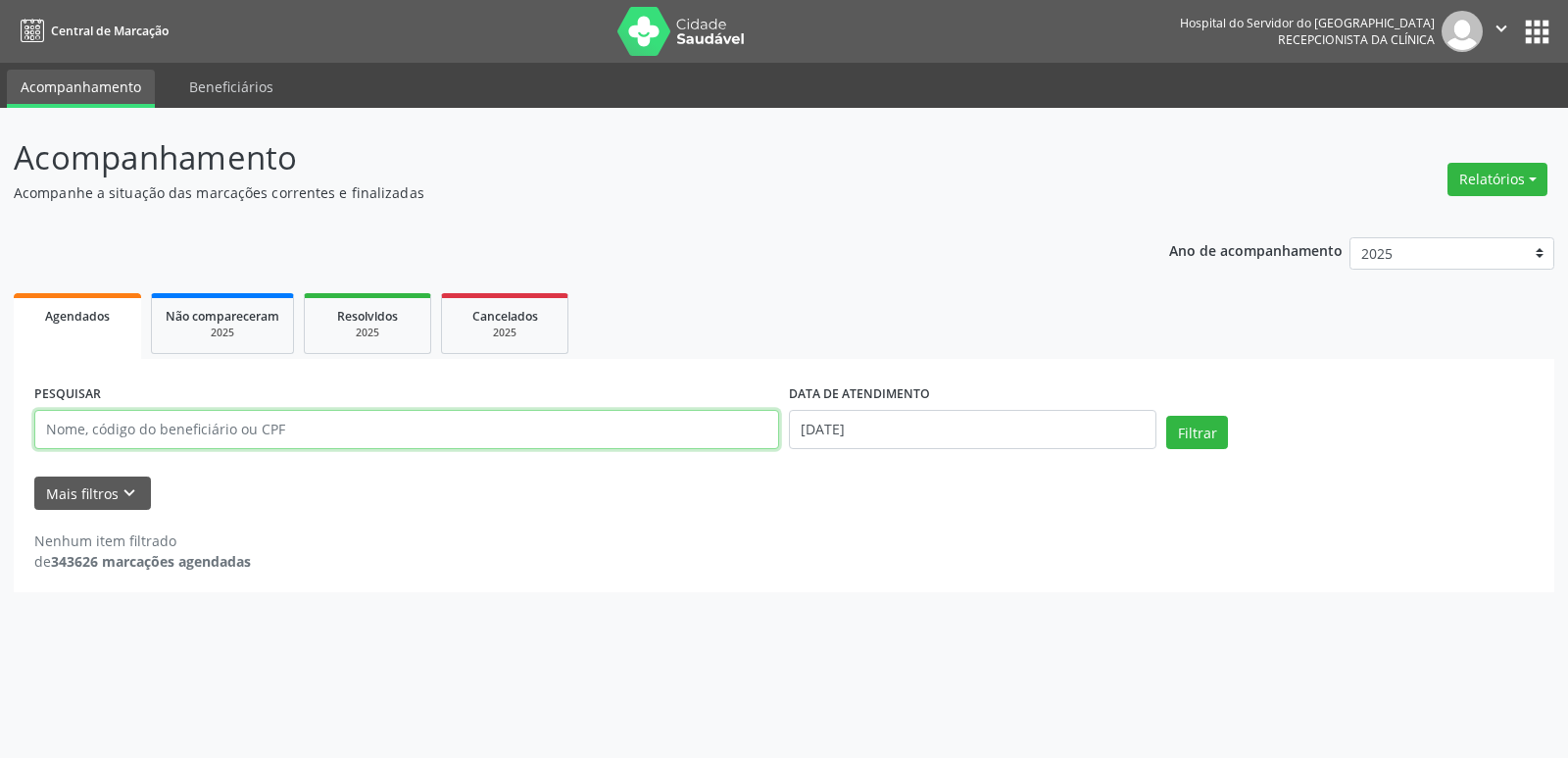
click at [217, 431] on input "text" at bounding box center [406, 429] width 745 height 39
click at [1166, 416] on button "Filtrar" at bounding box center [1197, 432] width 62 height 33
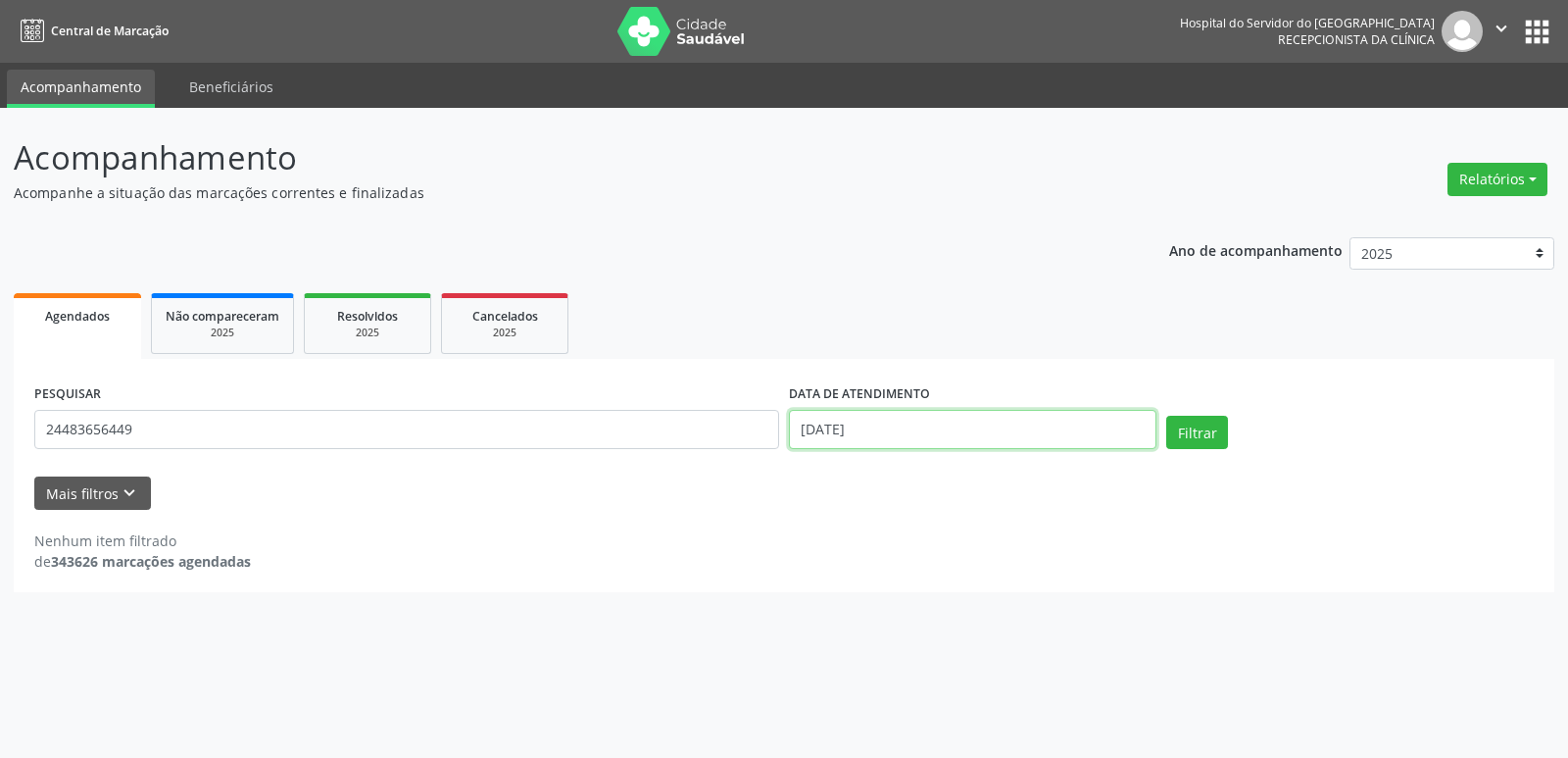
click at [865, 435] on input "[DATE]" at bounding box center [972, 429] width 368 height 39
click at [1166, 416] on button "Filtrar" at bounding box center [1197, 432] width 62 height 33
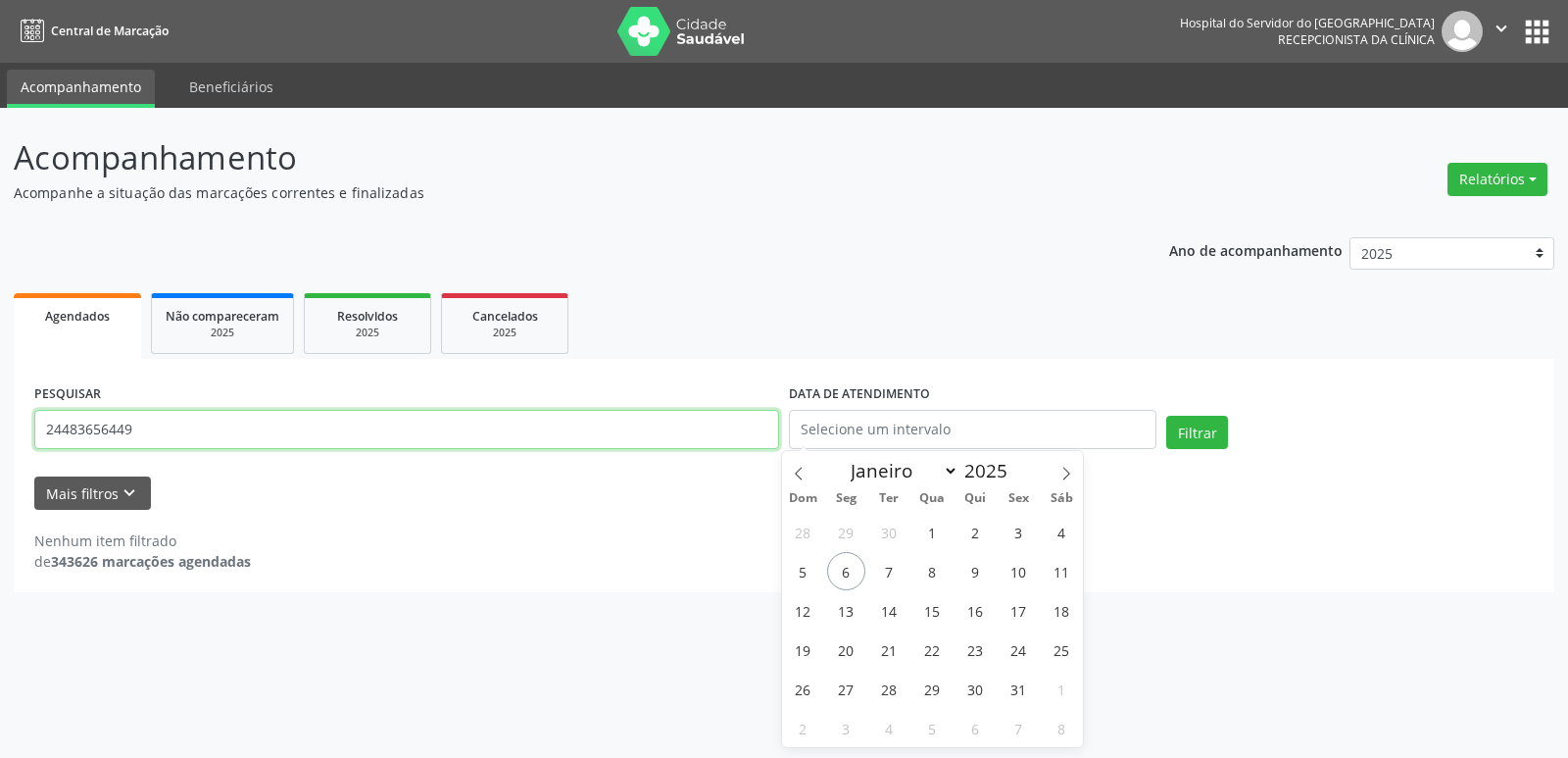
click at [181, 435] on input "24483656449" at bounding box center [406, 429] width 745 height 39
click at [1166, 416] on button "Filtrar" at bounding box center [1197, 432] width 62 height 33
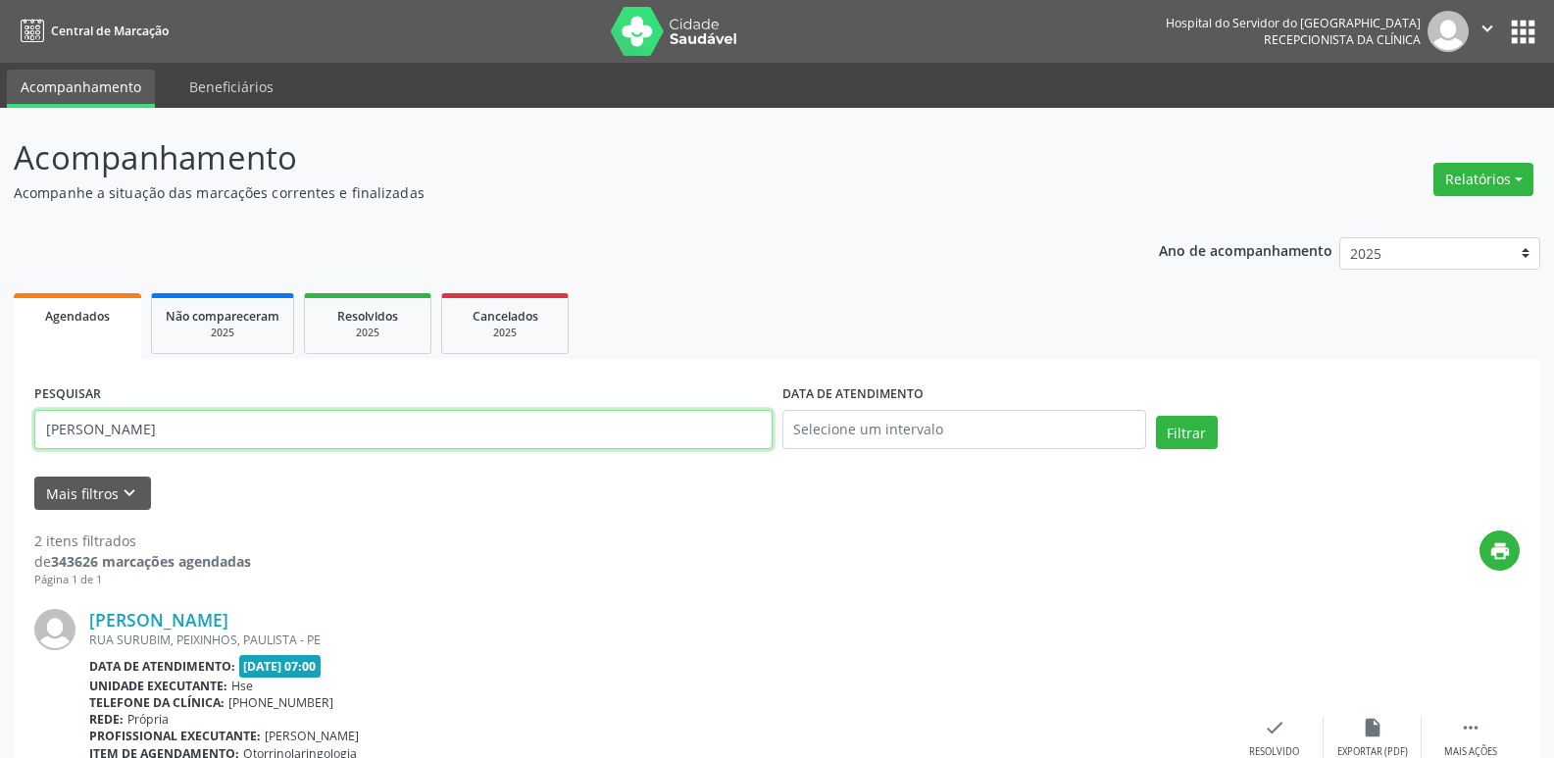
click at [271, 447] on input "[PERSON_NAME]" at bounding box center [403, 429] width 738 height 39
click at [1156, 416] on button "Filtrar" at bounding box center [1187, 432] width 62 height 33
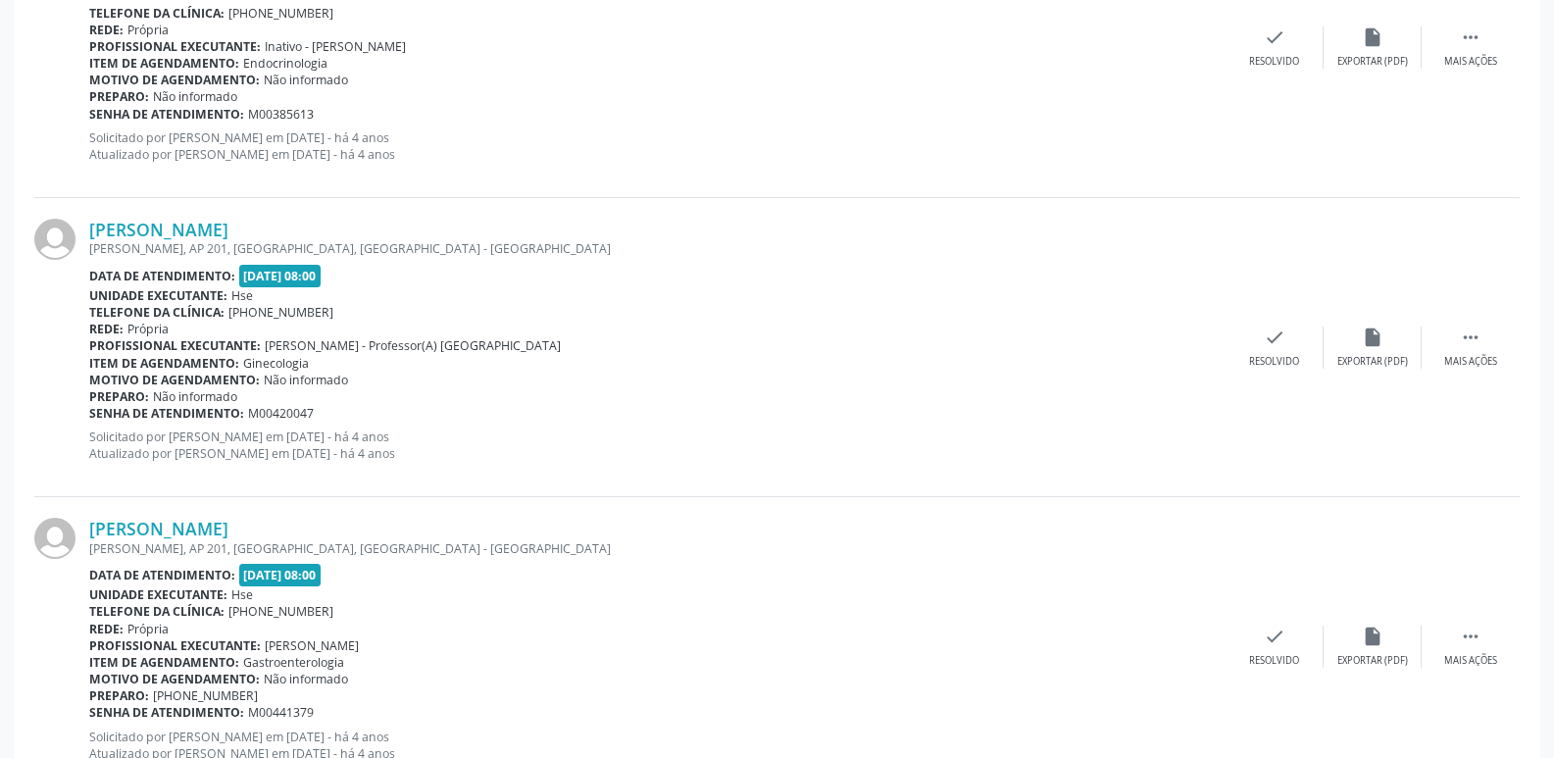
scroll to position [4413, 0]
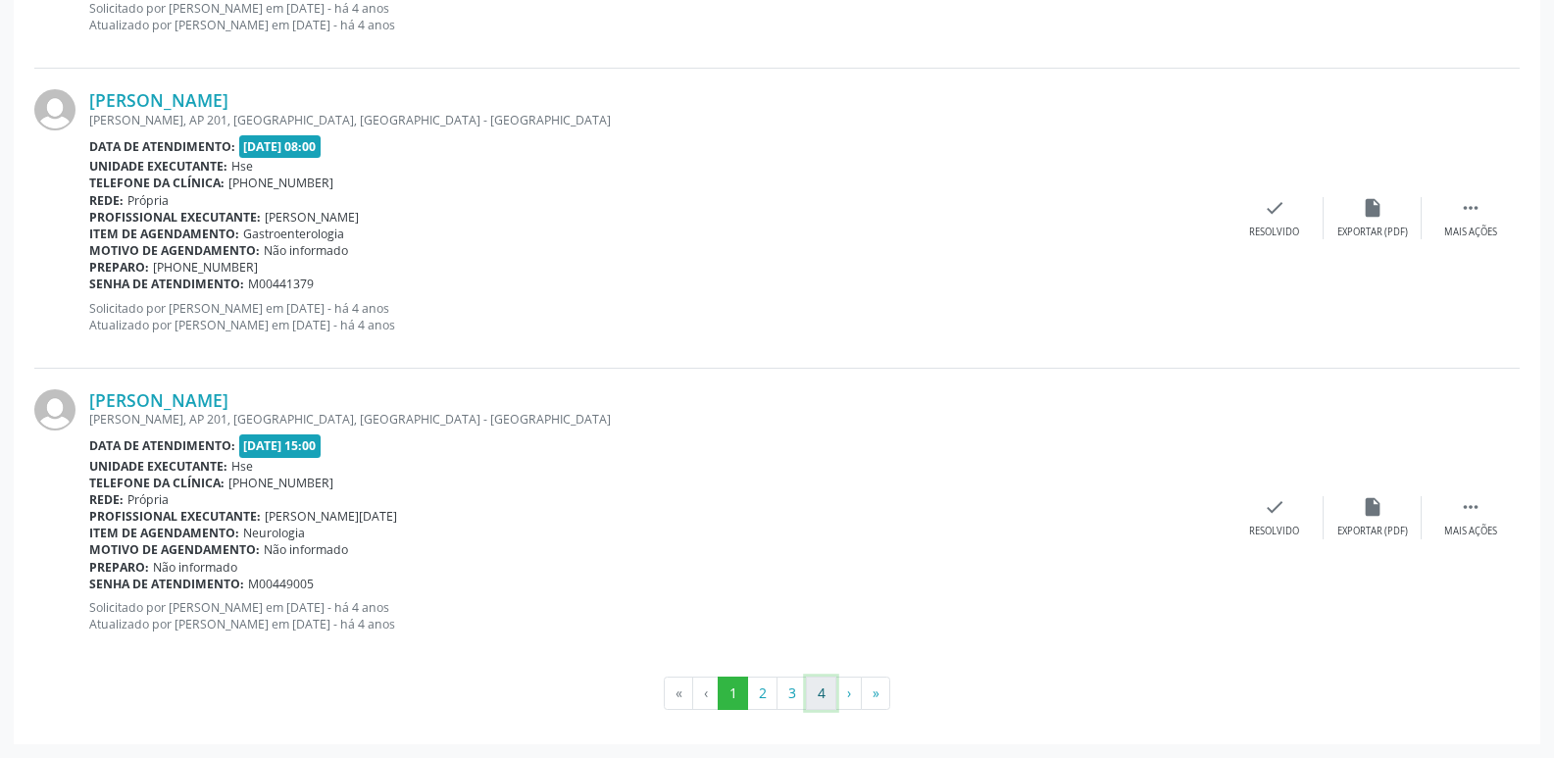
click at [829, 701] on button "4" at bounding box center [821, 693] width 30 height 33
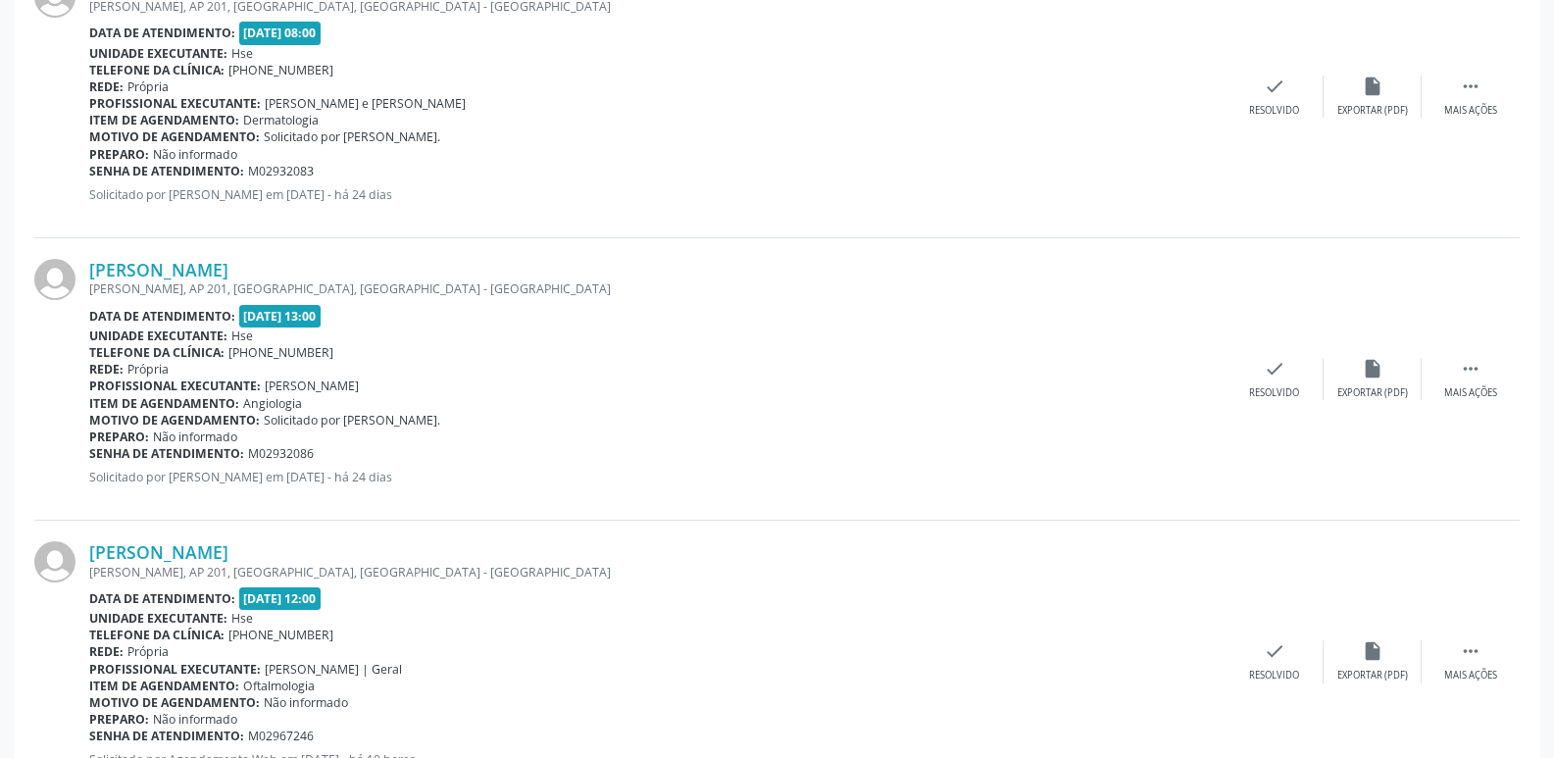
scroll to position [3463, 0]
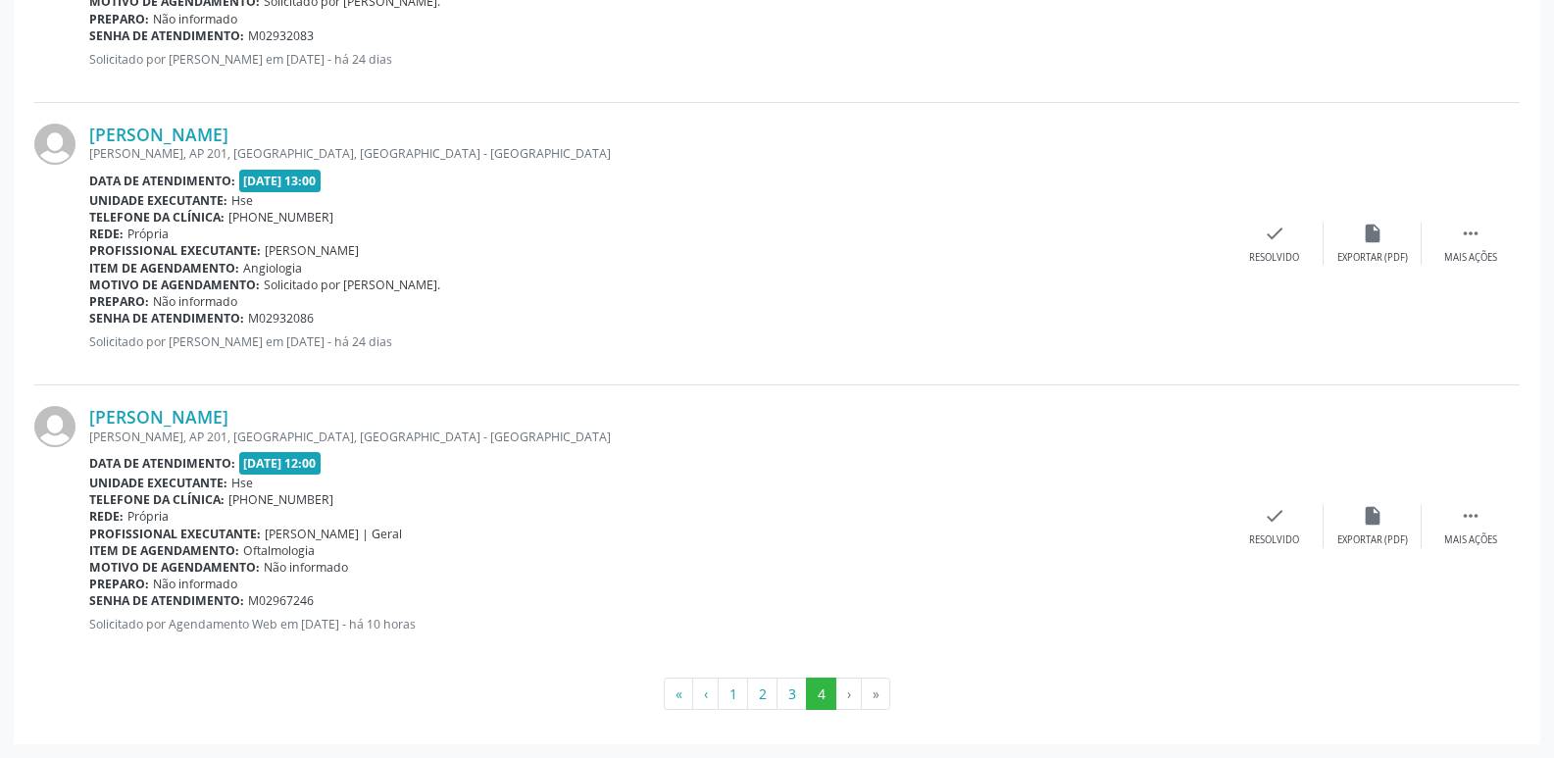
click at [875, 695] on li "»" at bounding box center [876, 694] width 28 height 33
click at [874, 699] on li "»" at bounding box center [876, 694] width 28 height 33
click at [958, 487] on div "Unidade executante: Hse" at bounding box center [657, 483] width 1136 height 17
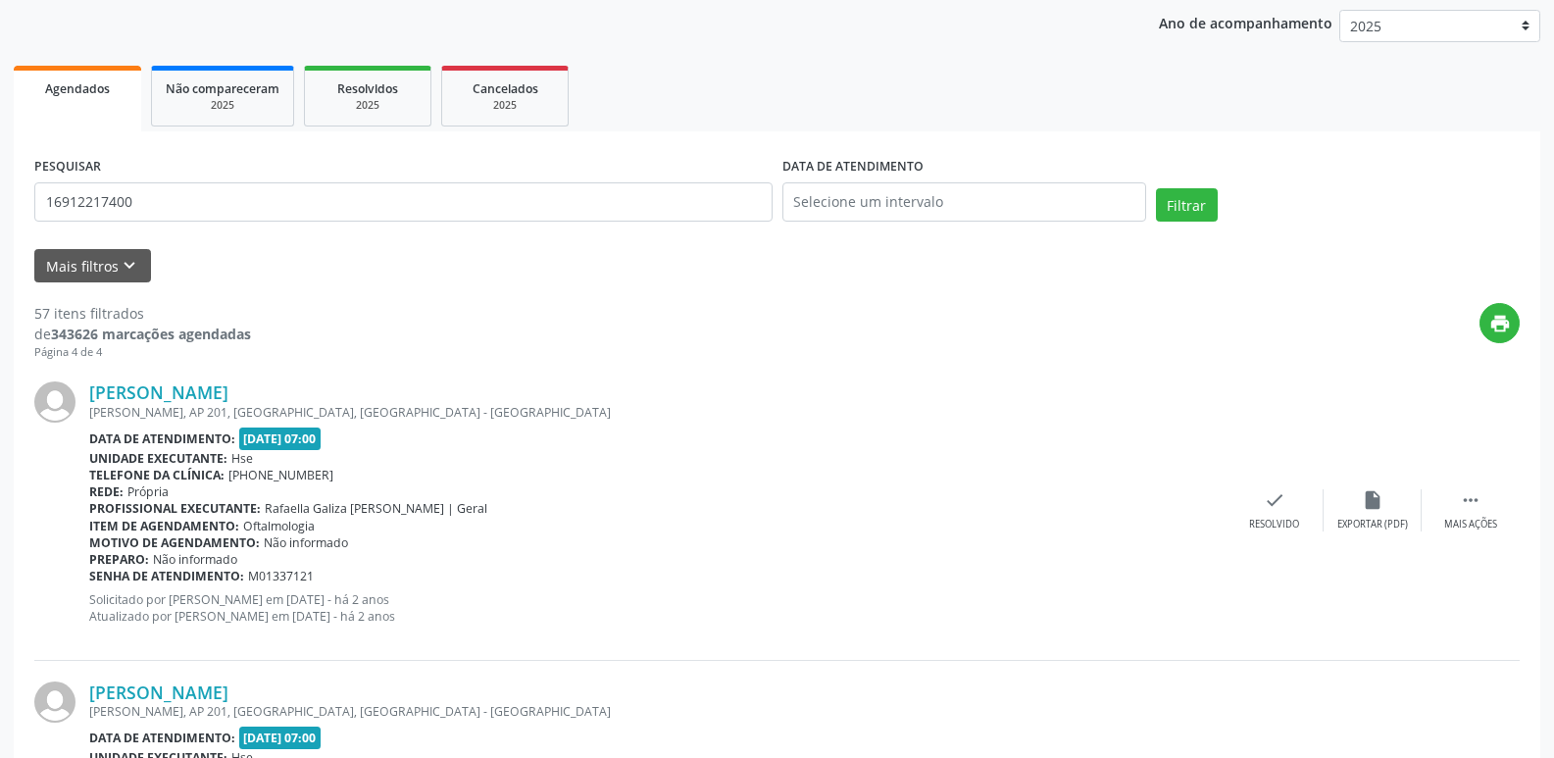
scroll to position [0, 0]
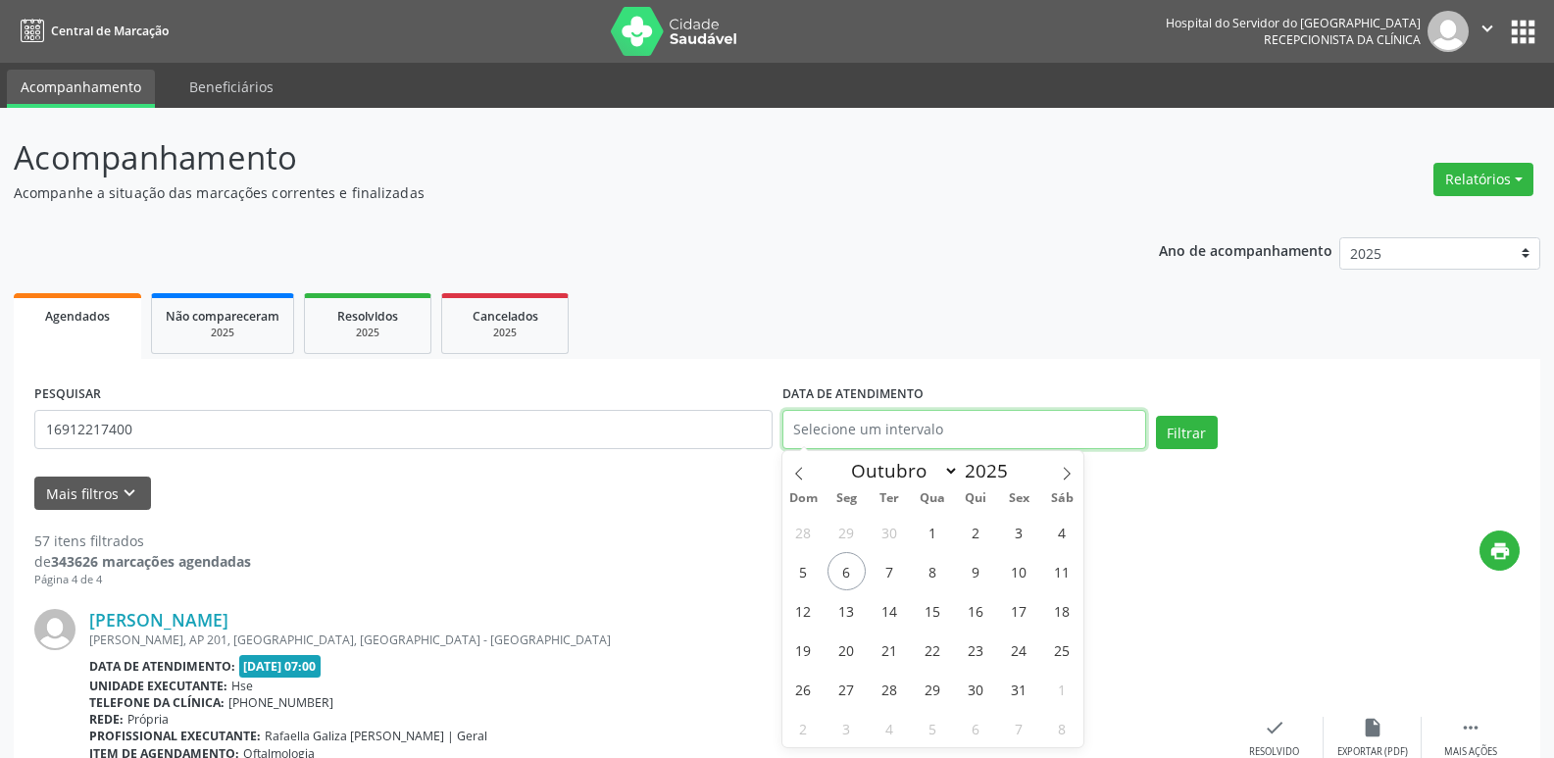
click at [957, 433] on input "text" at bounding box center [964, 429] width 364 height 39
click at [849, 577] on span "6" at bounding box center [847, 571] width 38 height 38
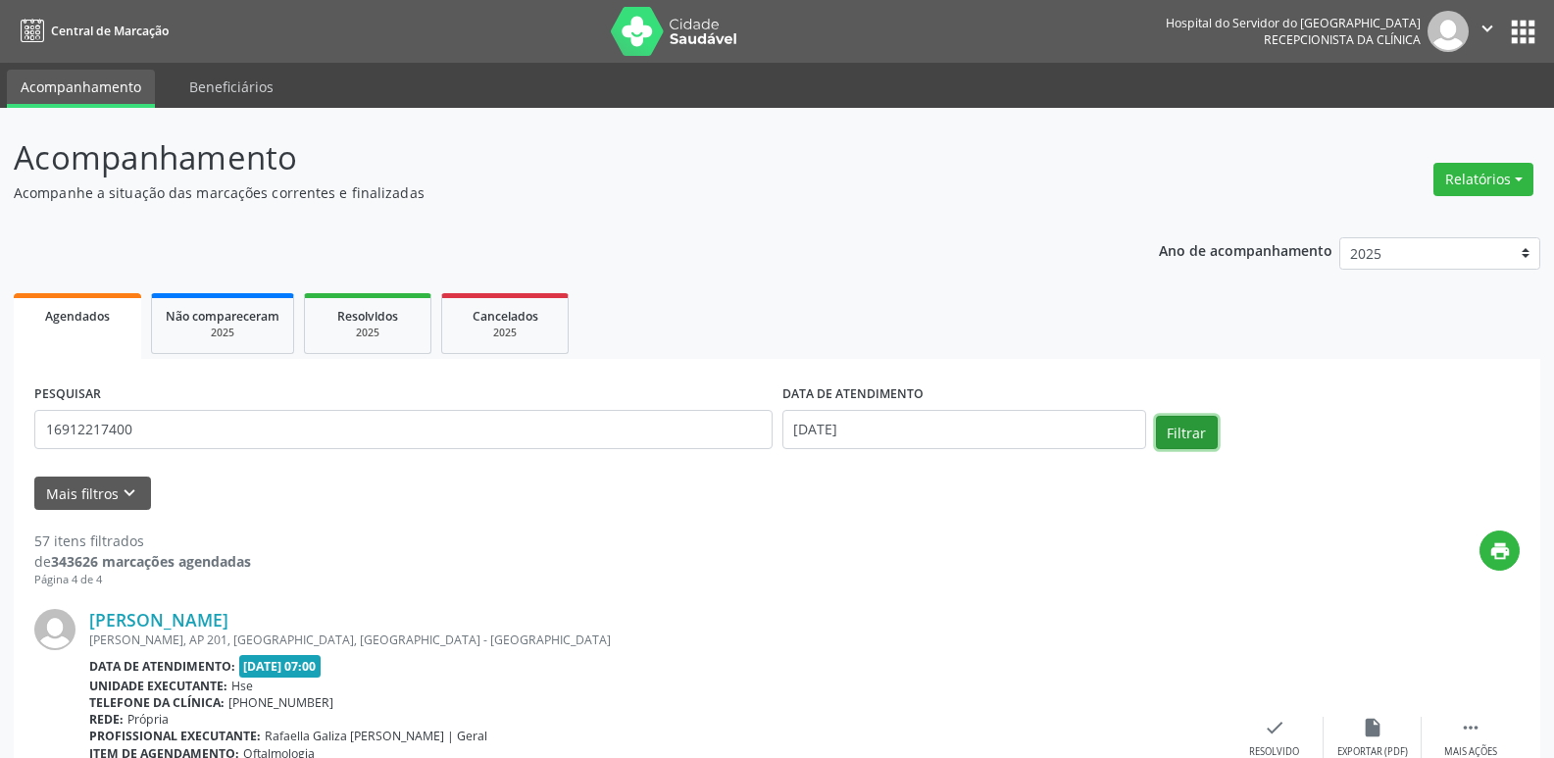
click at [1179, 430] on button "Filtrar" at bounding box center [1187, 432] width 62 height 33
